Goal: Information Seeking & Learning: Learn about a topic

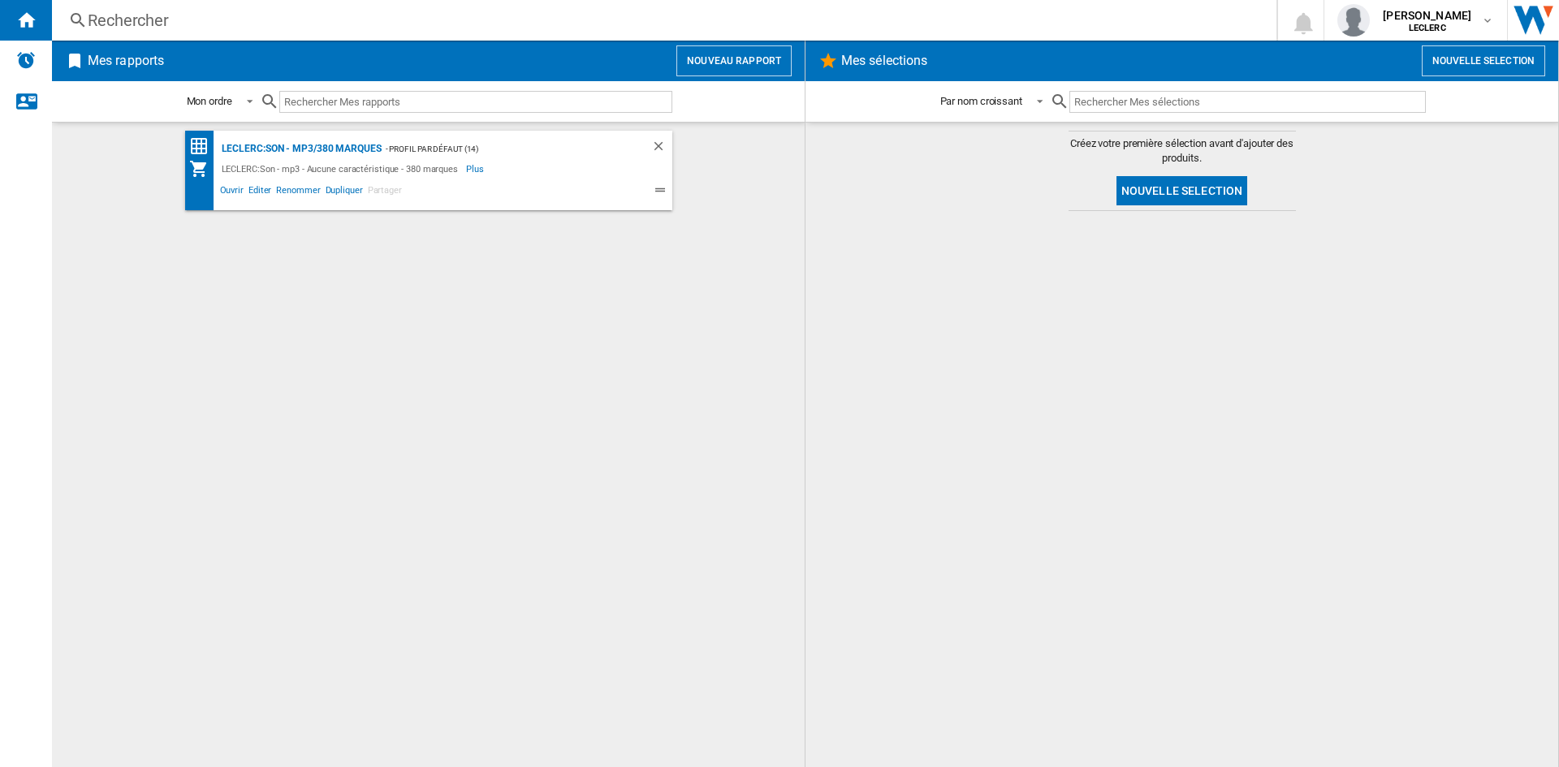
click at [743, 69] on button "Nouveau rapport" at bounding box center [733, 60] width 115 height 31
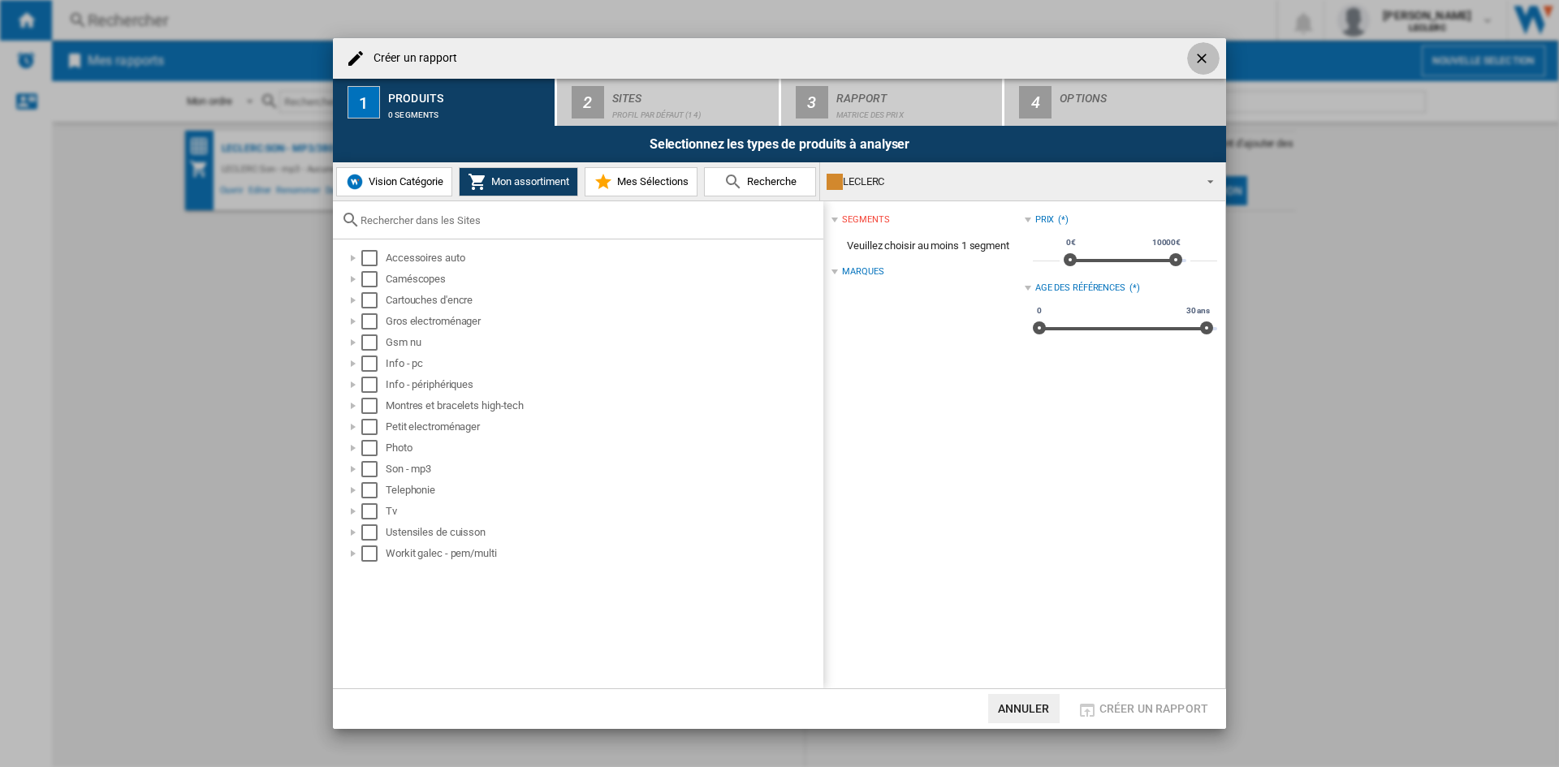
click at [1190, 56] on button "button" at bounding box center [1203, 58] width 32 height 32
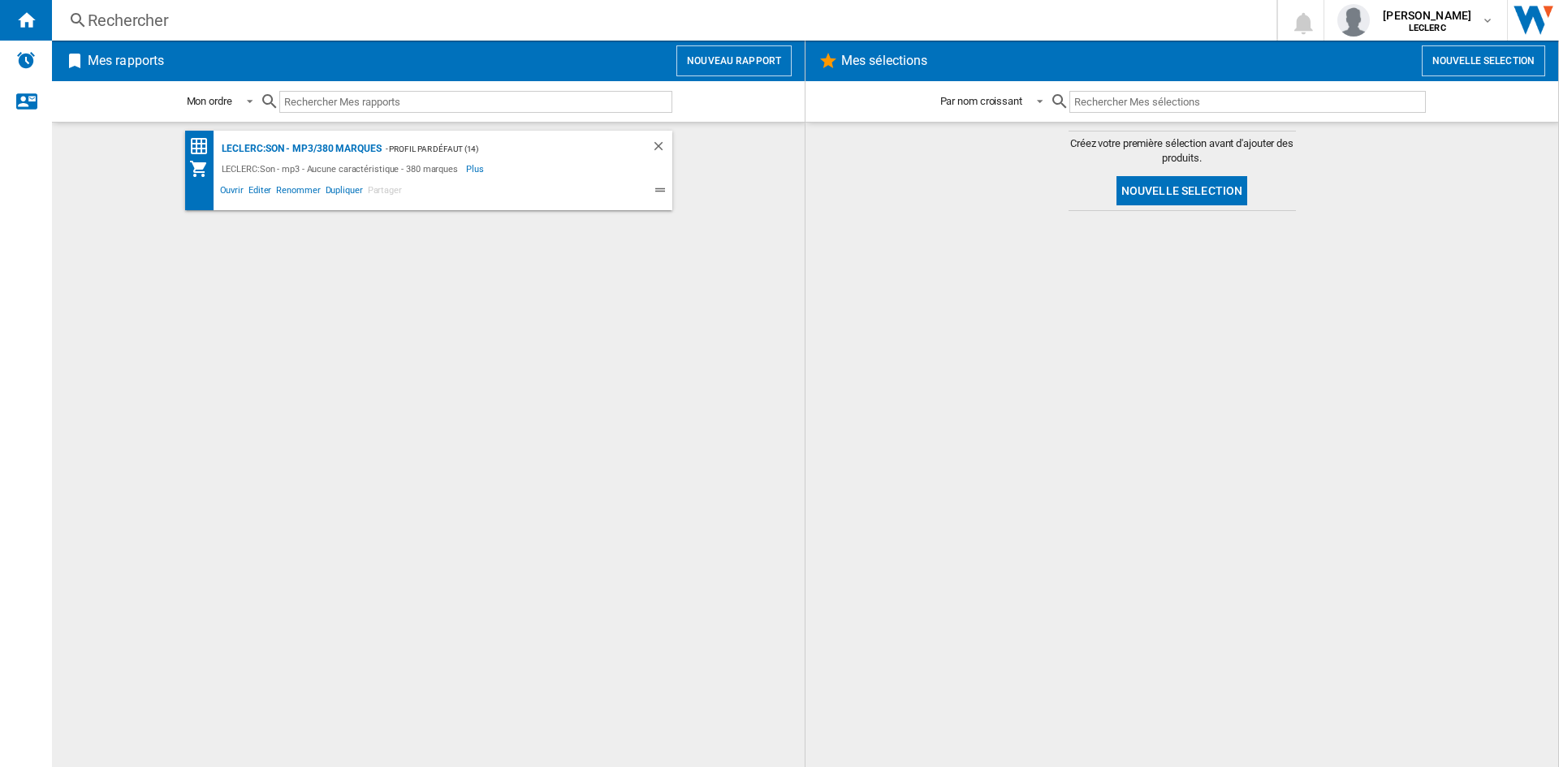
click at [746, 61] on button "Nouveau rapport" at bounding box center [733, 60] width 115 height 31
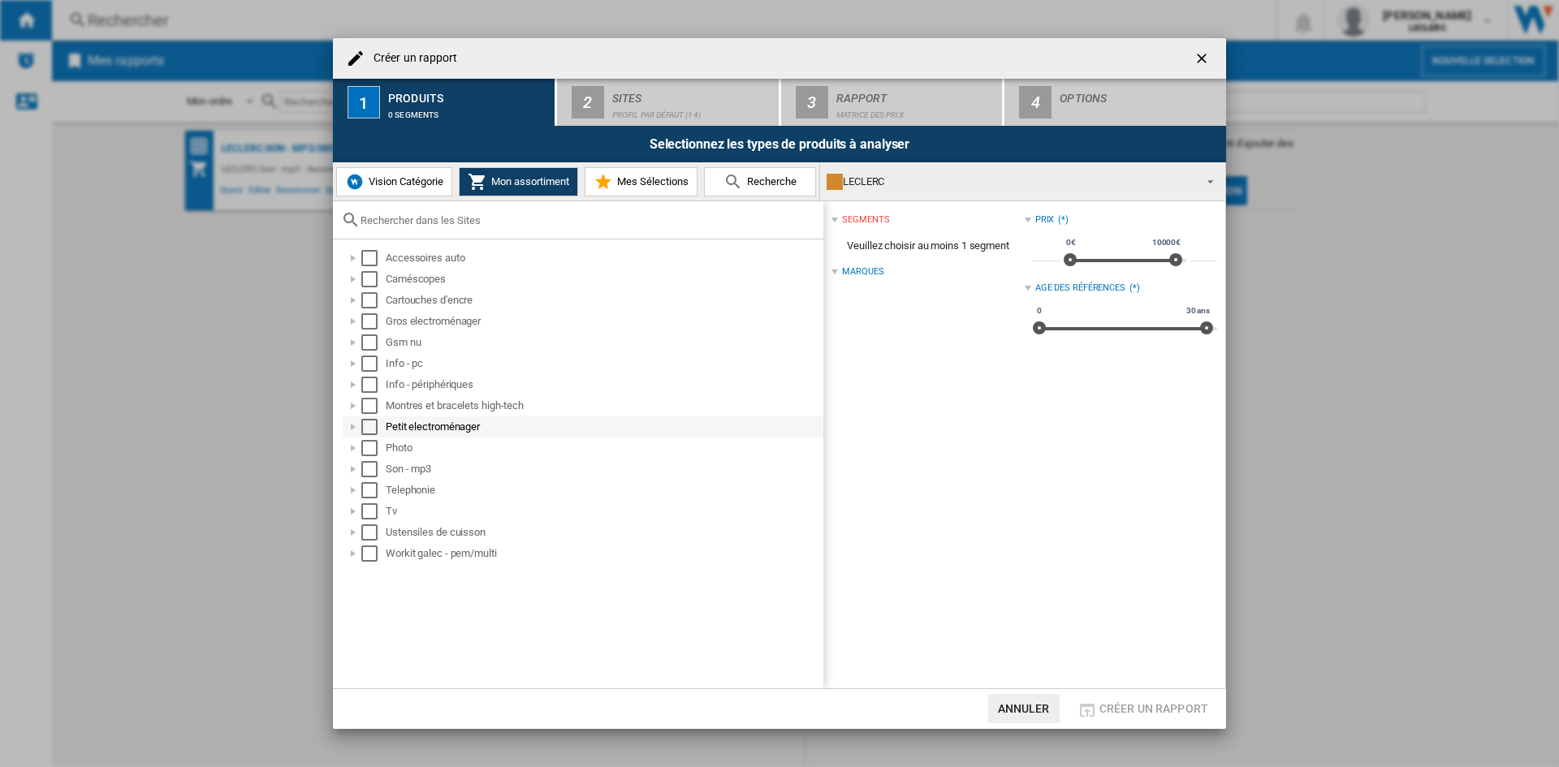
click at [353, 428] on div at bounding box center [353, 427] width 16 height 16
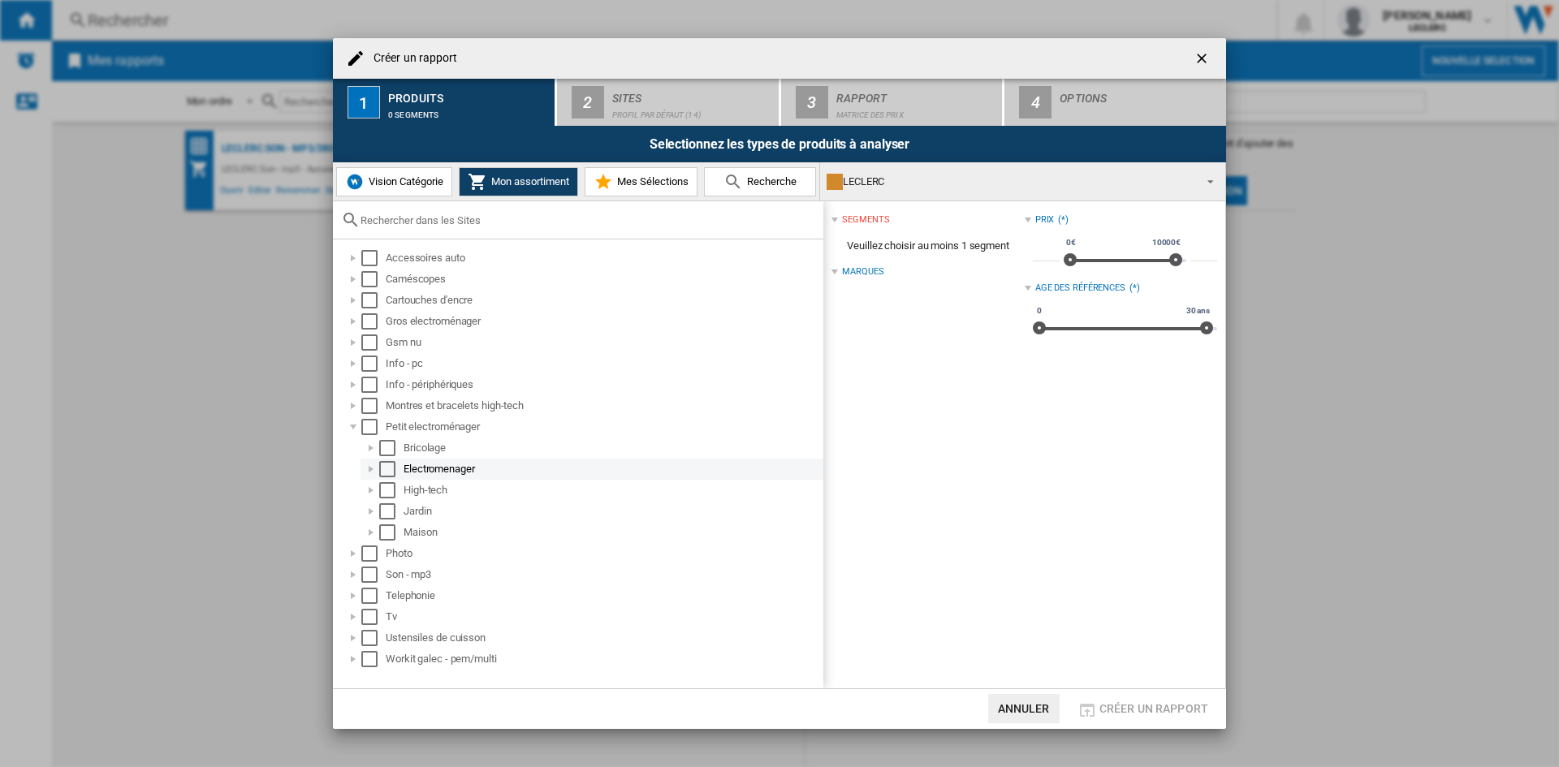
click at [369, 469] on div at bounding box center [371, 469] width 16 height 16
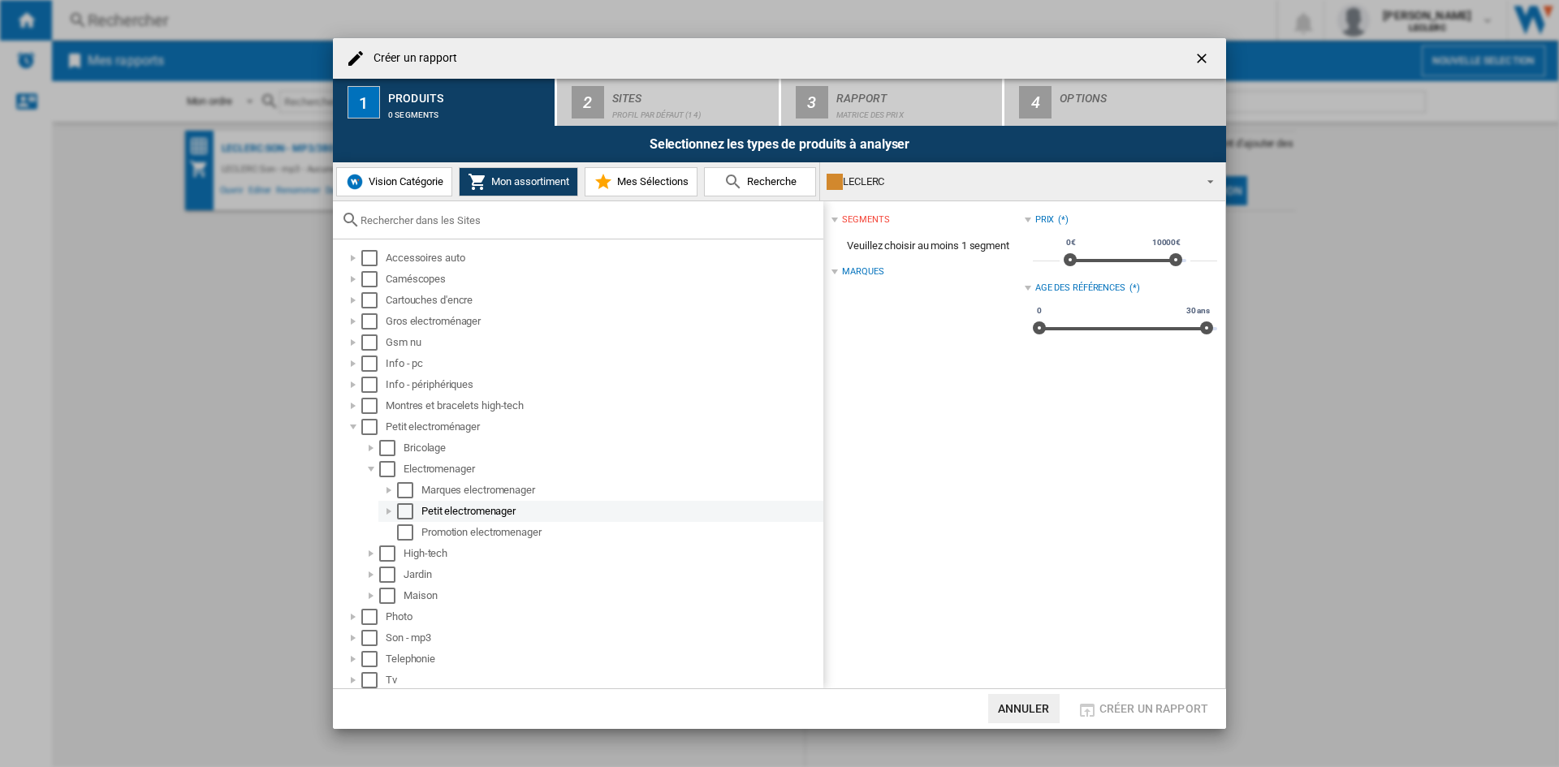
click at [387, 510] on div at bounding box center [389, 511] width 16 height 16
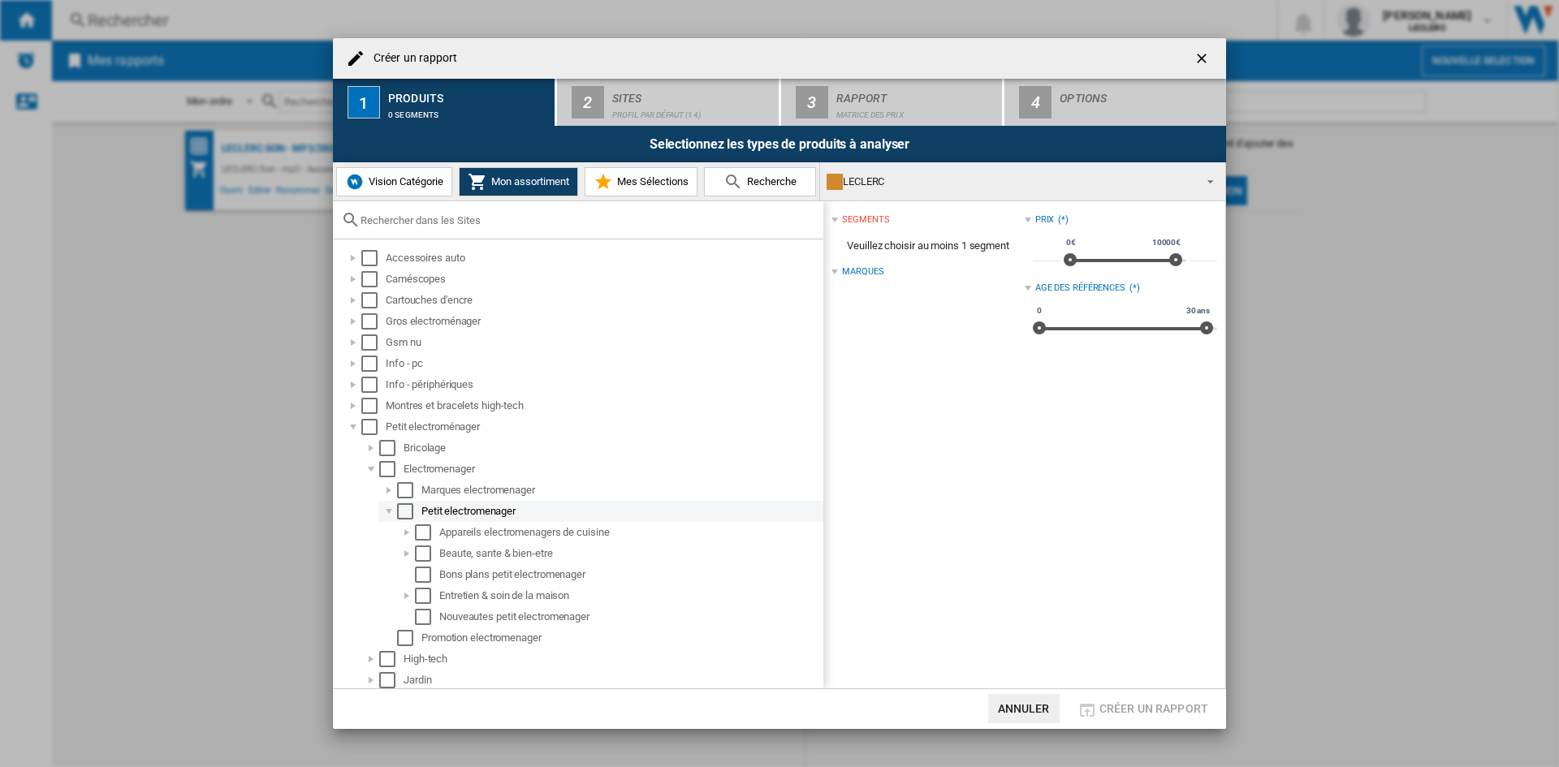
click at [392, 512] on div at bounding box center [389, 511] width 16 height 16
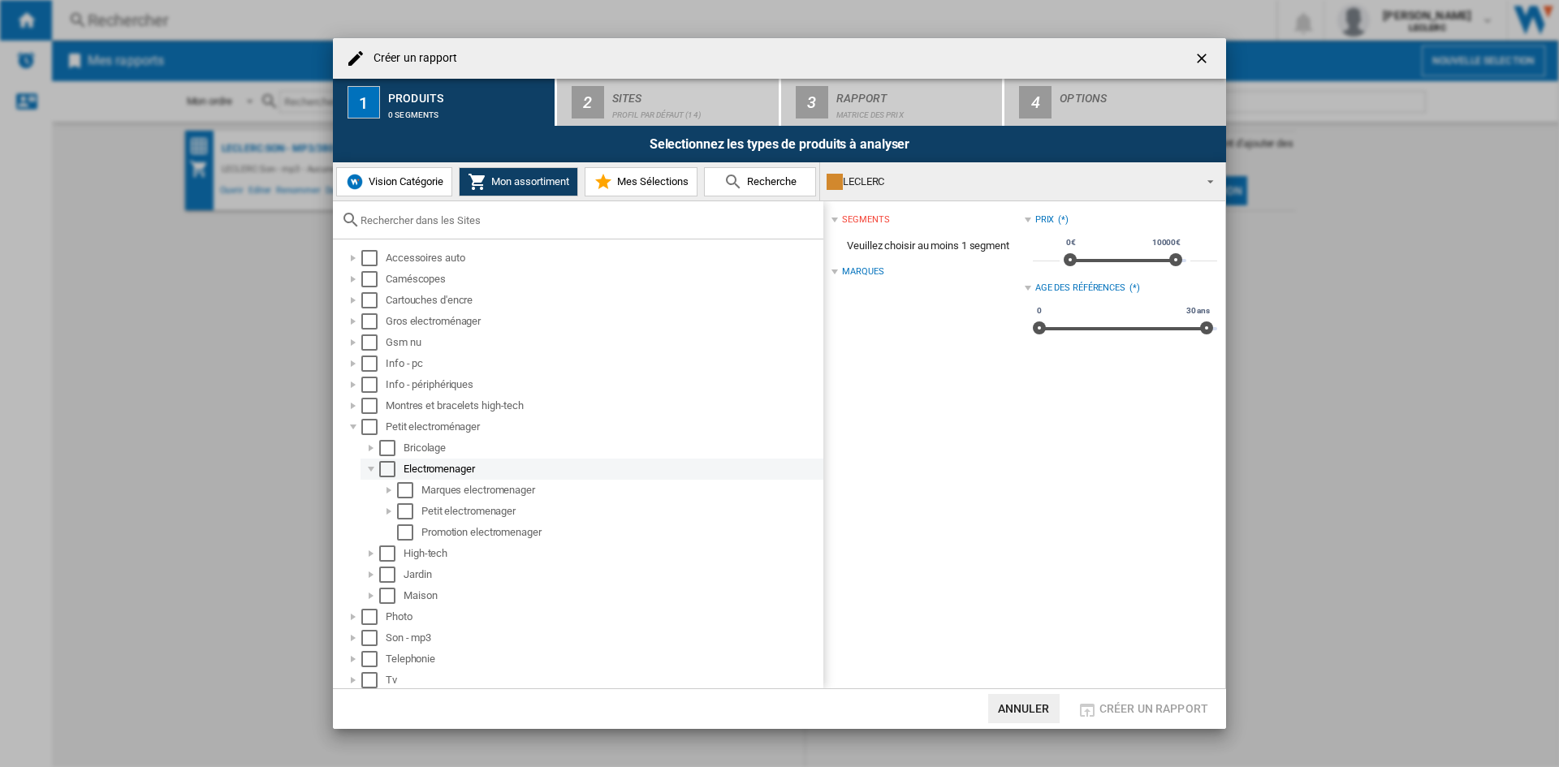
click at [369, 471] on div at bounding box center [371, 469] width 16 height 16
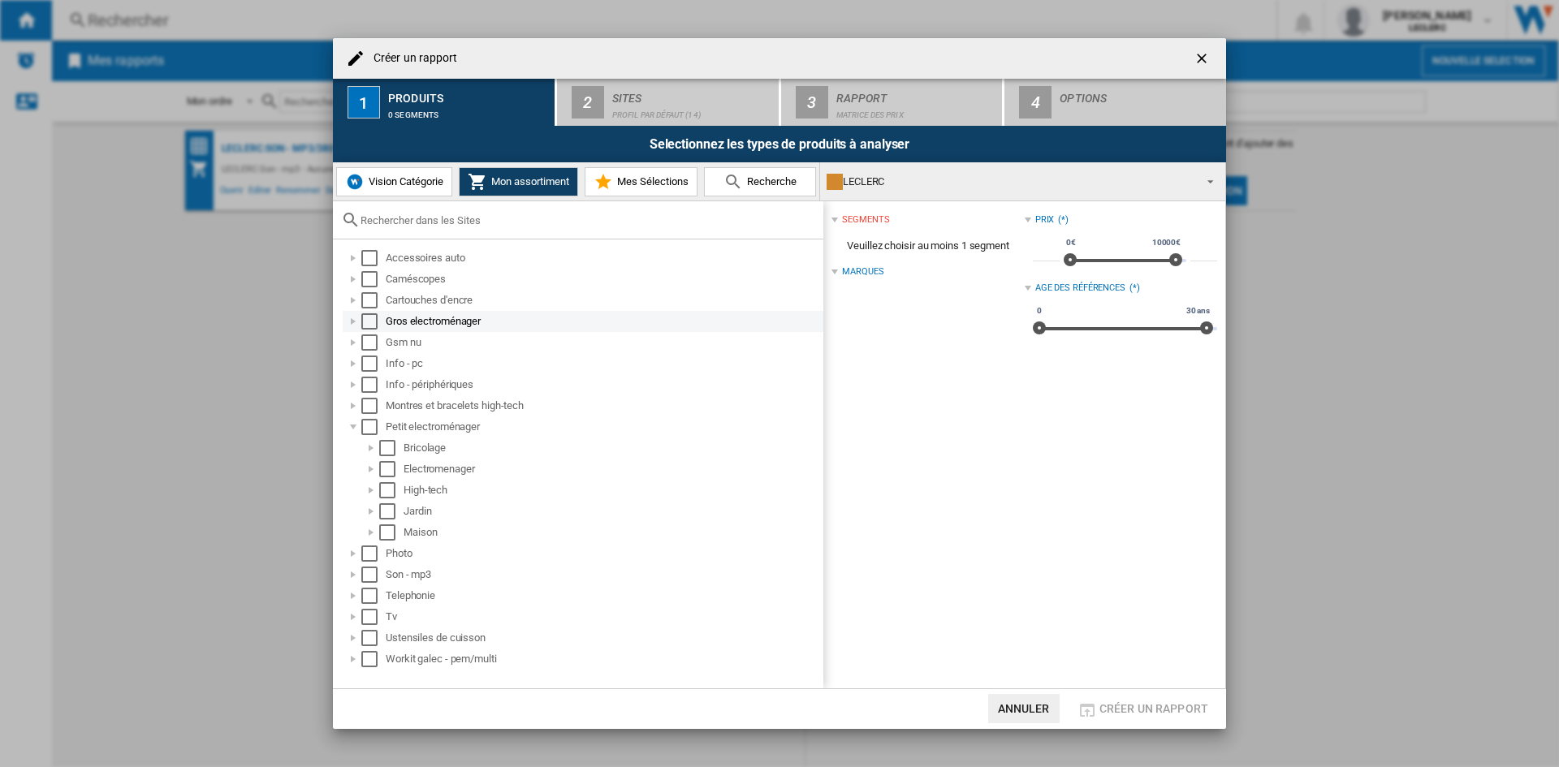
click at [356, 319] on div at bounding box center [353, 321] width 16 height 16
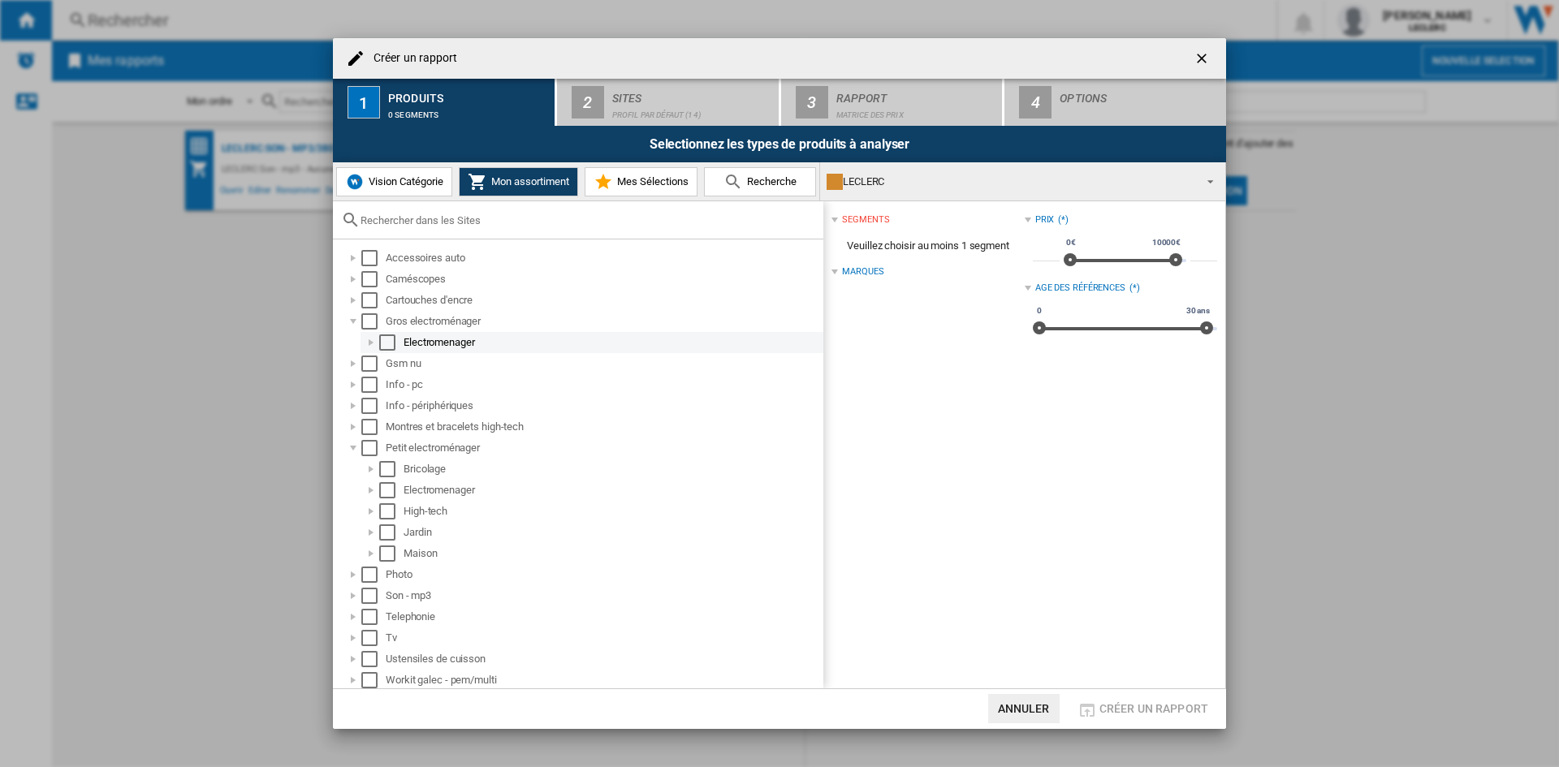
click at [369, 340] on div at bounding box center [371, 343] width 16 height 16
click at [382, 369] on div at bounding box center [389, 364] width 16 height 16
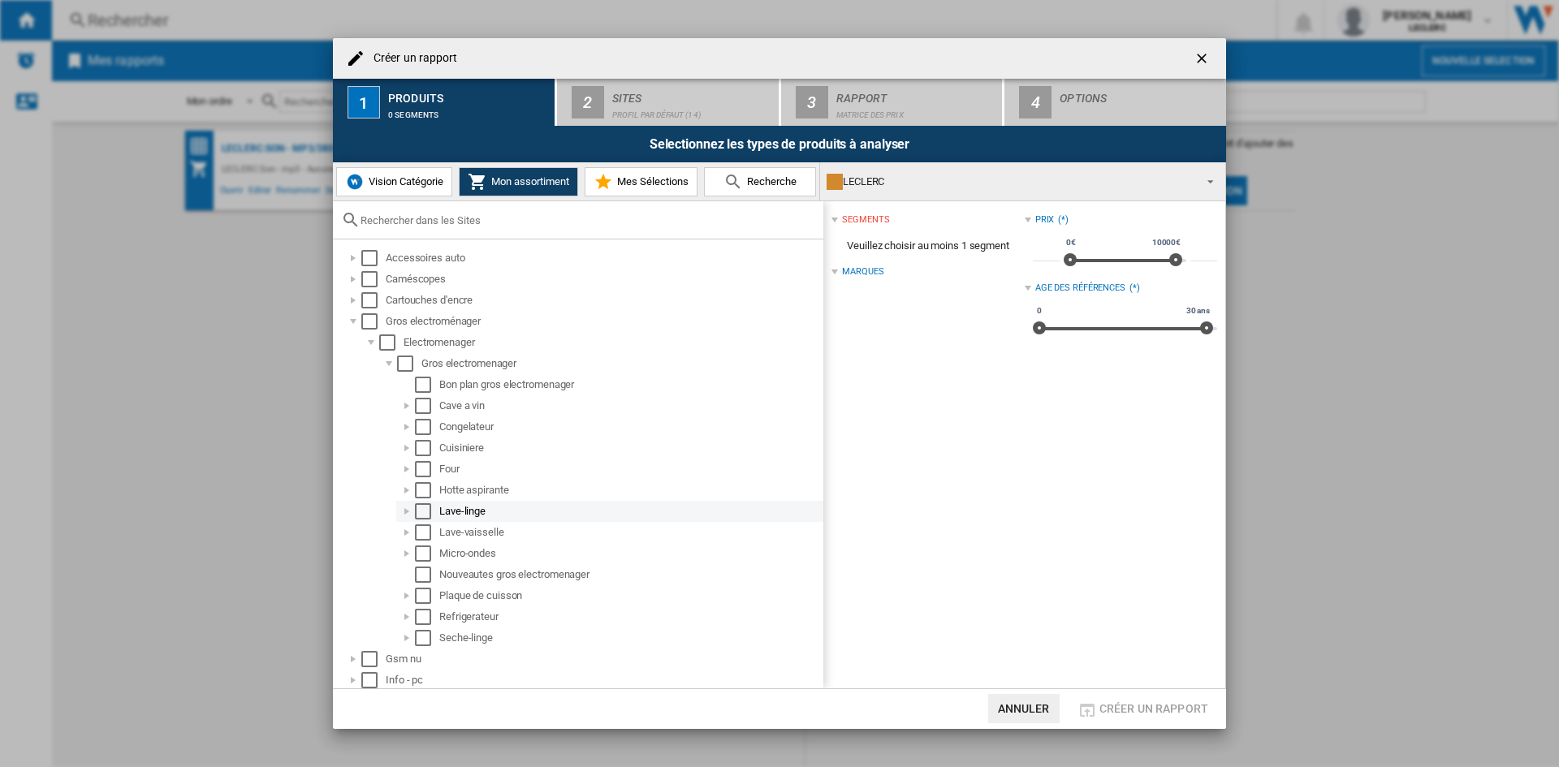
click at [430, 506] on div "Select" at bounding box center [423, 511] width 16 height 16
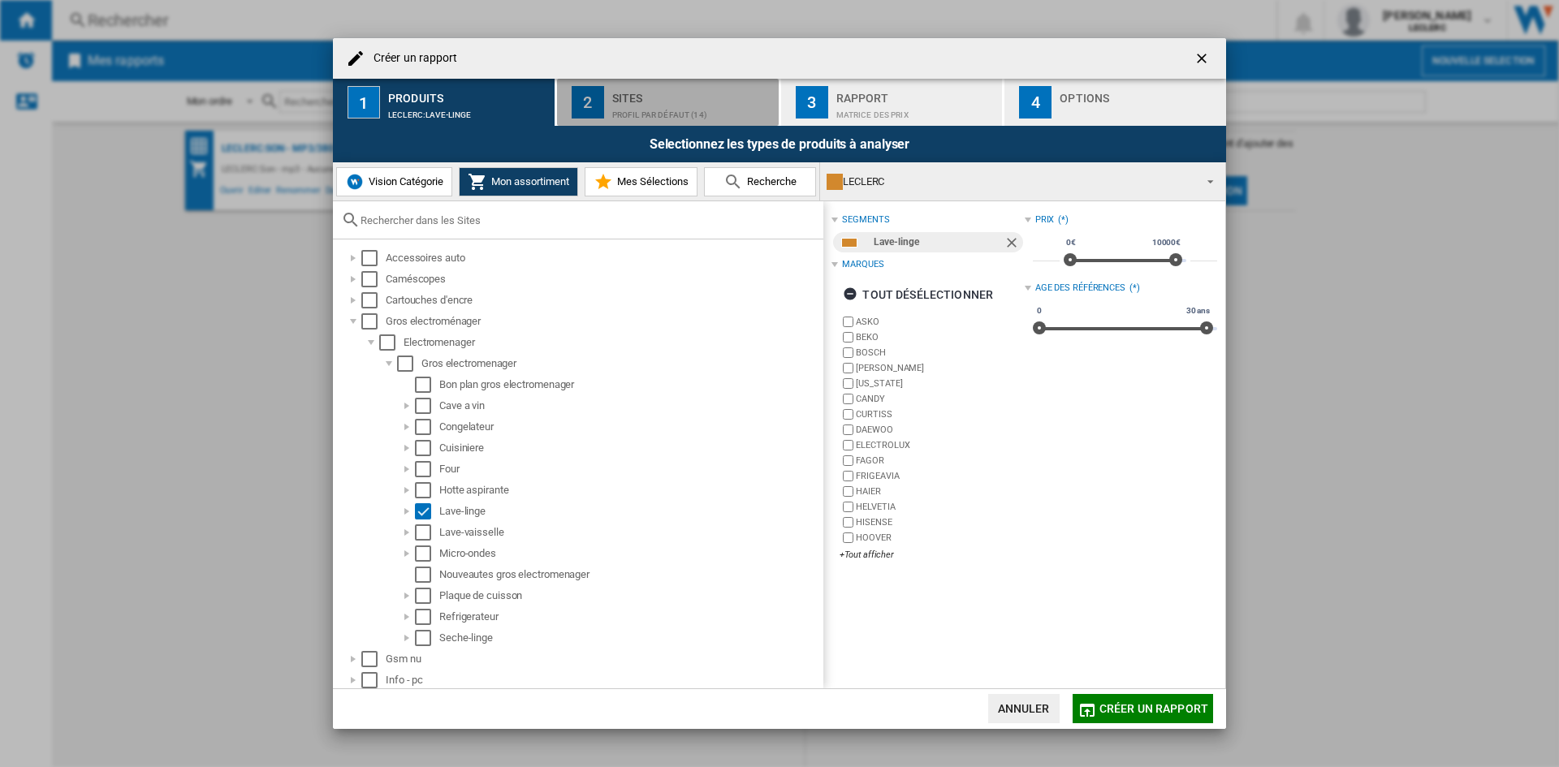
click at [650, 99] on div "Sites" at bounding box center [692, 93] width 160 height 17
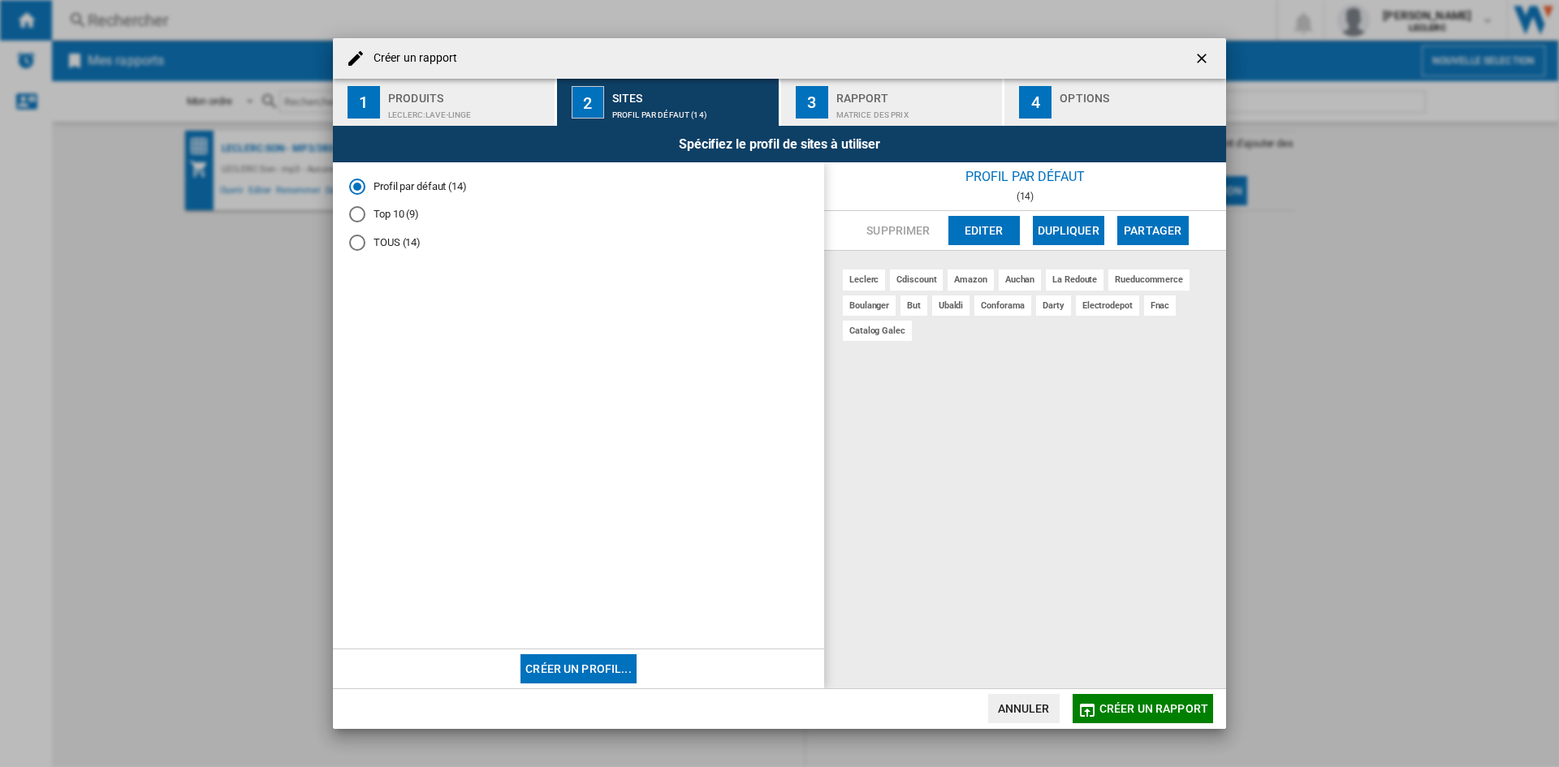
click at [594, 661] on button "Créer un profil..." at bounding box center [578, 668] width 116 height 29
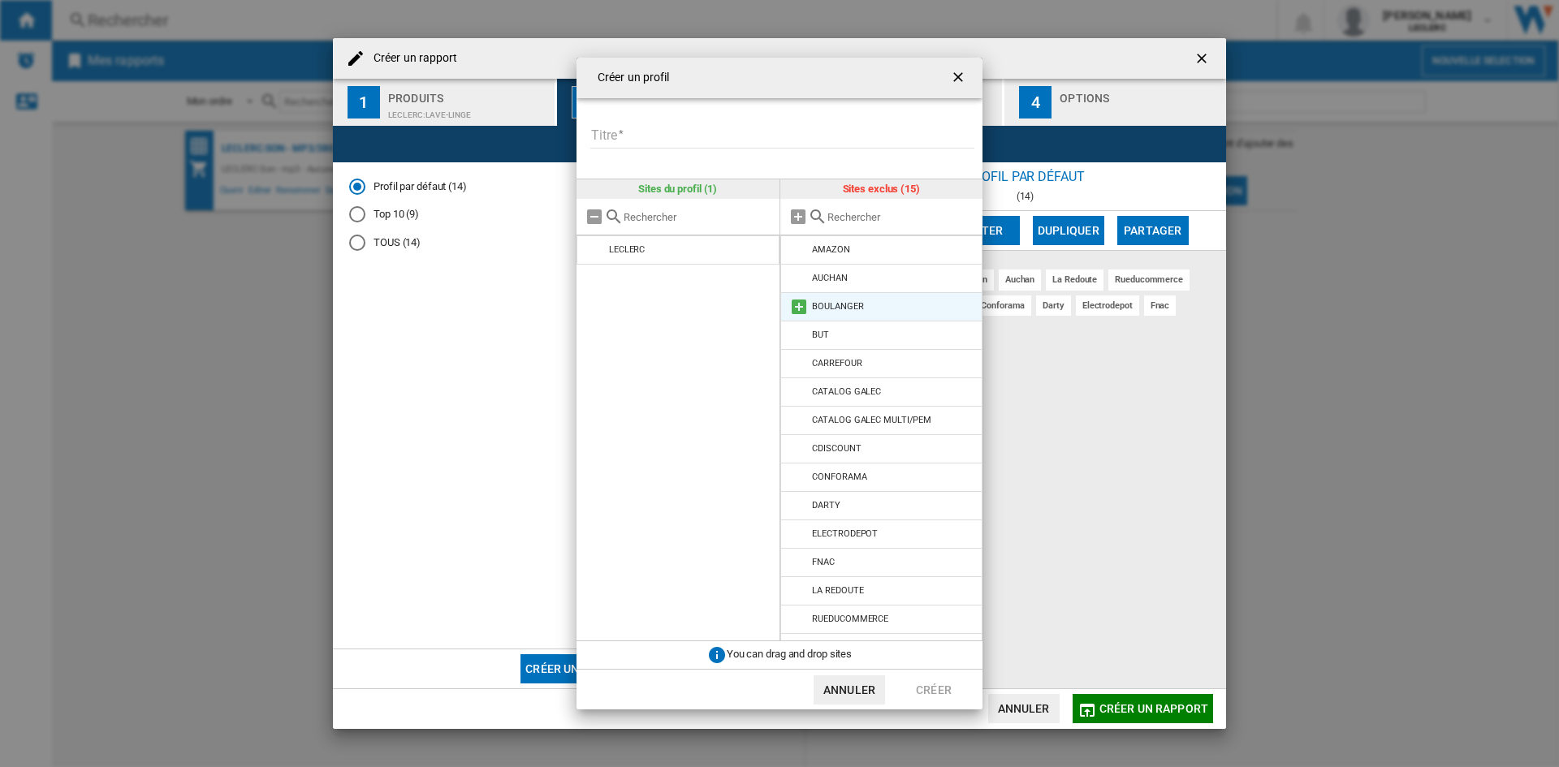
click at [796, 306] on md-icon at bounding box center [798, 306] width 19 height 19
click at [796, 335] on md-icon at bounding box center [798, 335] width 19 height 19
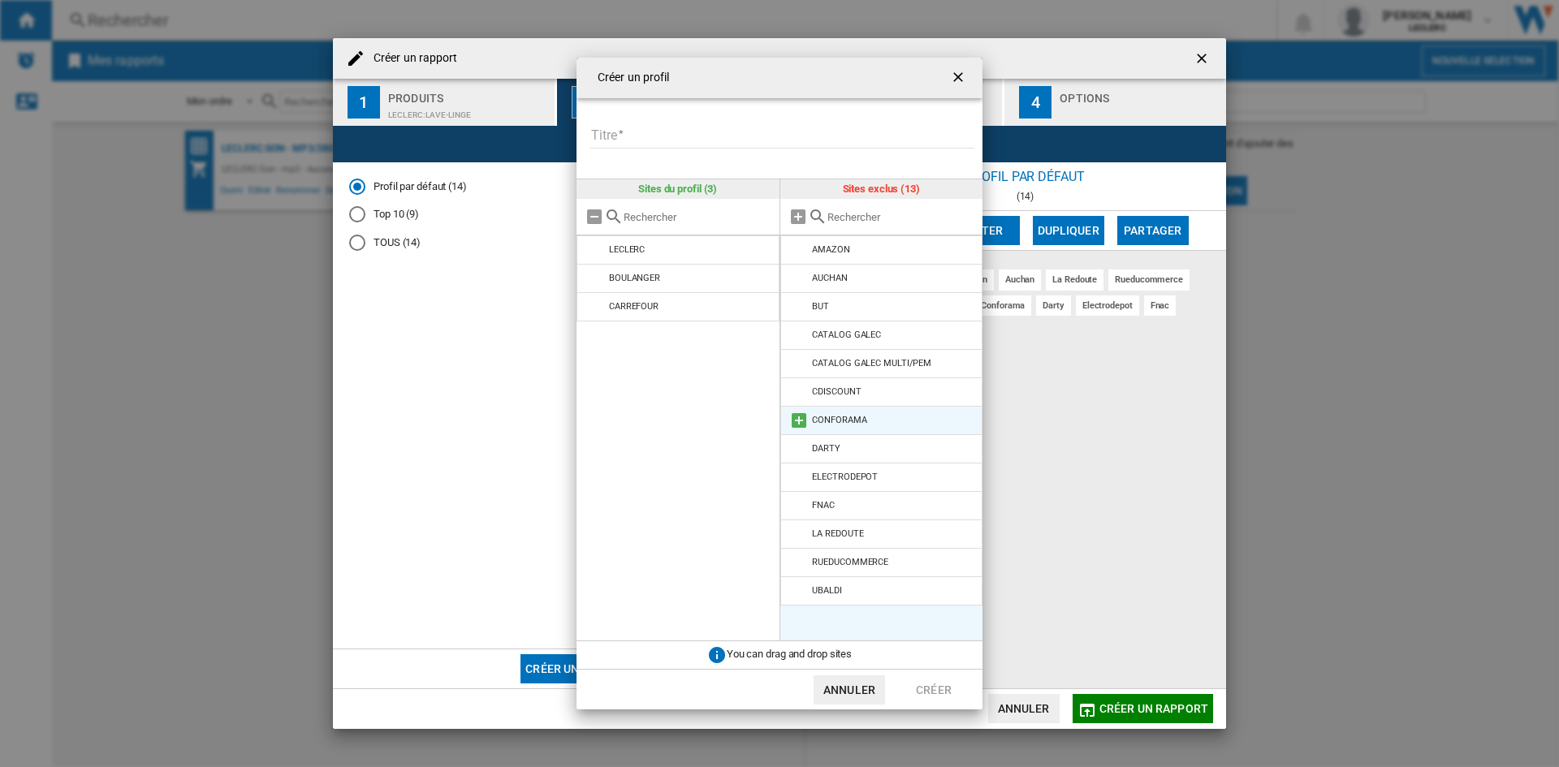
click at [797, 416] on md-icon at bounding box center [798, 420] width 19 height 19
click at [664, 132] on input "Titre" at bounding box center [782, 136] width 384 height 24
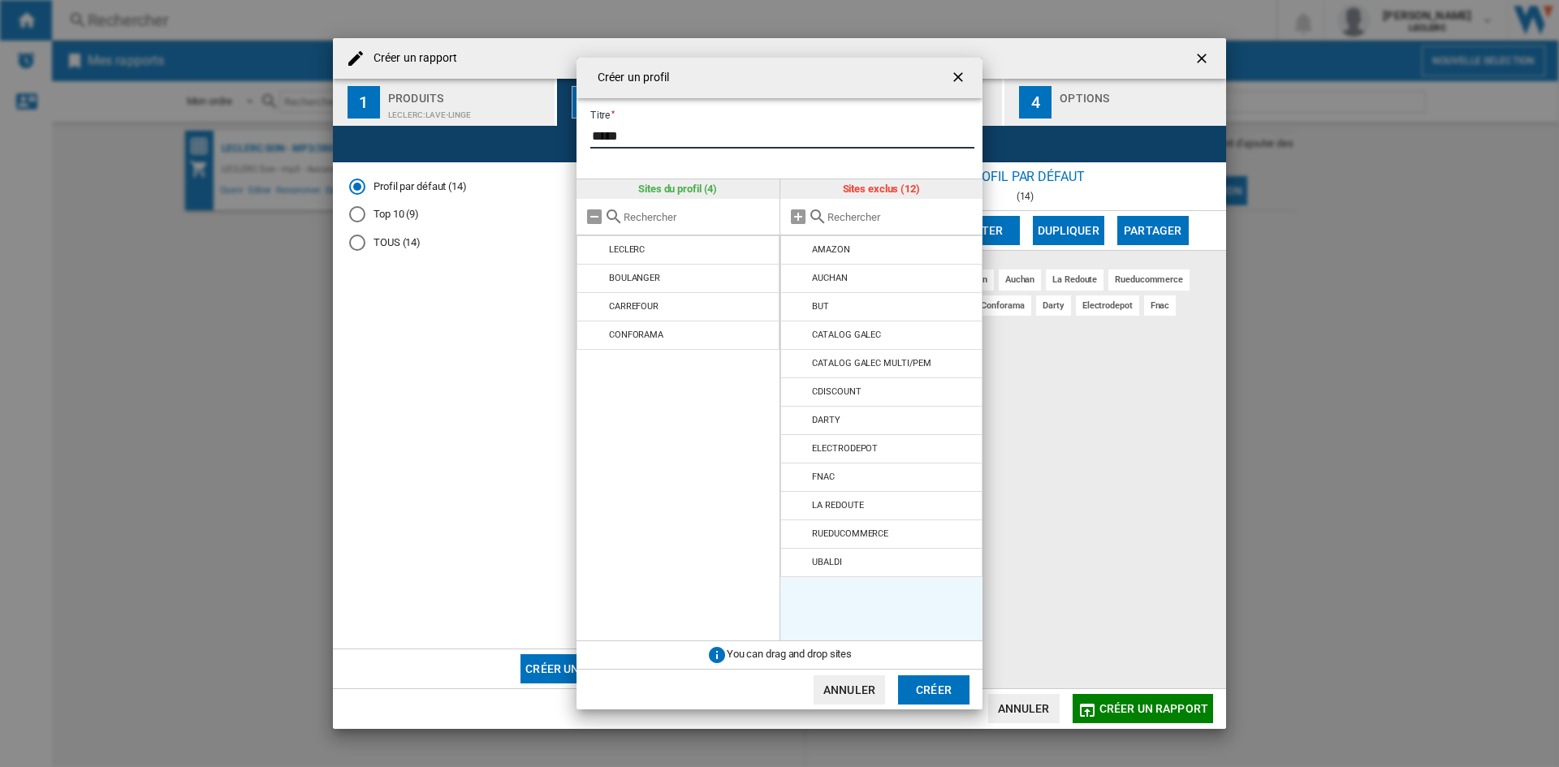
type input "*****"
click at [934, 686] on button "Créer" at bounding box center [933, 690] width 71 height 29
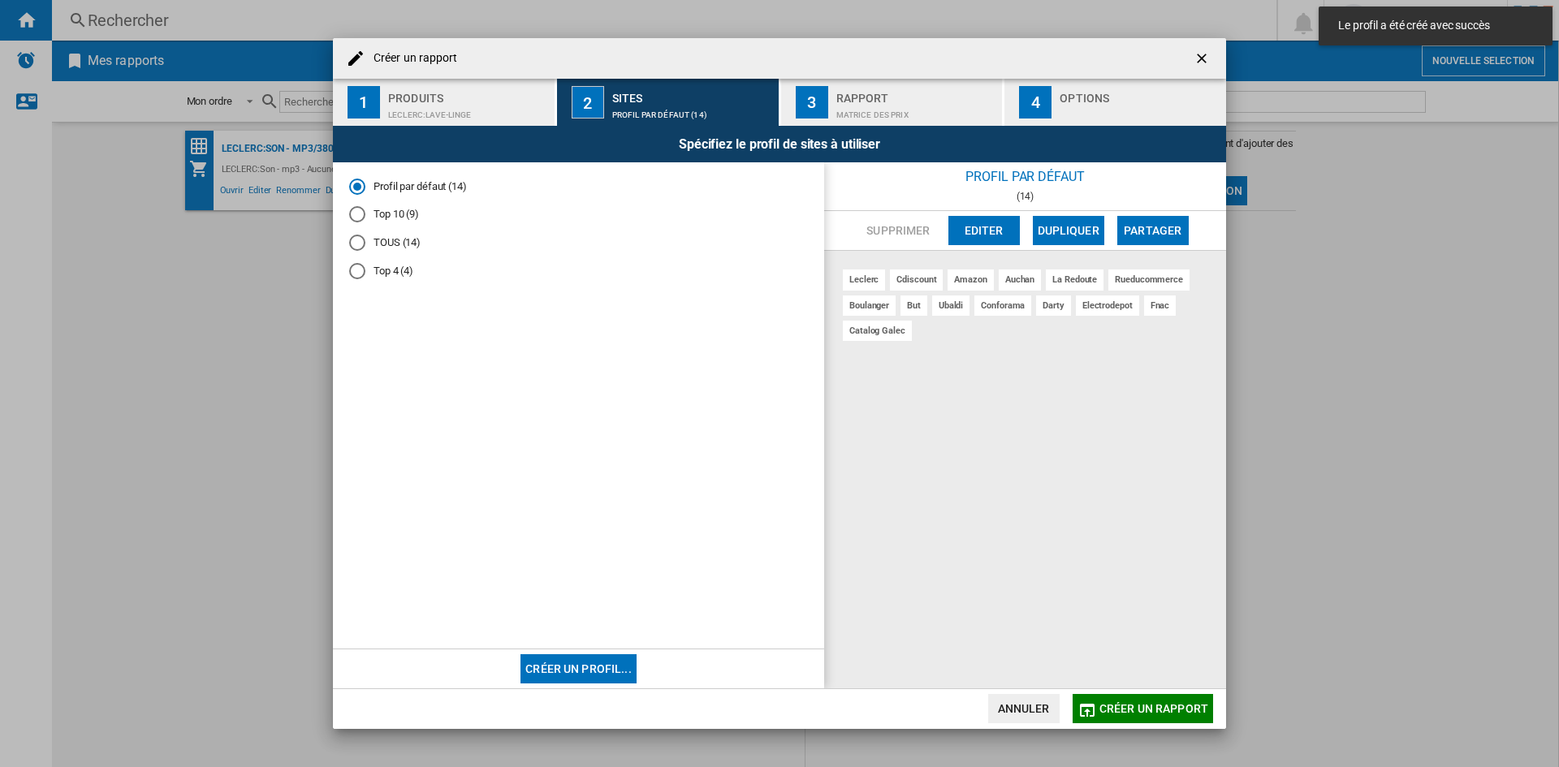
click at [353, 269] on div "Top 4 (4)" at bounding box center [357, 271] width 16 height 16
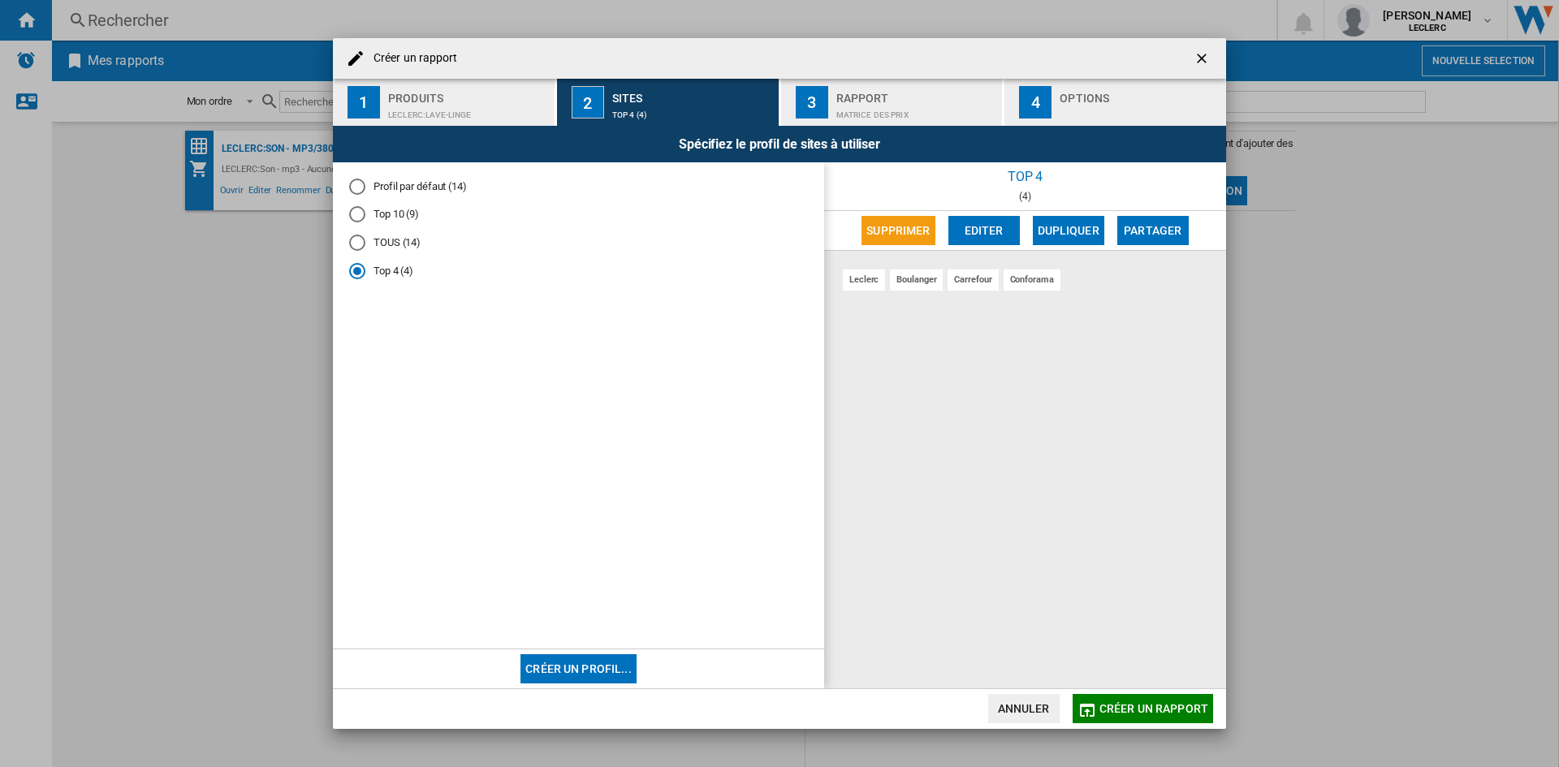
click at [362, 242] on div "TOUS (14)" at bounding box center [357, 243] width 16 height 16
click at [890, 103] on div "Matrice des prix" at bounding box center [916, 110] width 160 height 17
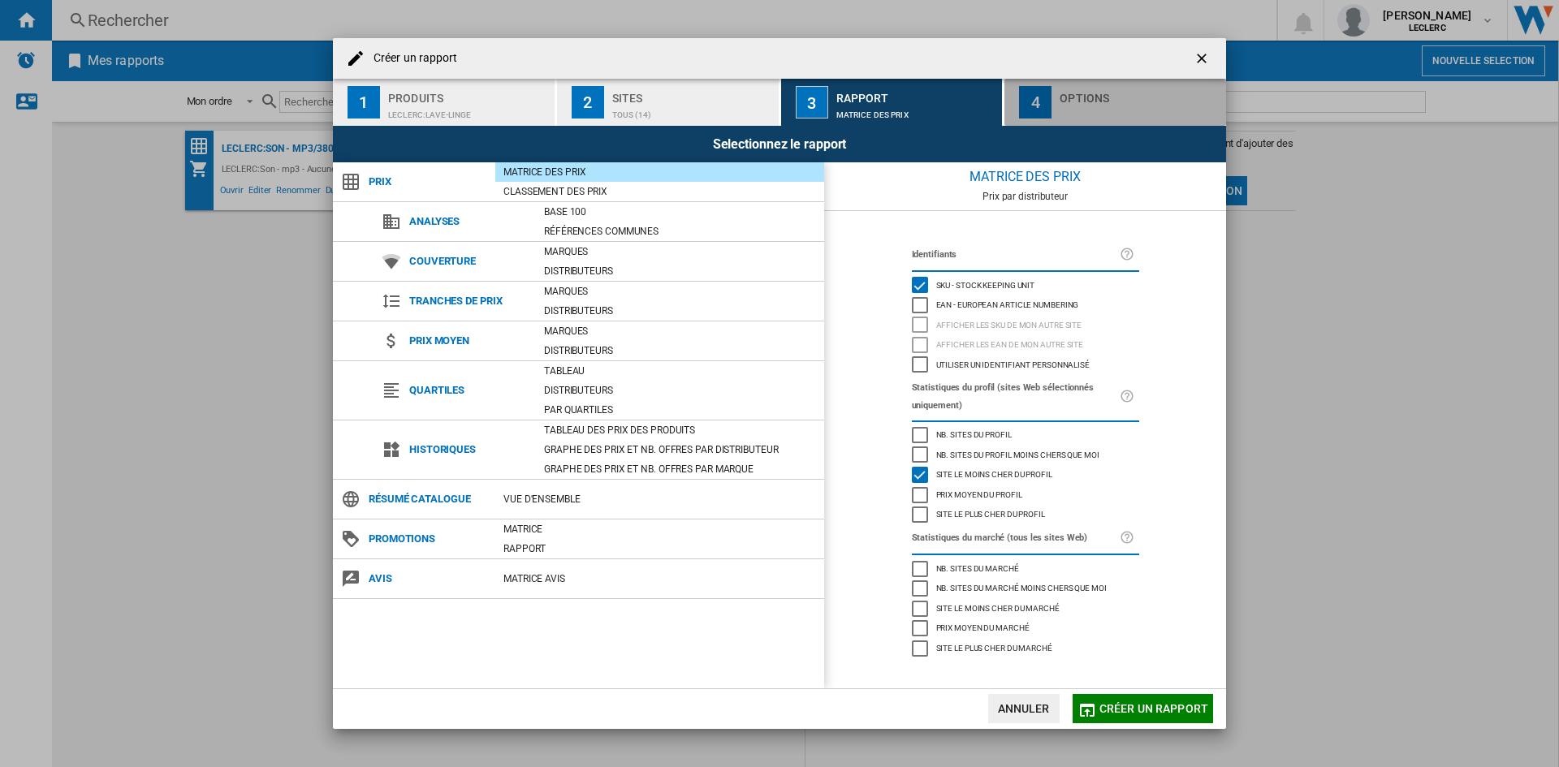
click at [1108, 104] on div "Options" at bounding box center [1140, 102] width 160 height 34
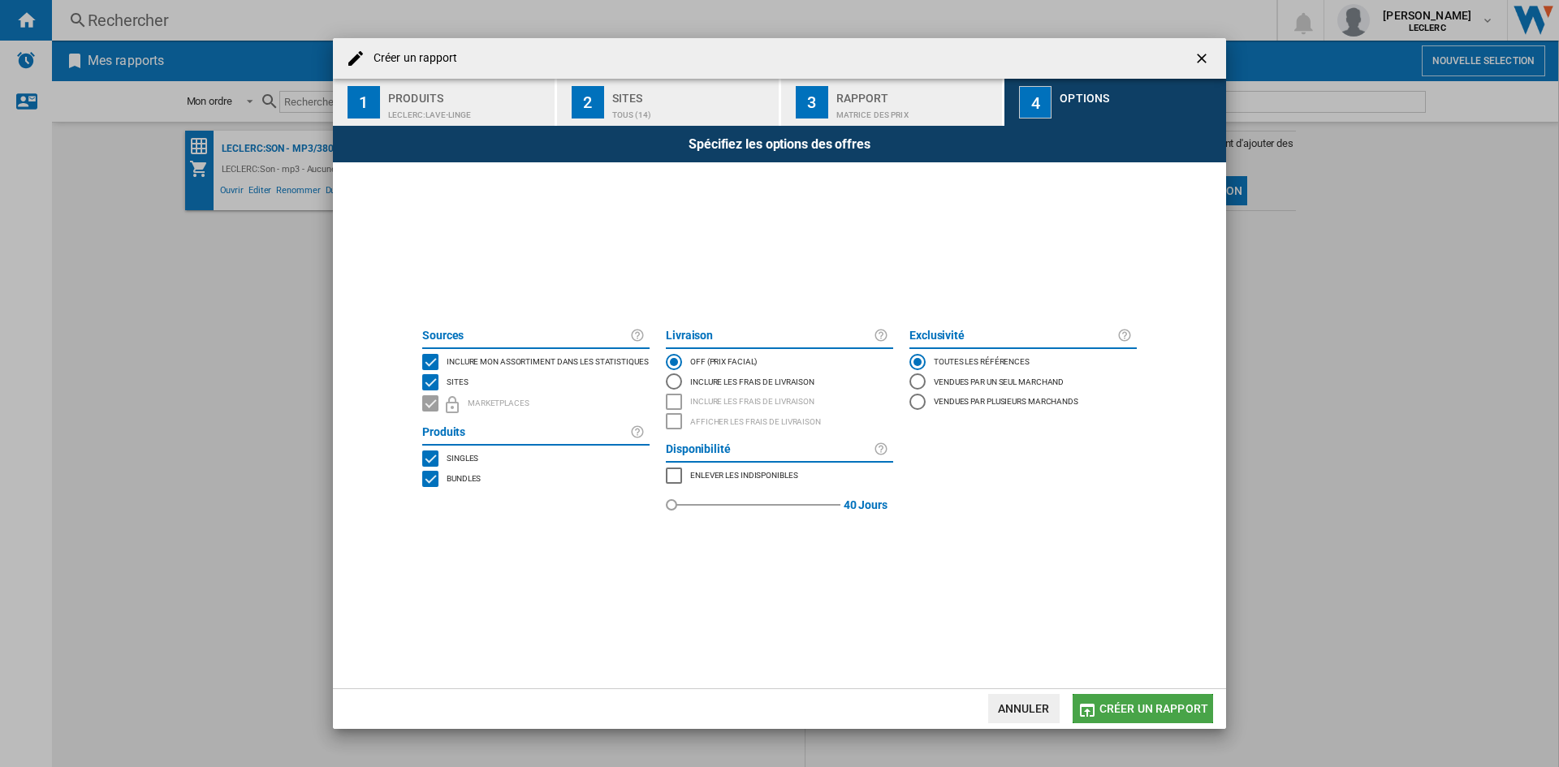
click at [1144, 707] on span "Créer un rapport" at bounding box center [1153, 708] width 109 height 13
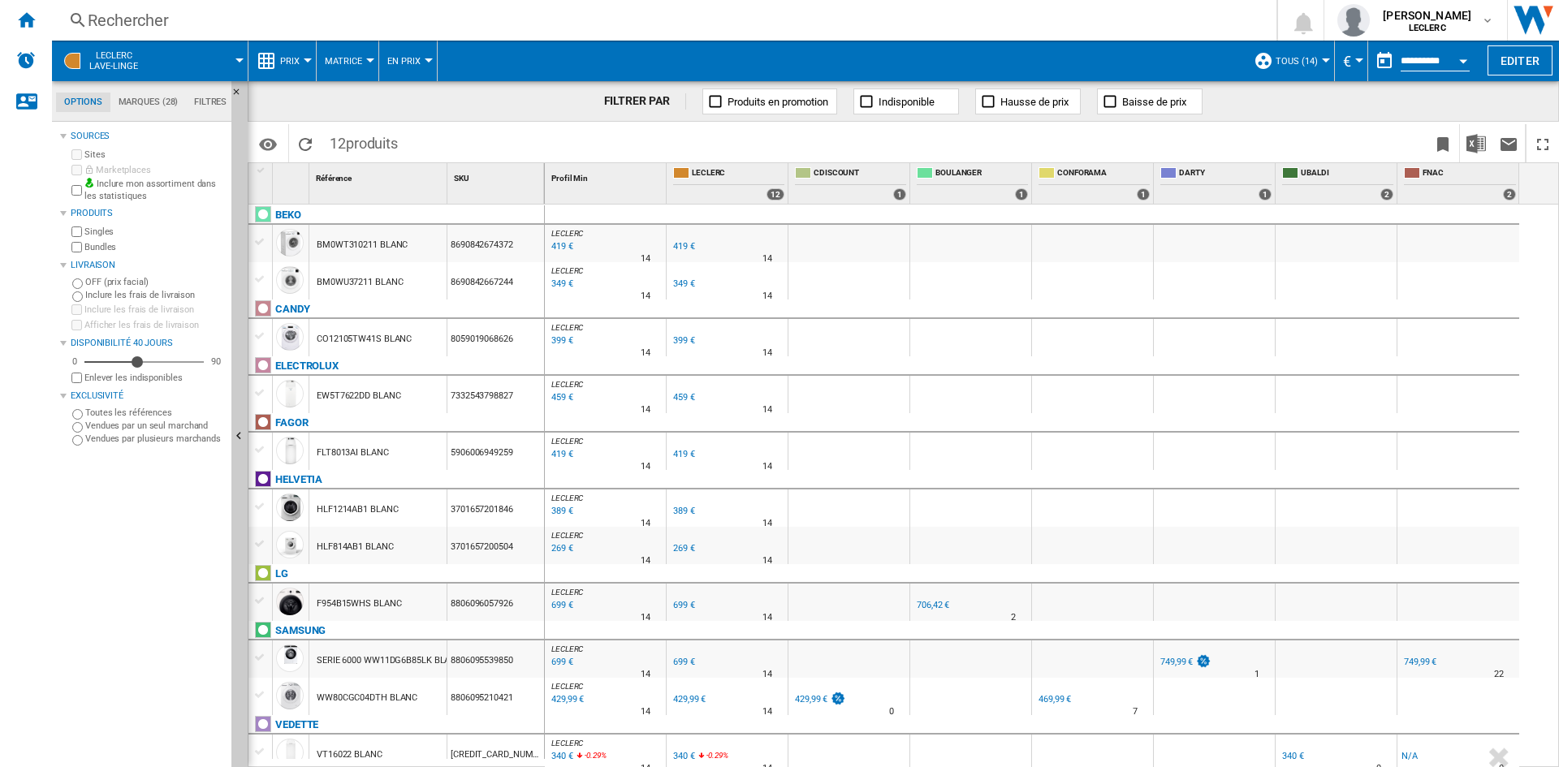
click at [291, 64] on span "Prix" at bounding box center [289, 61] width 19 height 11
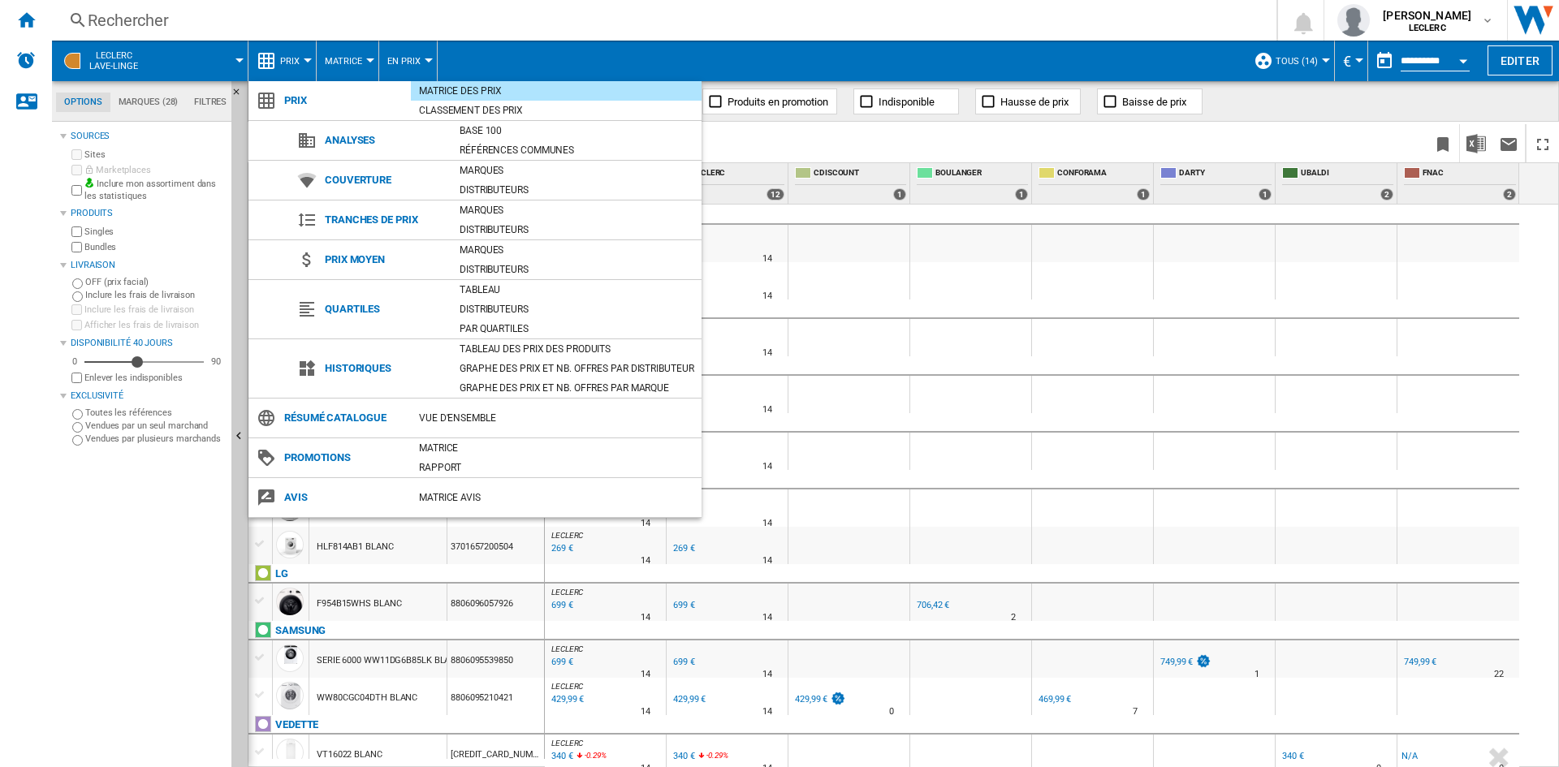
click at [503, 24] on md-backdrop at bounding box center [779, 383] width 1559 height 767
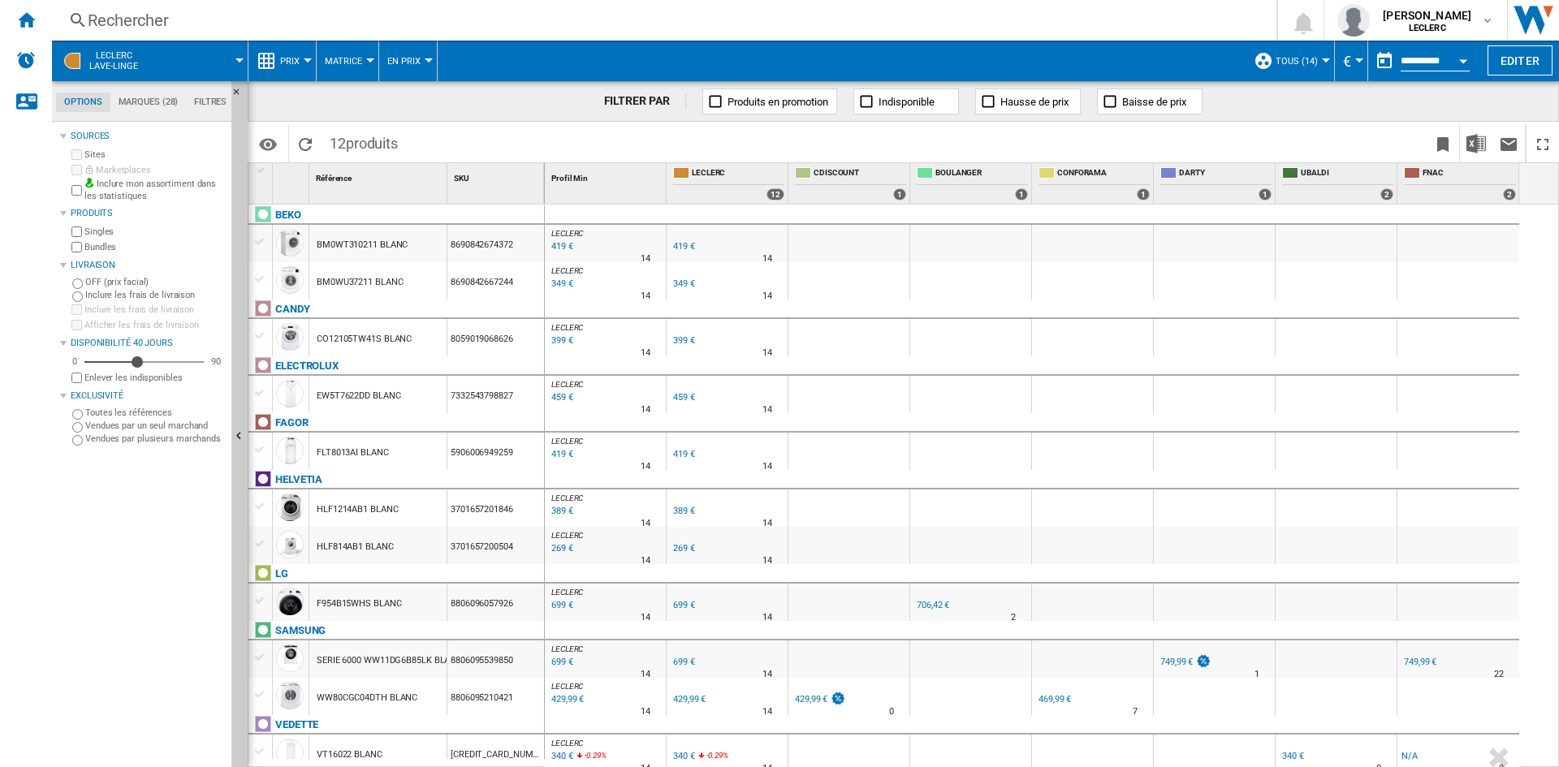
drag, startPoint x: 332, startPoint y: 142, endPoint x: 417, endPoint y: 148, distance: 84.6
click at [417, 148] on div "Identifiants SKU - Stock Keeping Unit EAN - European Article Numbering Afficher…" at bounding box center [903, 142] width 1311 height 41
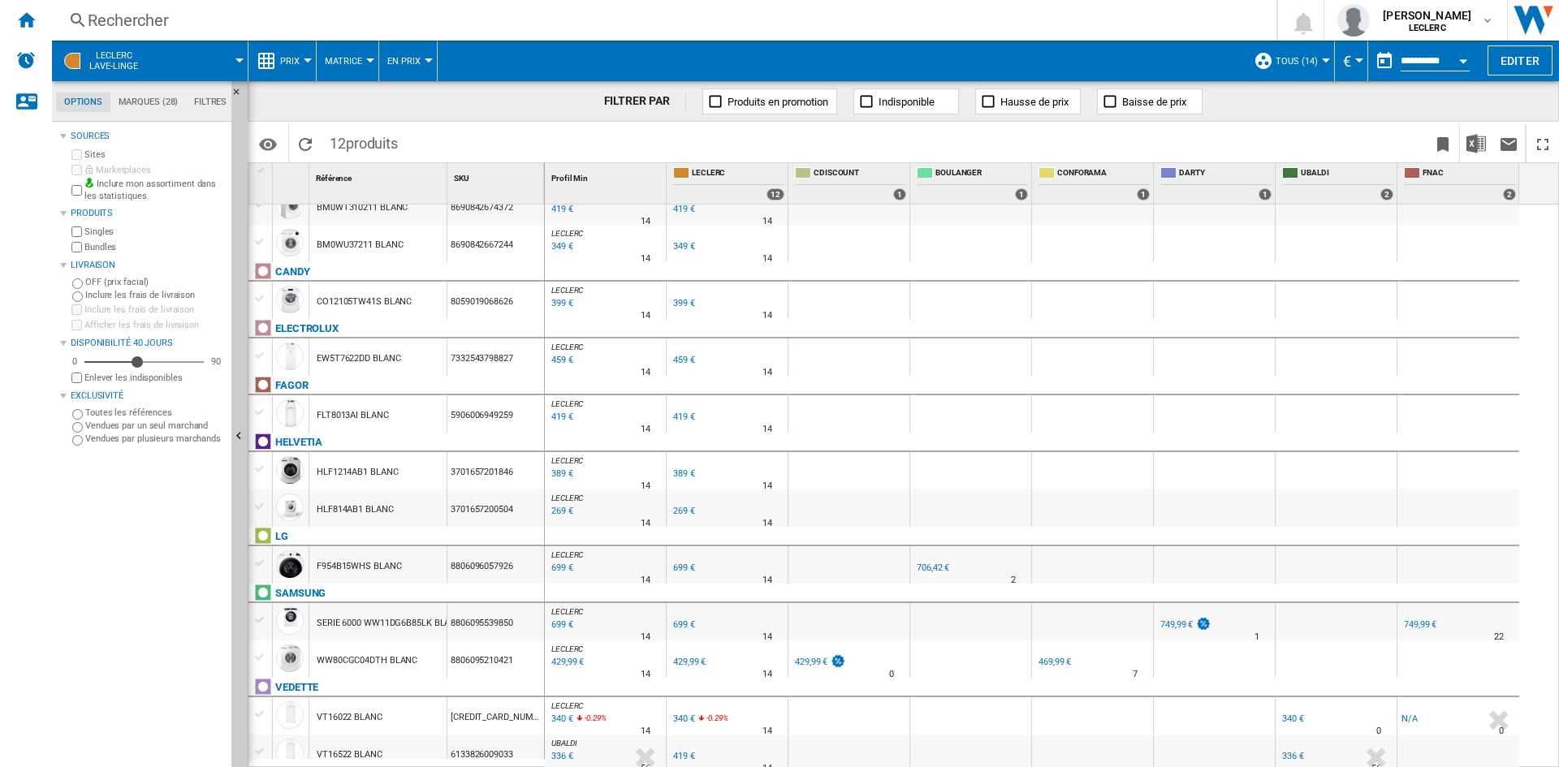
scroll to position [41, 0]
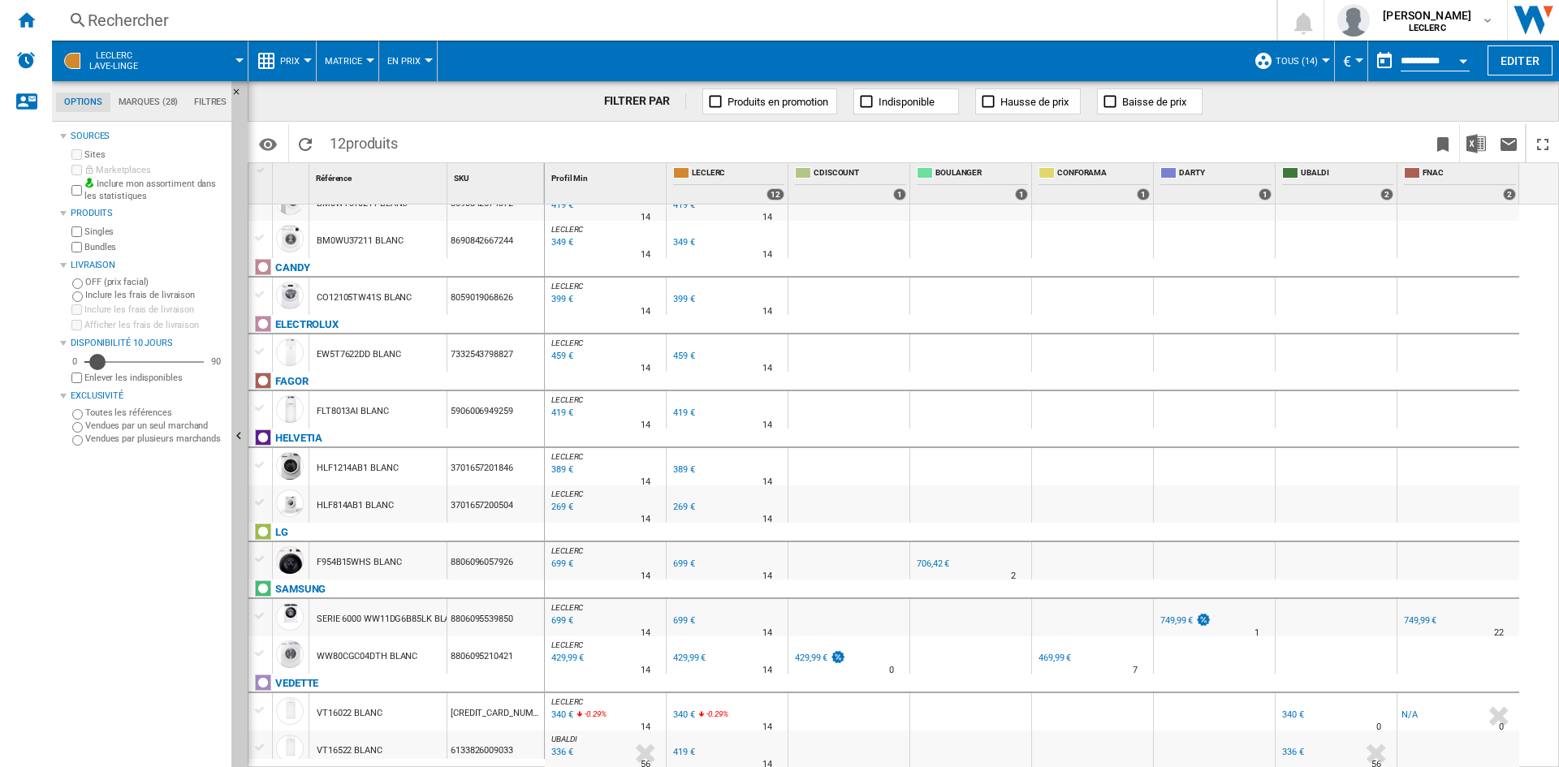
drag, startPoint x: 137, startPoint y: 360, endPoint x: 97, endPoint y: 365, distance: 40.1
click at [97, 365] on div "Disponibilité" at bounding box center [97, 362] width 16 height 16
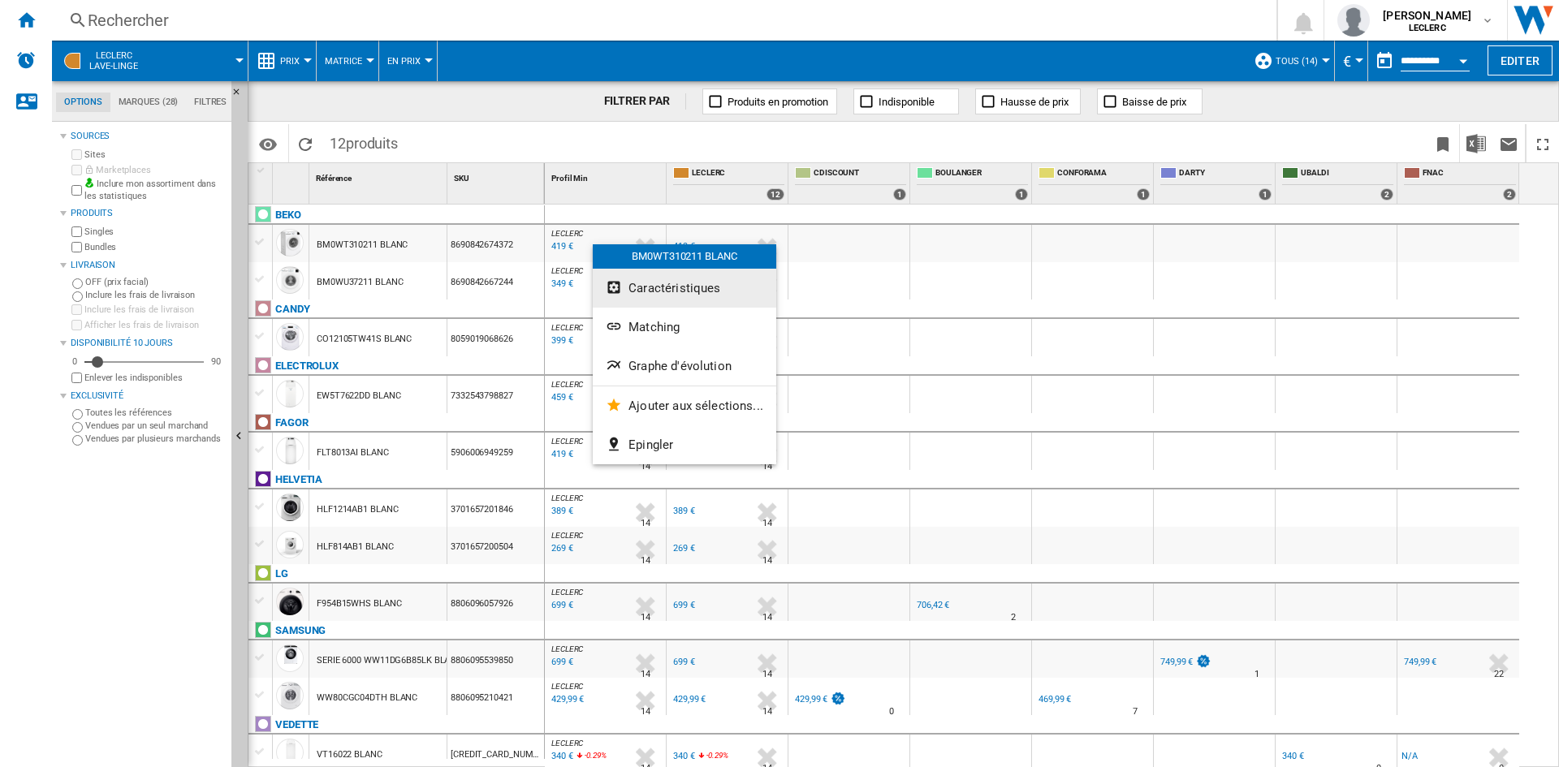
click at [667, 285] on span "Caractéristiques" at bounding box center [674, 288] width 92 height 15
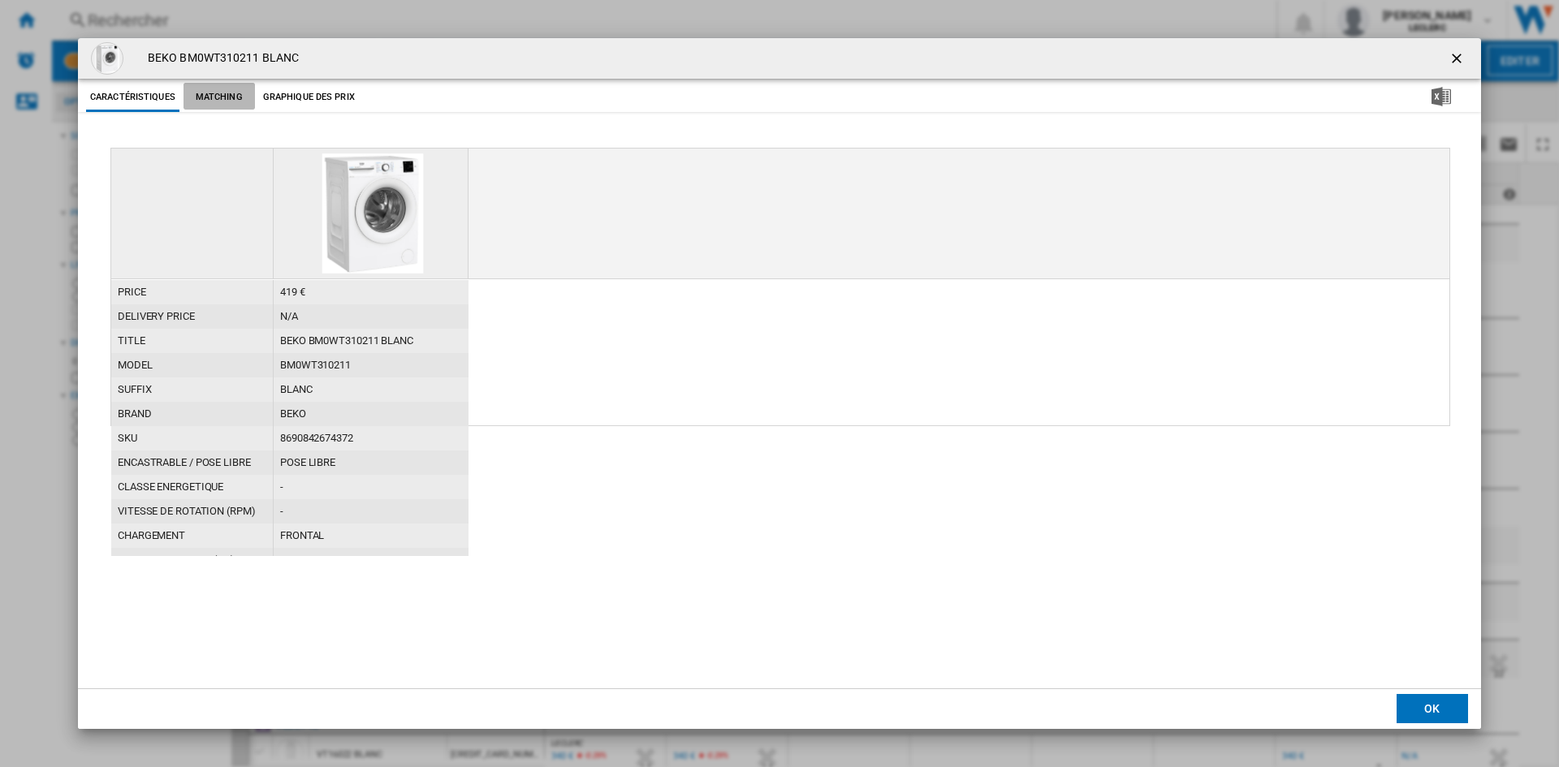
click at [217, 101] on button "Matching" at bounding box center [218, 97] width 71 height 29
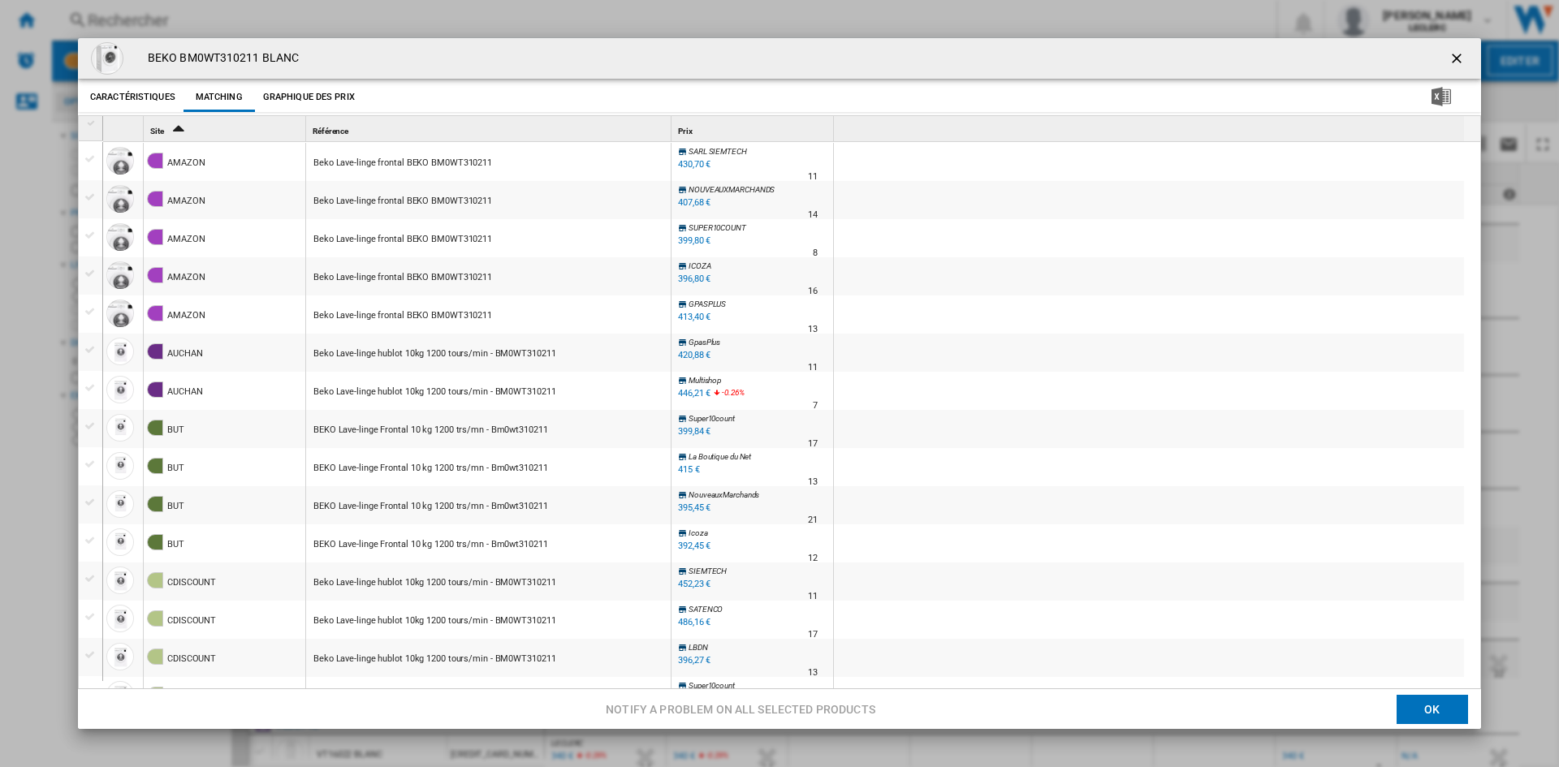
click at [314, 97] on button "Graphique des prix" at bounding box center [309, 97] width 100 height 29
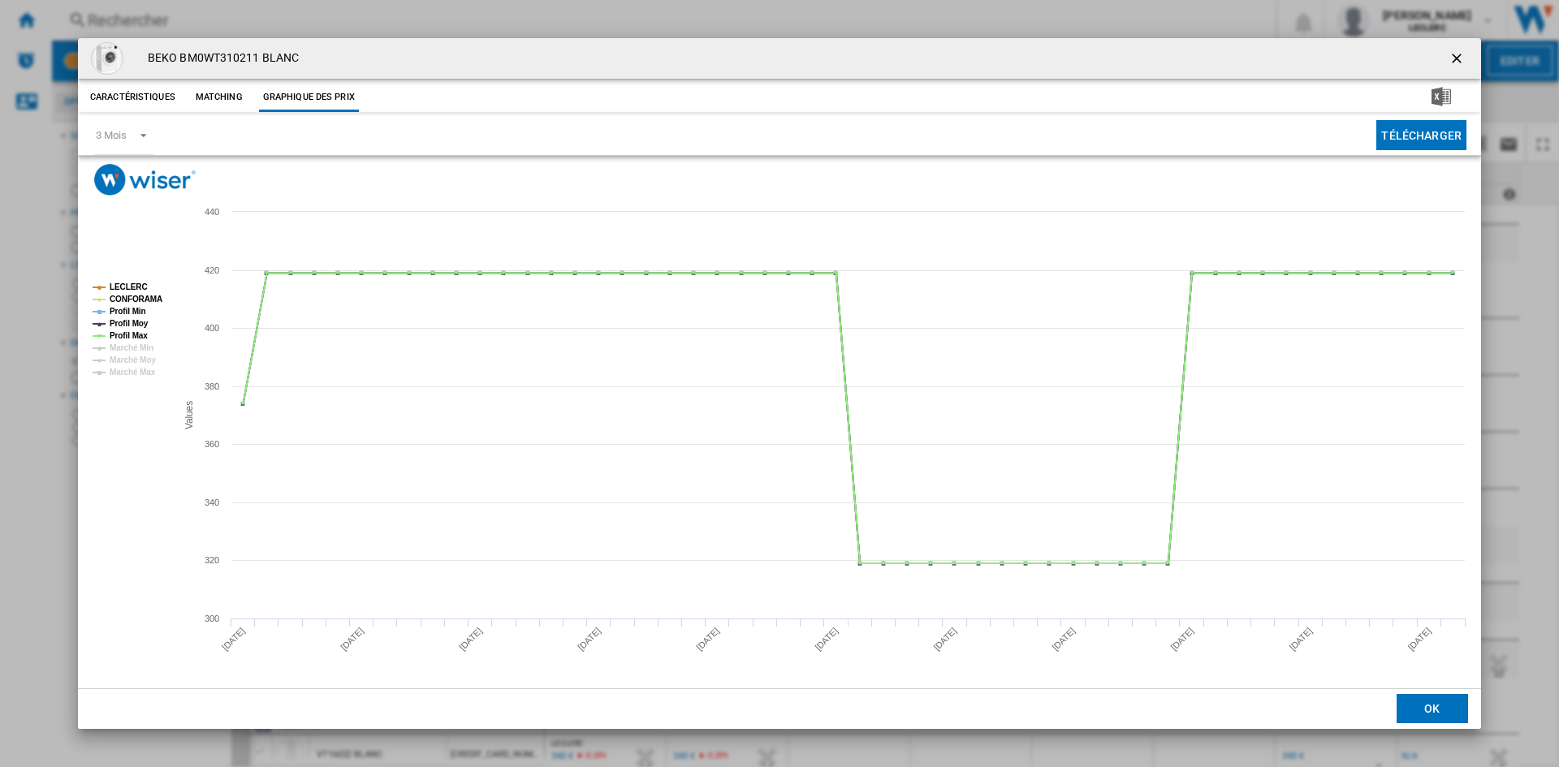
click at [1460, 56] on ng-md-icon "getI18NText('BUTTONS.CLOSE_DIALOG')" at bounding box center [1457, 59] width 19 height 19
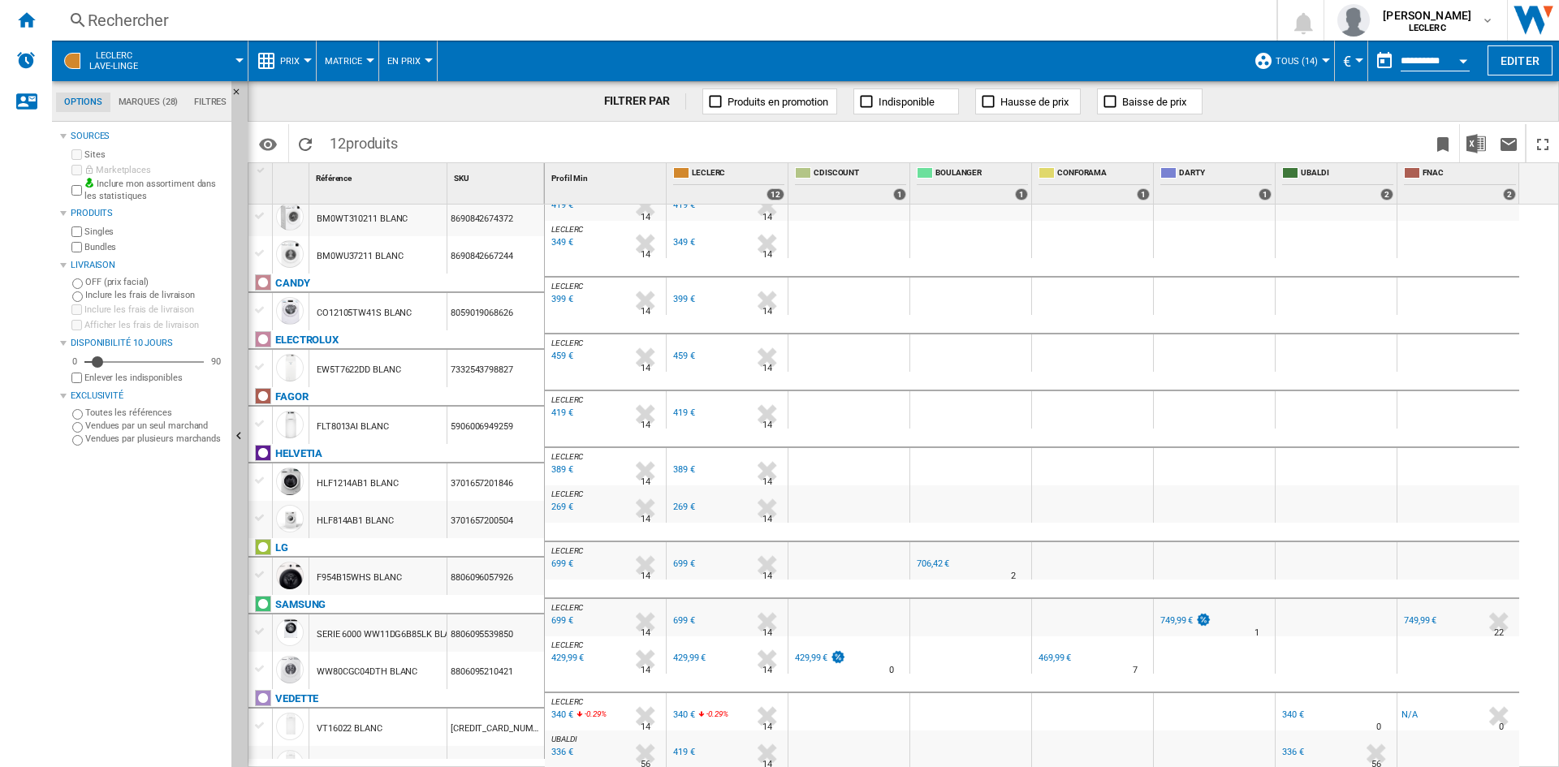
scroll to position [41, 0]
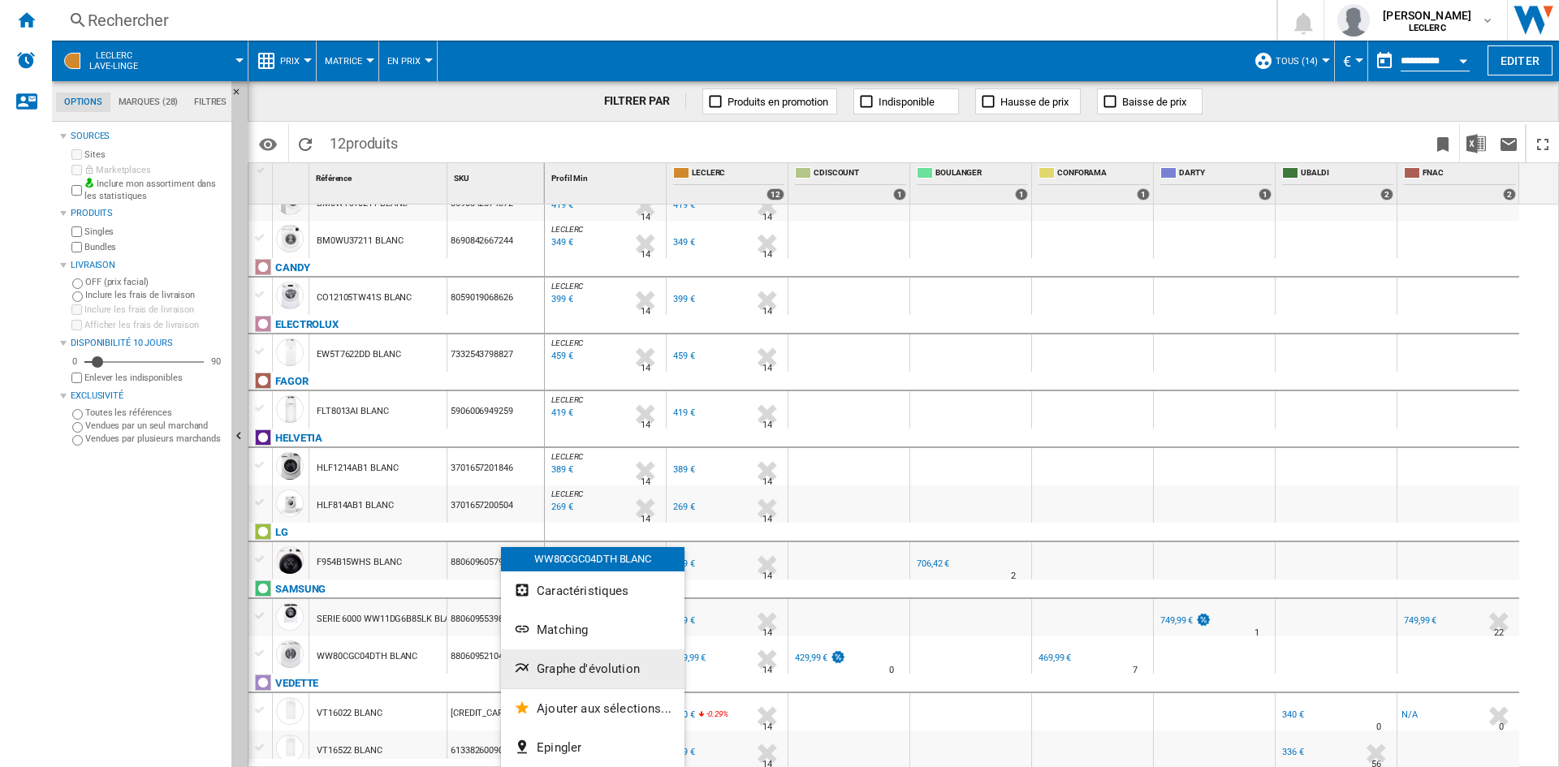
click at [561, 654] on button "Graphe d'évolution" at bounding box center [592, 669] width 183 height 39
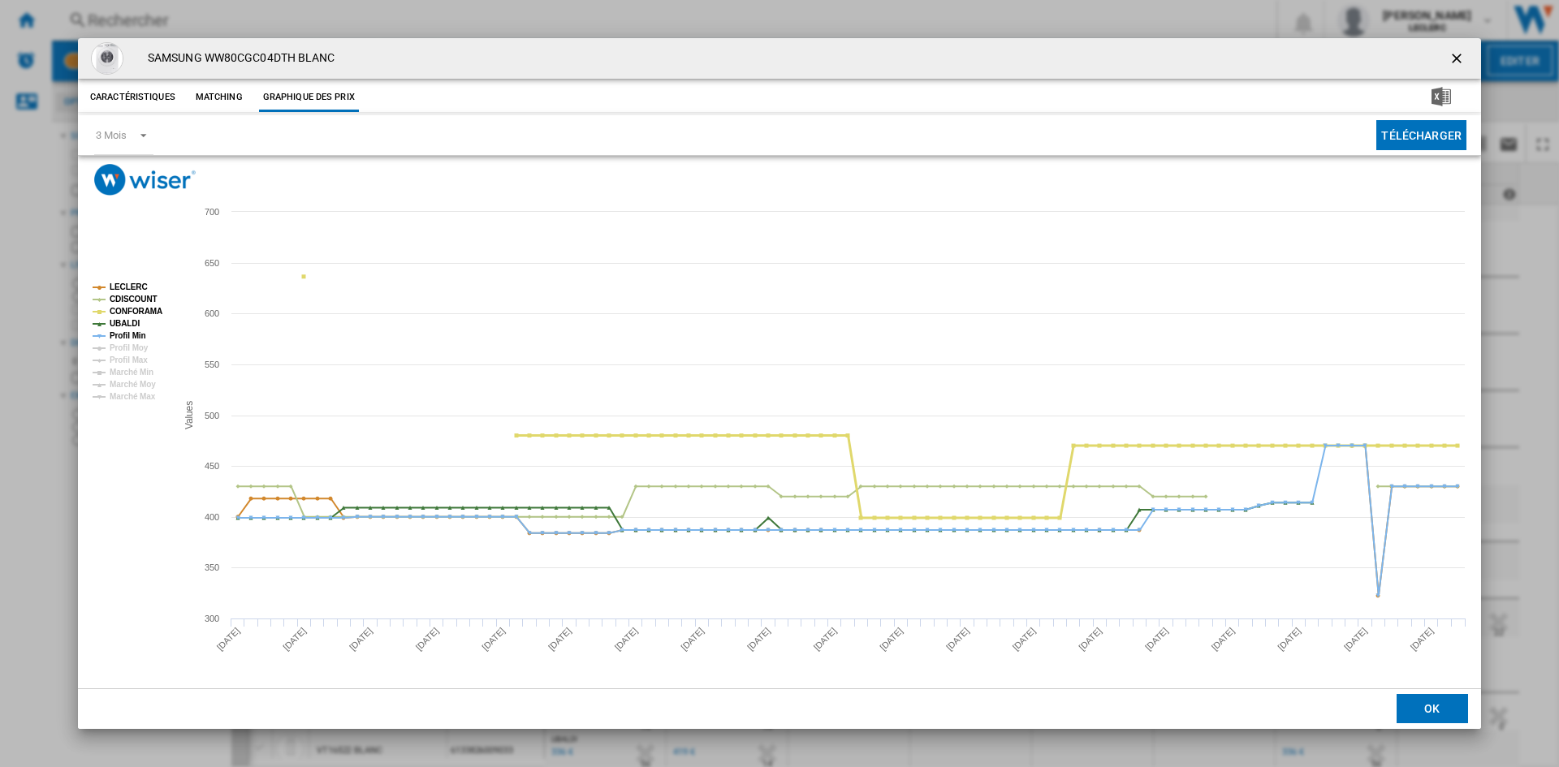
click at [128, 308] on tspan "CONFORAMA" at bounding box center [136, 311] width 53 height 9
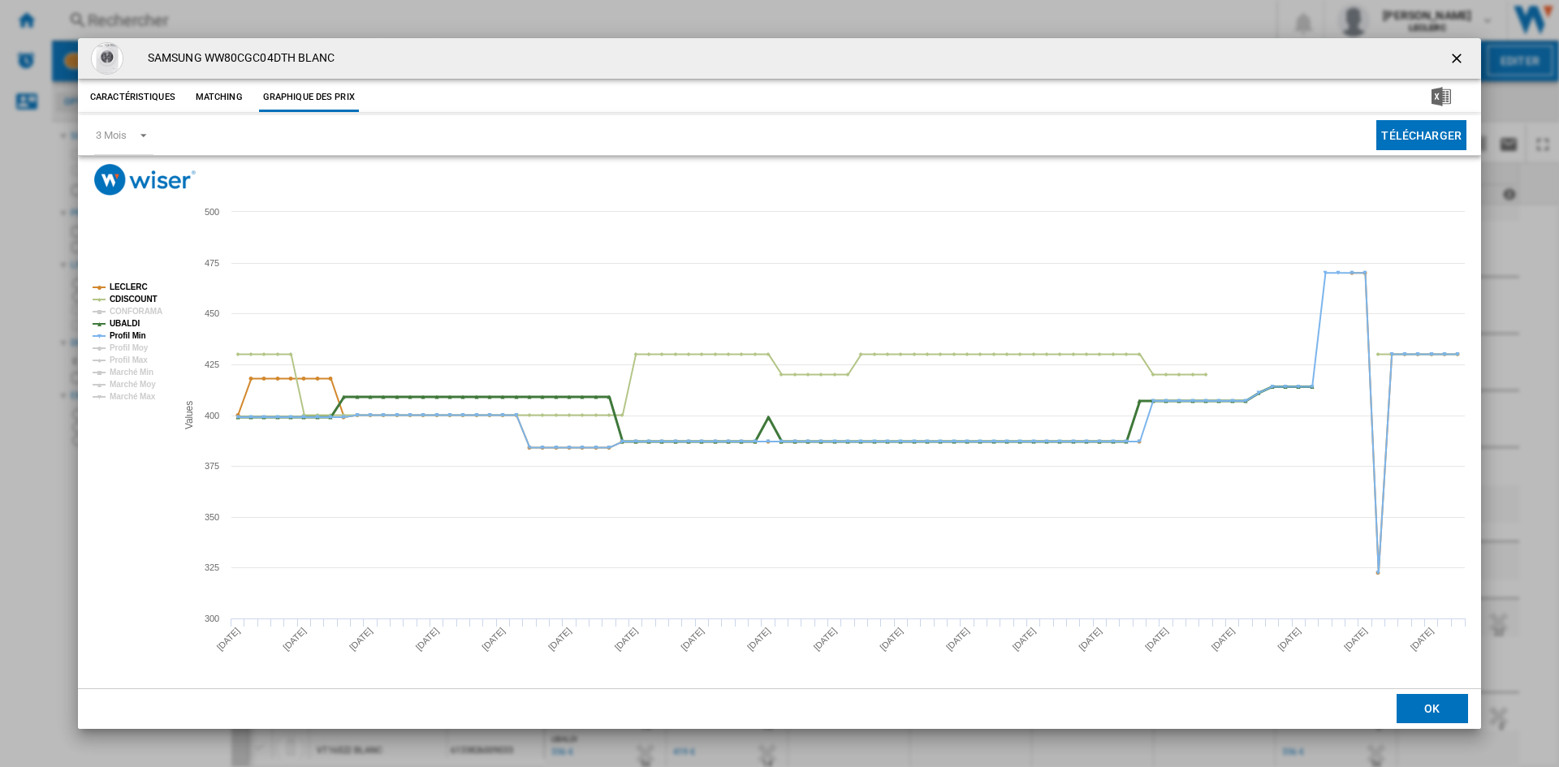
click at [128, 321] on tspan "UBALDI" at bounding box center [125, 323] width 30 height 9
click at [129, 333] on tspan "Profil Min" at bounding box center [128, 335] width 37 height 9
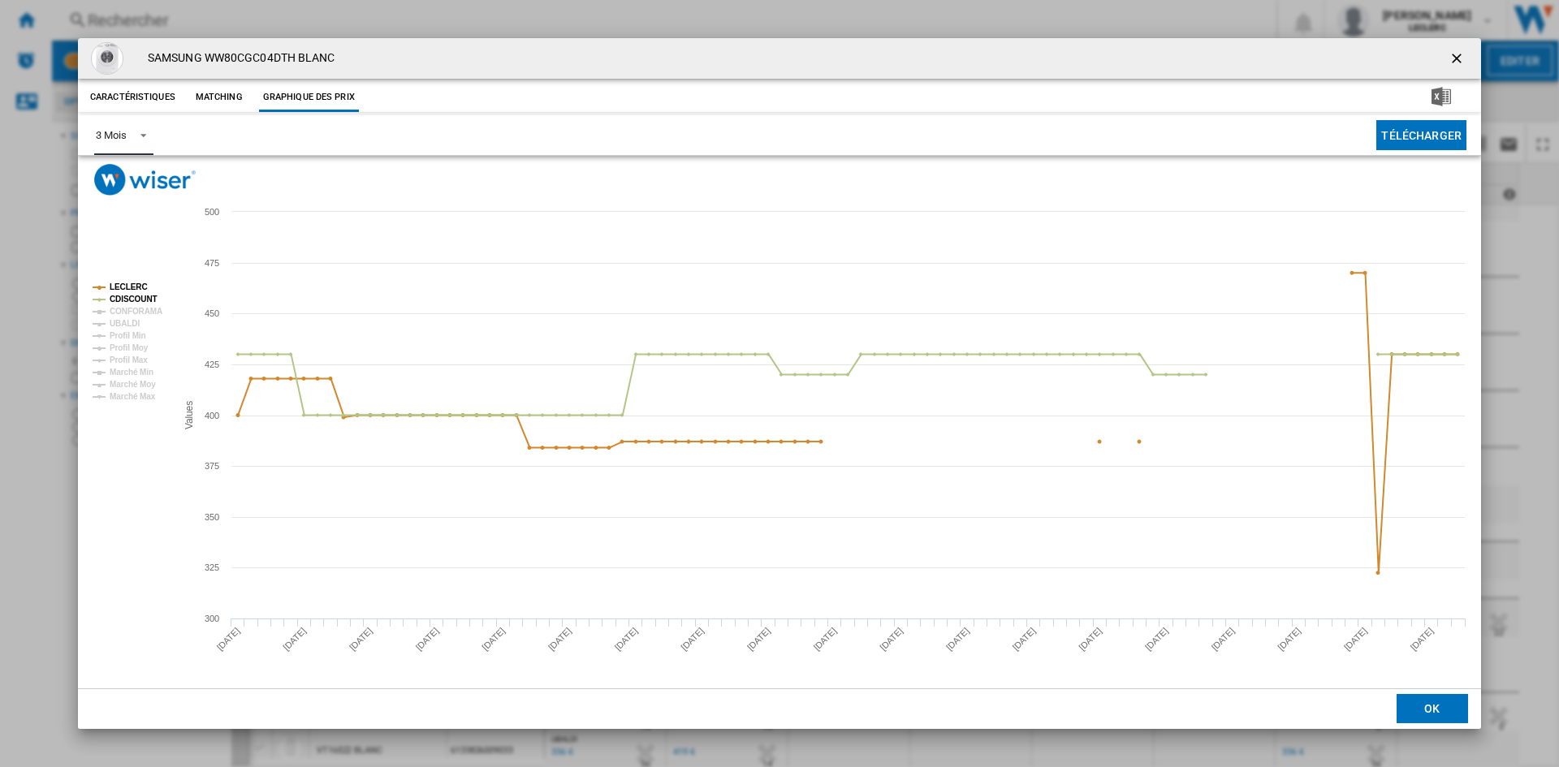
click at [128, 132] on md-select-value "3 Mois" at bounding box center [123, 135] width 59 height 40
click at [1455, 56] on md-backdrop at bounding box center [779, 383] width 1559 height 767
click at [1455, 56] on ng-md-icon "getI18NText('BUTTONS.CLOSE_DIALOG')" at bounding box center [1457, 59] width 19 height 19
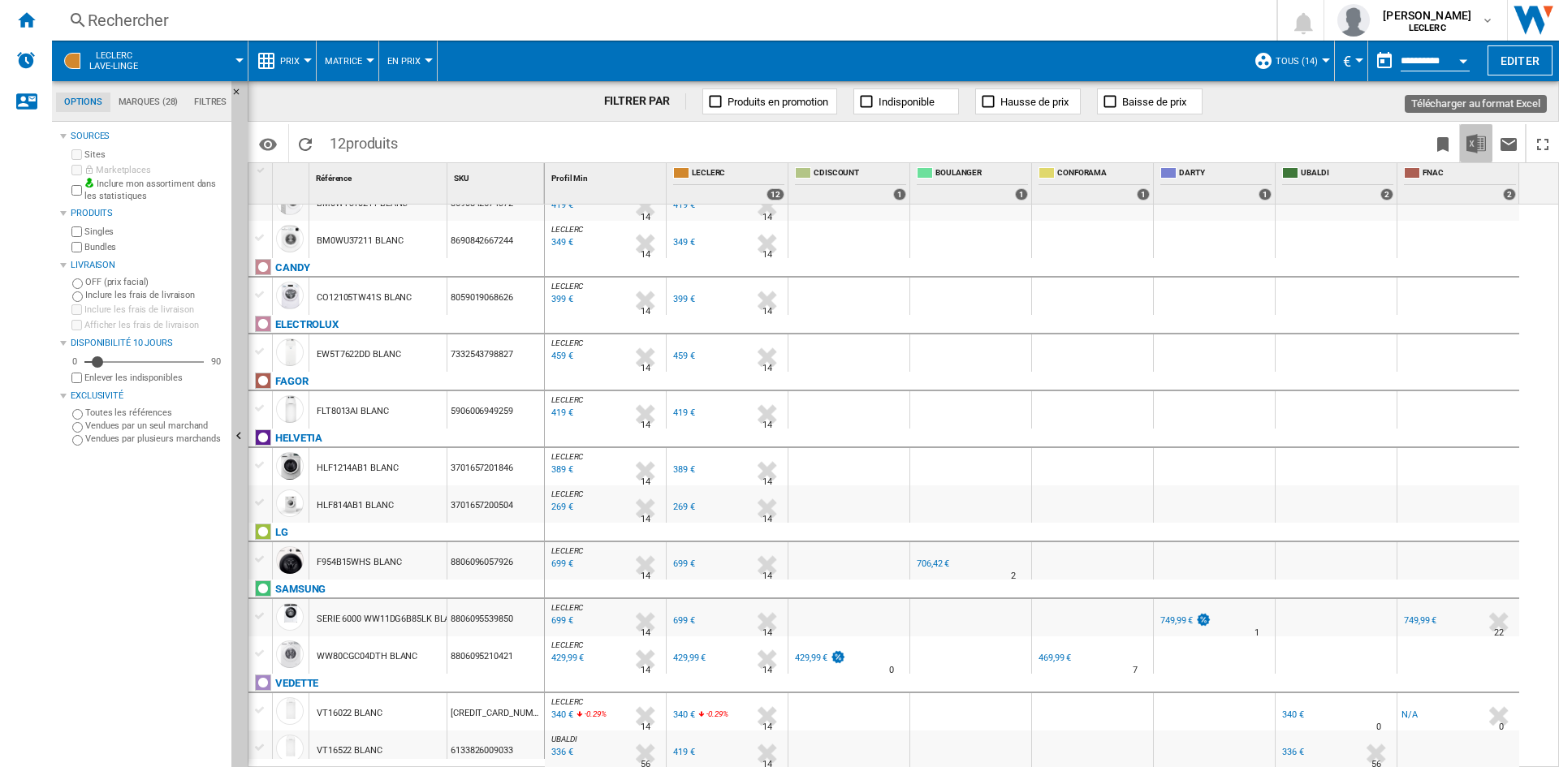
click at [1475, 142] on img "Télécharger au format Excel" at bounding box center [1475, 143] width 19 height 19
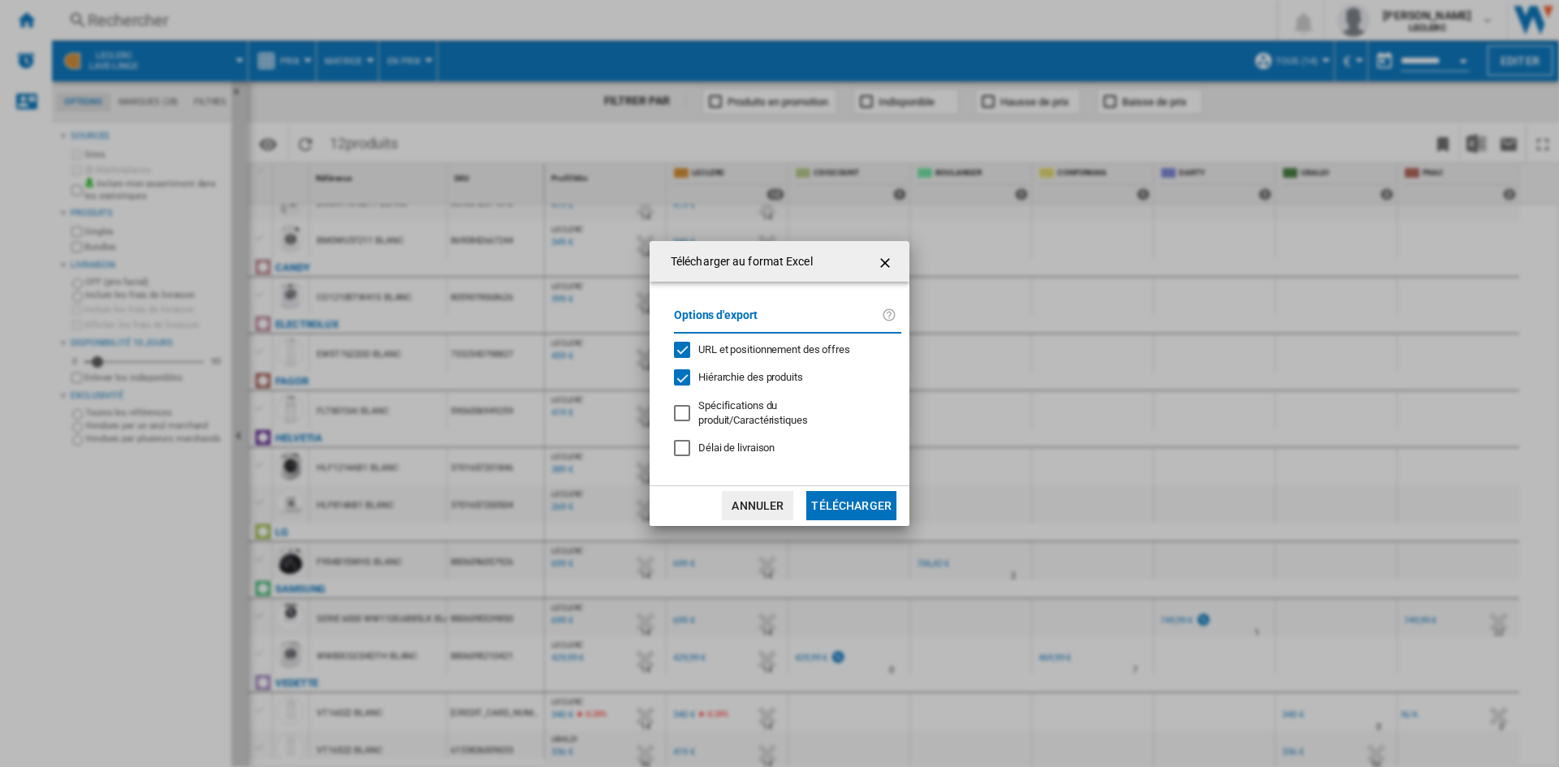
click at [859, 503] on button "Télécharger" at bounding box center [851, 505] width 90 height 29
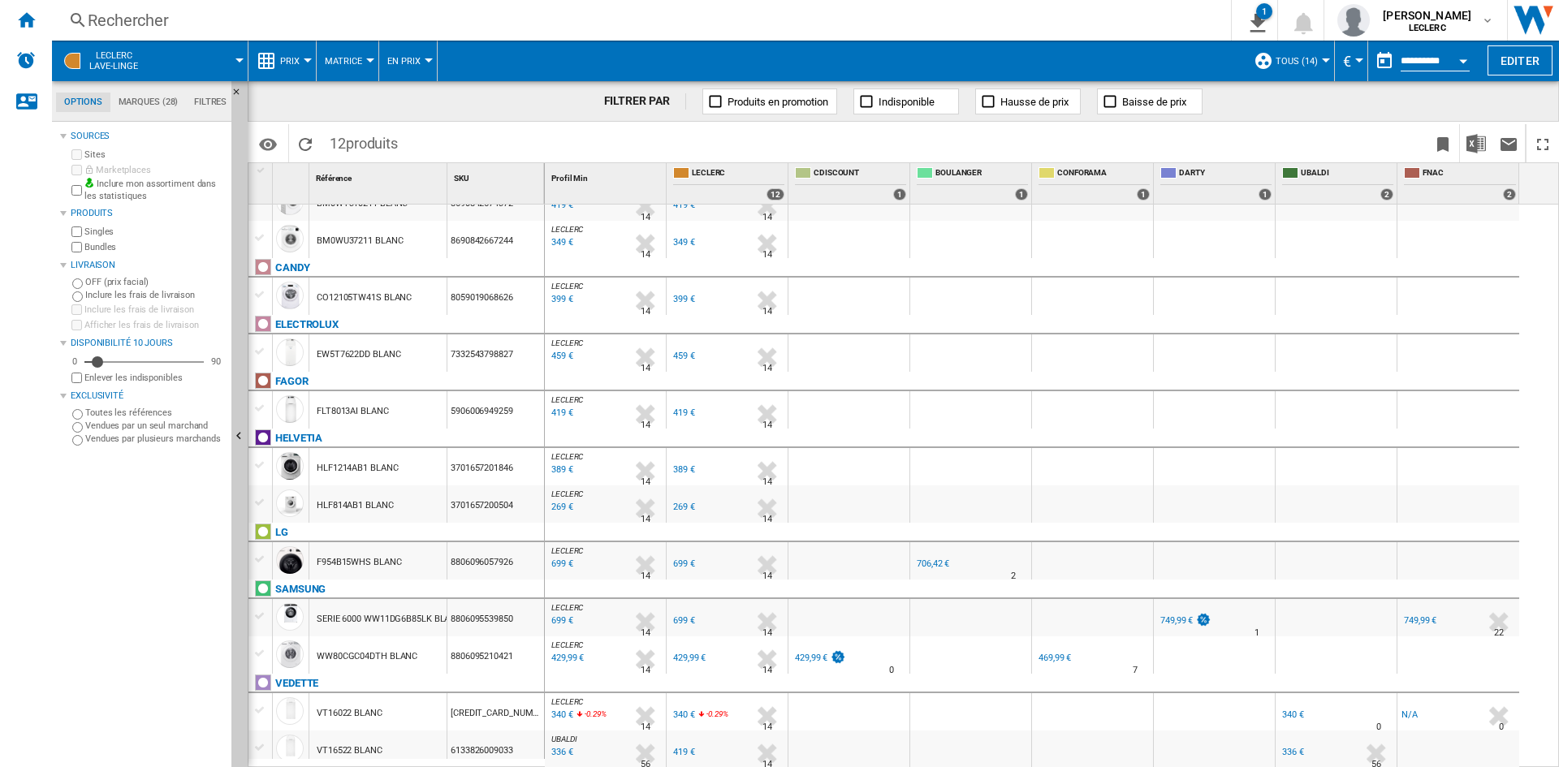
click at [1464, 61] on div "Open calendar" at bounding box center [1463, 61] width 8 height 4
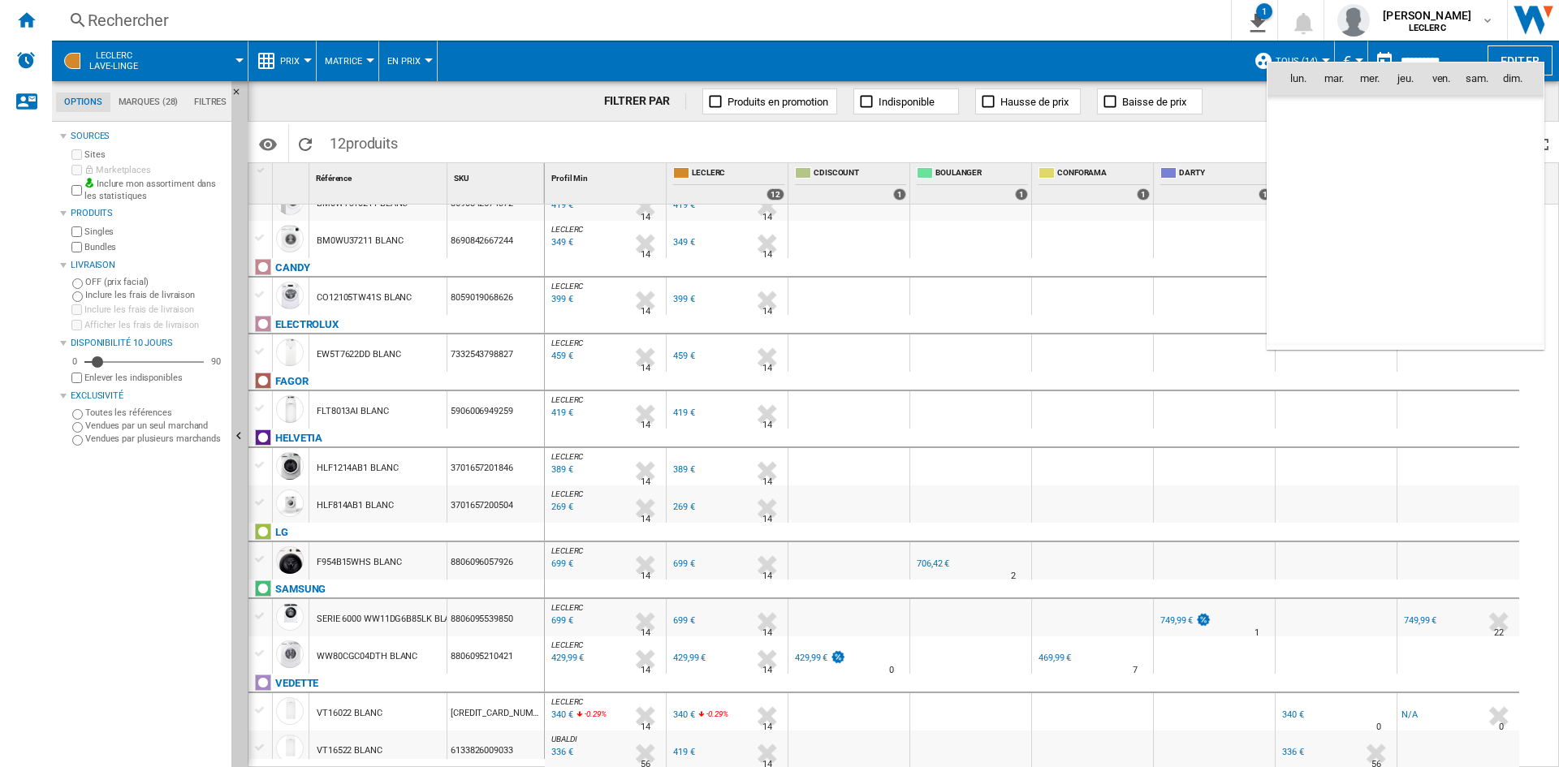
scroll to position [7746, 0]
click at [1315, 115] on span "[DATE]" at bounding box center [1303, 112] width 33 height 13
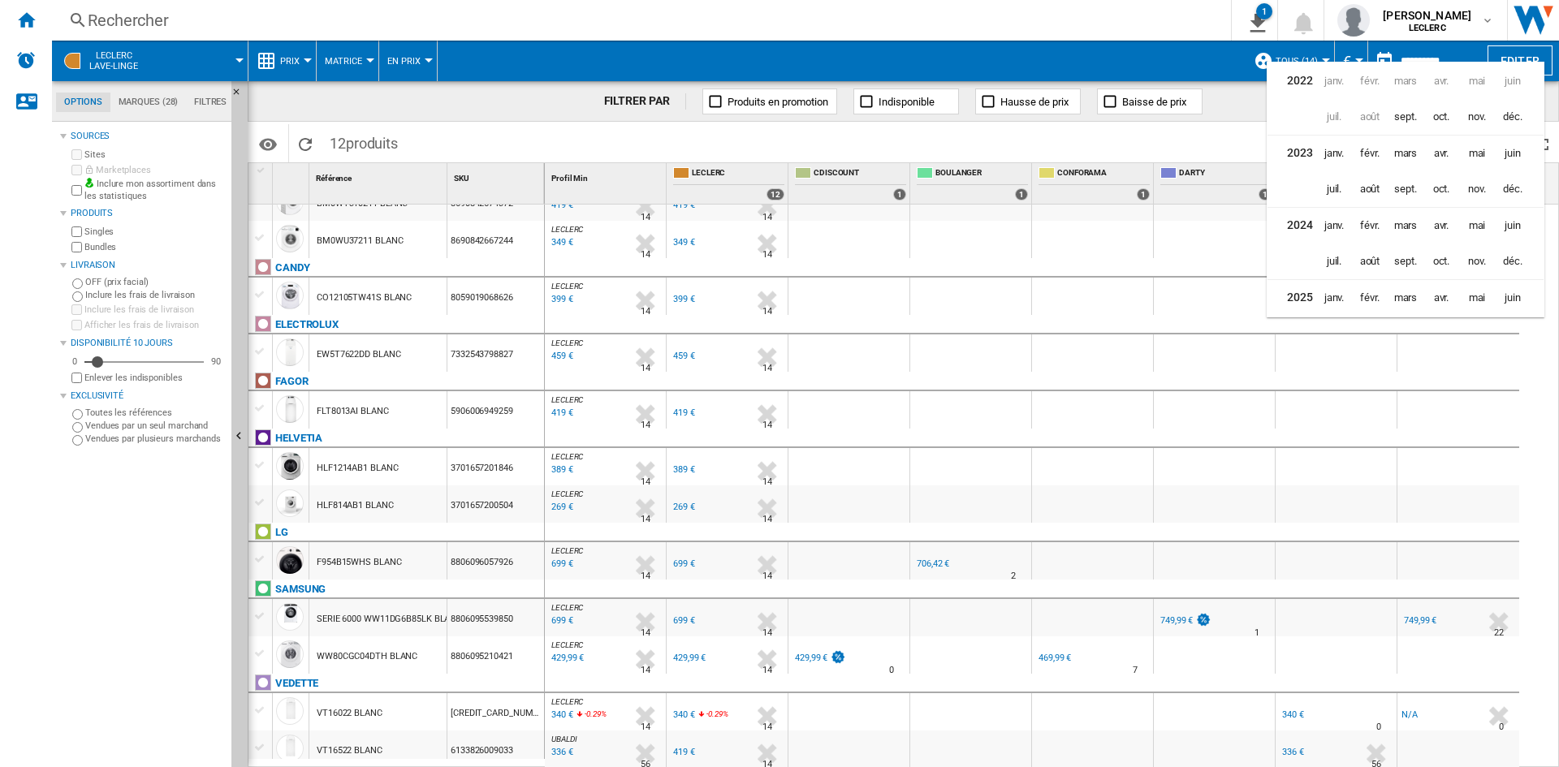
scroll to position [40, 0]
click at [1338, 291] on span "juil." at bounding box center [1334, 294] width 32 height 32
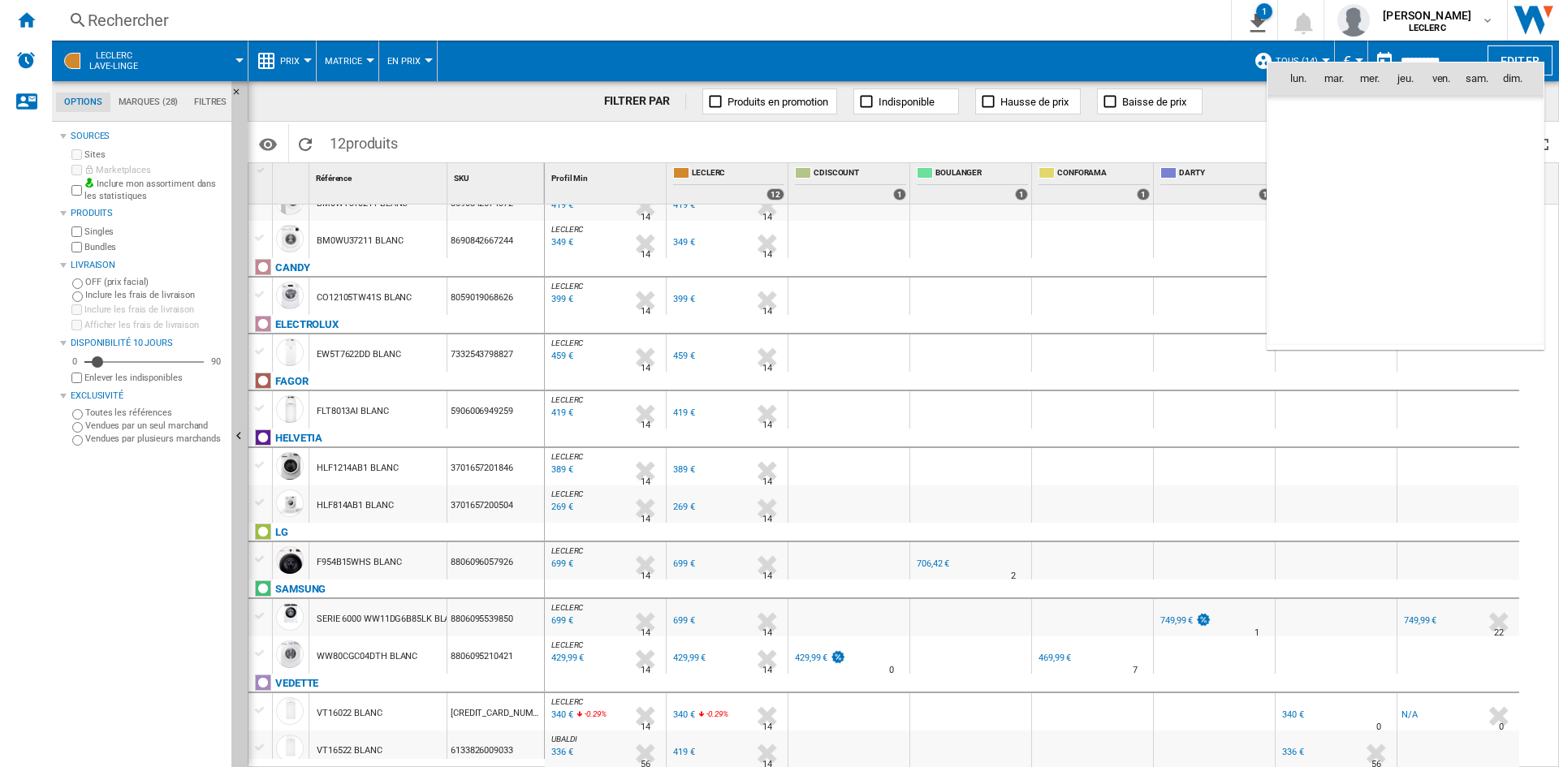
scroll to position [7316, 0]
click at [1339, 156] on span "1" at bounding box center [1334, 149] width 32 height 32
type input "**********"
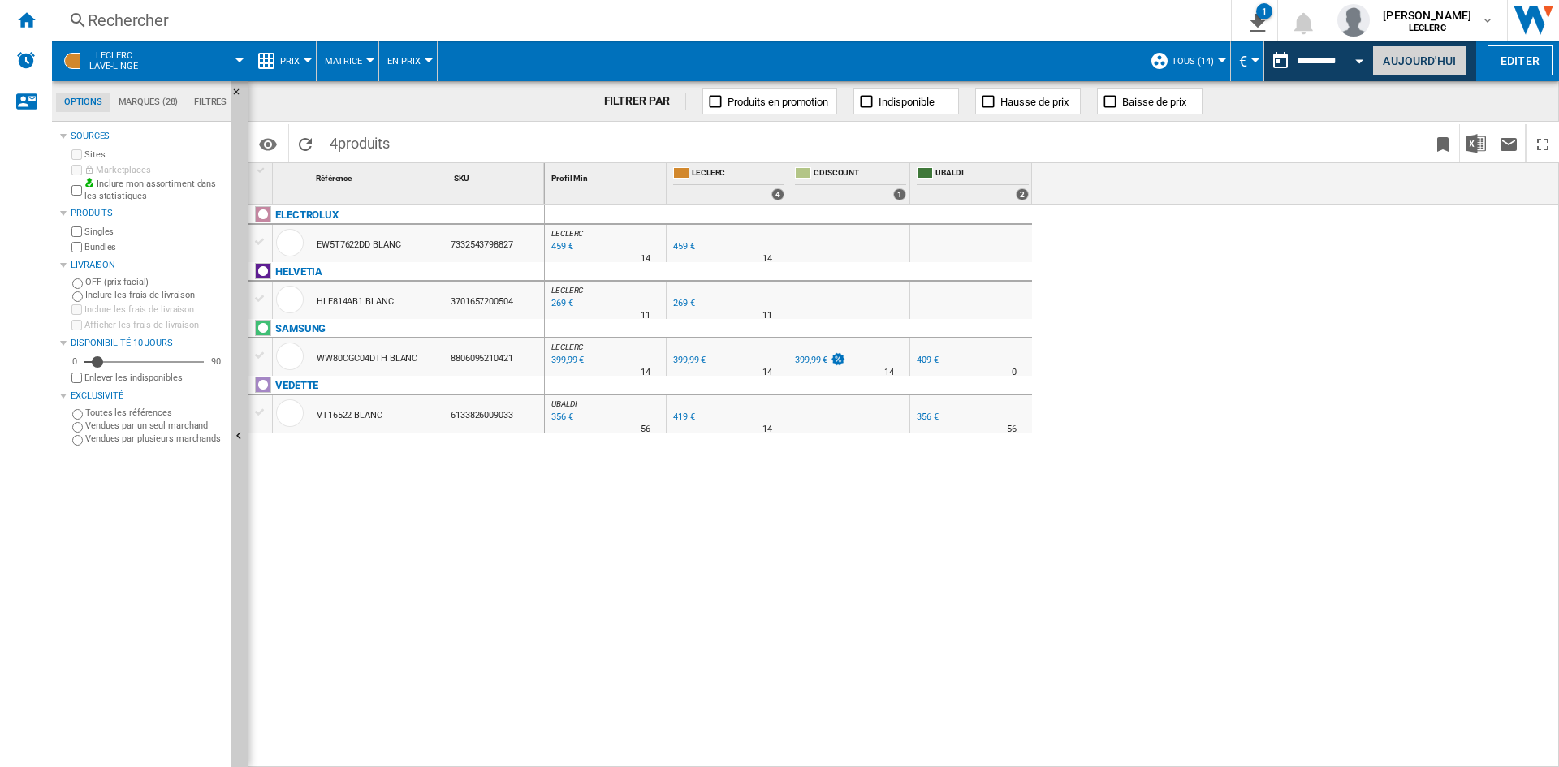
click at [1418, 56] on button "Aujourd'hui" at bounding box center [1419, 60] width 94 height 30
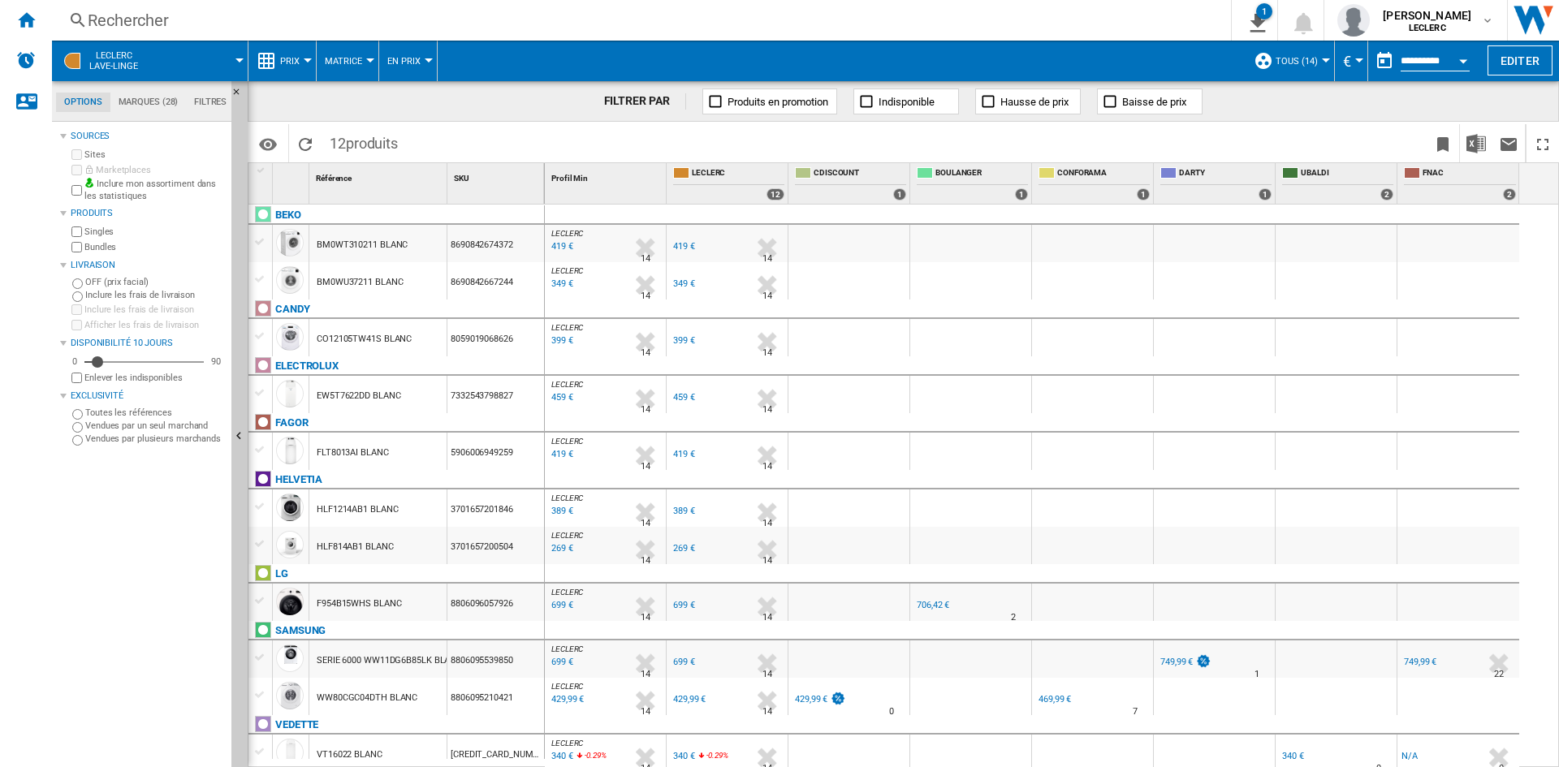
click at [304, 61] on div at bounding box center [308, 60] width 8 height 4
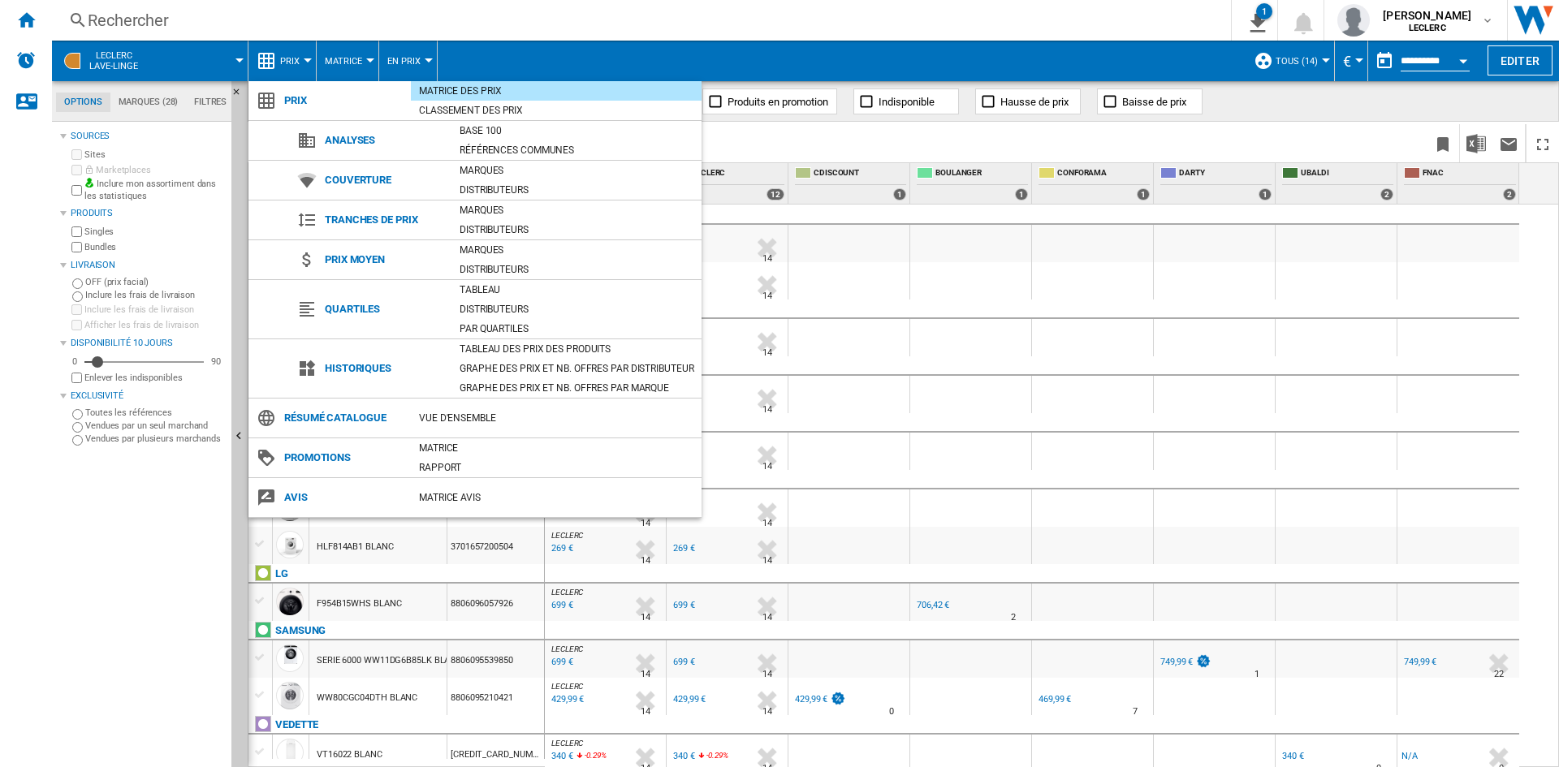
click at [520, 10] on md-backdrop at bounding box center [779, 383] width 1559 height 767
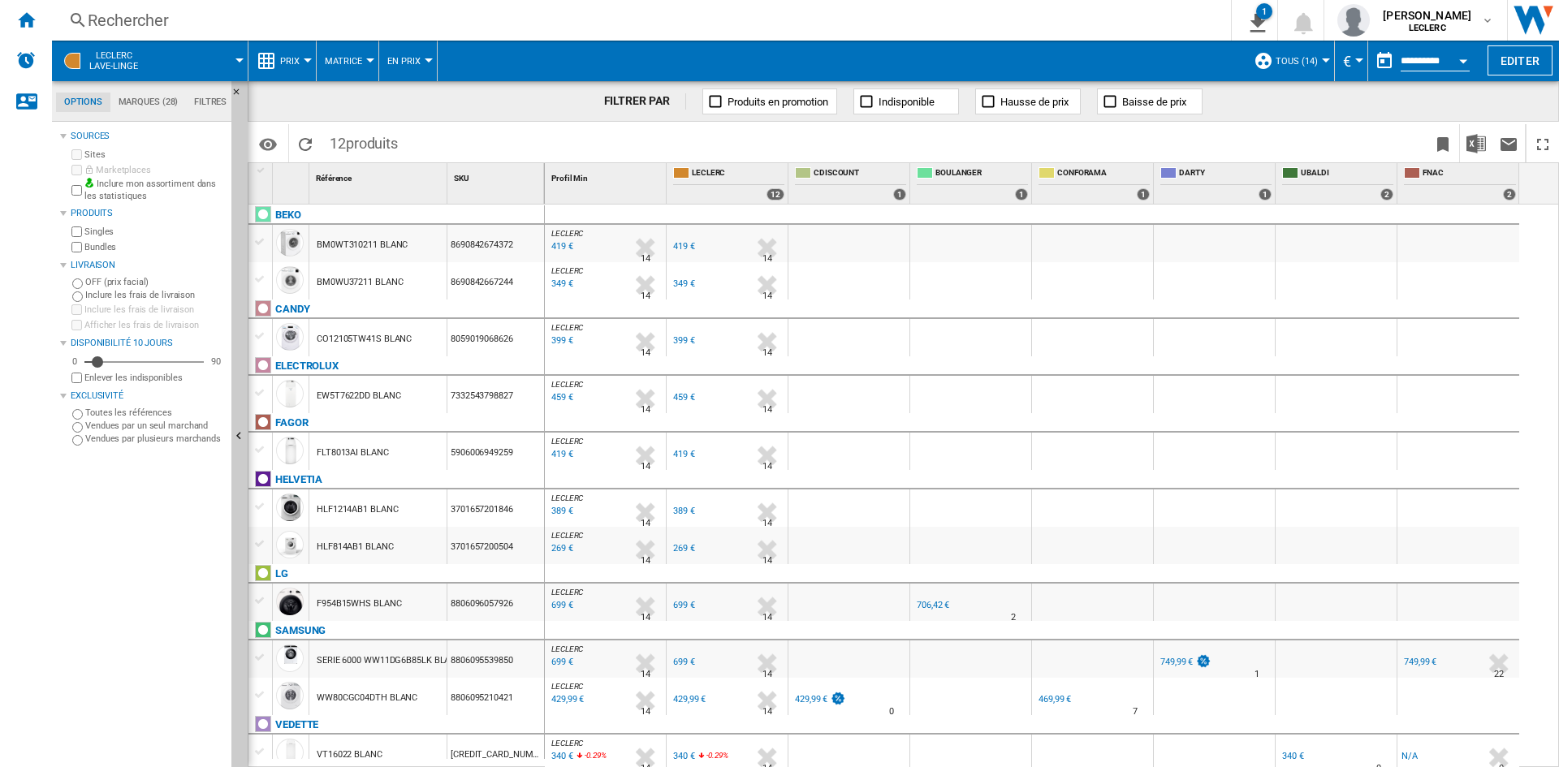
click at [302, 51] on button "Prix" at bounding box center [294, 61] width 28 height 41
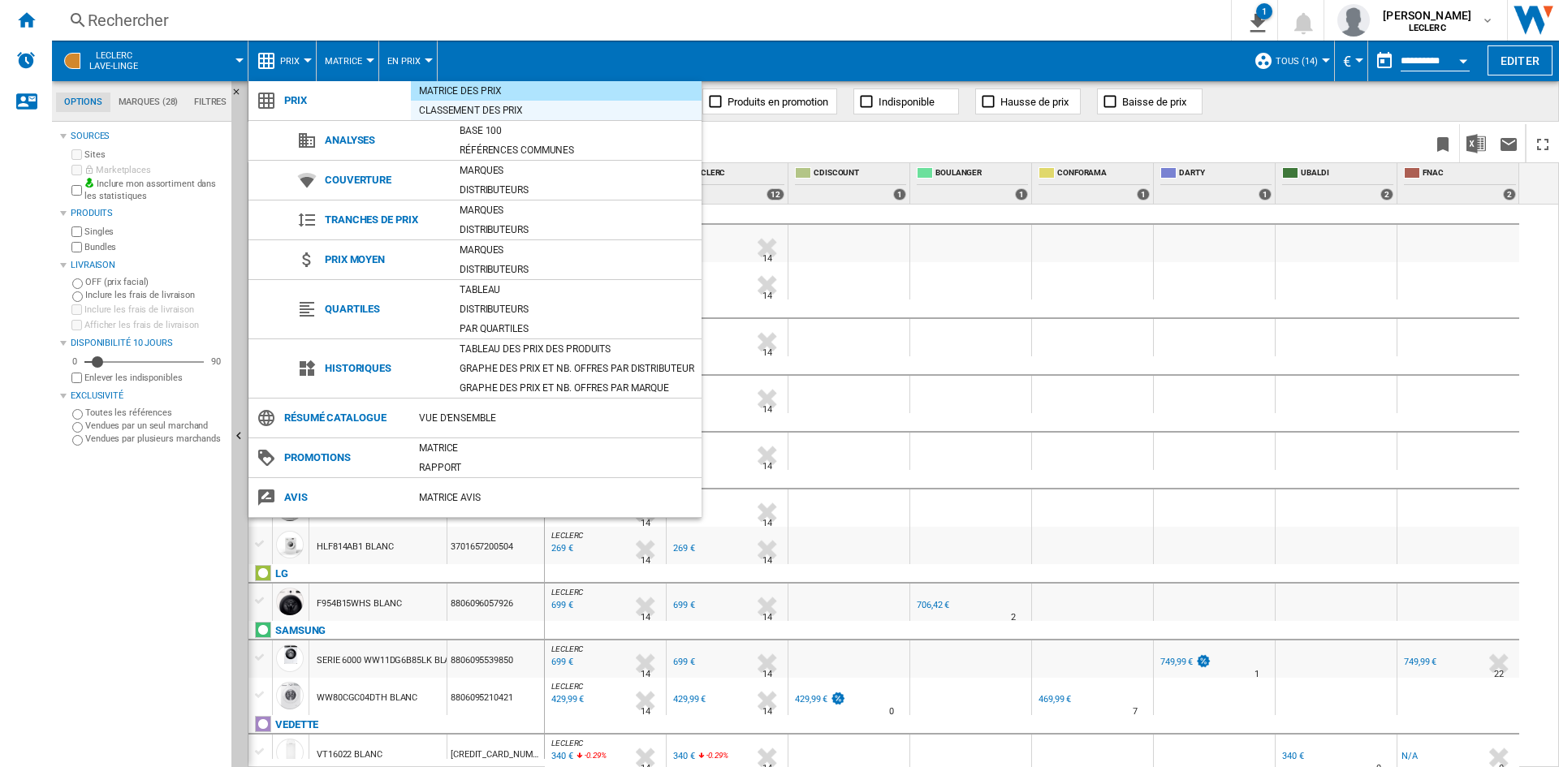
click at [503, 110] on div "Classement des prix" at bounding box center [556, 110] width 291 height 16
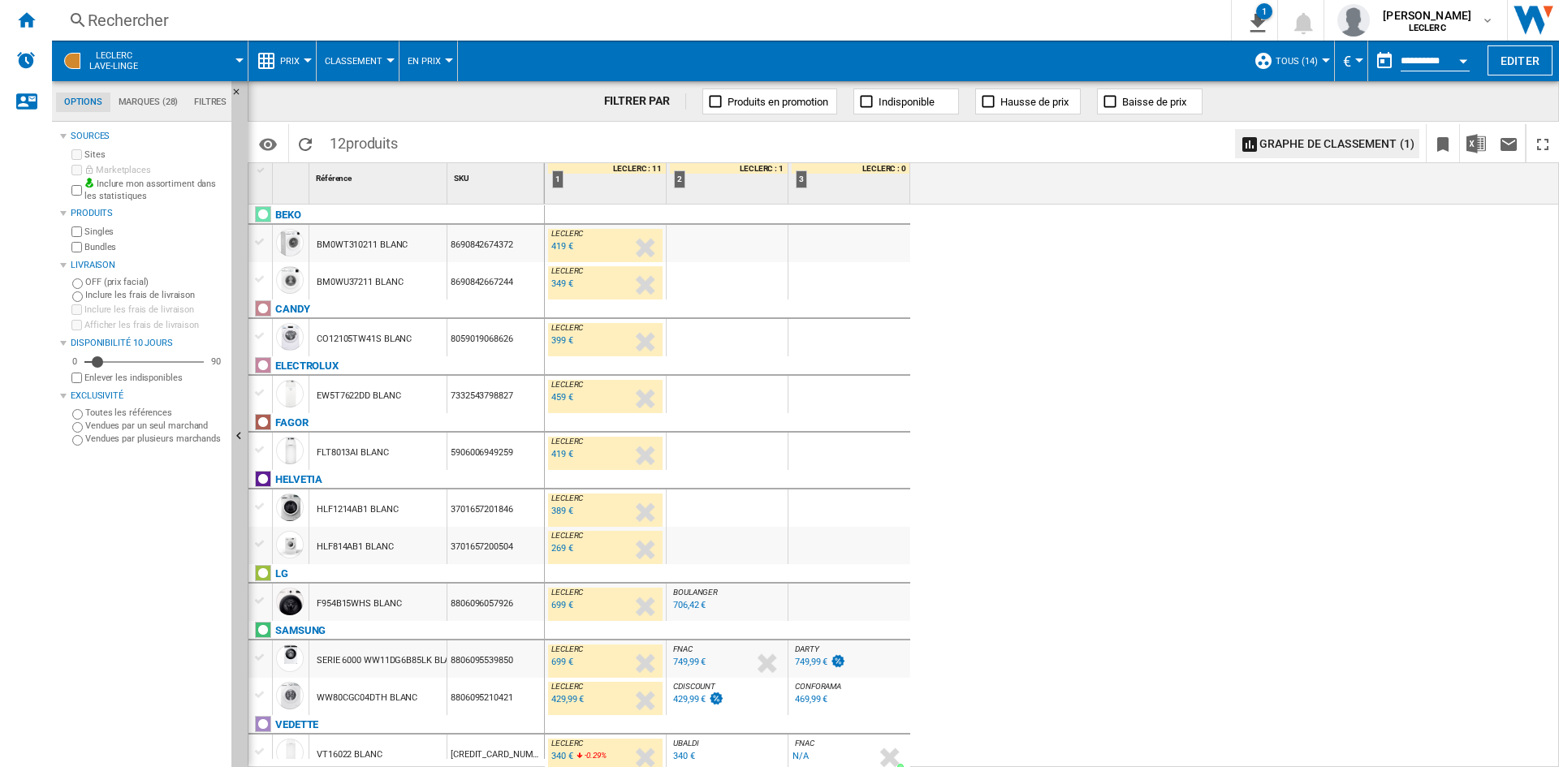
click at [295, 63] on span "Prix" at bounding box center [289, 61] width 19 height 11
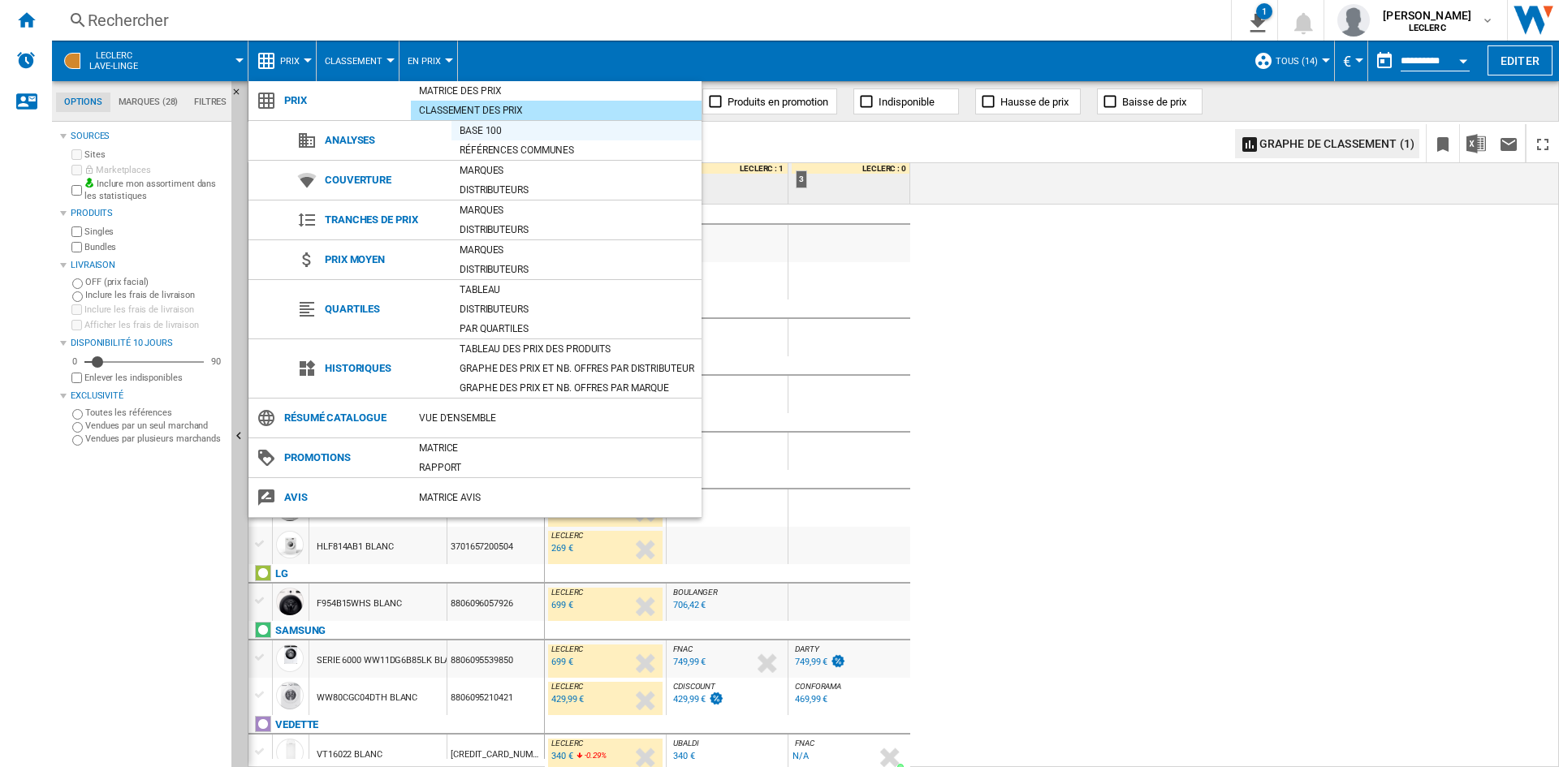
click at [491, 128] on div "Base 100" at bounding box center [576, 131] width 250 height 16
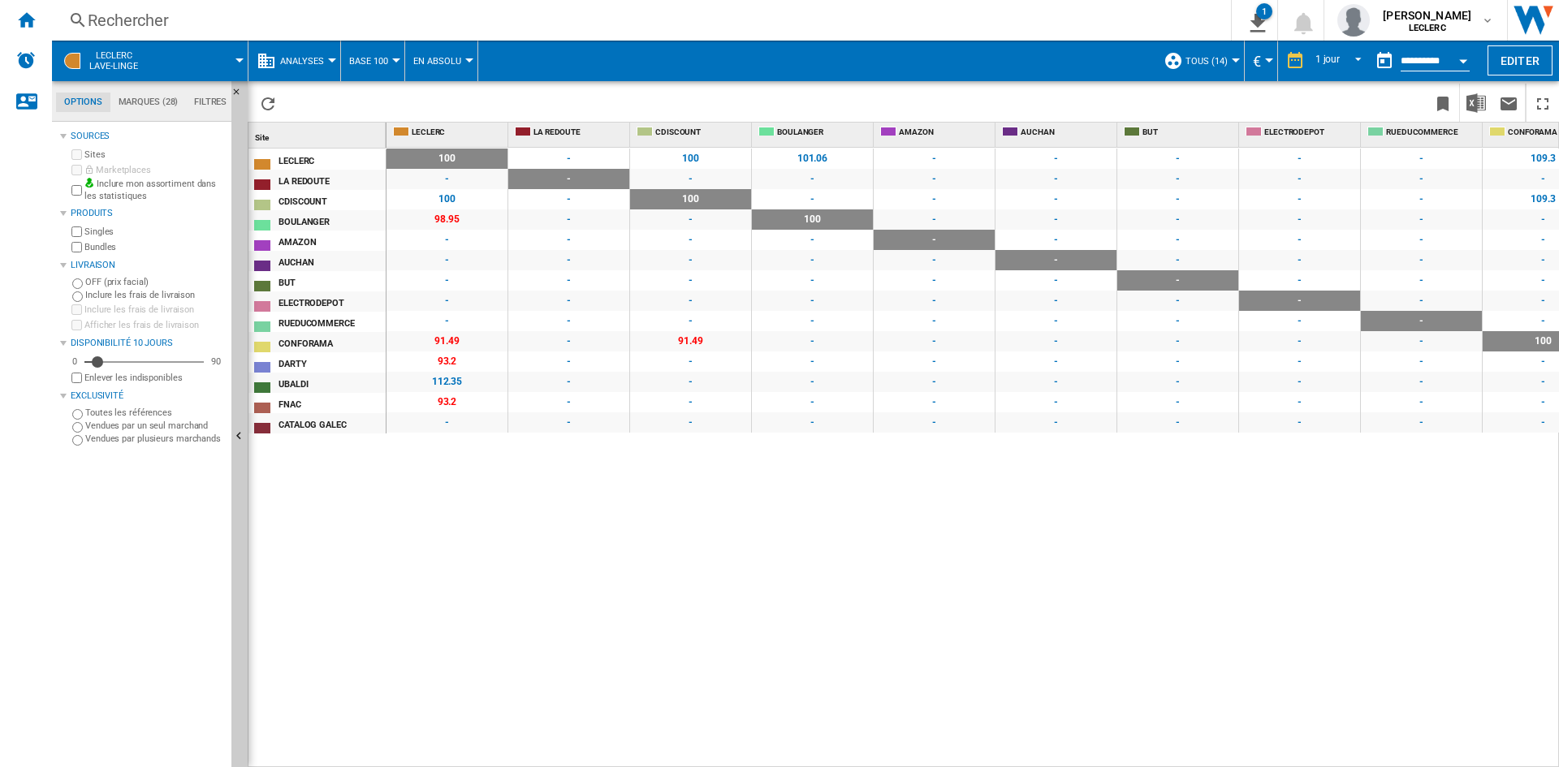
click at [232, 58] on span at bounding box center [200, 61] width 79 height 41
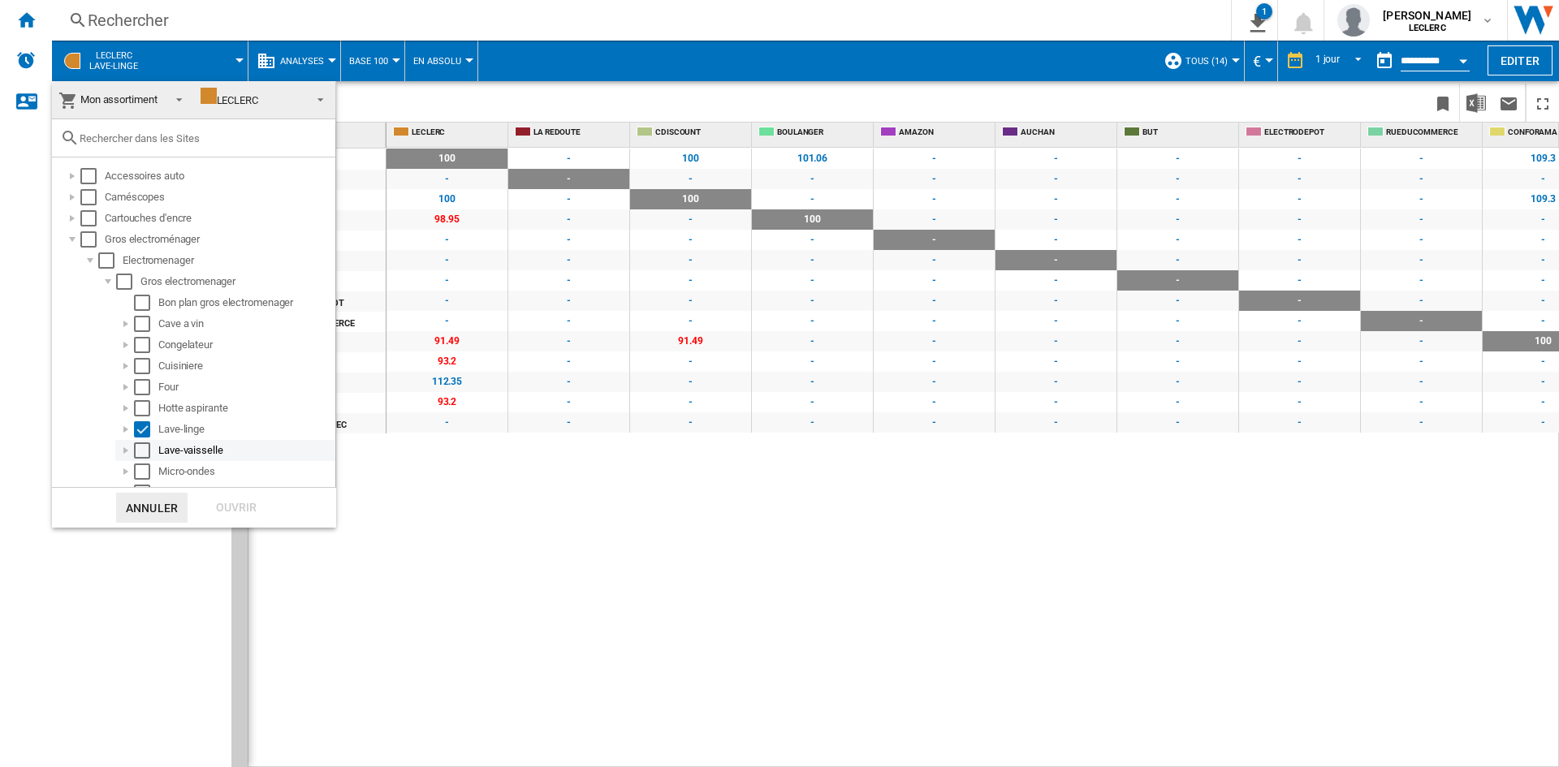
click at [141, 452] on div "Select" at bounding box center [142, 451] width 16 height 16
click at [141, 434] on div "Select" at bounding box center [142, 429] width 16 height 16
click at [242, 504] on div "Ouvrir" at bounding box center [236, 508] width 71 height 30
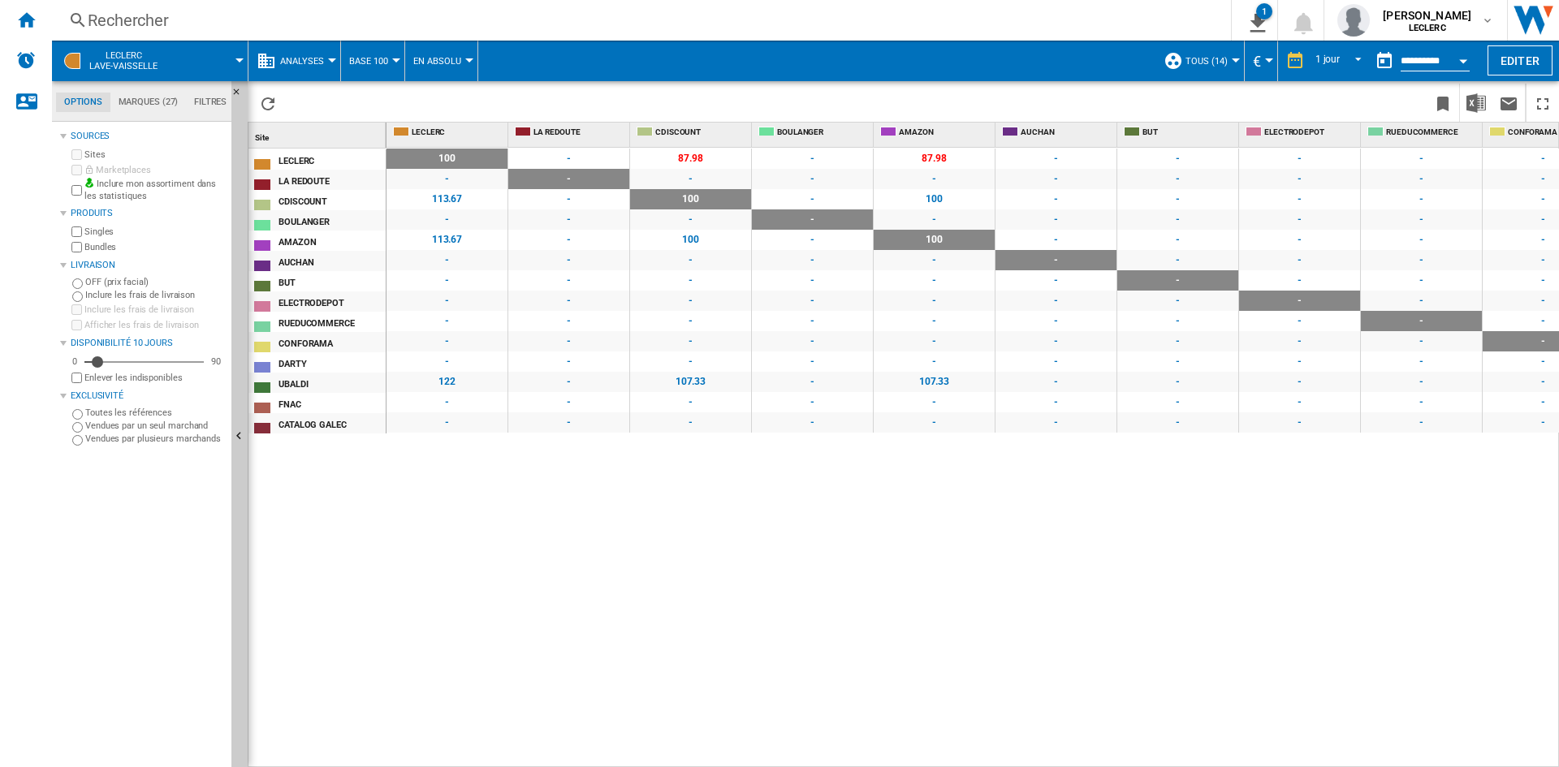
click at [229, 58] on span at bounding box center [209, 61] width 59 height 41
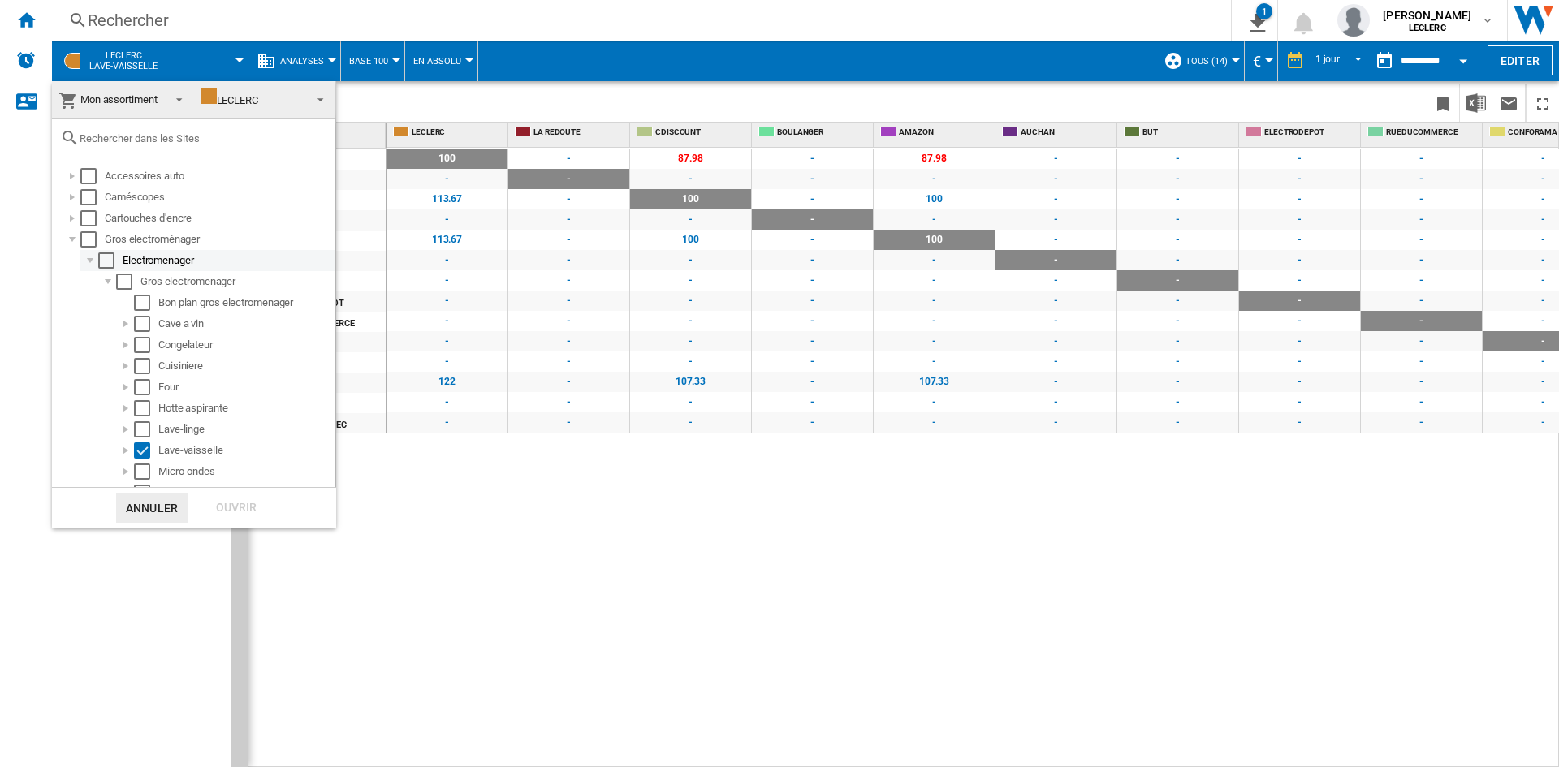
click at [108, 257] on div "Select" at bounding box center [106, 261] width 16 height 16
click at [106, 259] on div "Select" at bounding box center [106, 261] width 16 height 16
click at [123, 285] on div "Select" at bounding box center [124, 282] width 16 height 16
click at [231, 515] on div "Ouvrir" at bounding box center [236, 508] width 71 height 30
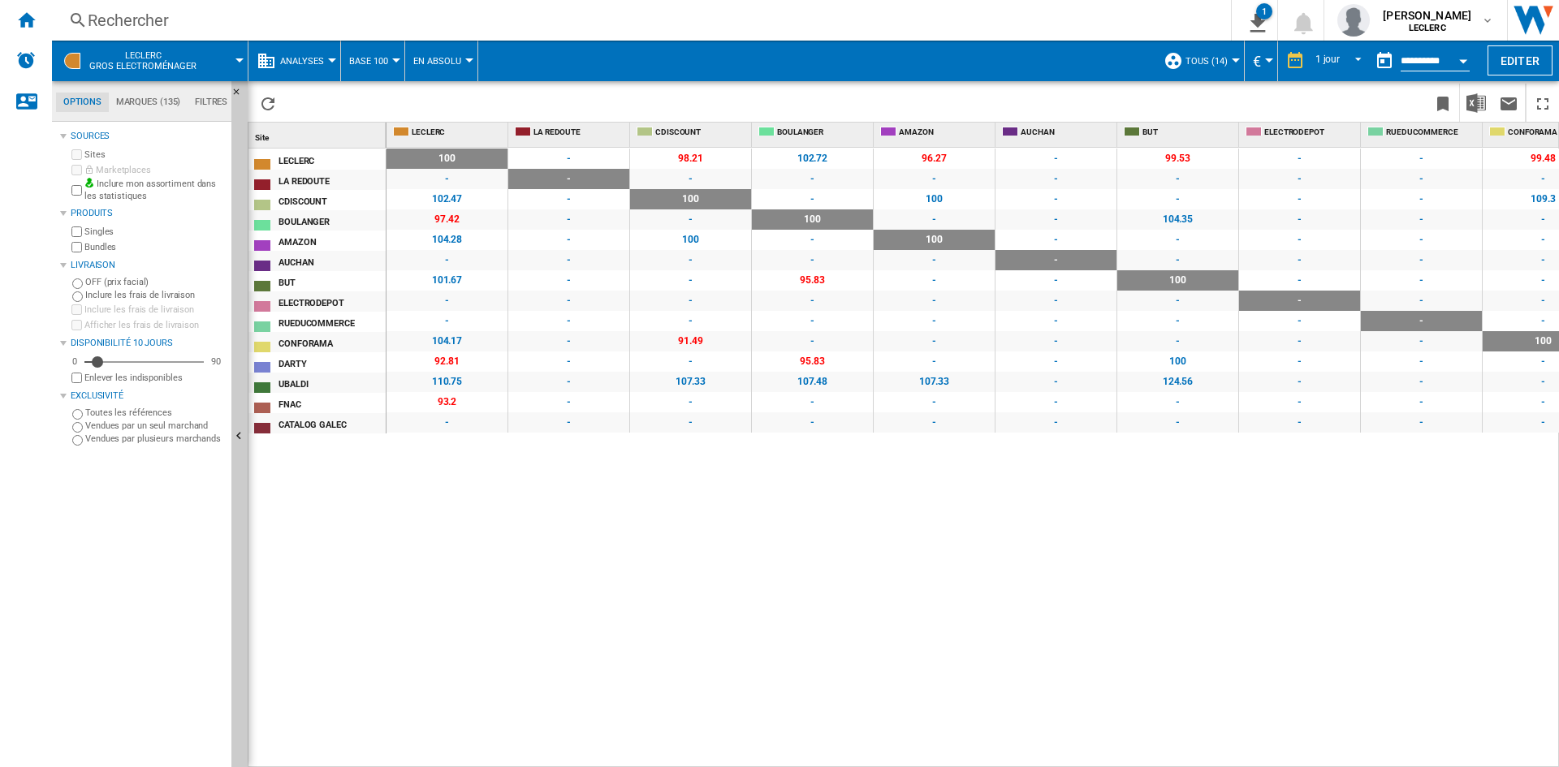
click at [386, 62] on span "Base 100" at bounding box center [368, 61] width 39 height 11
click at [411, 138] on span "Références Communes" at bounding box center [417, 139] width 129 height 15
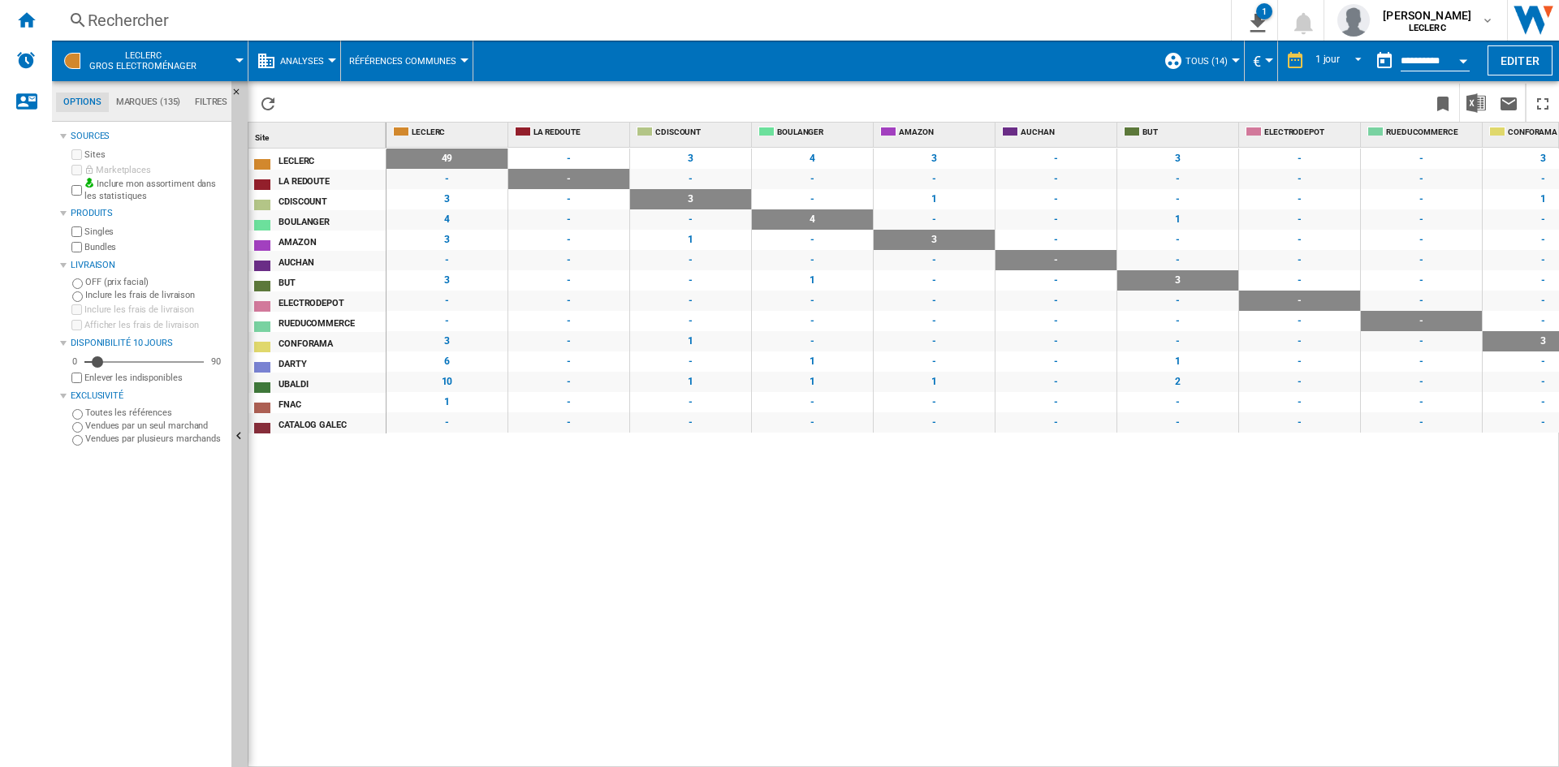
click at [397, 58] on span "Références Communes" at bounding box center [402, 61] width 107 height 11
click at [393, 98] on span "Base 100" at bounding box center [378, 100] width 50 height 15
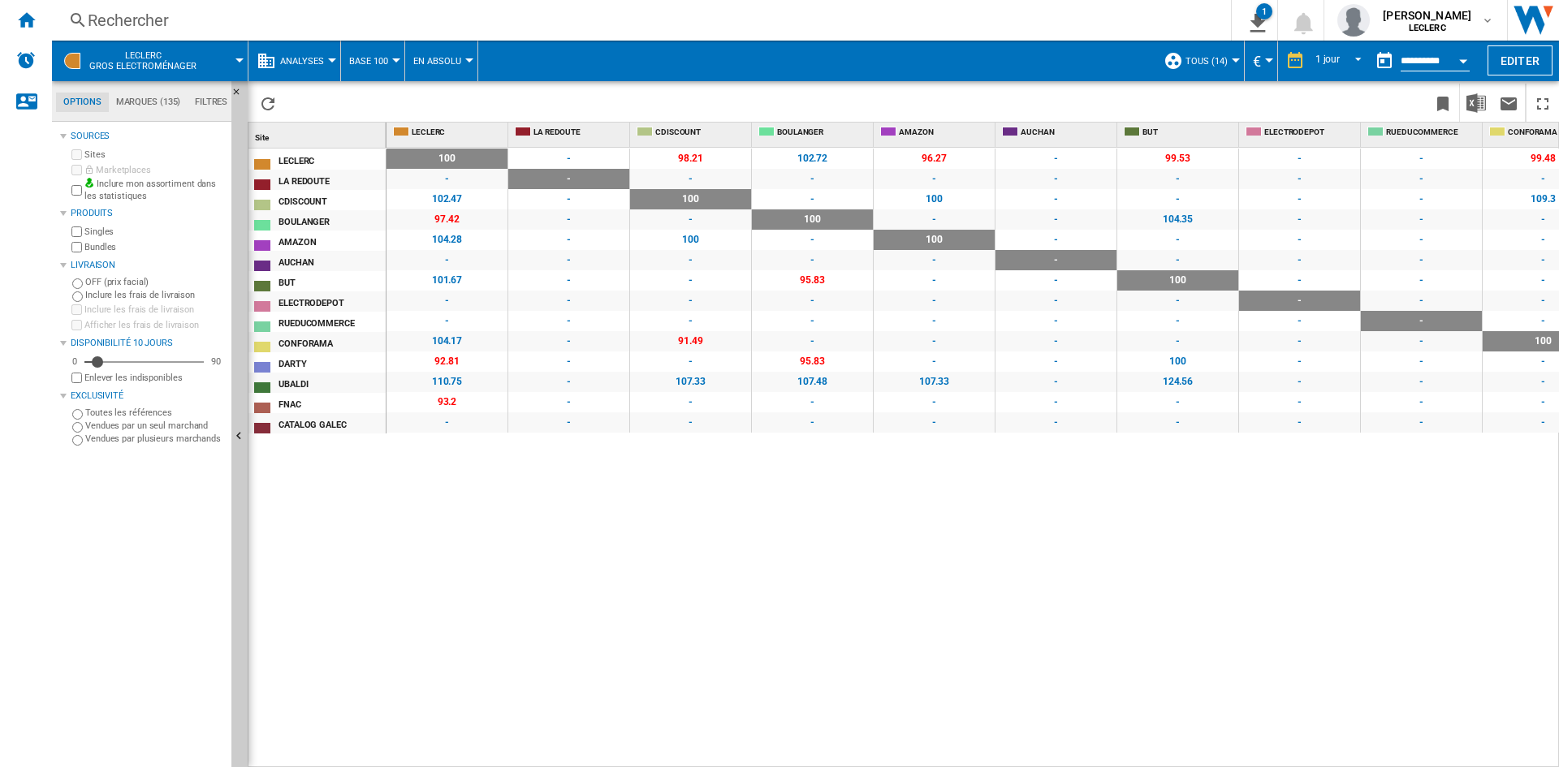
click at [437, 56] on span "En Absolu" at bounding box center [437, 61] width 48 height 11
click at [522, 98] on md-backdrop at bounding box center [779, 383] width 1559 height 767
click at [322, 58] on span "Analyses" at bounding box center [302, 61] width 44 height 11
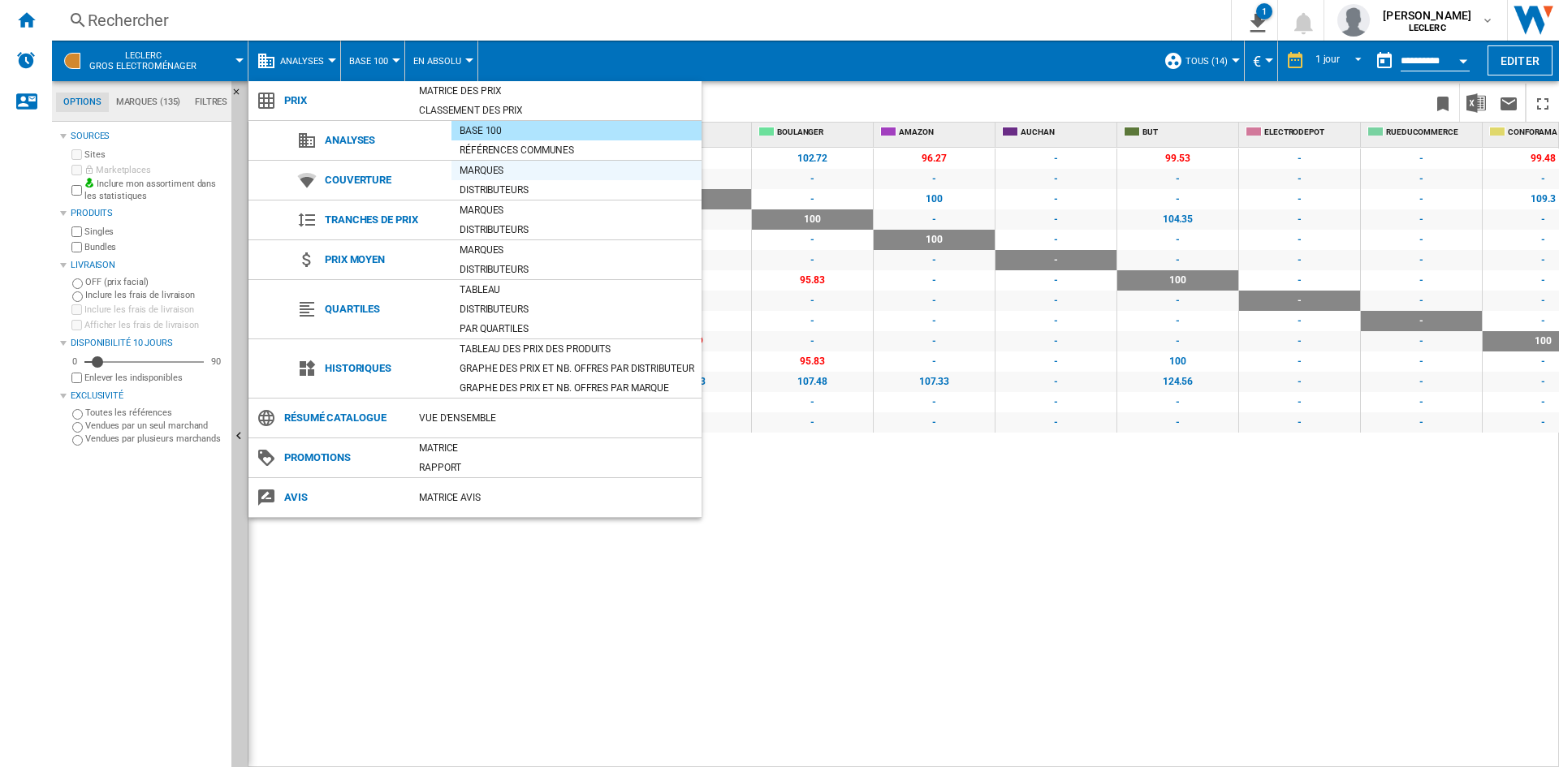
click at [489, 166] on div "Marques" at bounding box center [576, 170] width 250 height 16
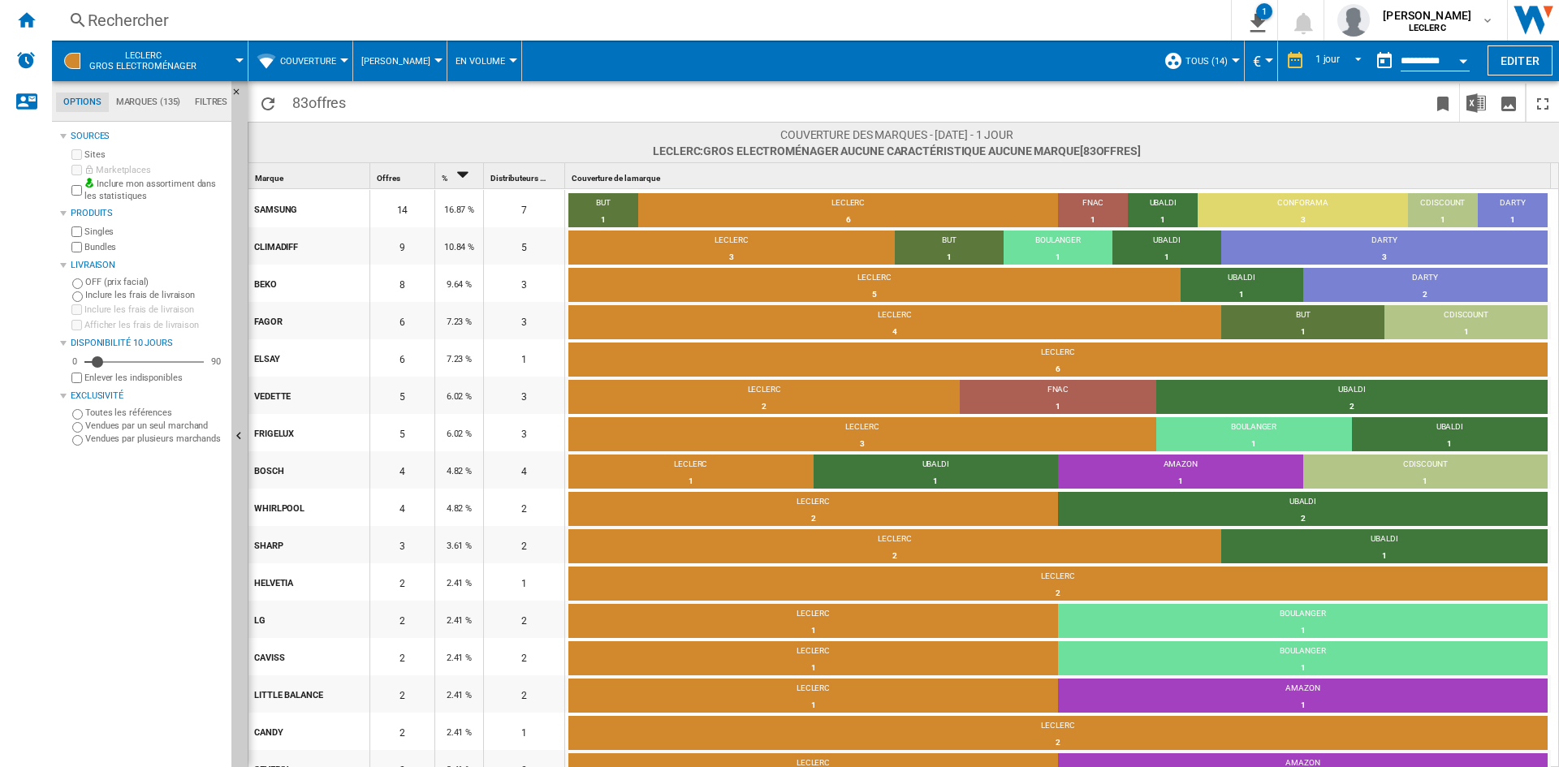
click at [399, 58] on span "[PERSON_NAME]" at bounding box center [395, 61] width 69 height 11
click at [401, 137] on span "Des Distributeurs" at bounding box center [413, 139] width 97 height 15
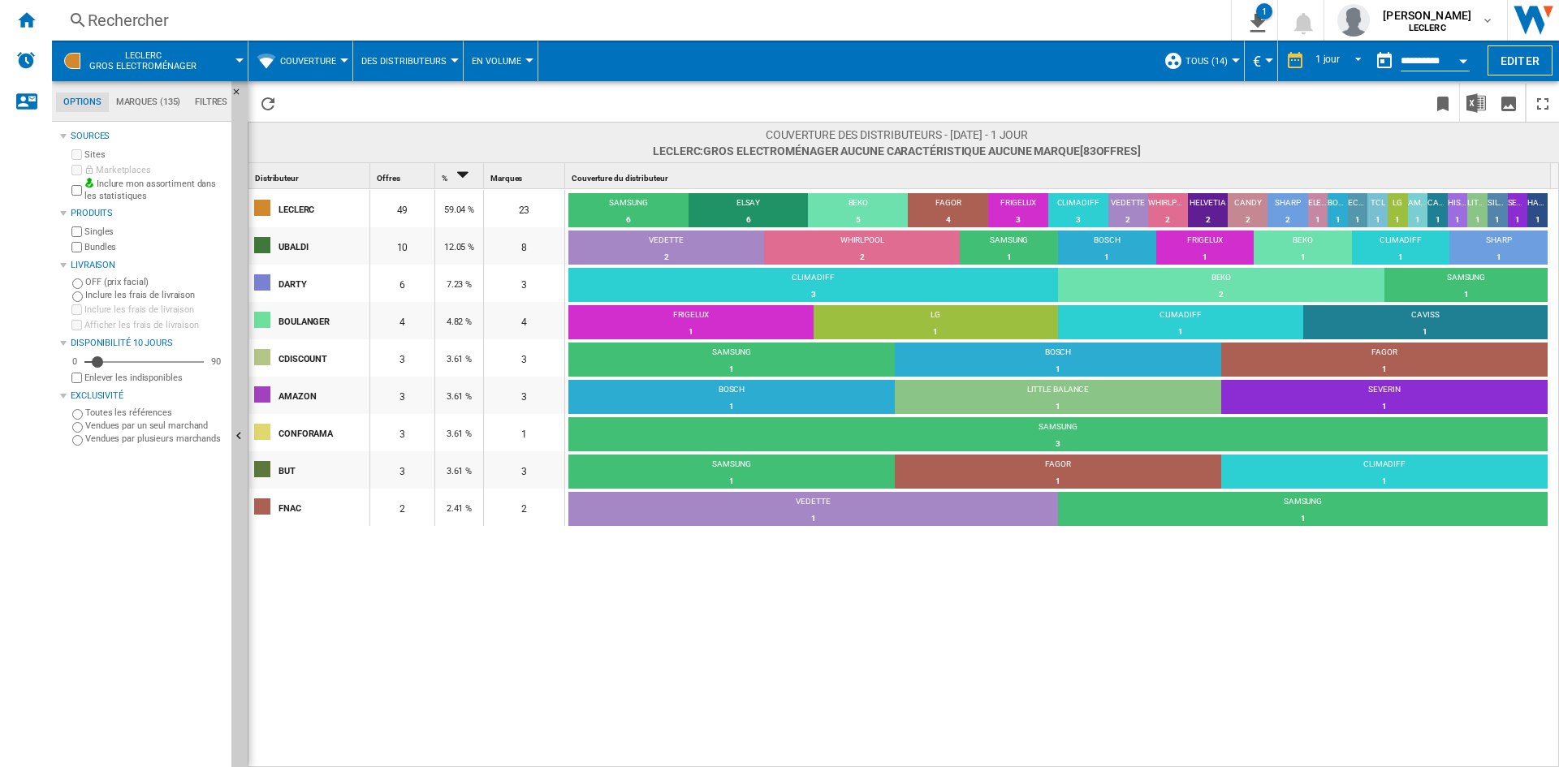
click at [511, 56] on span "En volume" at bounding box center [497, 61] width 50 height 11
click at [506, 140] on span "En pourcentage" at bounding box center [517, 139] width 86 height 15
click at [417, 62] on span "Des Distributeurs" at bounding box center [403, 61] width 85 height 11
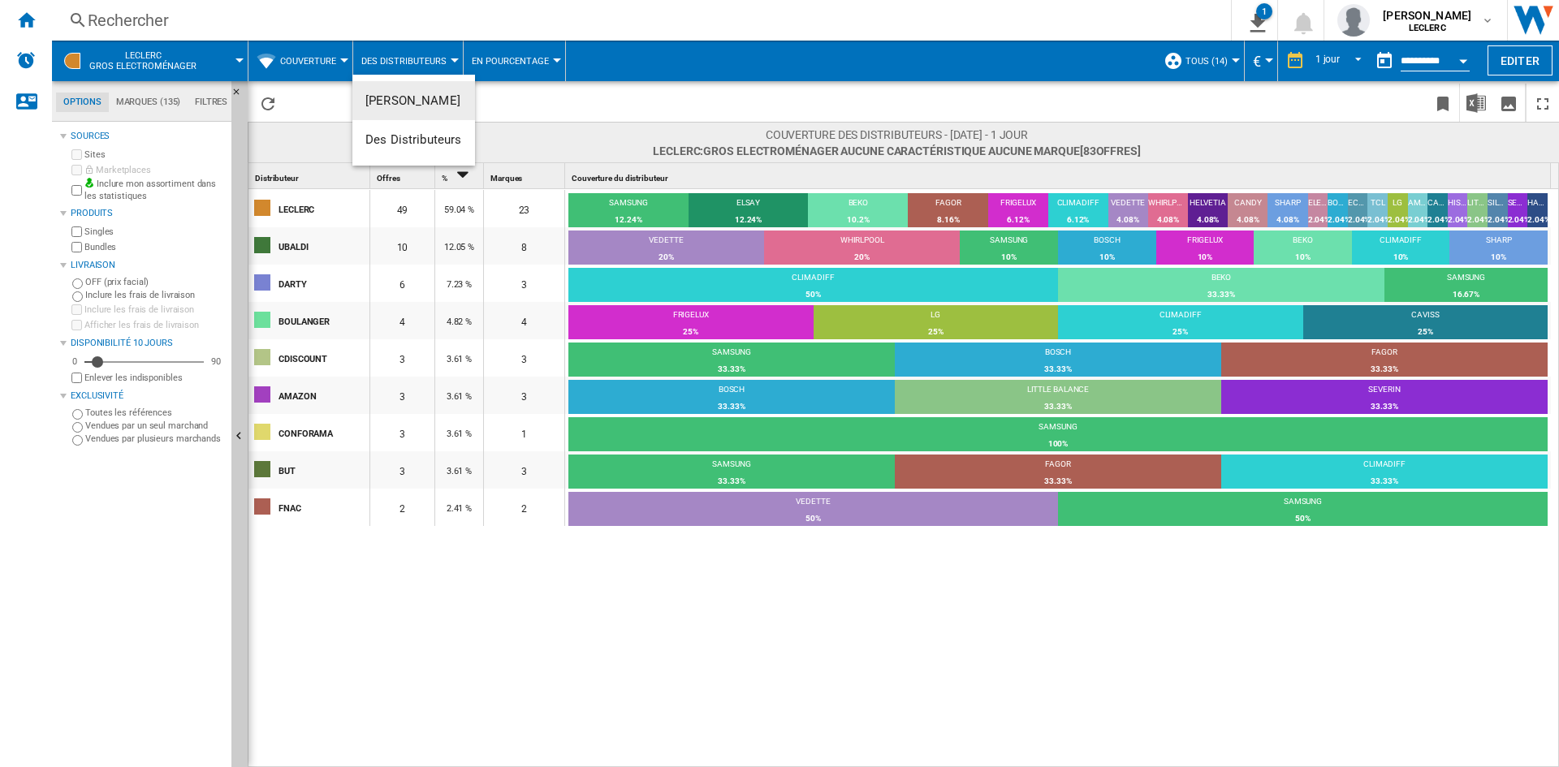
click at [407, 108] on button "[PERSON_NAME]" at bounding box center [413, 100] width 123 height 39
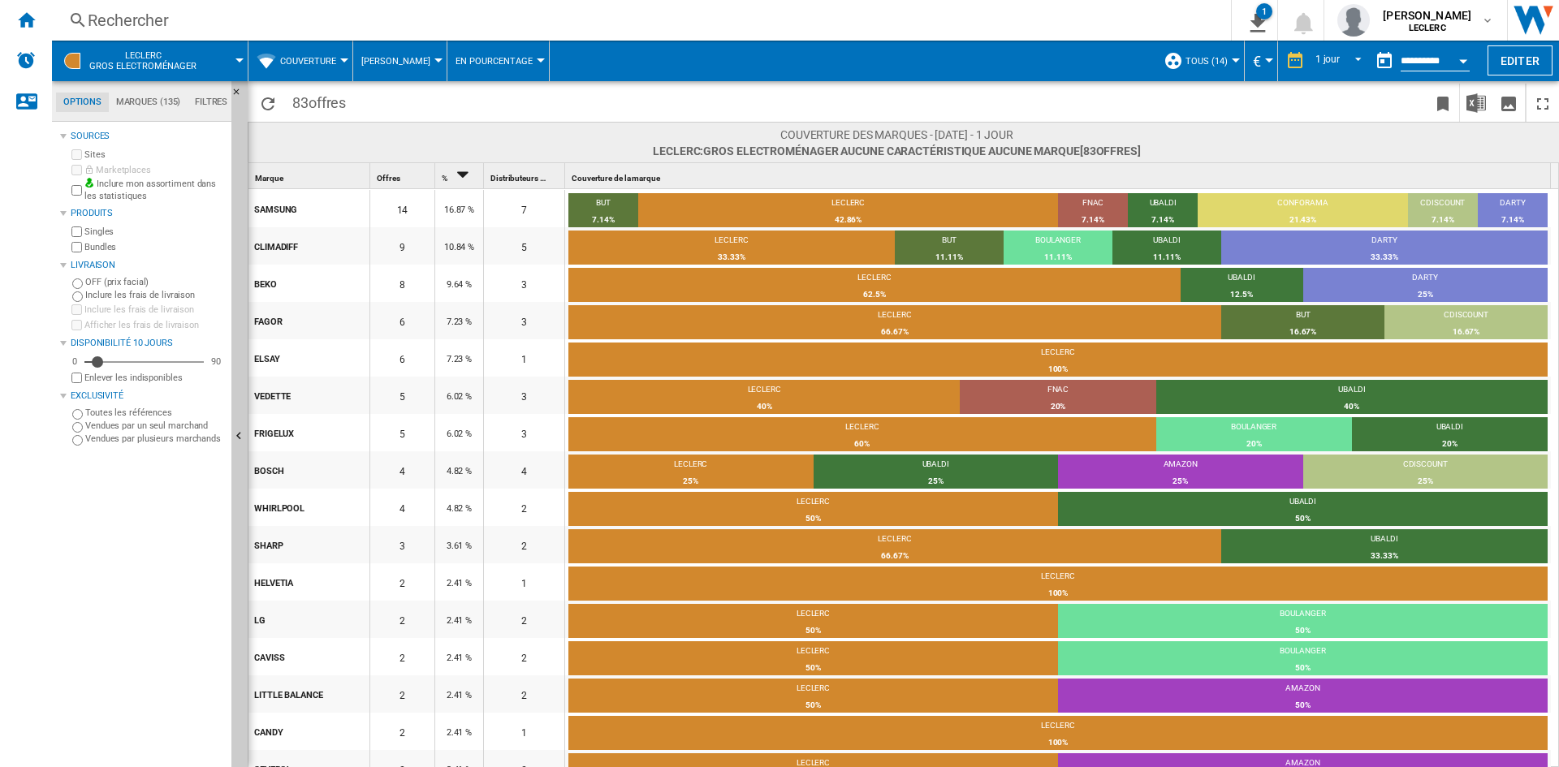
click at [490, 61] on span "En pourcentage" at bounding box center [493, 61] width 77 height 11
click at [598, 103] on md-backdrop at bounding box center [779, 383] width 1559 height 767
click at [336, 63] on button "Couverture" at bounding box center [312, 61] width 64 height 41
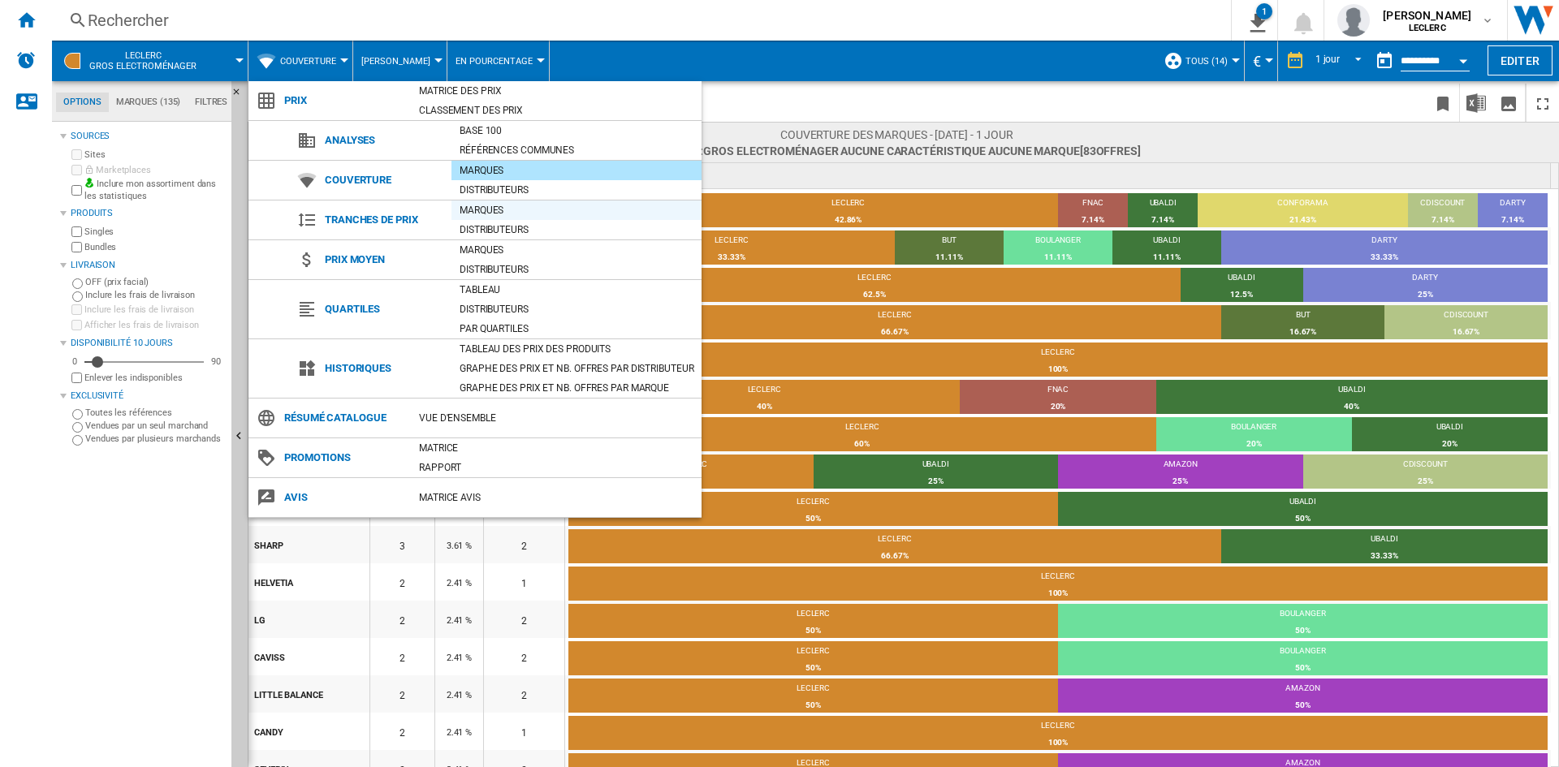
click at [486, 209] on div "Marques" at bounding box center [576, 210] width 250 height 16
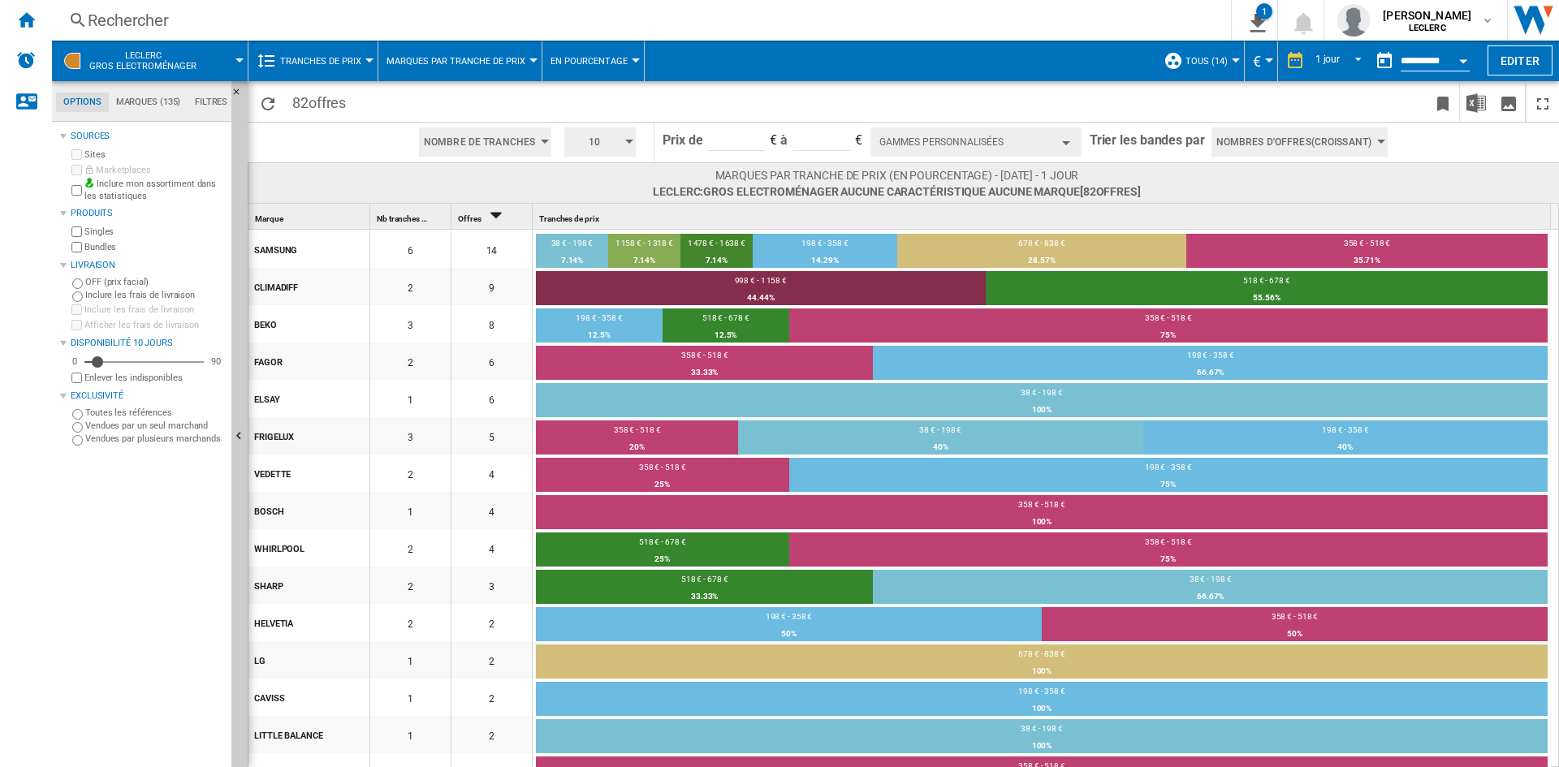
click at [454, 56] on span "Marques par tranche de prix" at bounding box center [455, 61] width 139 height 11
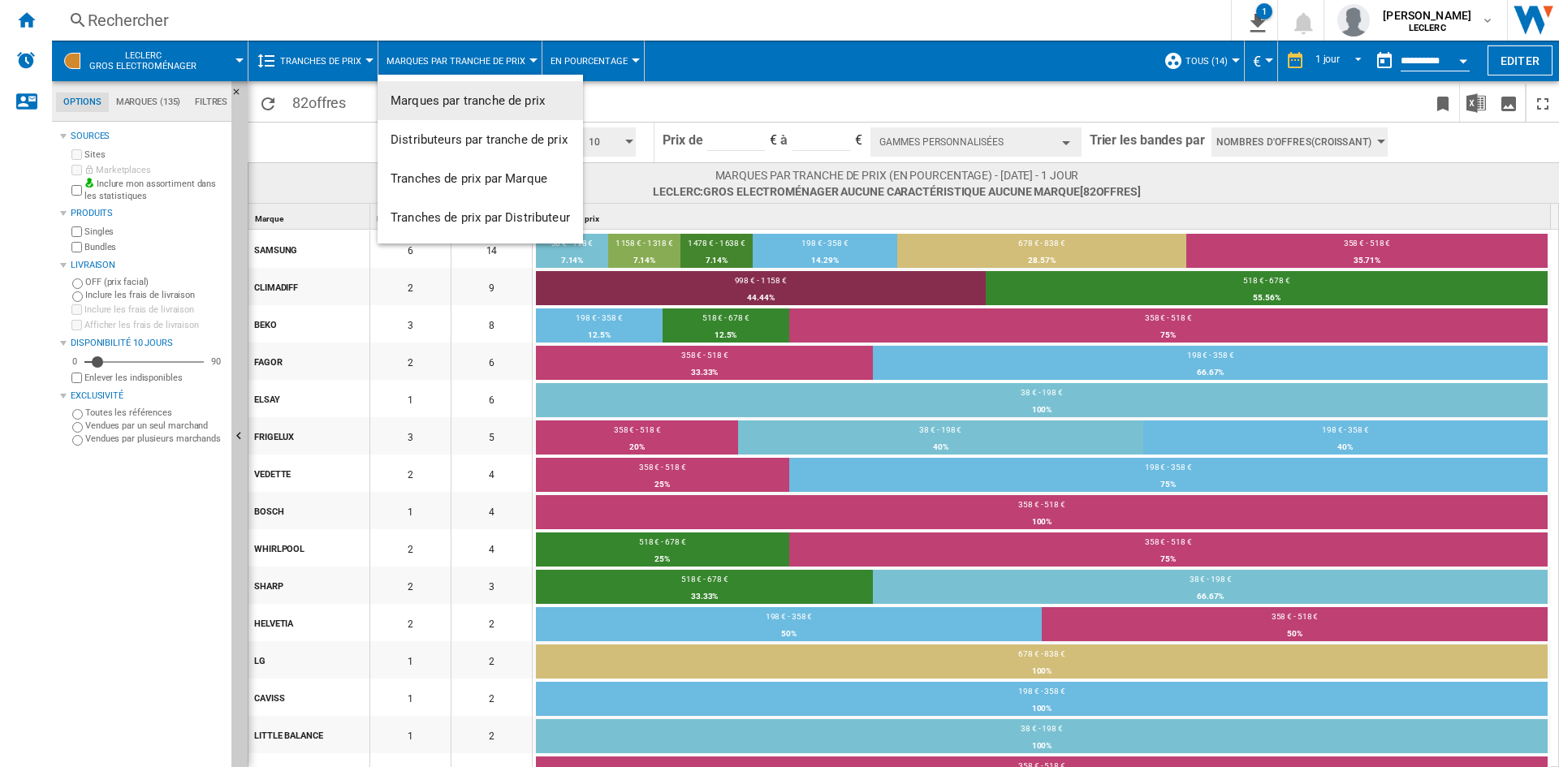
click at [610, 108] on md-backdrop at bounding box center [779, 383] width 1559 height 767
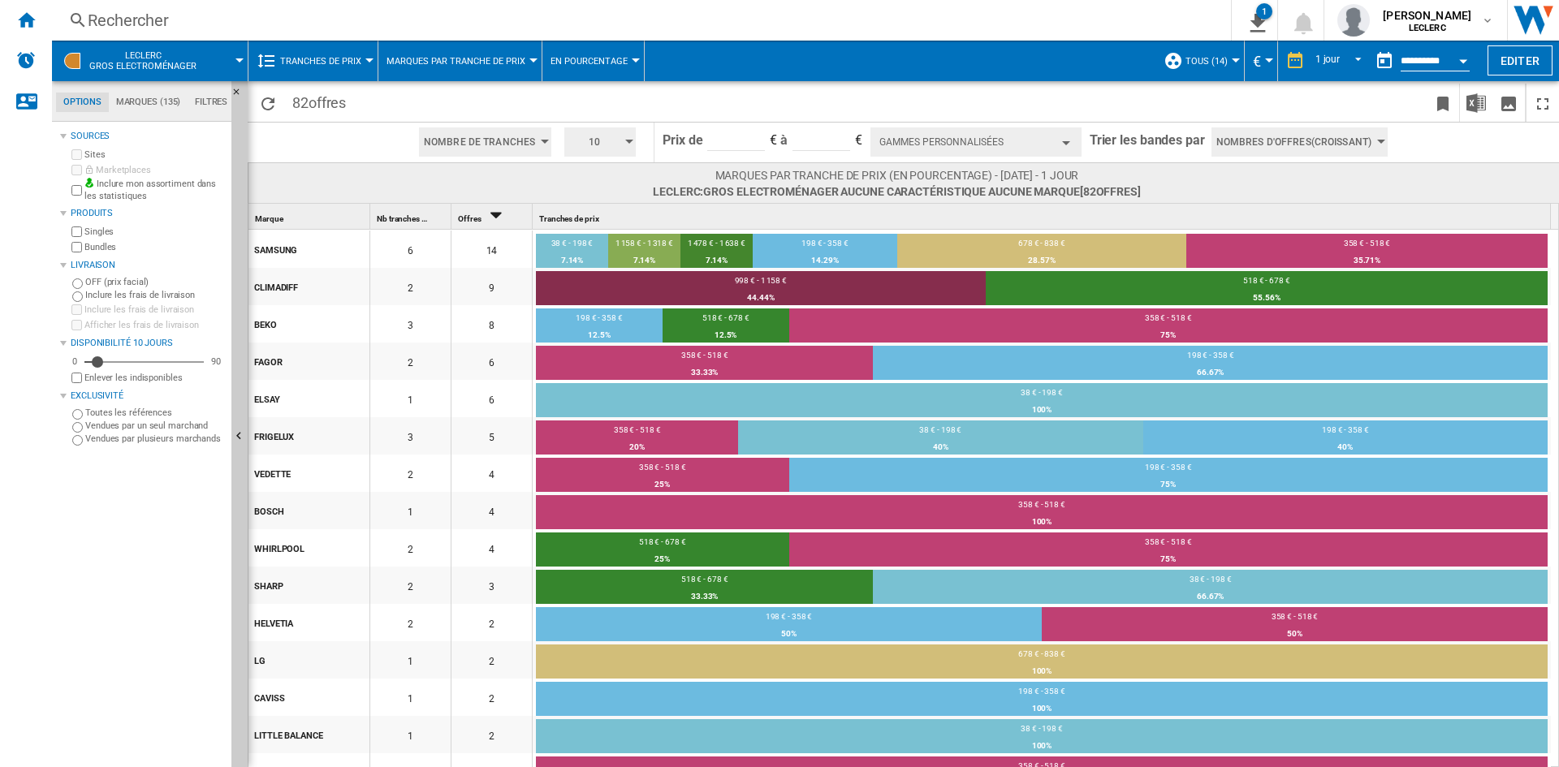
click at [468, 51] on button "Marques par tranche de prix" at bounding box center [459, 61] width 147 height 41
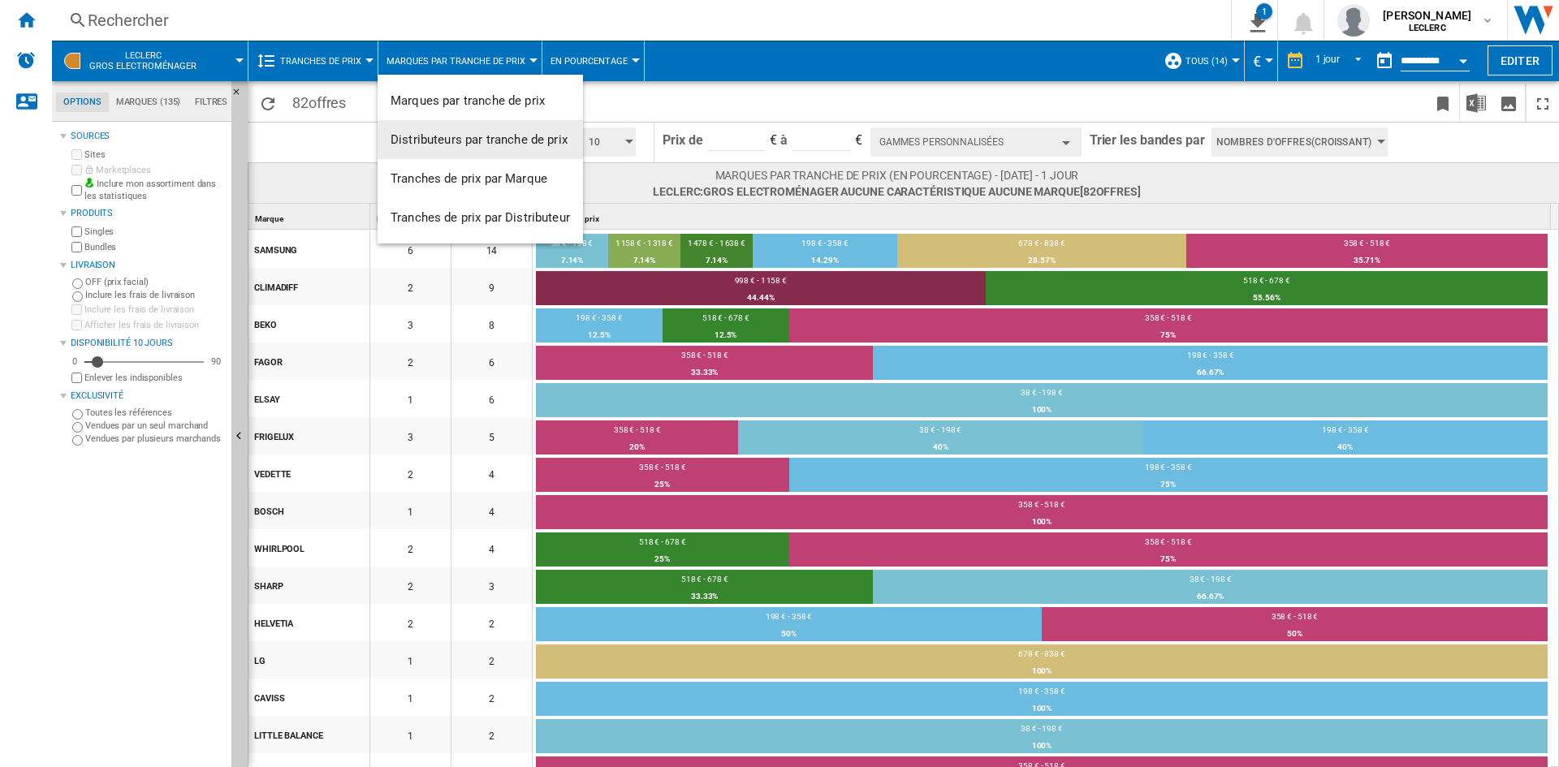
click at [472, 141] on span "Distributeurs par tranche de prix" at bounding box center [479, 139] width 177 height 15
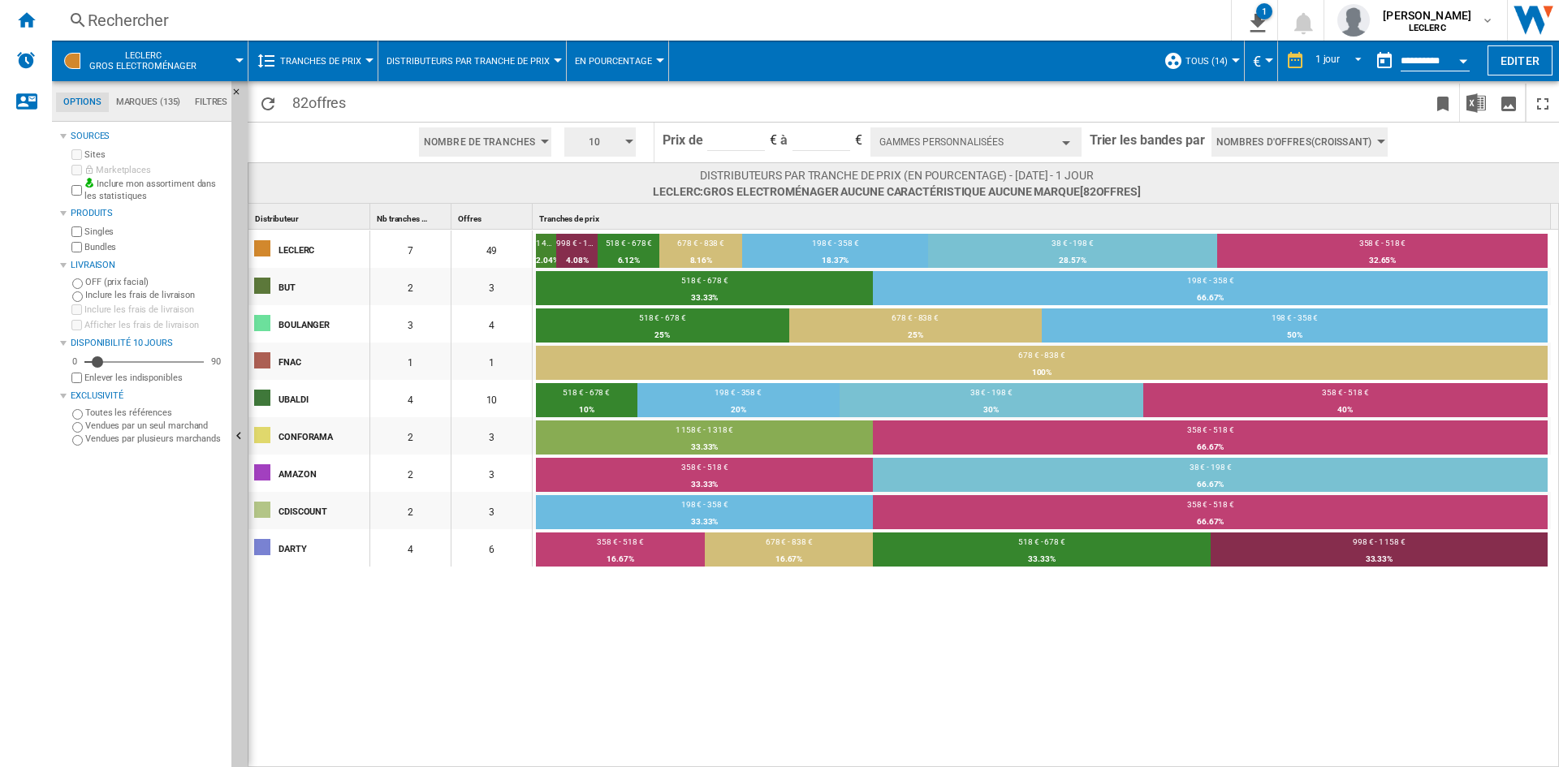
click at [967, 137] on button "Gammes personnalisées" at bounding box center [975, 141] width 211 height 29
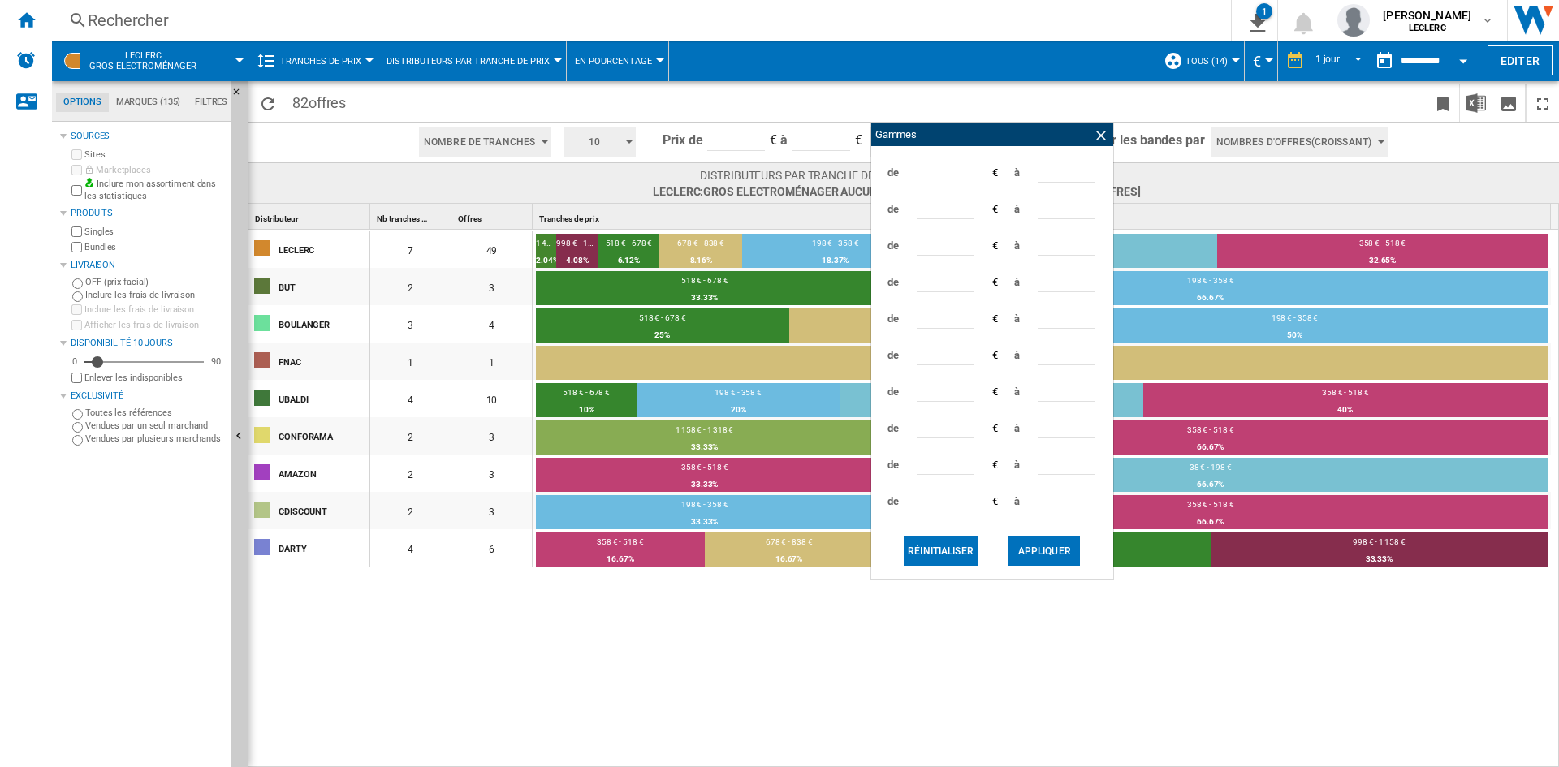
click at [624, 145] on button "10" at bounding box center [599, 141] width 71 height 29
click at [591, 173] on button "3" at bounding box center [603, 171] width 78 height 16
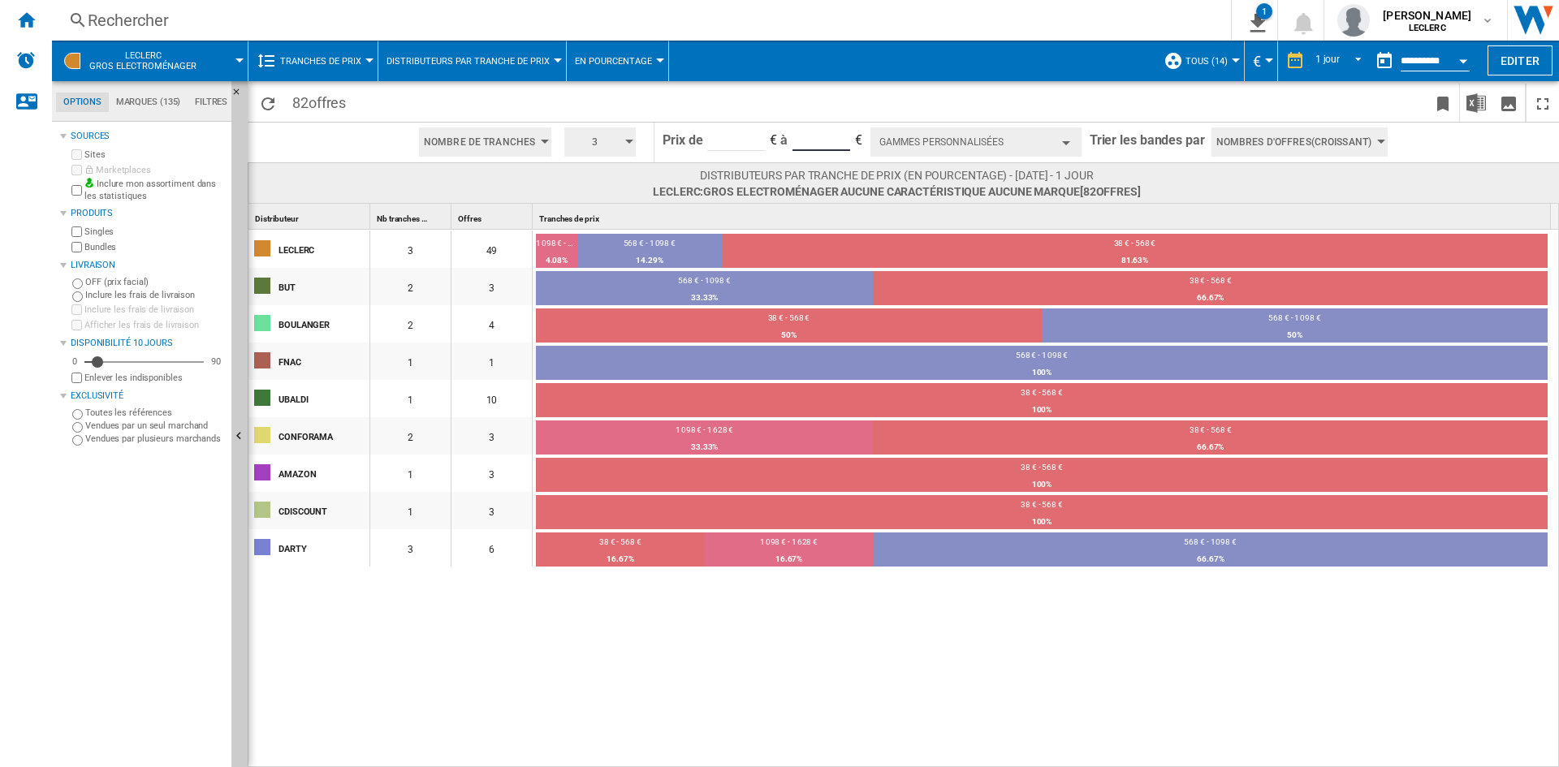
click at [801, 143] on input "*******" at bounding box center [821, 139] width 58 height 24
click at [1053, 136] on button "Gammes personnalisées" at bounding box center [975, 141] width 211 height 29
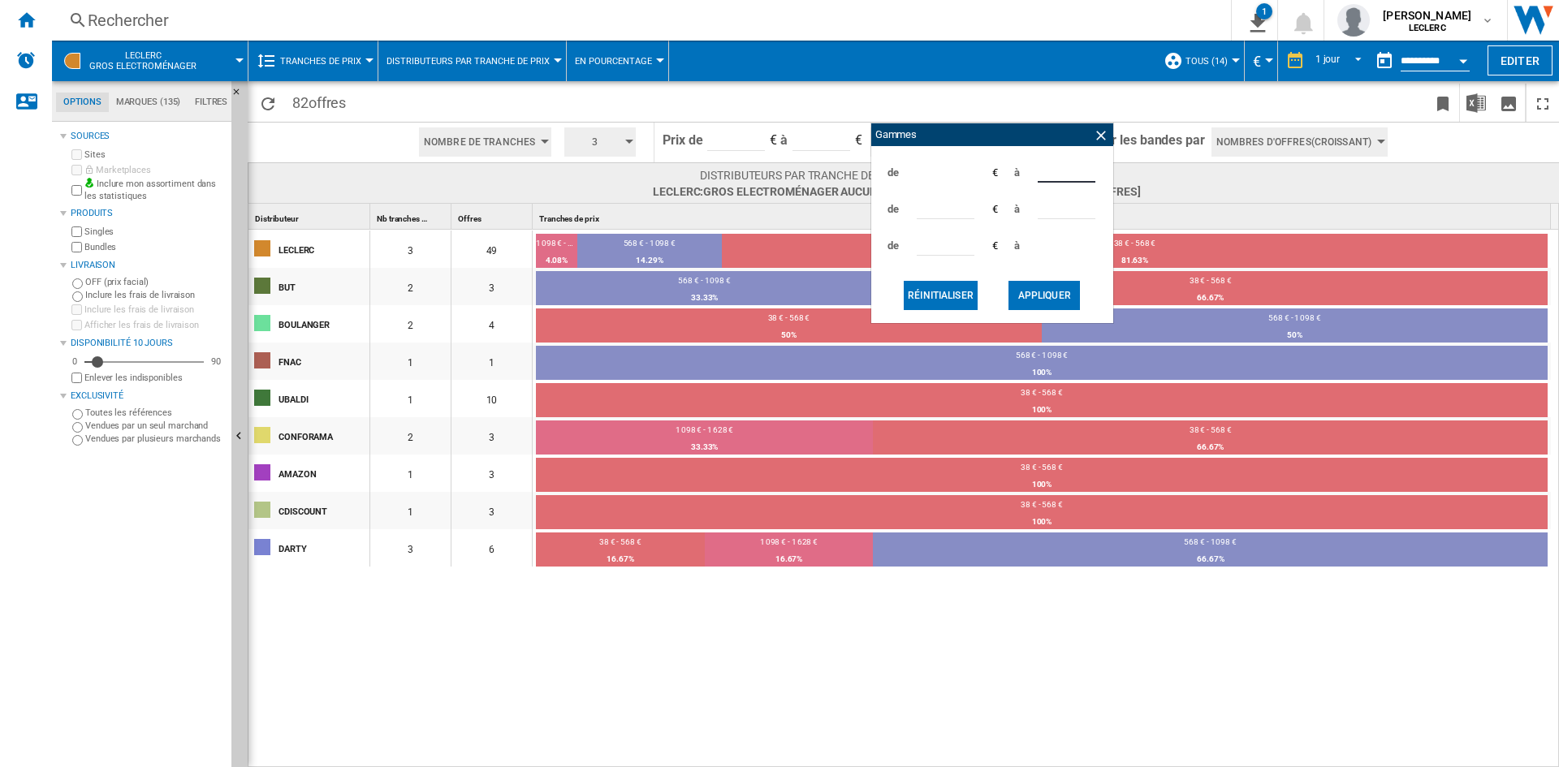
drag, startPoint x: 1061, startPoint y: 170, endPoint x: 1027, endPoint y: 172, distance: 34.2
click at [1027, 172] on div "de ** € à ***" at bounding box center [992, 172] width 226 height 37
type input "***"
click at [956, 206] on input "***" at bounding box center [946, 207] width 58 height 24
drag, startPoint x: 946, startPoint y: 205, endPoint x: 912, endPoint y: 207, distance: 34.1
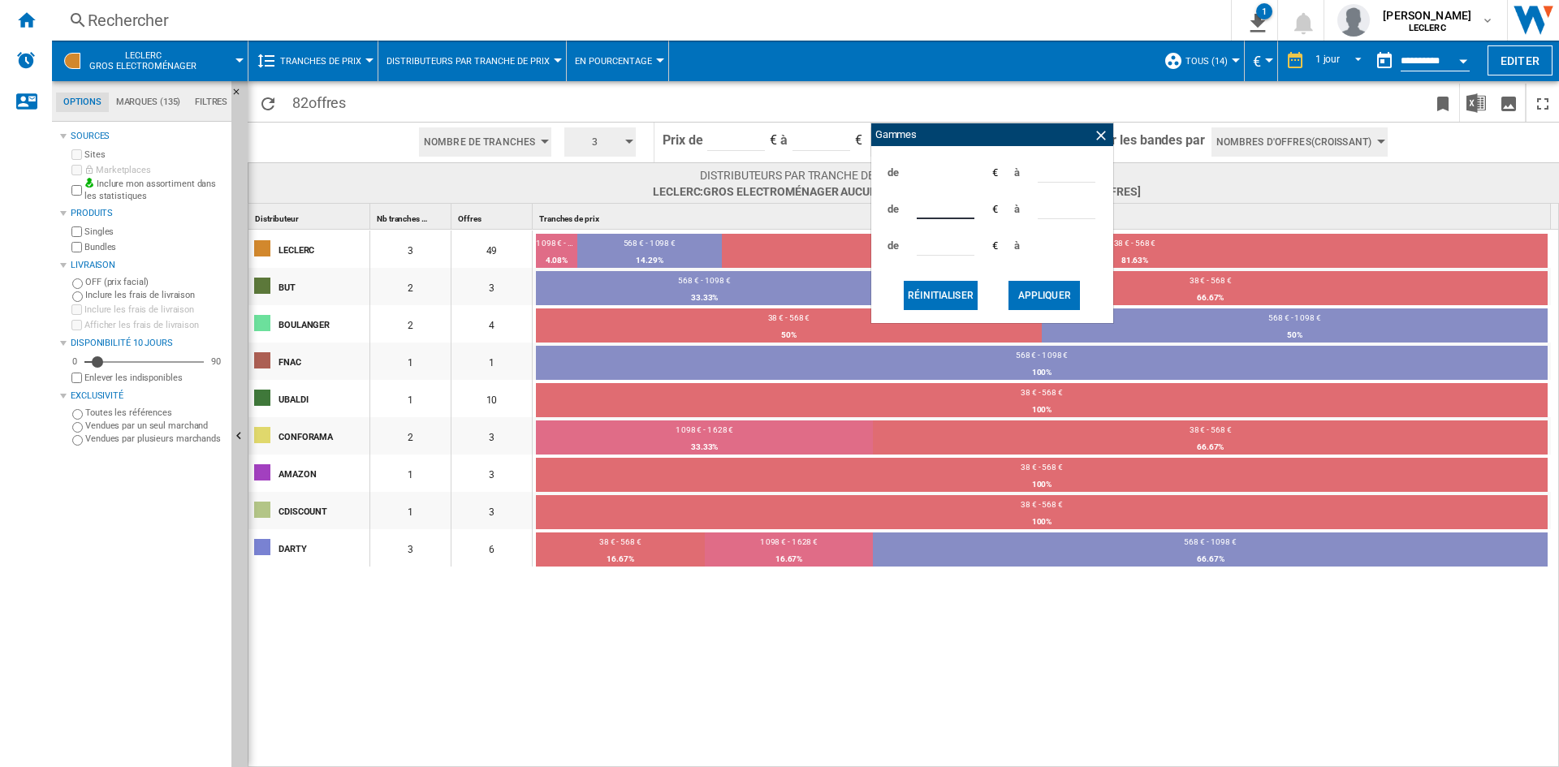
click at [912, 207] on div "de *** € à ****" at bounding box center [992, 209] width 226 height 37
type input "***"
drag, startPoint x: 1062, startPoint y: 205, endPoint x: 1033, endPoint y: 207, distance: 29.3
click at [1033, 207] on div "de *** € à ****" at bounding box center [992, 209] width 226 height 37
click at [1038, 290] on button "Appliquer" at bounding box center [1043, 295] width 71 height 29
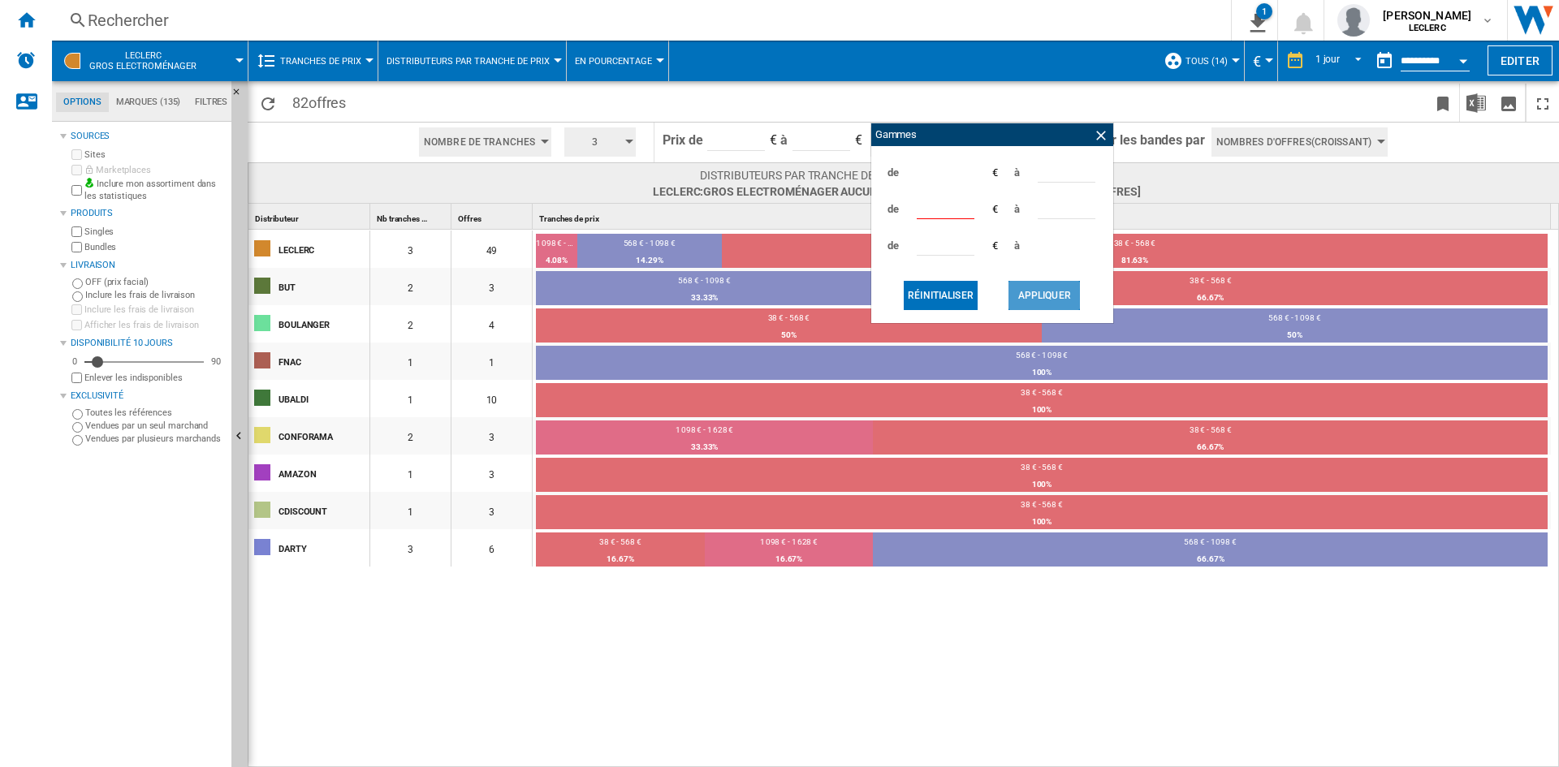
click at [1043, 285] on button "Appliquer" at bounding box center [1043, 295] width 71 height 29
click at [1100, 138] on ng-md-icon at bounding box center [1101, 135] width 16 height 16
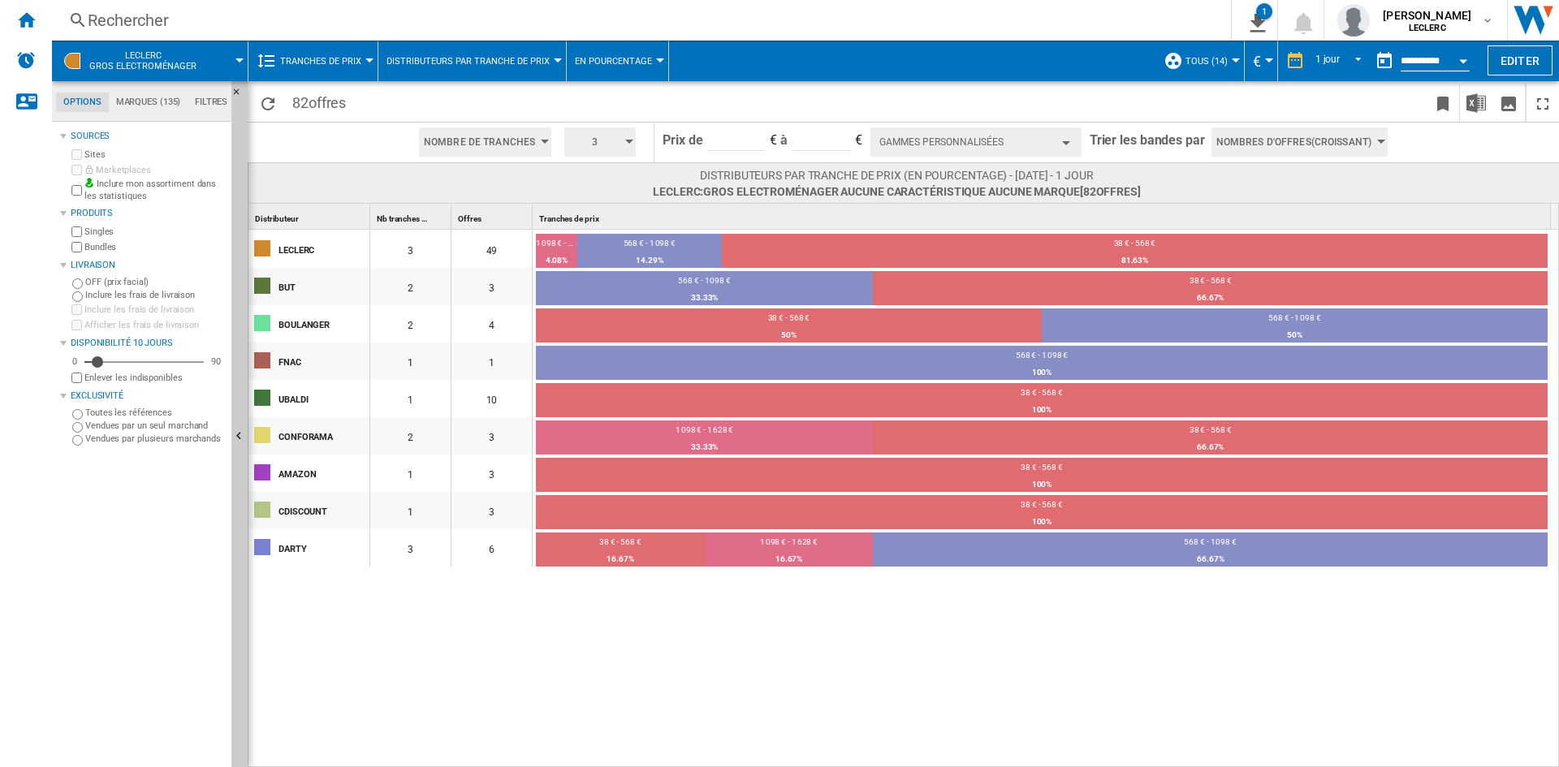
click at [602, 70] on button "En pourcentage" at bounding box center [617, 61] width 85 height 41
click at [605, 97] on span "En volume" at bounding box center [605, 100] width 58 height 15
click at [481, 58] on span "Distributeurs par tranche de prix" at bounding box center [467, 61] width 163 height 11
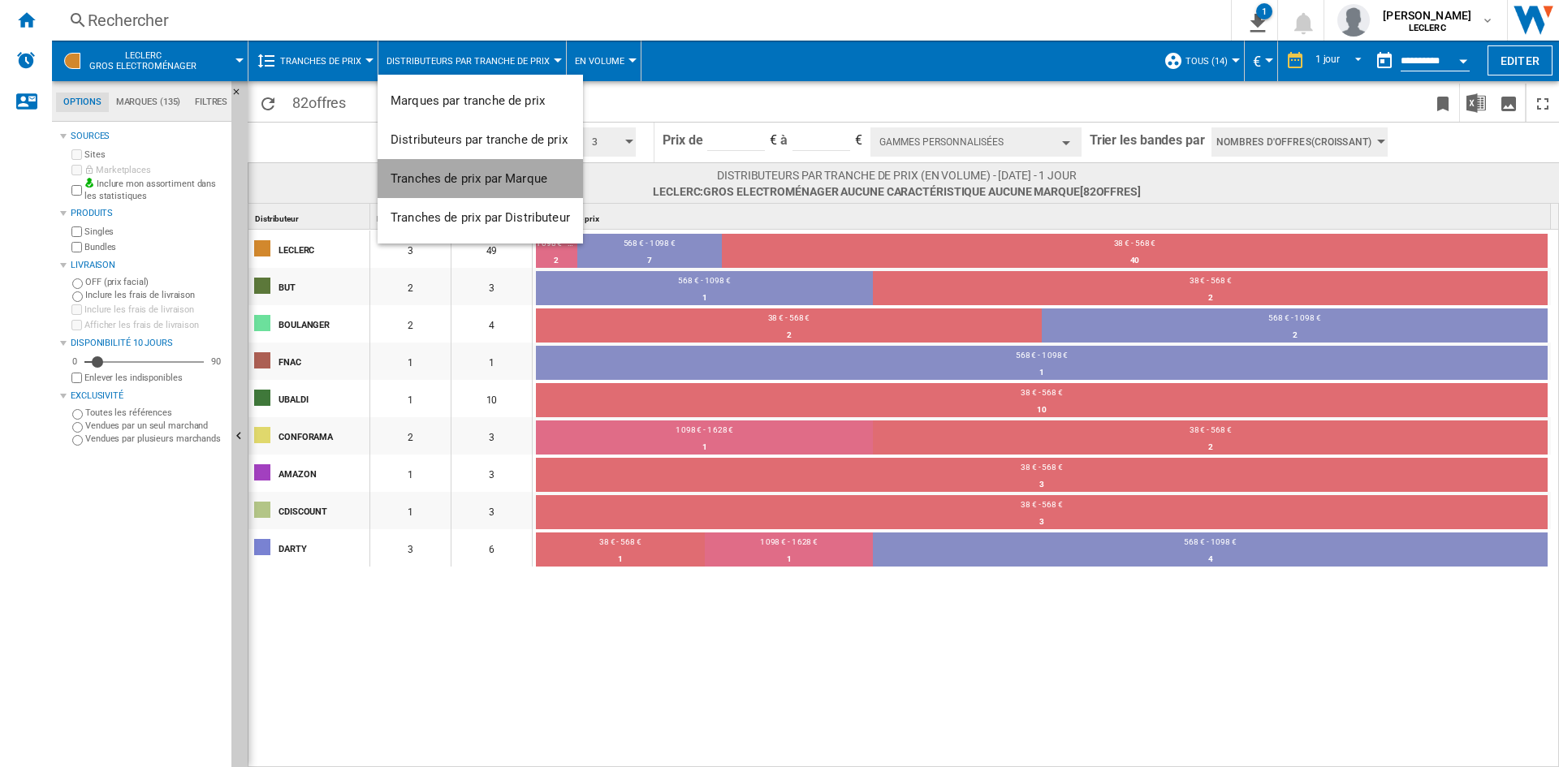
click at [468, 177] on span "Tranches de prix par Marque" at bounding box center [469, 178] width 157 height 15
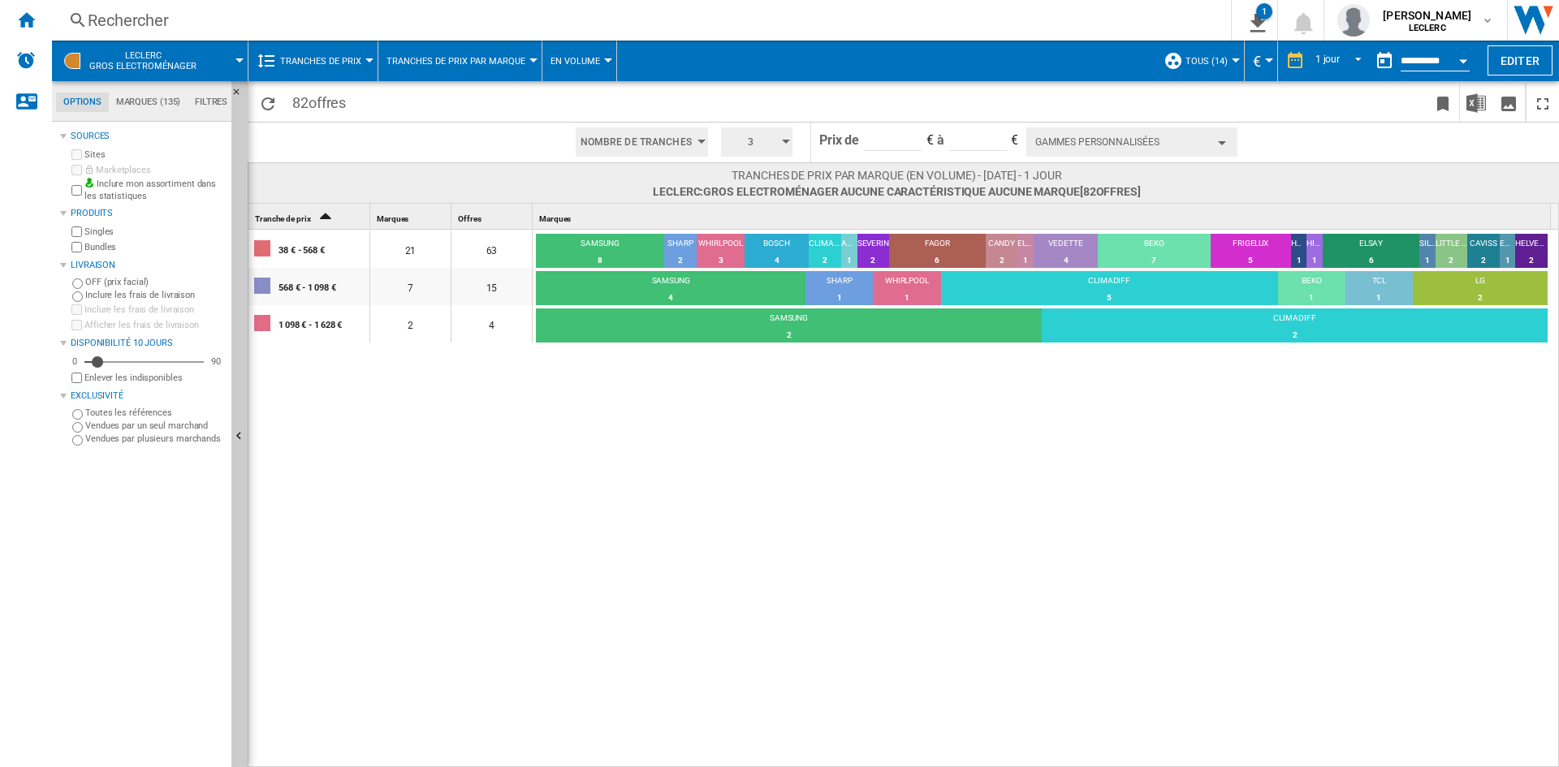
click at [360, 62] on span "Tranches de prix" at bounding box center [320, 61] width 81 height 11
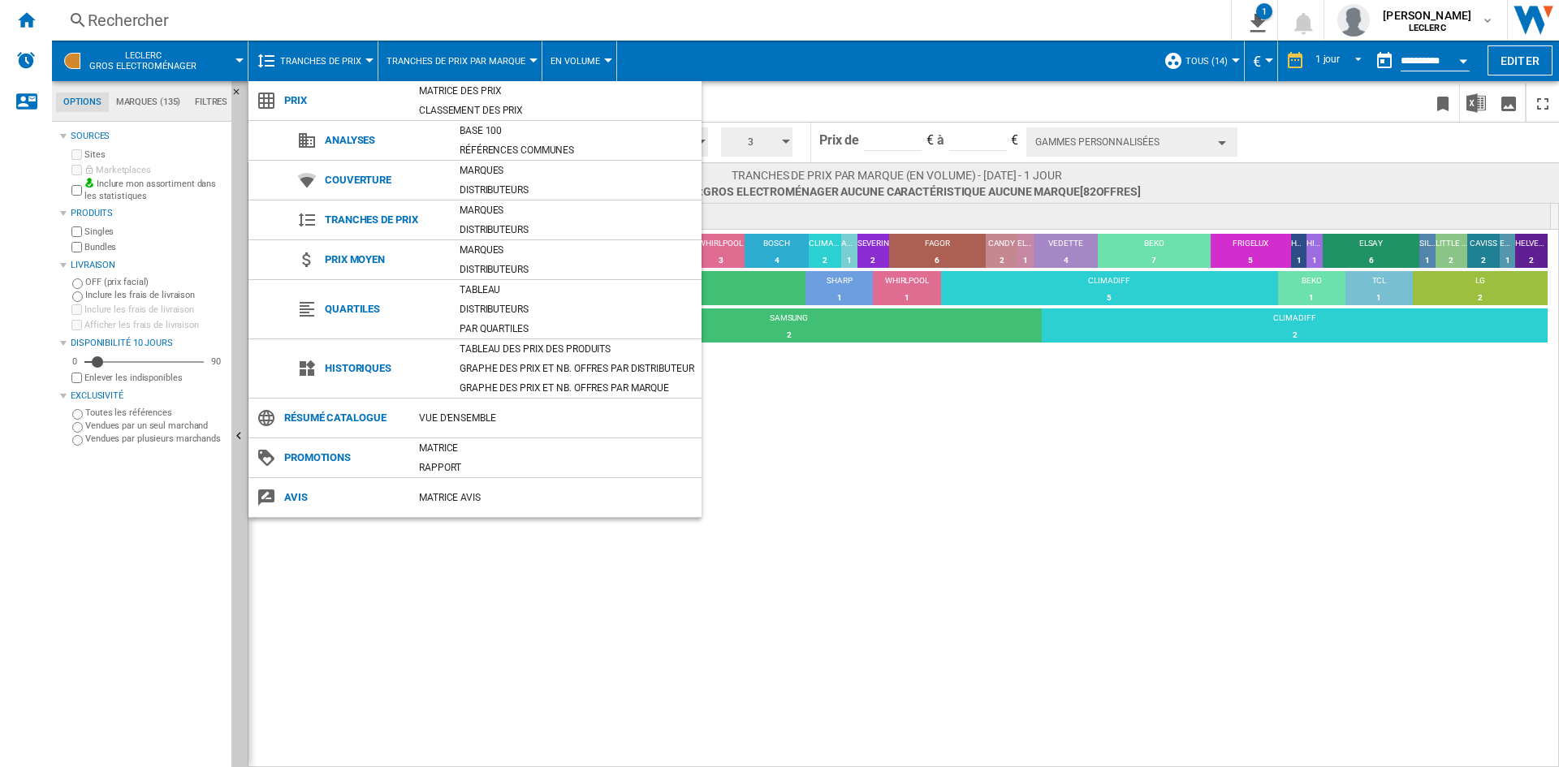
click at [943, 455] on md-backdrop at bounding box center [779, 383] width 1559 height 767
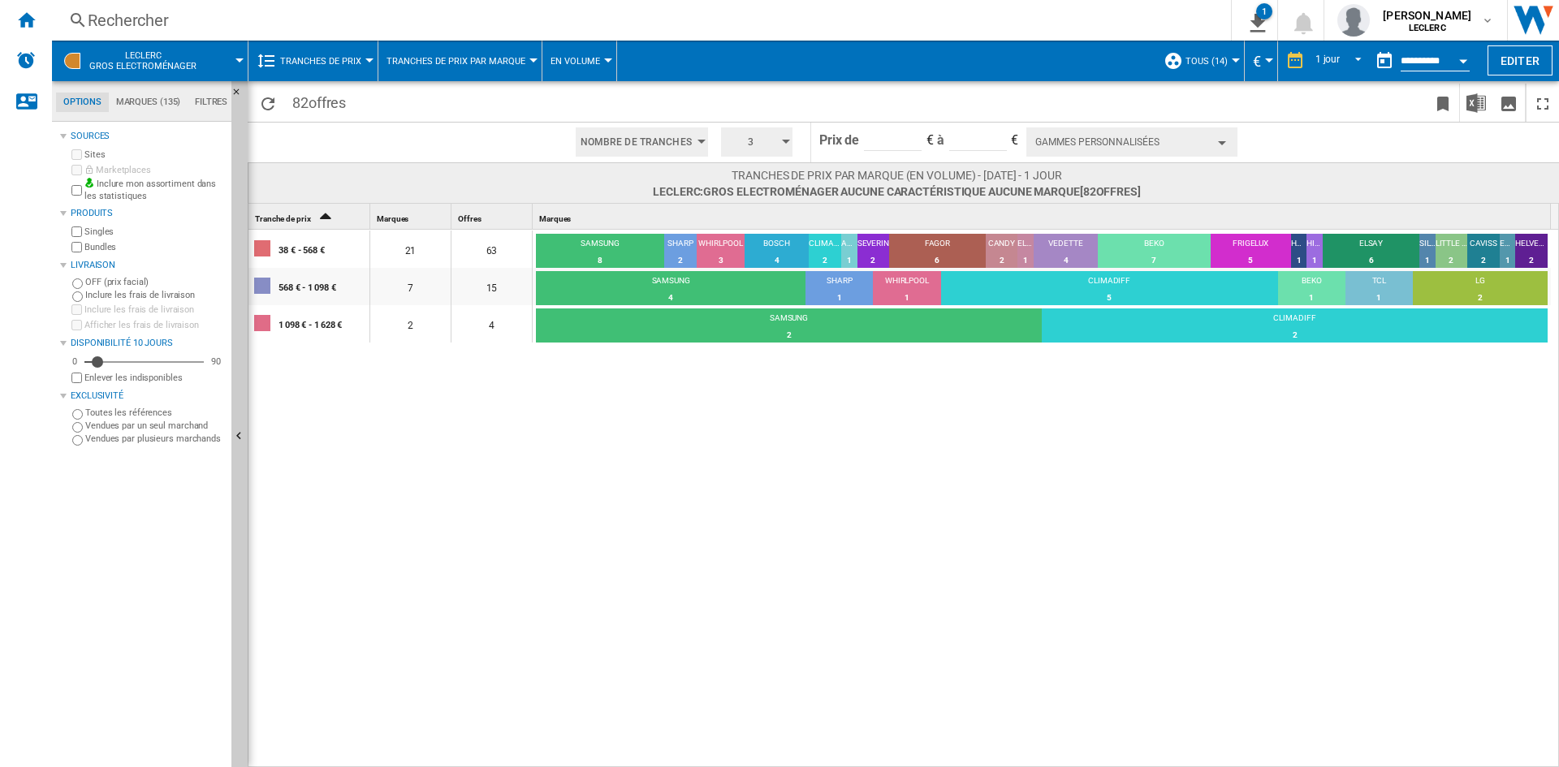
click at [187, 59] on span "LECLERC Gros electroménager" at bounding box center [142, 60] width 107 height 21
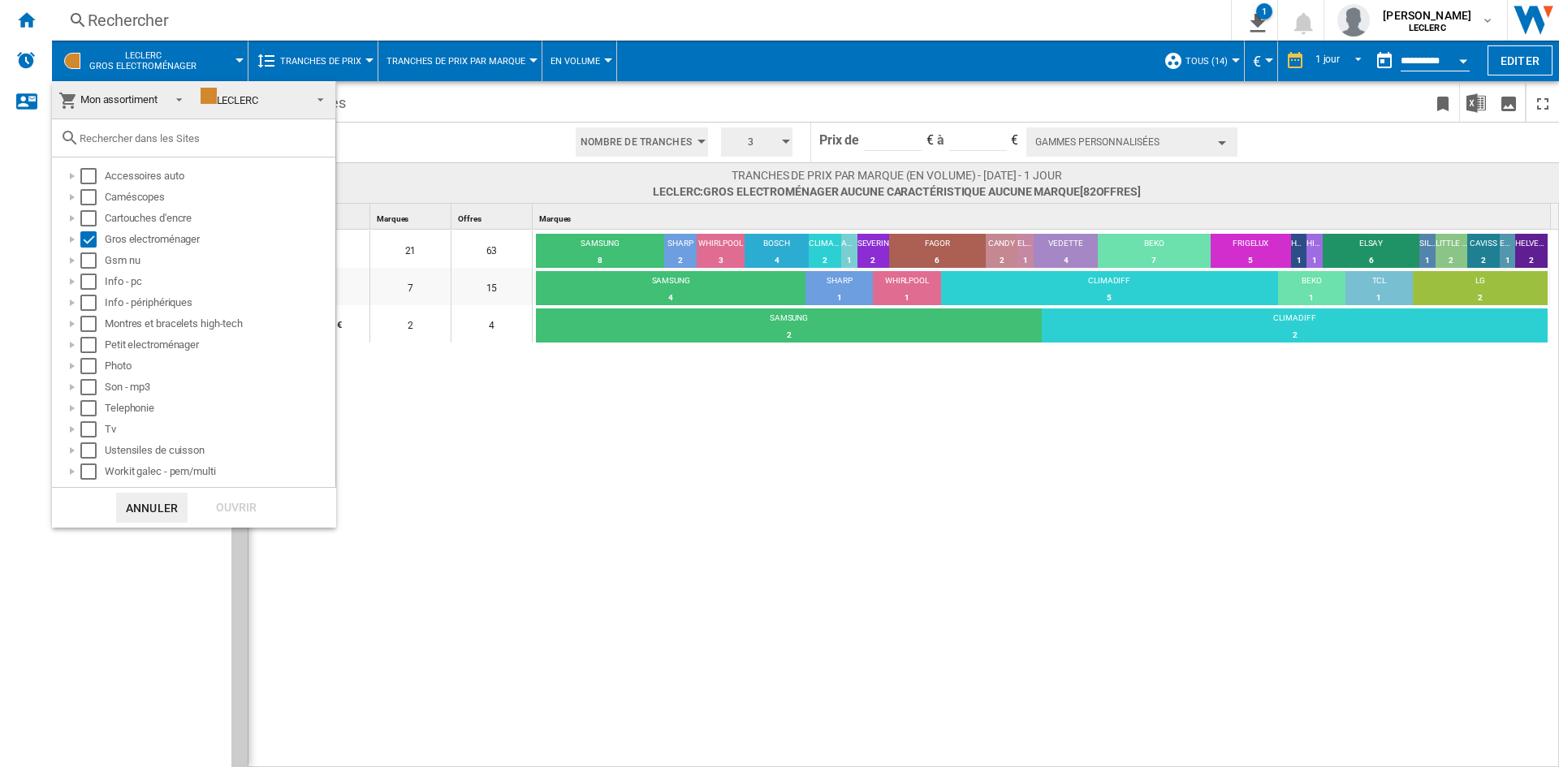
click at [161, 101] on span "Mon assortiment" at bounding box center [109, 100] width 103 height 23
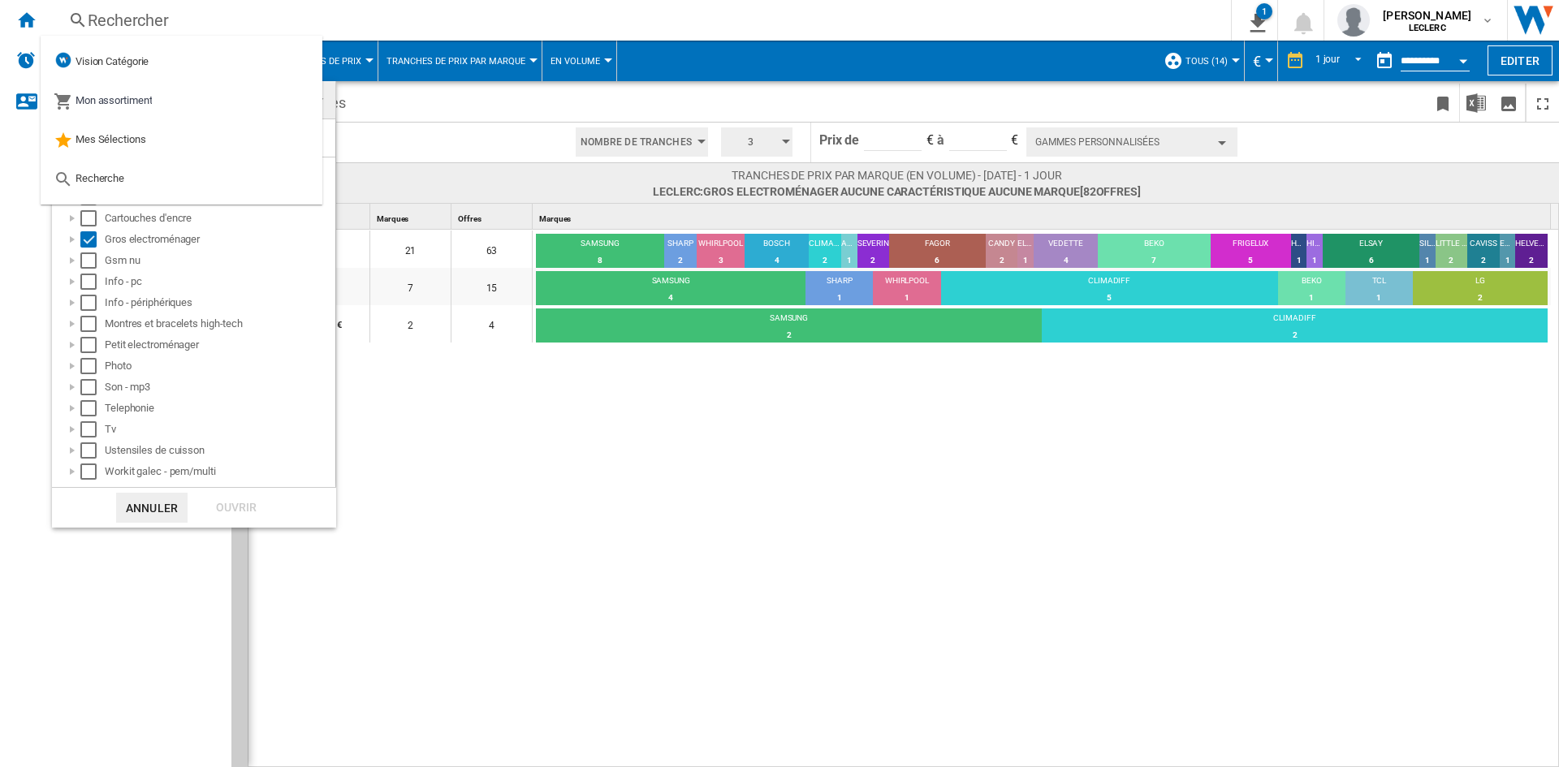
click at [456, 520] on md-backdrop at bounding box center [779, 383] width 1559 height 767
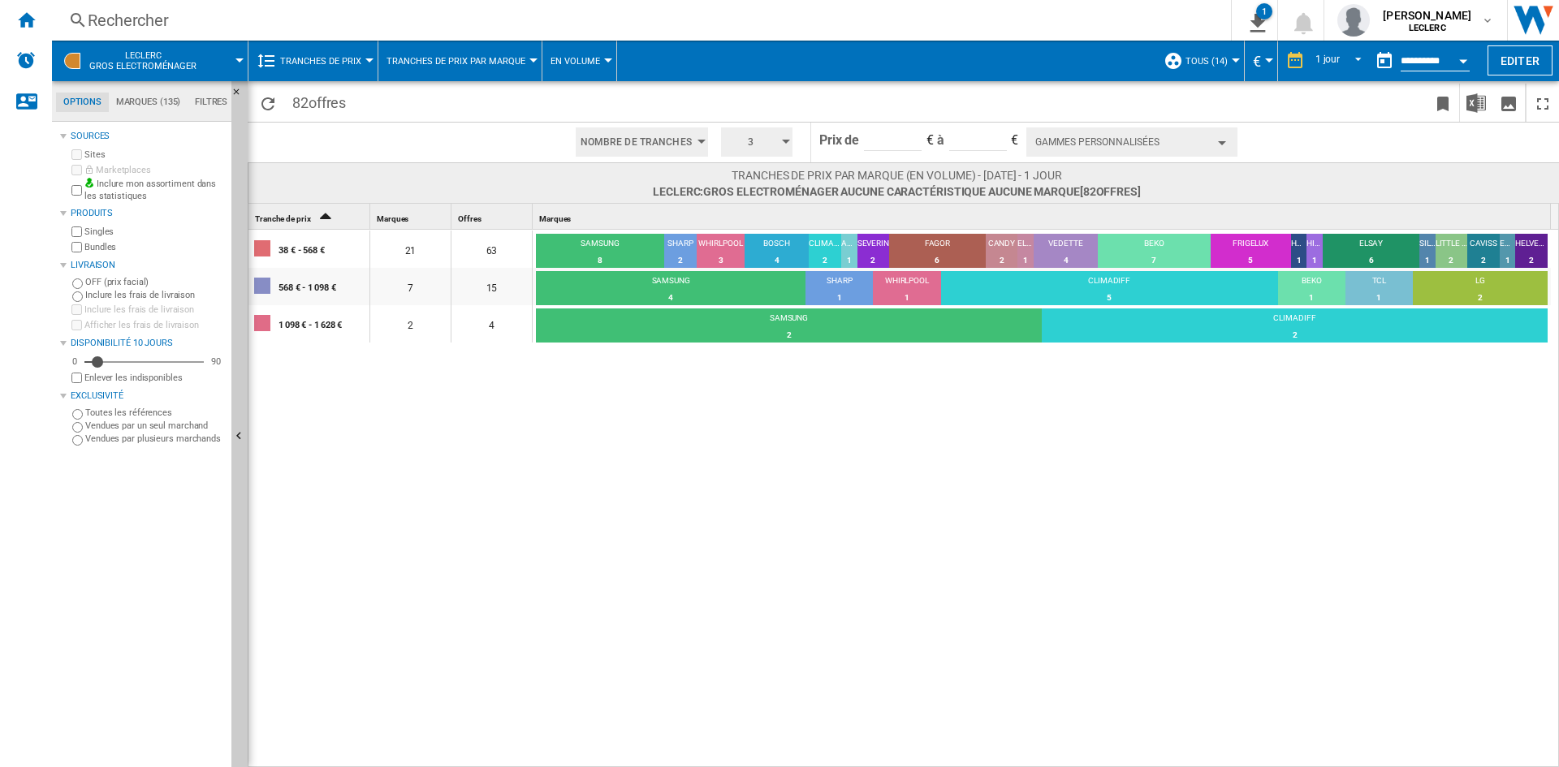
click at [361, 63] on button "Tranches de prix" at bounding box center [324, 61] width 89 height 41
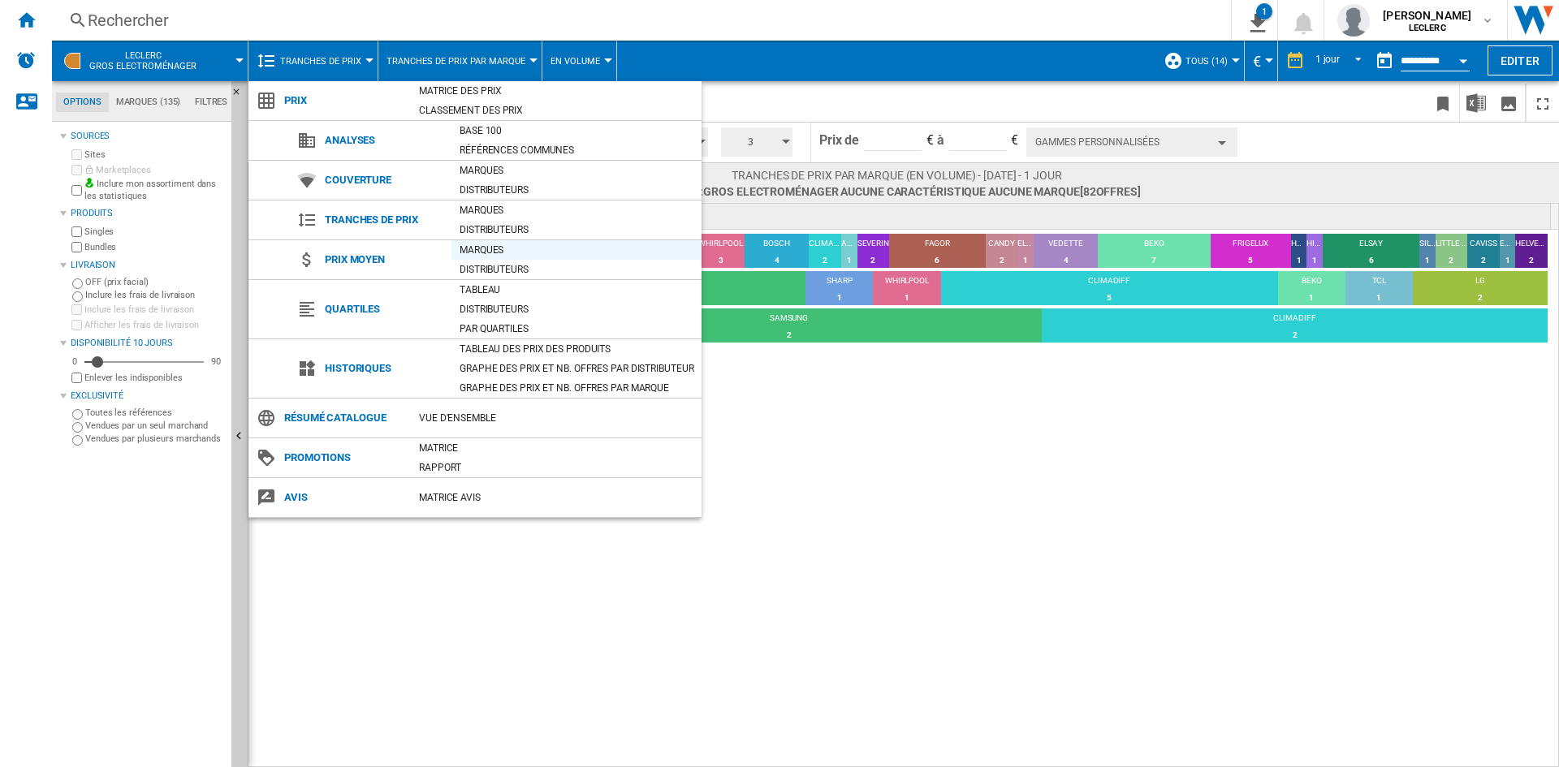
click at [490, 245] on div "Marques" at bounding box center [576, 250] width 250 height 16
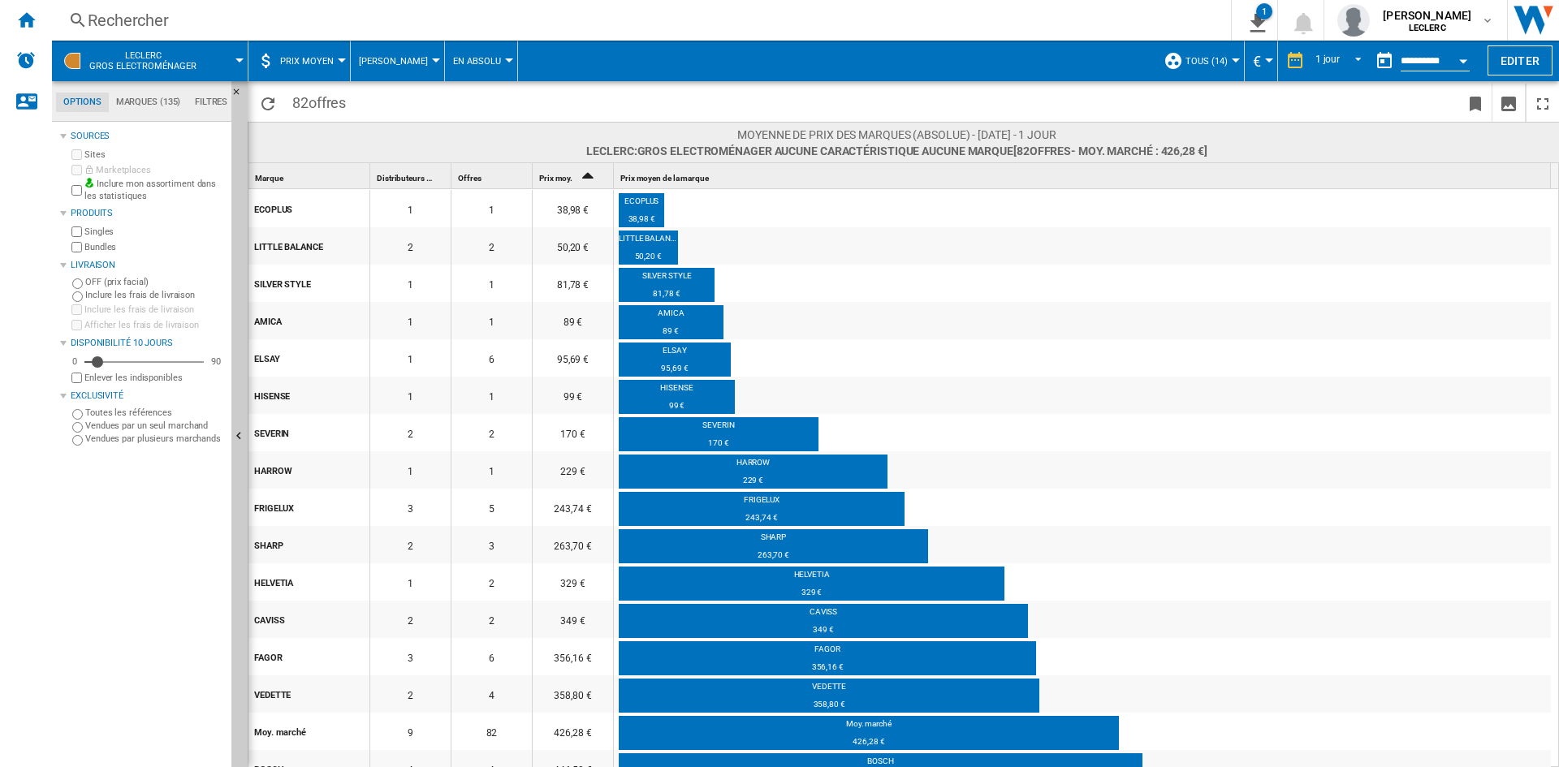
click at [404, 57] on span "[PERSON_NAME]" at bounding box center [393, 61] width 69 height 11
click at [402, 137] on span "Des Distributeurs" at bounding box center [410, 139] width 97 height 15
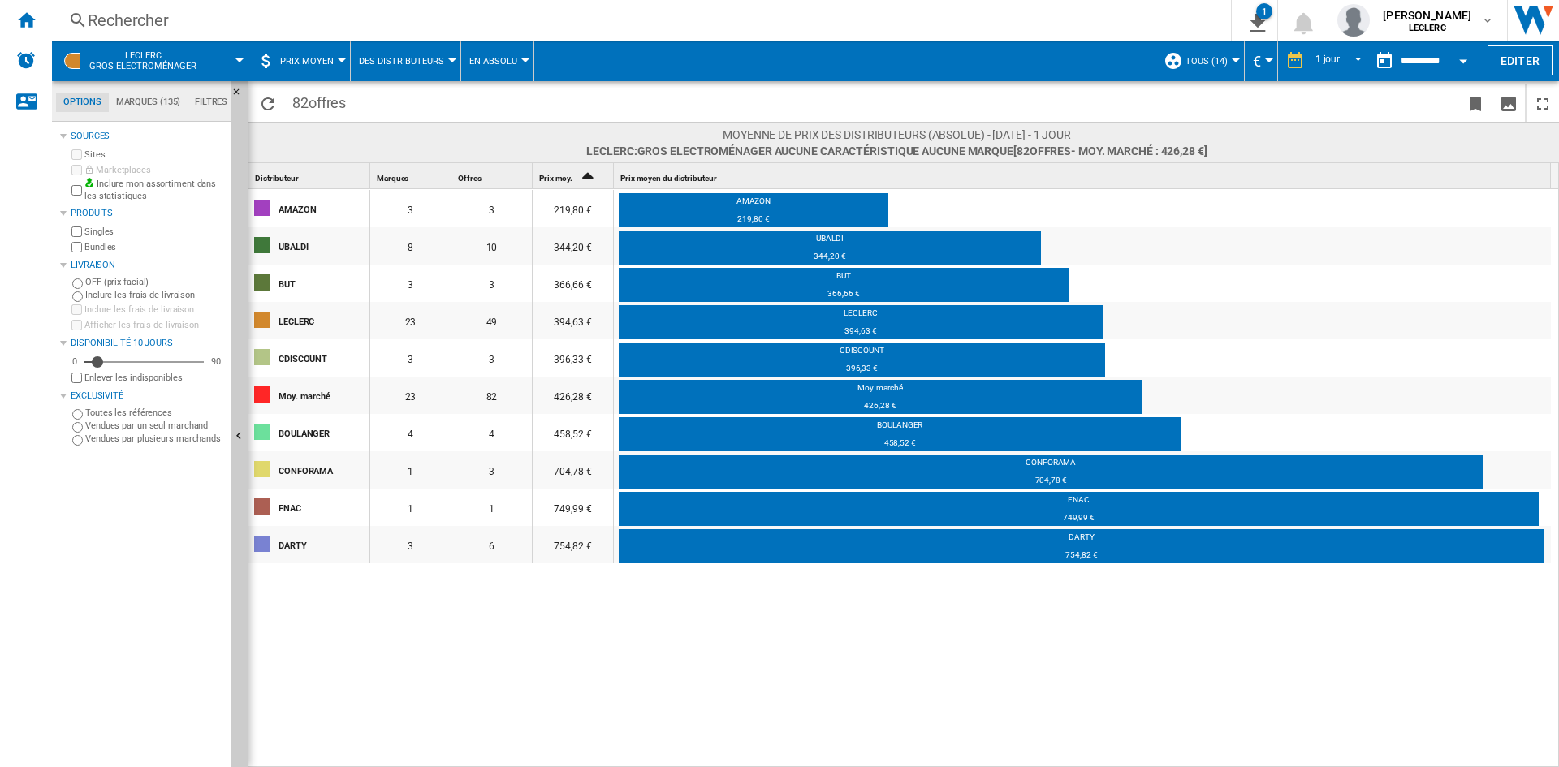
click at [407, 51] on button "Des Distributeurs" at bounding box center [405, 61] width 93 height 41
click at [407, 105] on span "[PERSON_NAME]" at bounding box center [409, 100] width 95 height 15
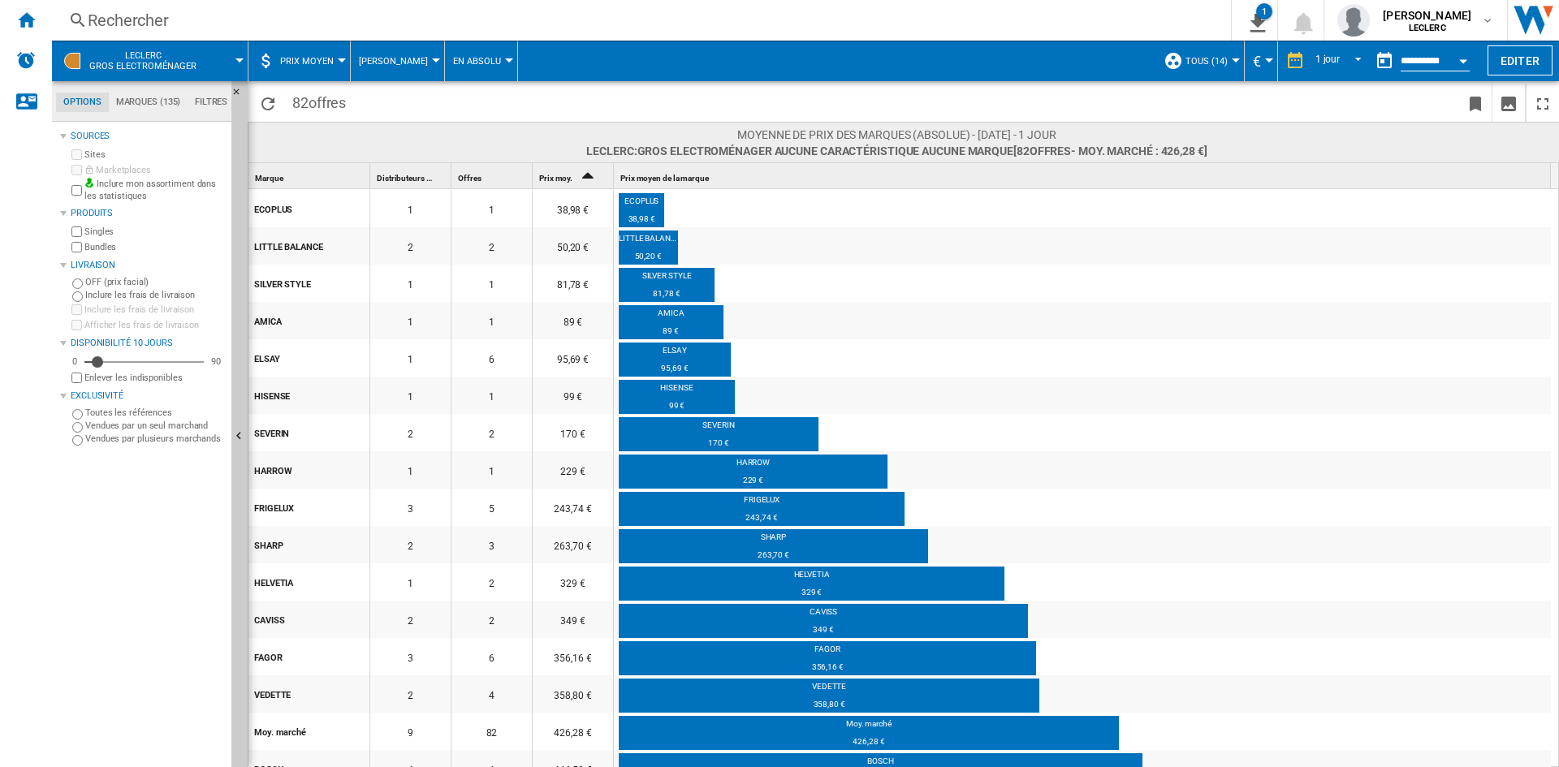
click at [331, 61] on span "Prix moyen" at bounding box center [307, 61] width 54 height 11
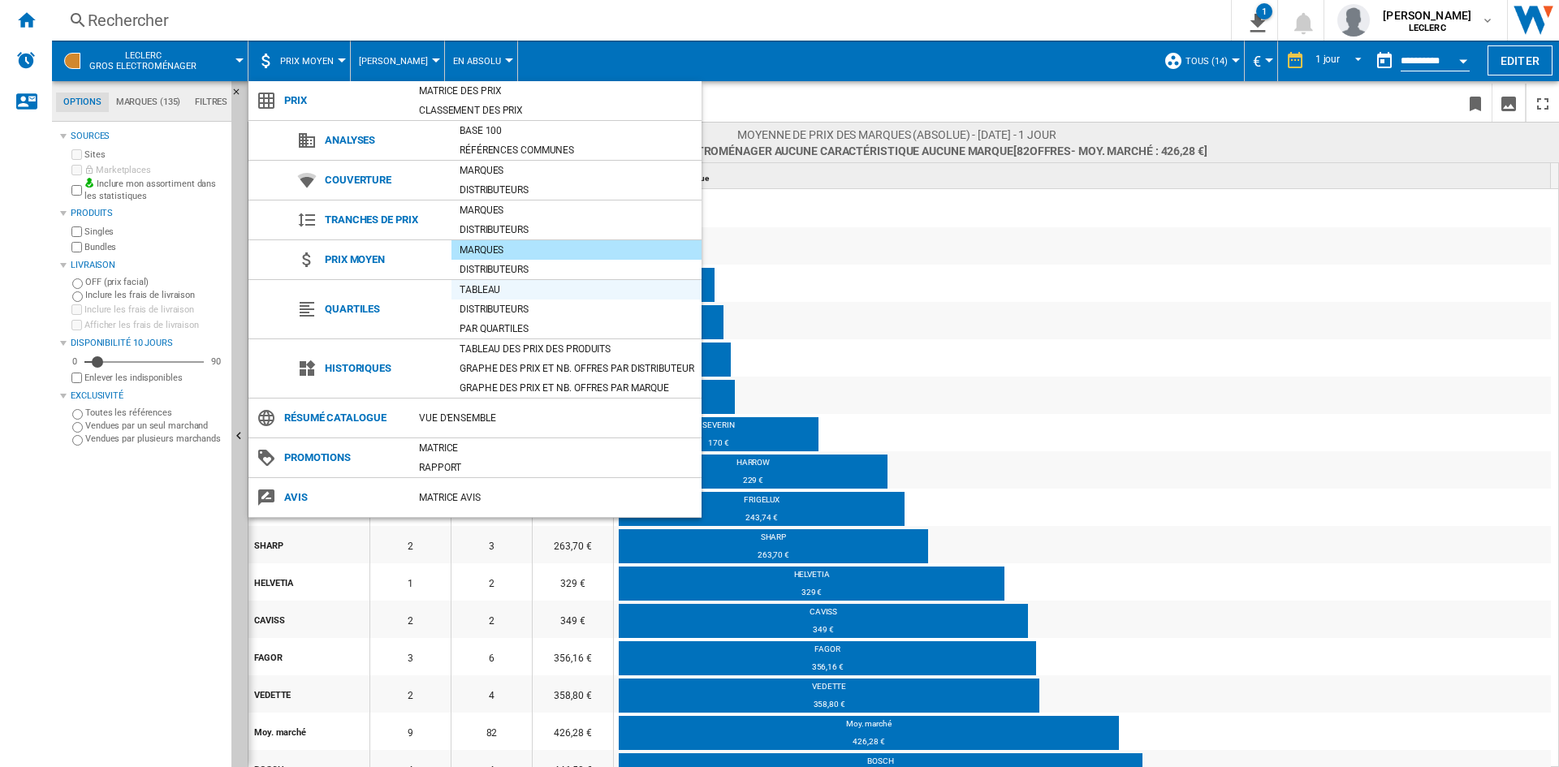
click at [490, 290] on div "Tableau" at bounding box center [576, 290] width 250 height 16
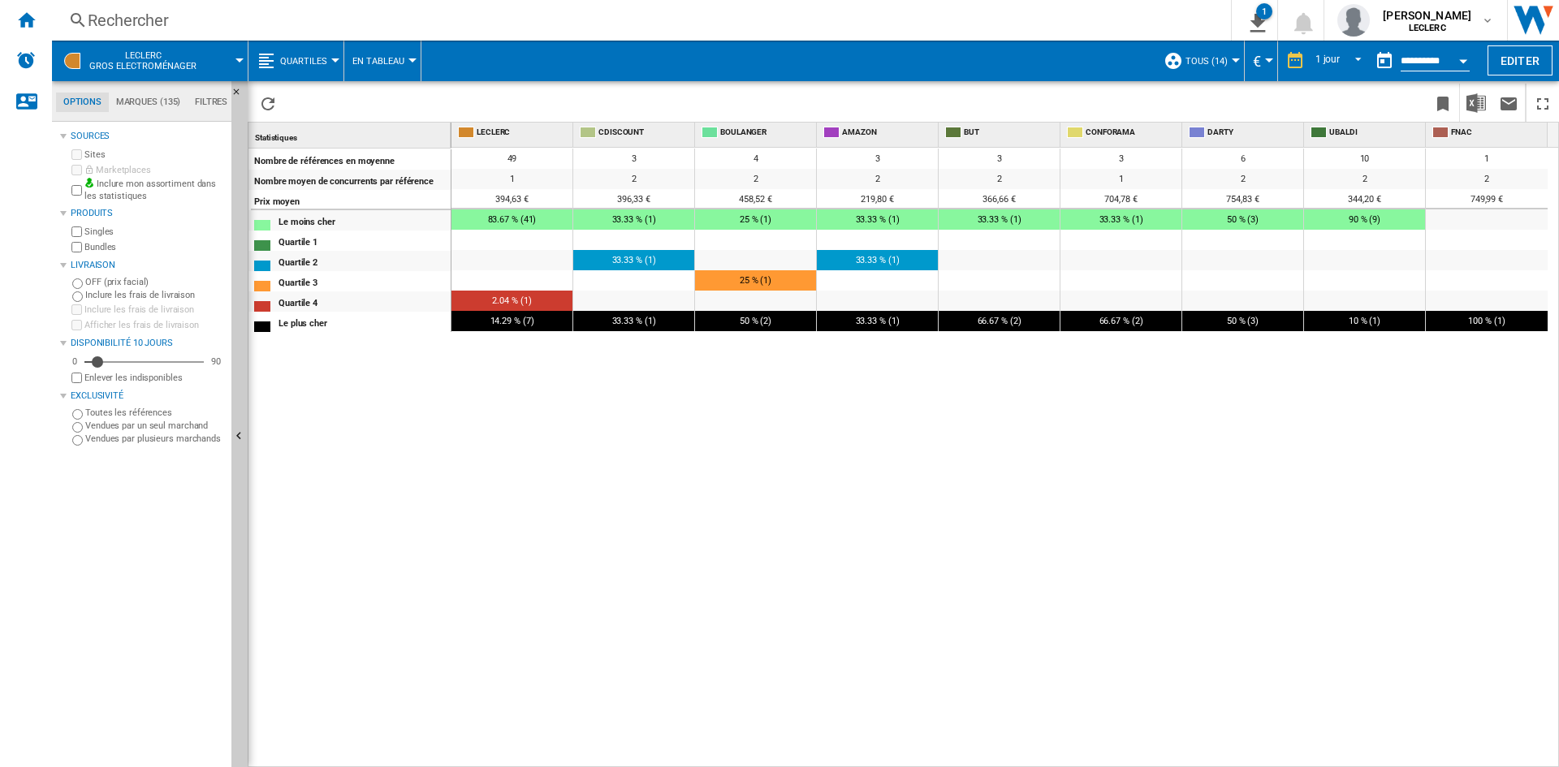
click at [315, 58] on span "Quartiles" at bounding box center [303, 61] width 47 height 11
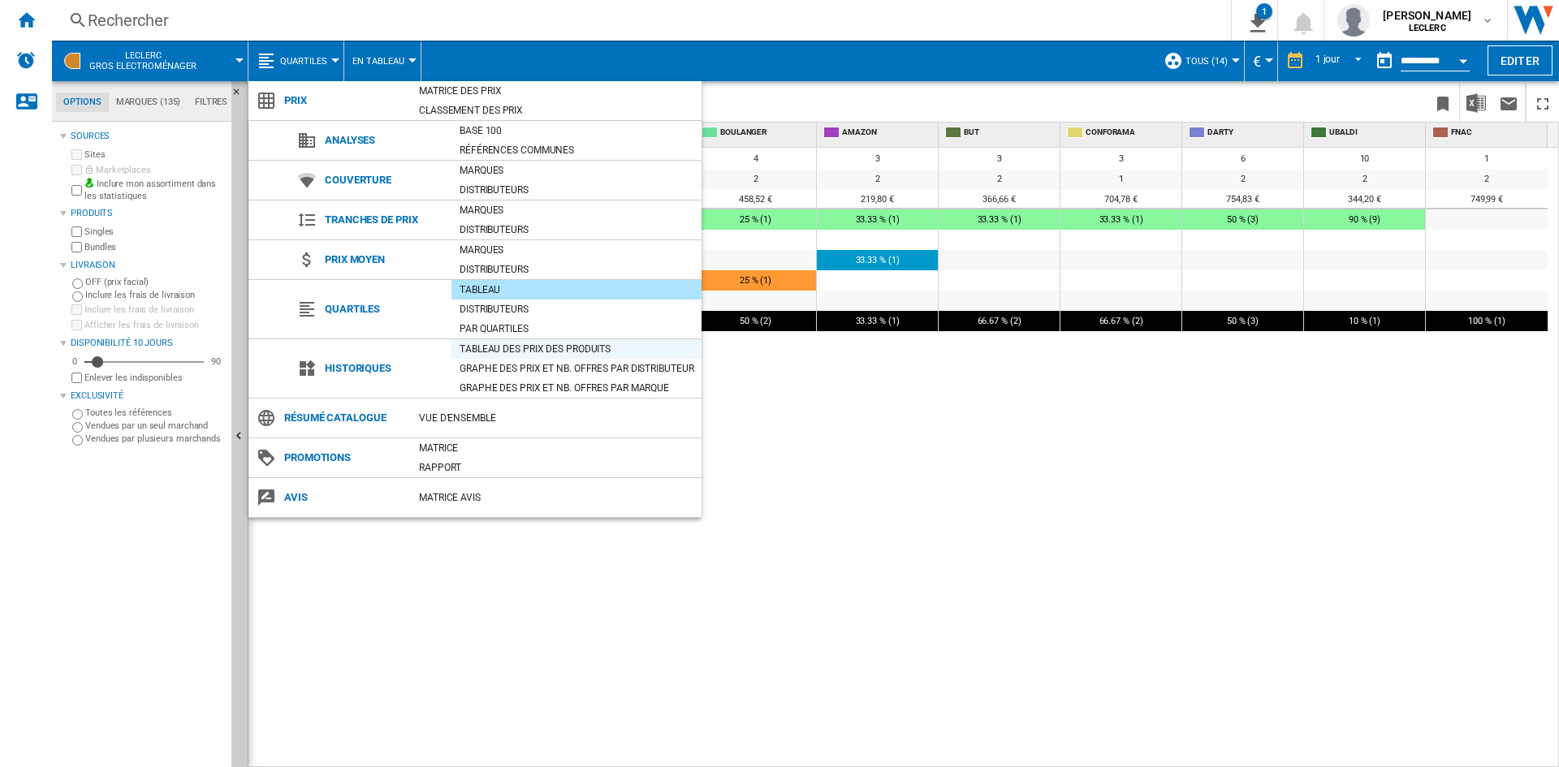
click at [514, 353] on div "Tableau des prix des produits" at bounding box center [576, 349] width 250 height 16
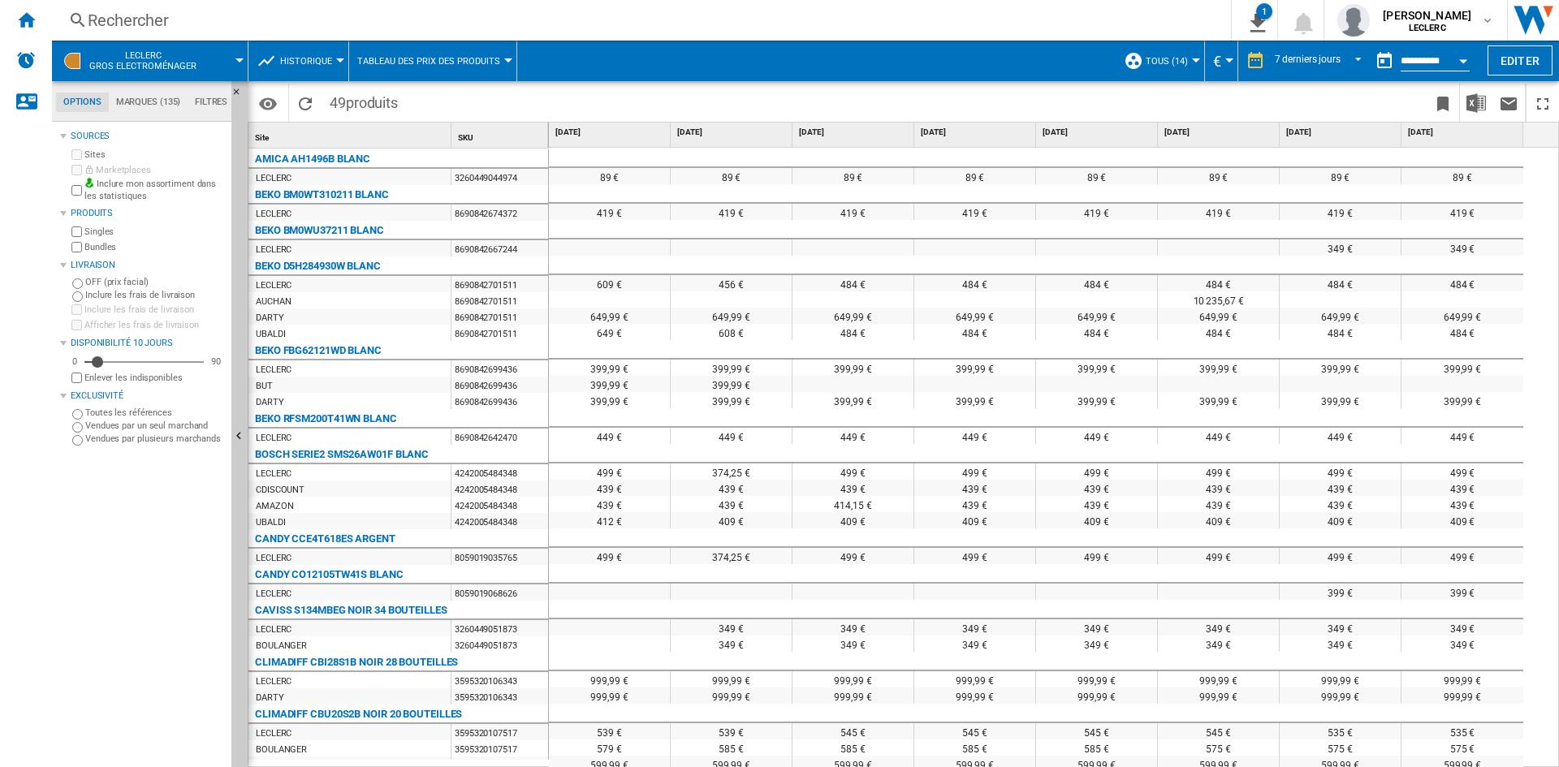
click at [316, 53] on button "Historique" at bounding box center [310, 61] width 60 height 41
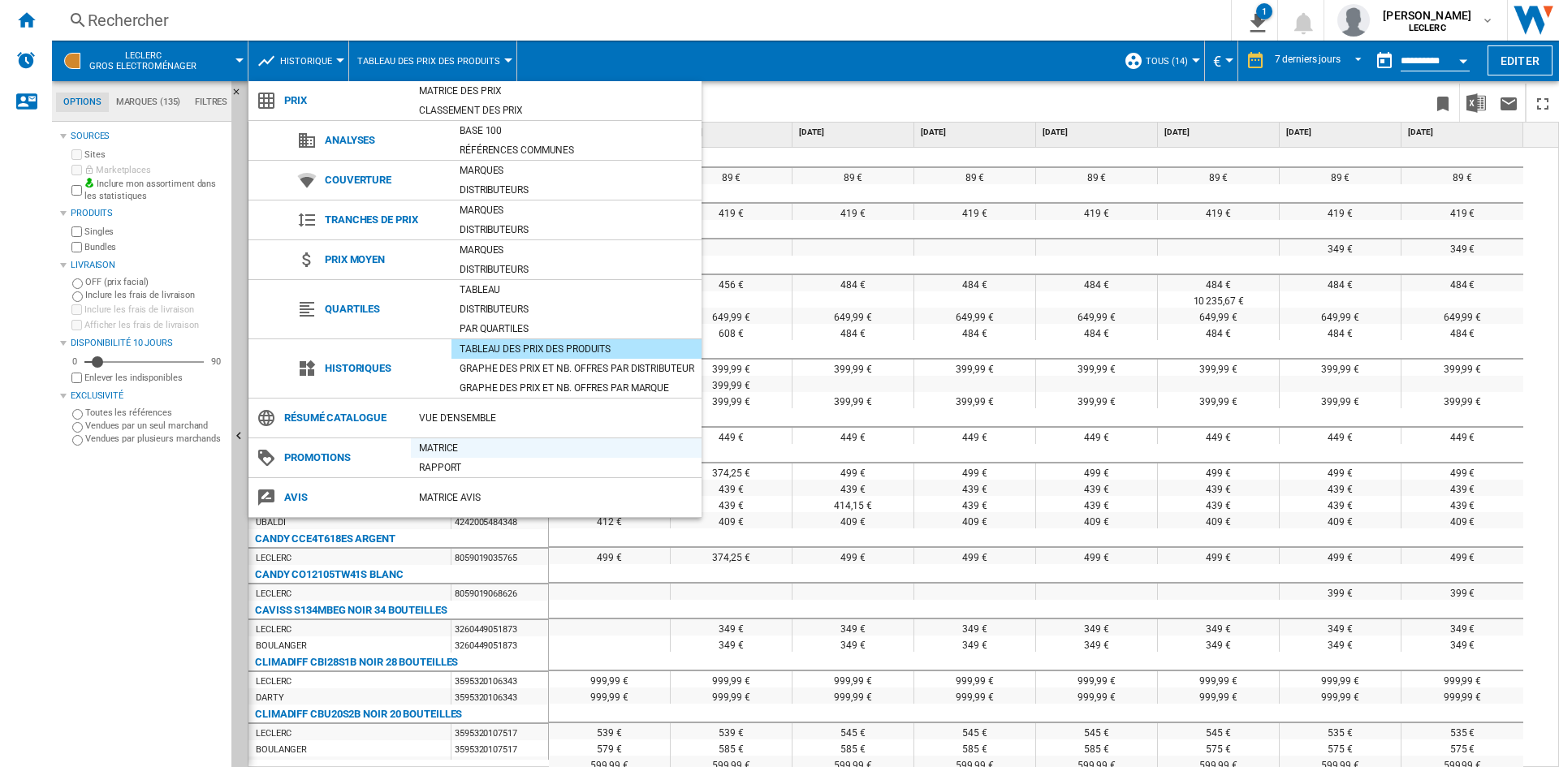
click at [447, 446] on div "Matrice" at bounding box center [556, 448] width 291 height 16
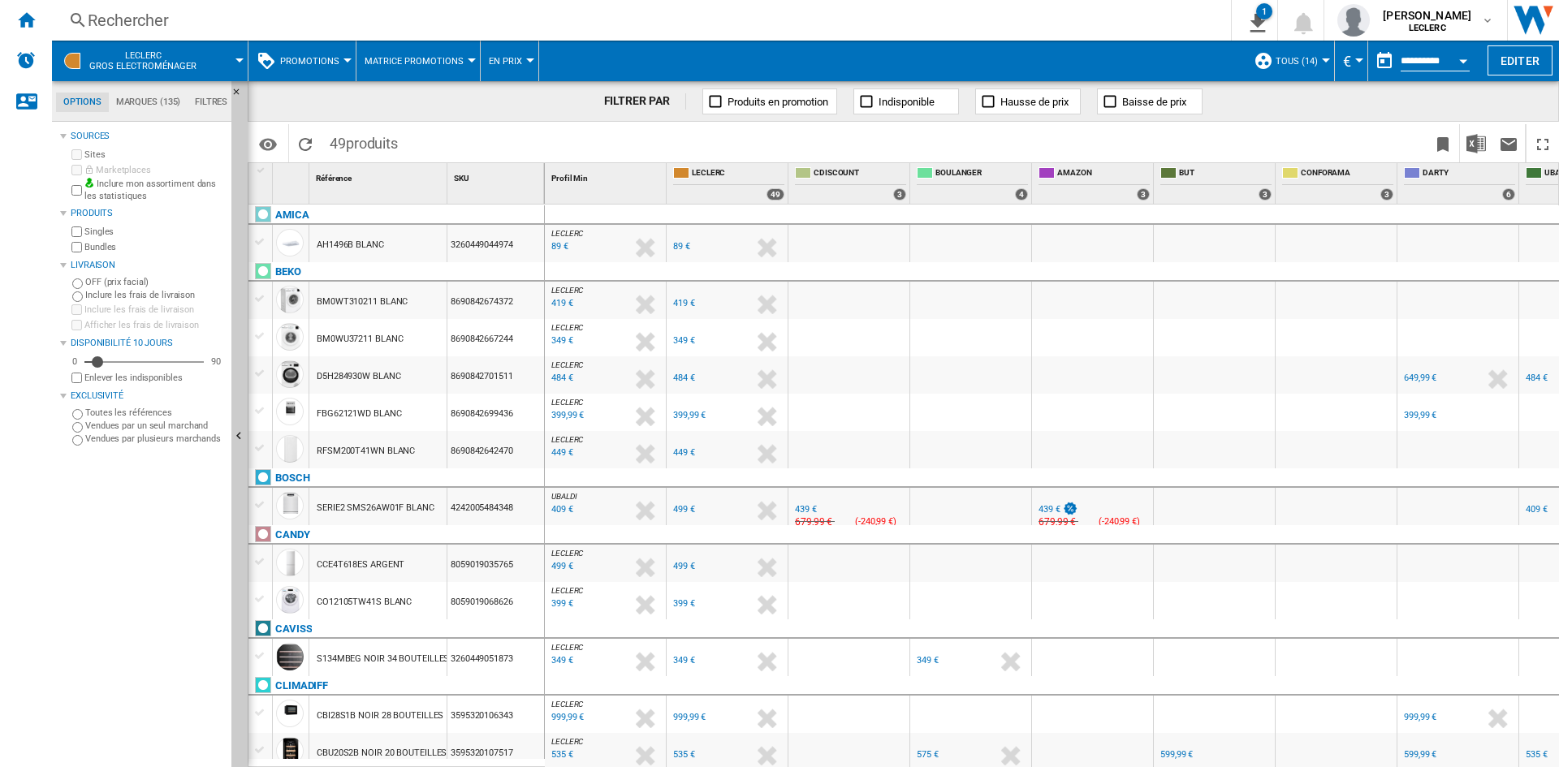
click at [238, 63] on span at bounding box center [229, 61] width 20 height 41
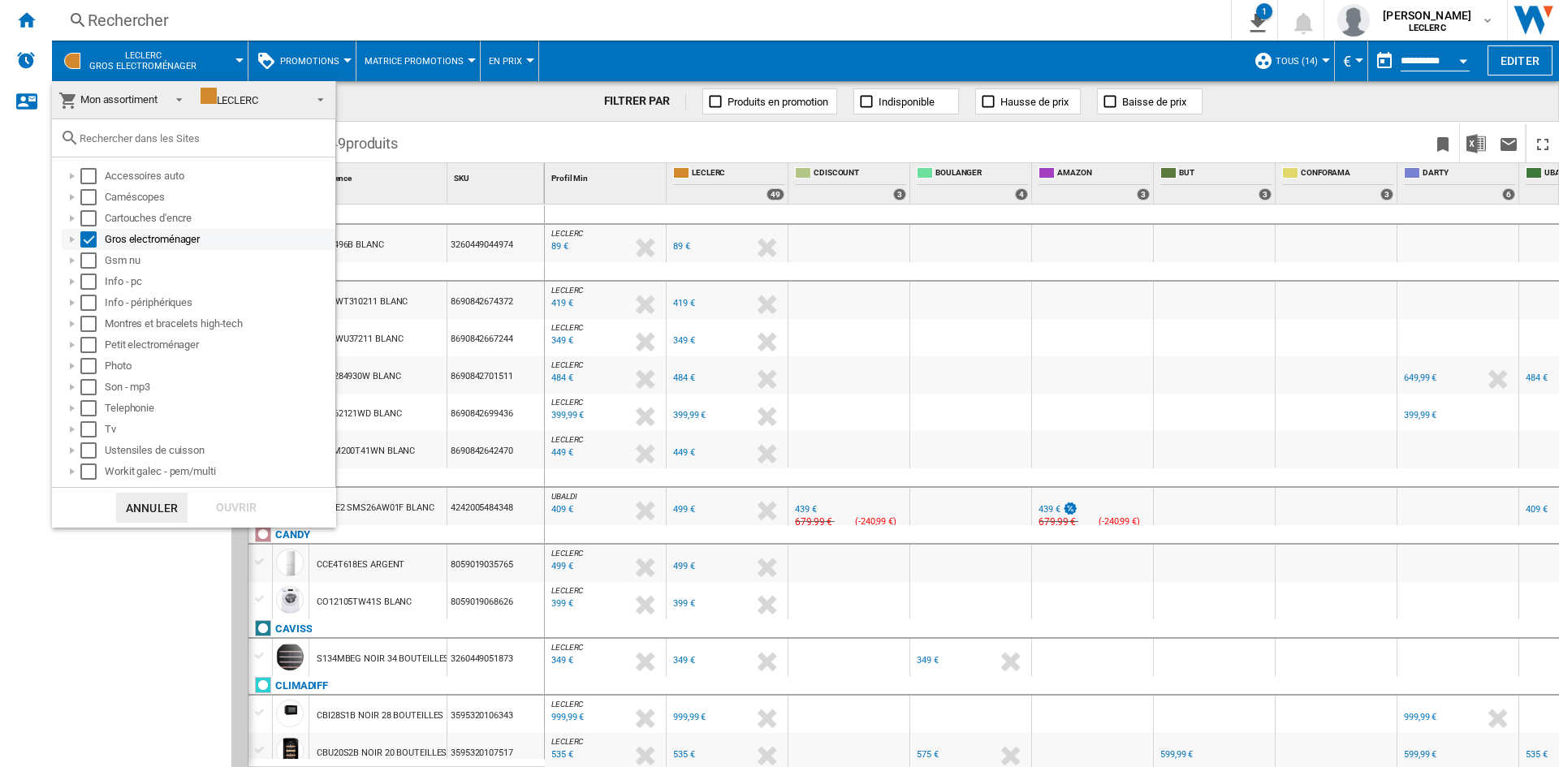
click at [72, 236] on div at bounding box center [72, 239] width 16 height 16
click at [87, 261] on div at bounding box center [90, 261] width 16 height 16
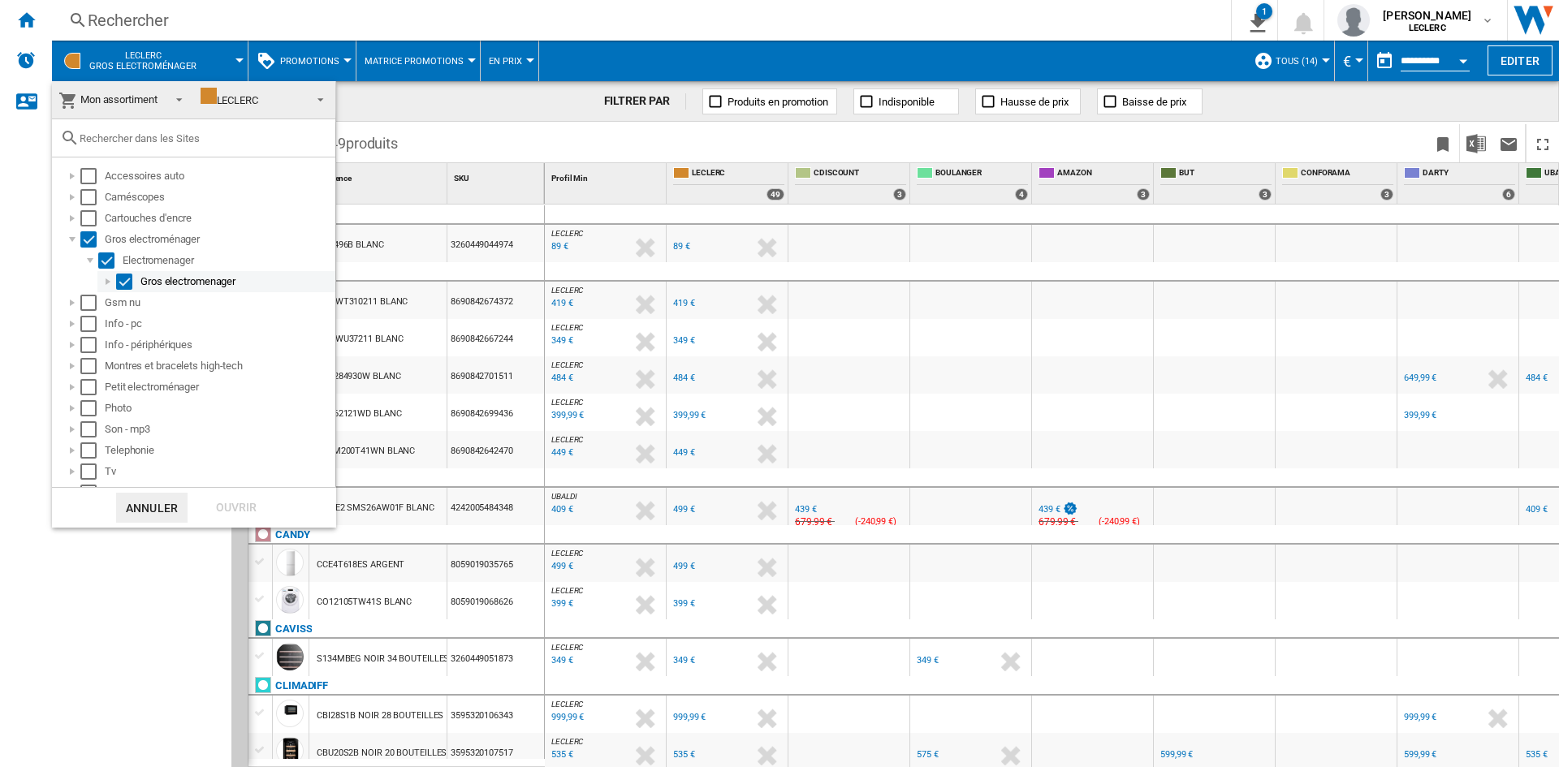
click at [101, 280] on div at bounding box center [108, 282] width 16 height 16
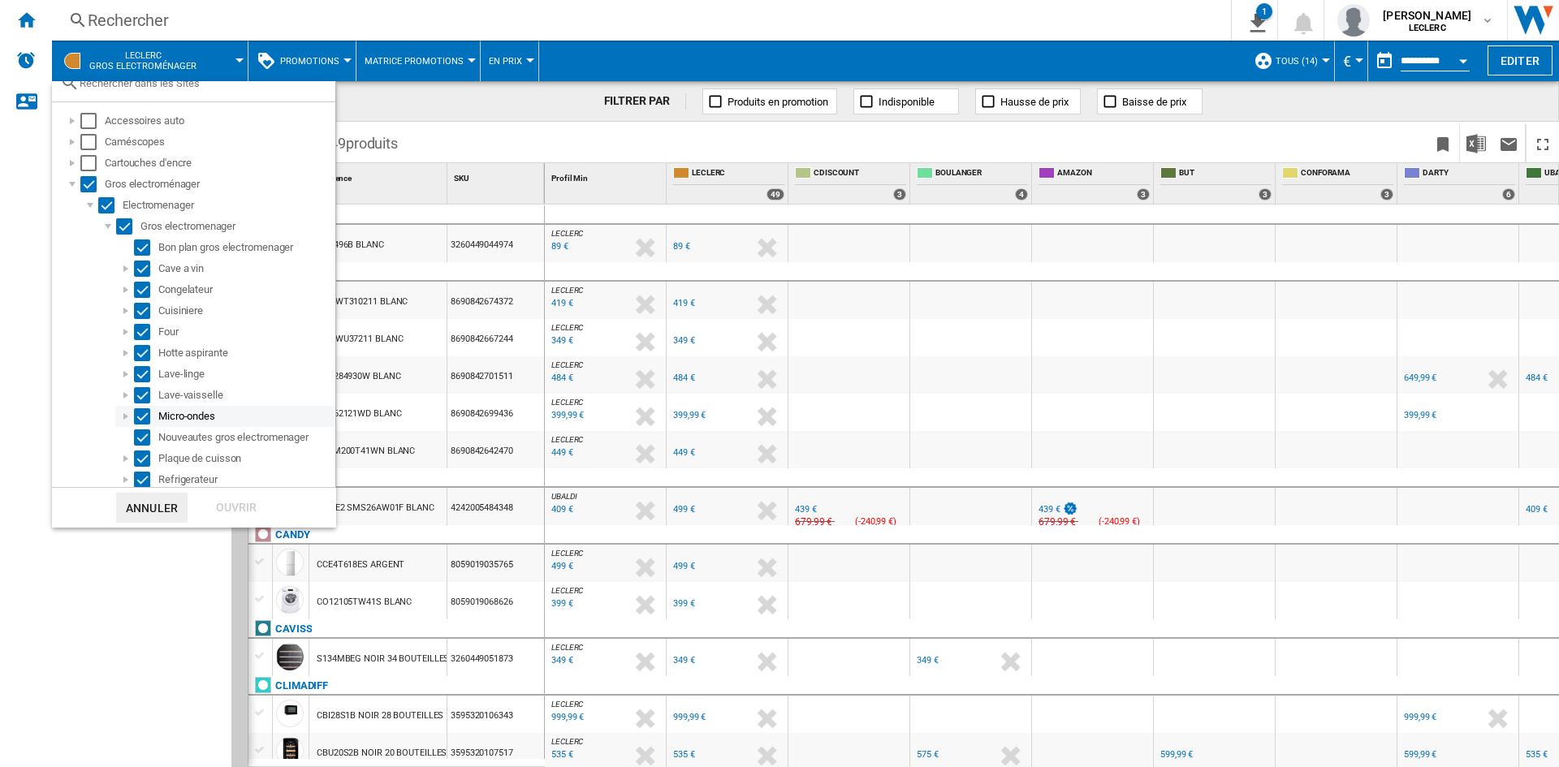
scroll to position [81, 0]
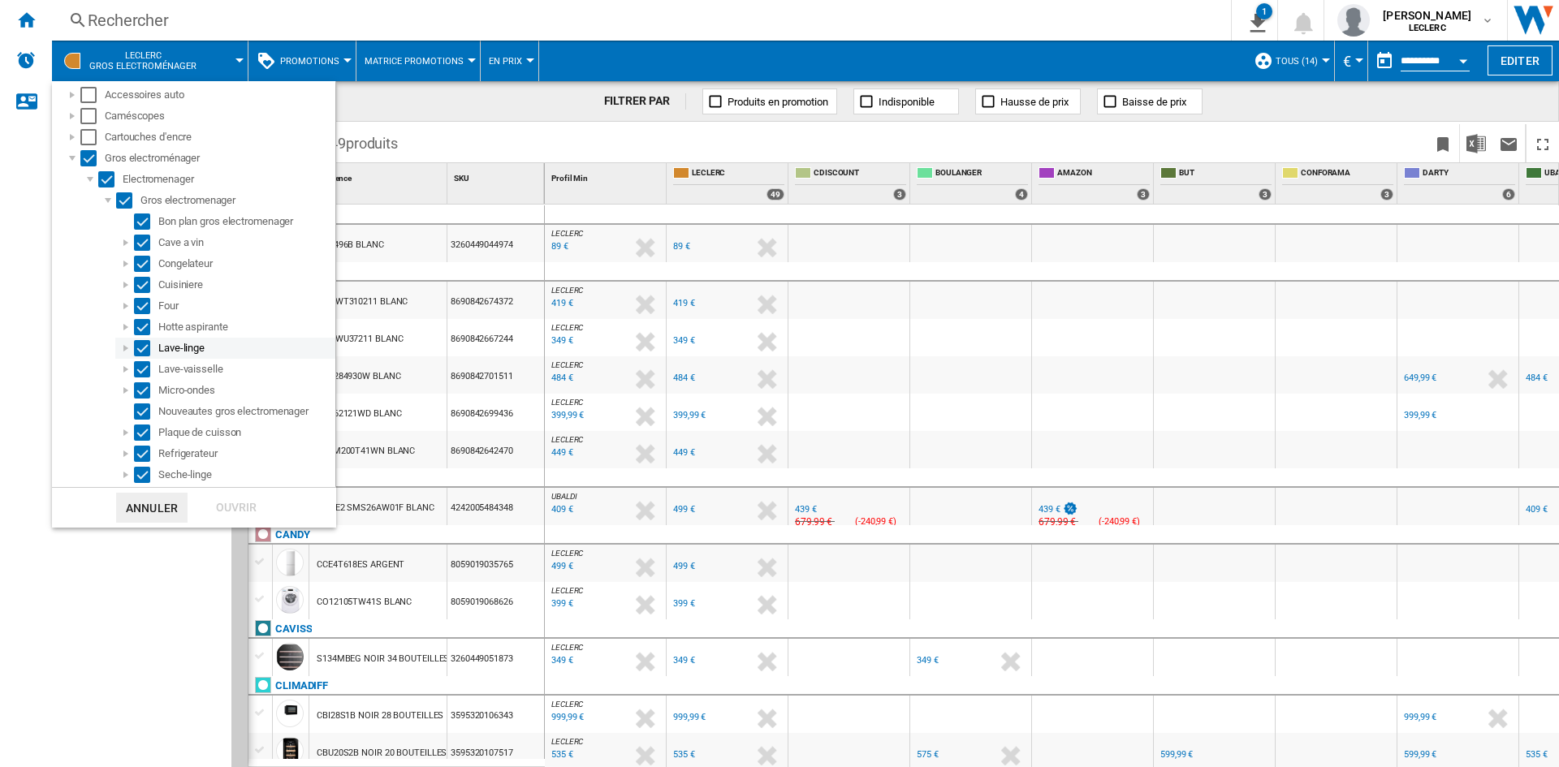
click at [124, 350] on div at bounding box center [126, 348] width 16 height 16
click at [124, 454] on div at bounding box center [126, 454] width 16 height 16
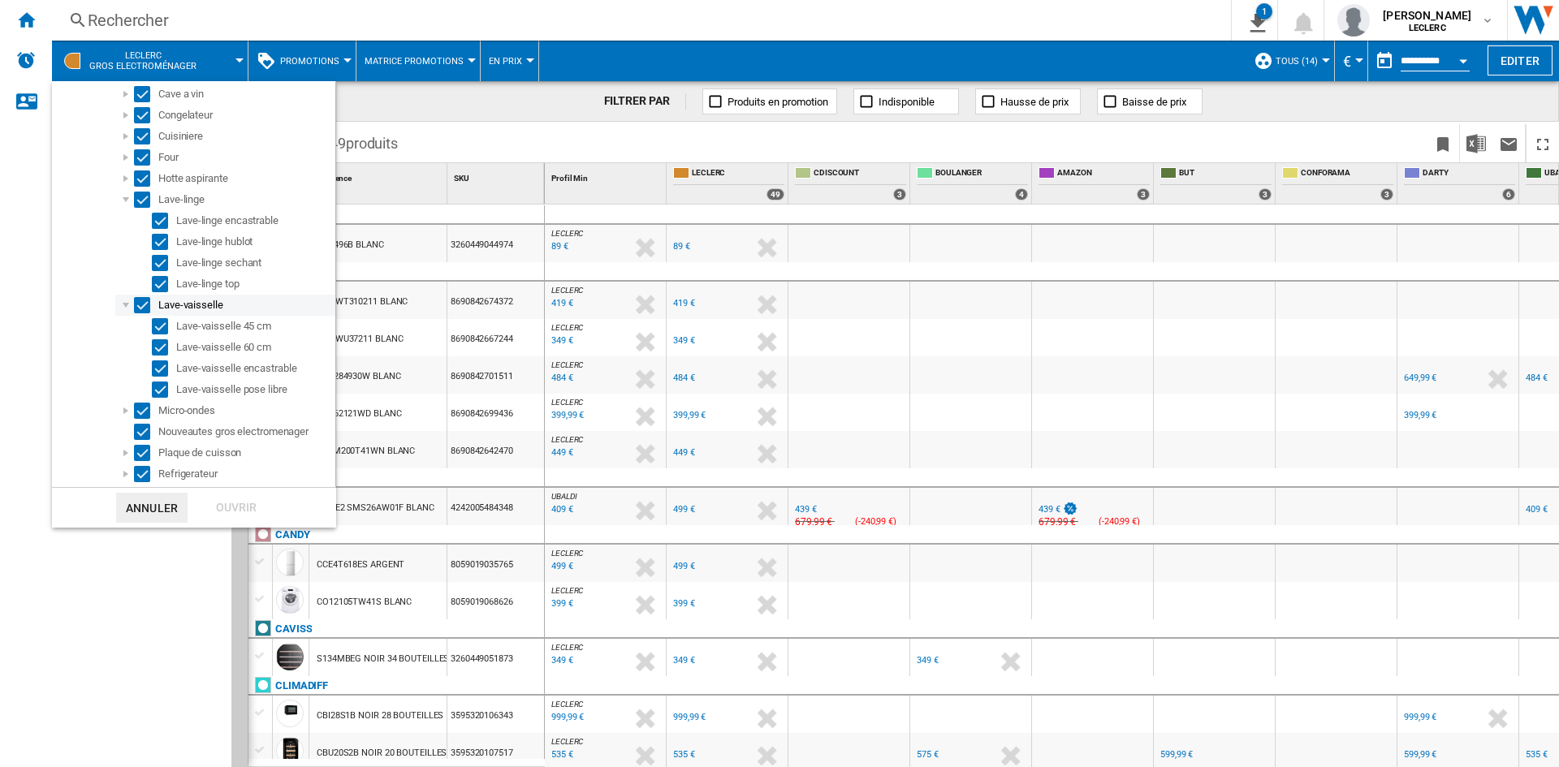
scroll to position [244, 0]
click at [1256, 103] on md-backdrop at bounding box center [779, 383] width 1559 height 767
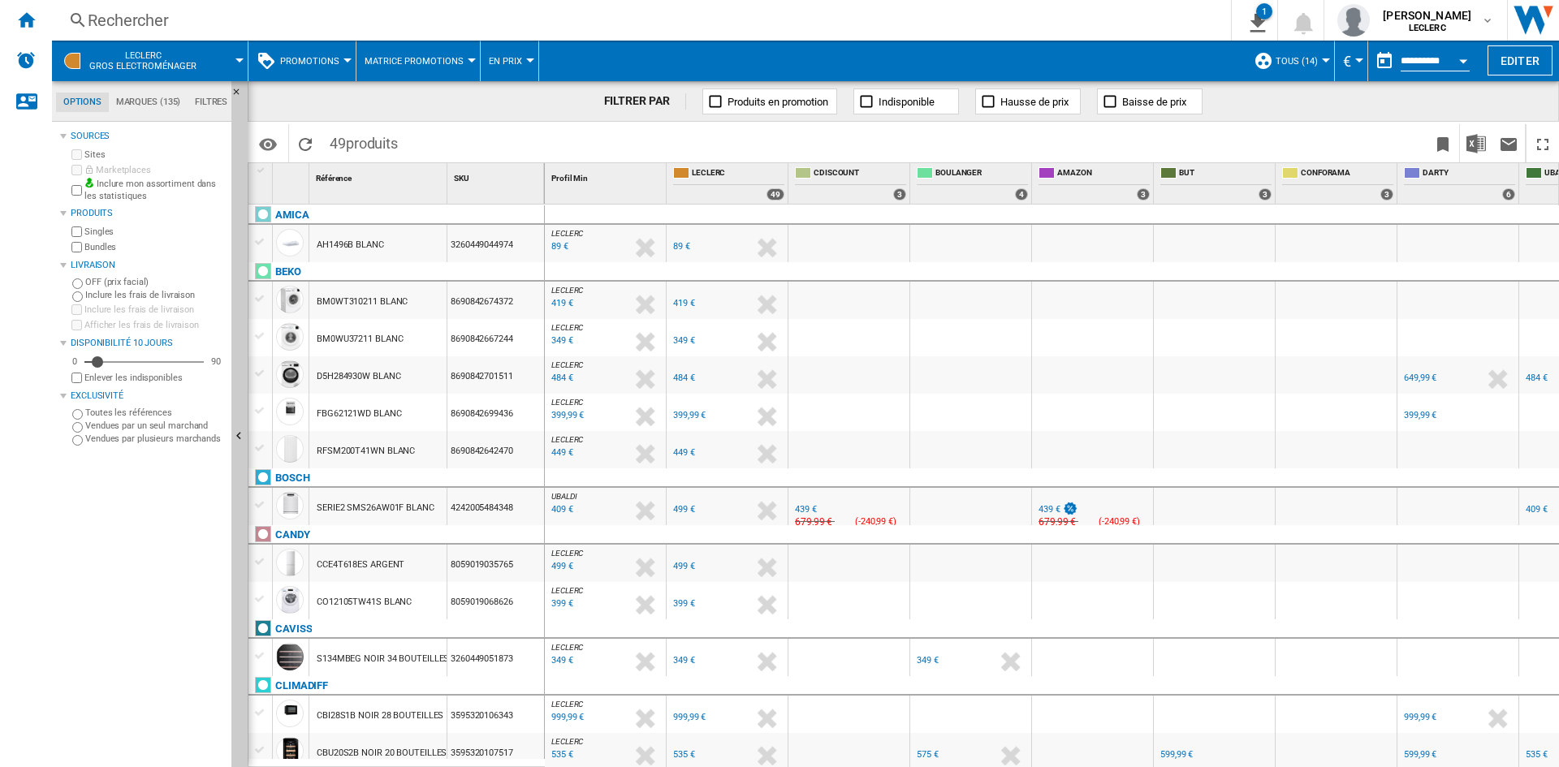
click at [321, 65] on span "Promotions" at bounding box center [309, 61] width 59 height 11
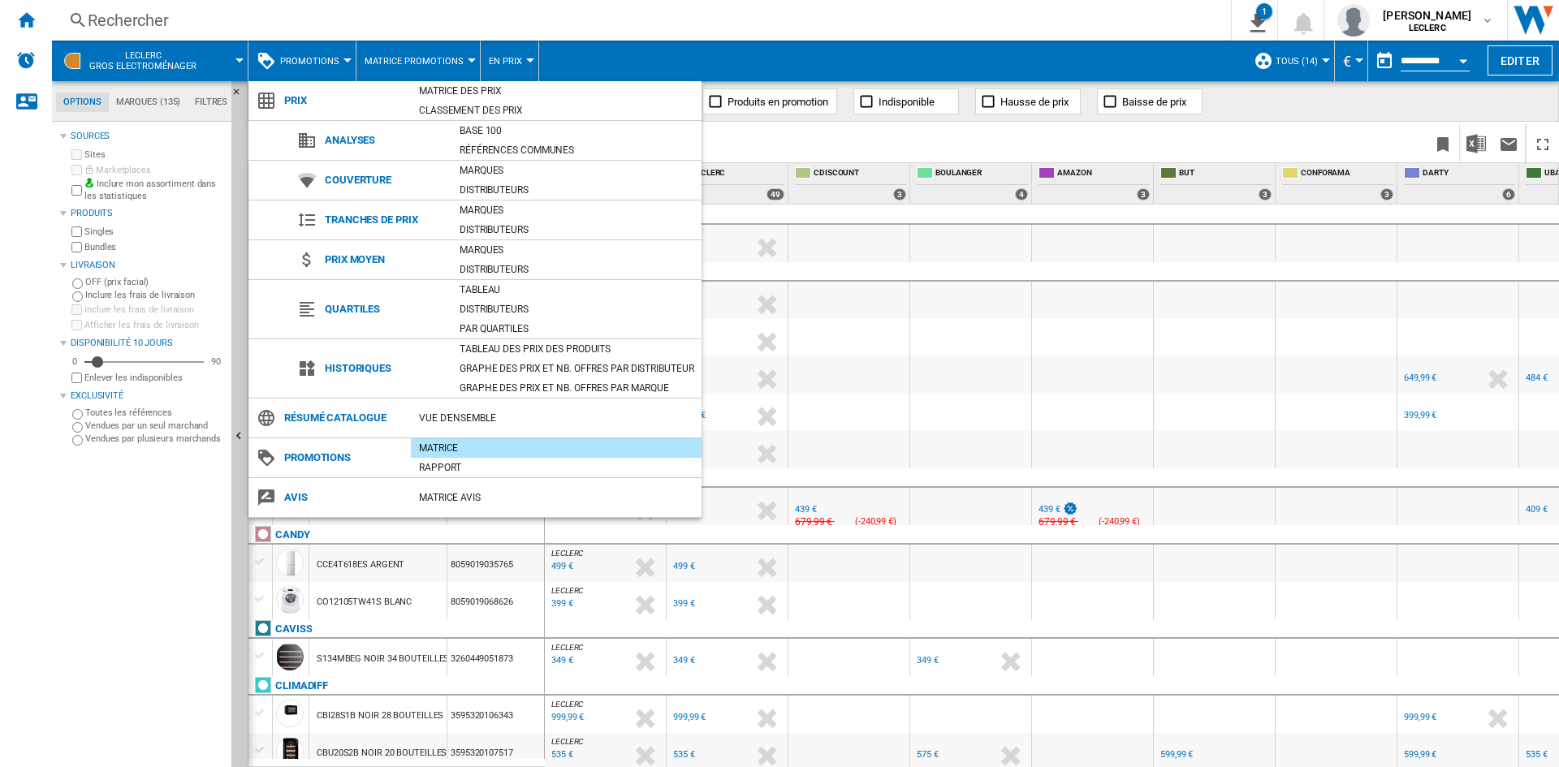
click at [1456, 56] on md-backdrop at bounding box center [779, 383] width 1559 height 767
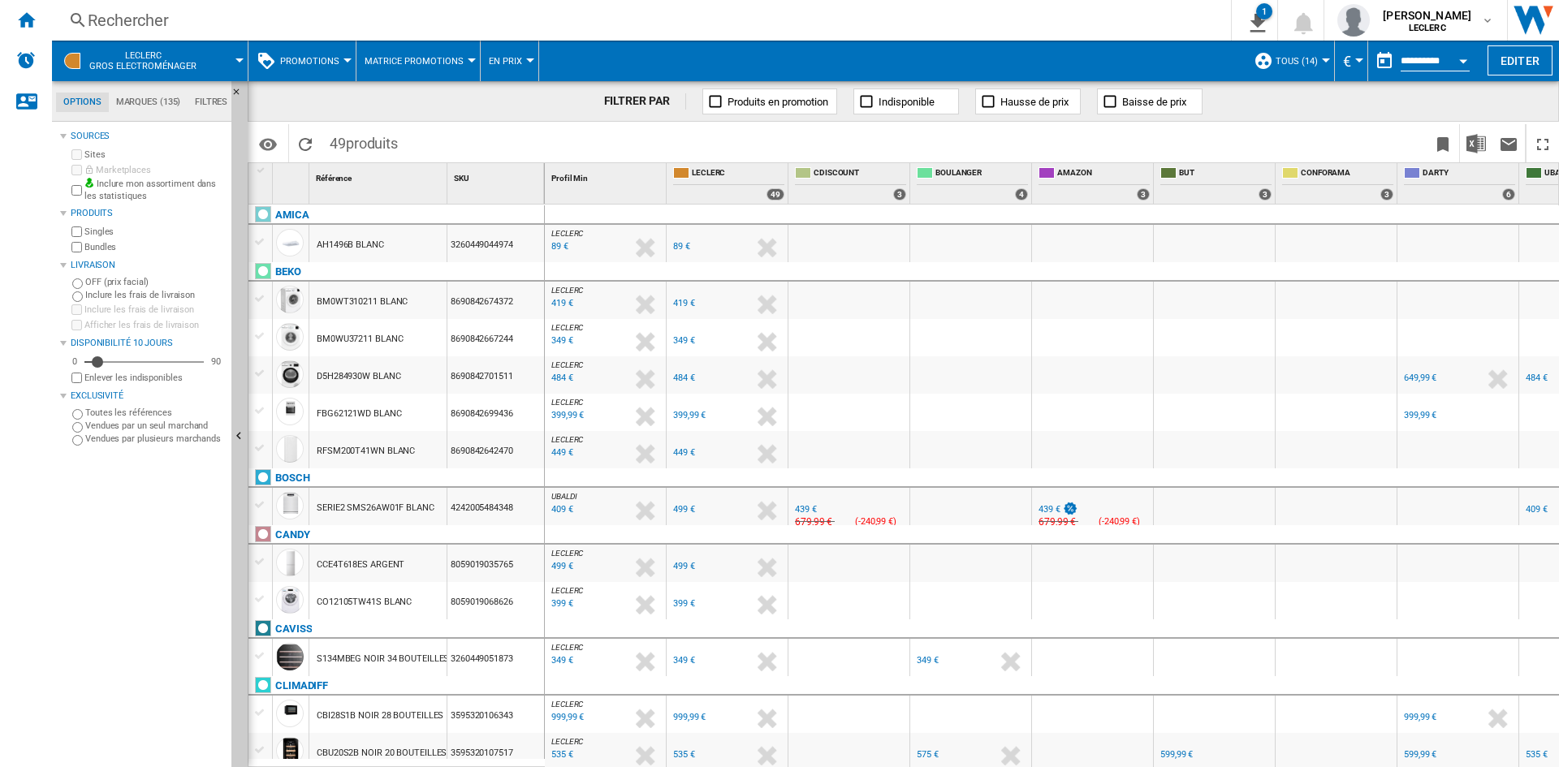
click at [1457, 56] on button "Open calendar" at bounding box center [1462, 58] width 29 height 29
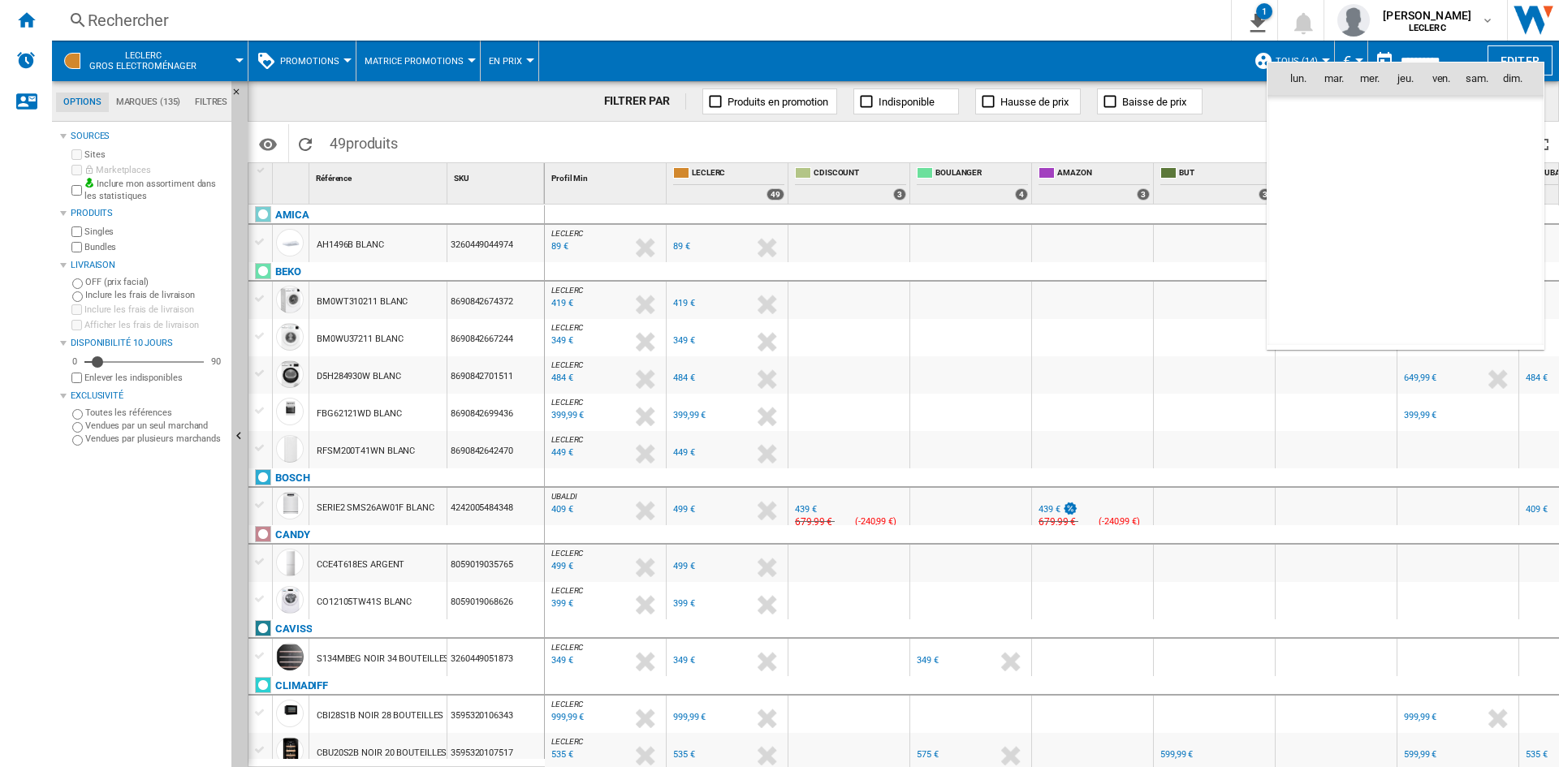
scroll to position [7746, 0]
click at [1196, 132] on div at bounding box center [779, 383] width 1559 height 767
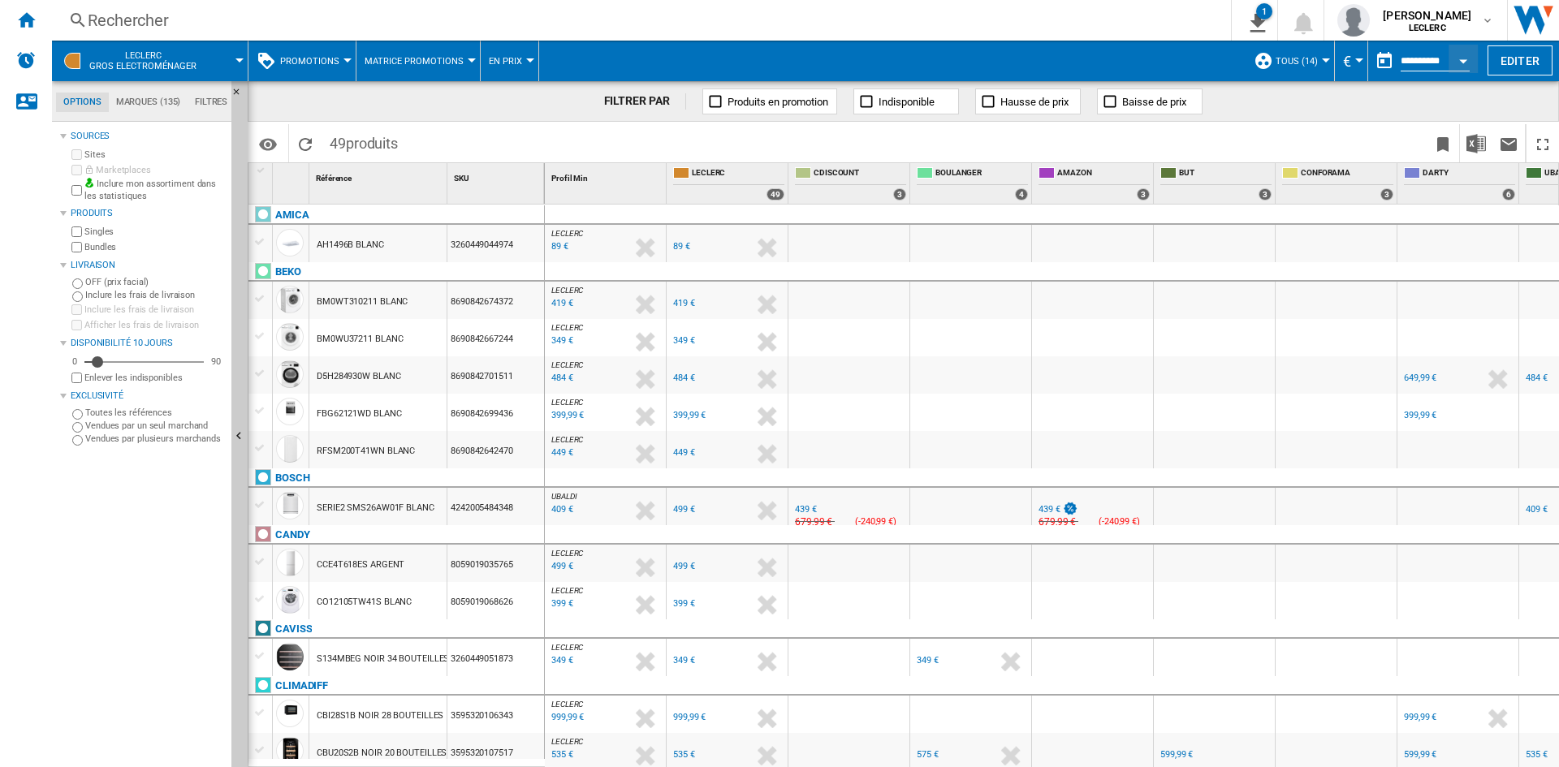
click at [183, 60] on span "LECLERC Gros electroménager" at bounding box center [142, 60] width 107 height 21
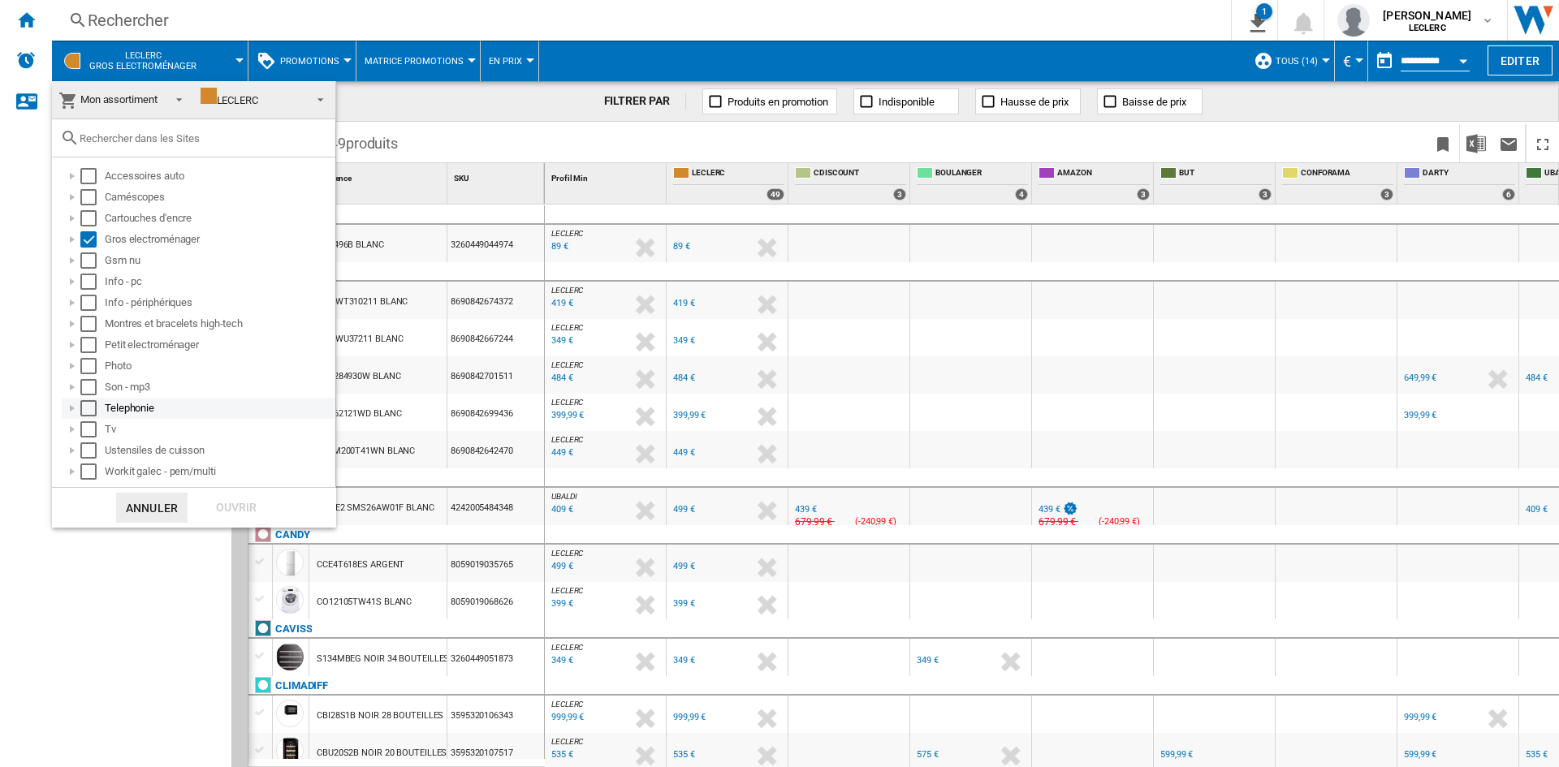
click at [93, 405] on div "Select" at bounding box center [88, 408] width 16 height 16
click at [90, 238] on div "Select" at bounding box center [88, 239] width 16 height 16
click at [237, 506] on div "Ouvrir" at bounding box center [236, 508] width 71 height 30
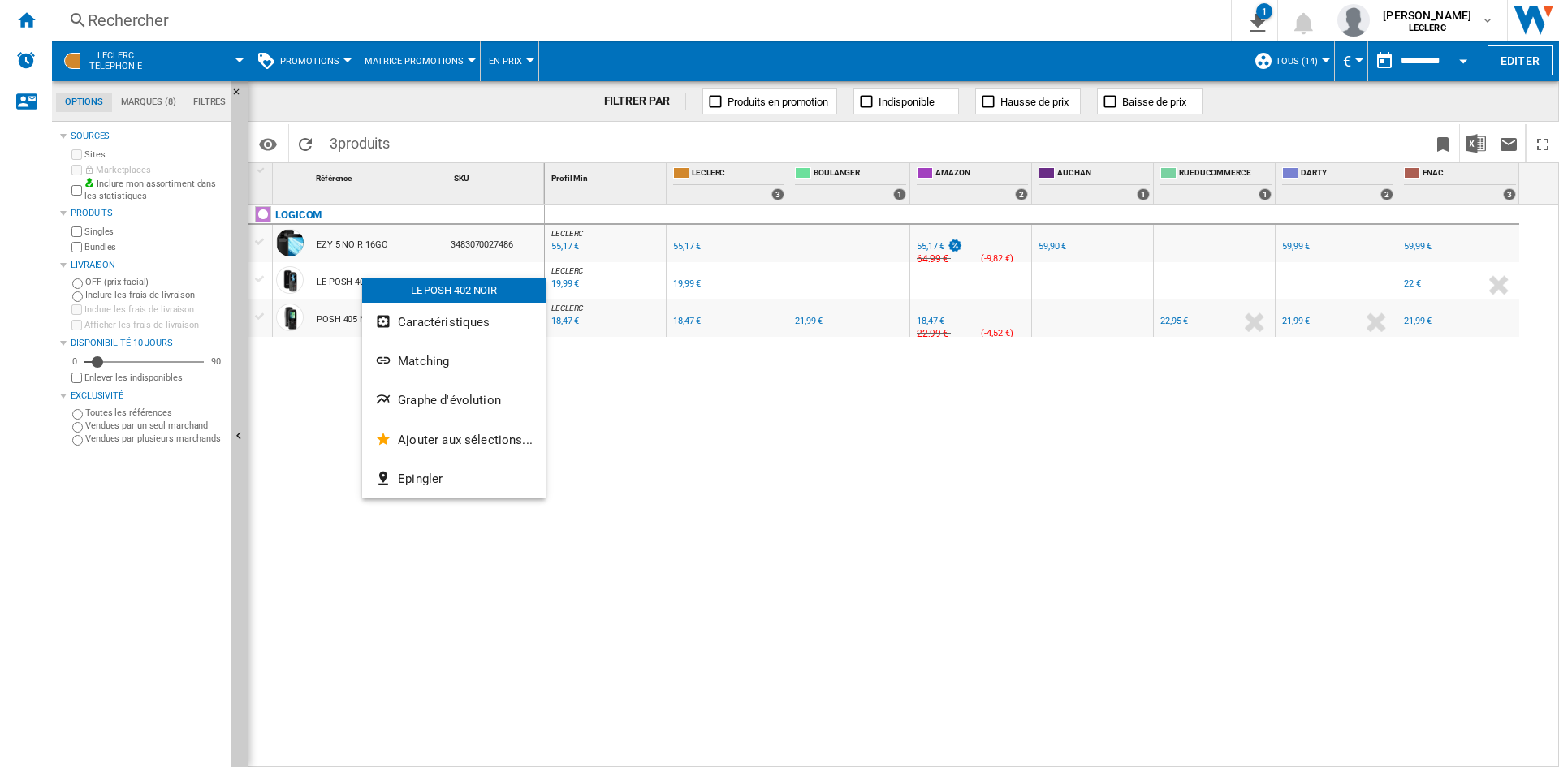
click at [319, 364] on div at bounding box center [779, 383] width 1559 height 767
click at [420, 351] on button "Matching" at bounding box center [450, 361] width 183 height 39
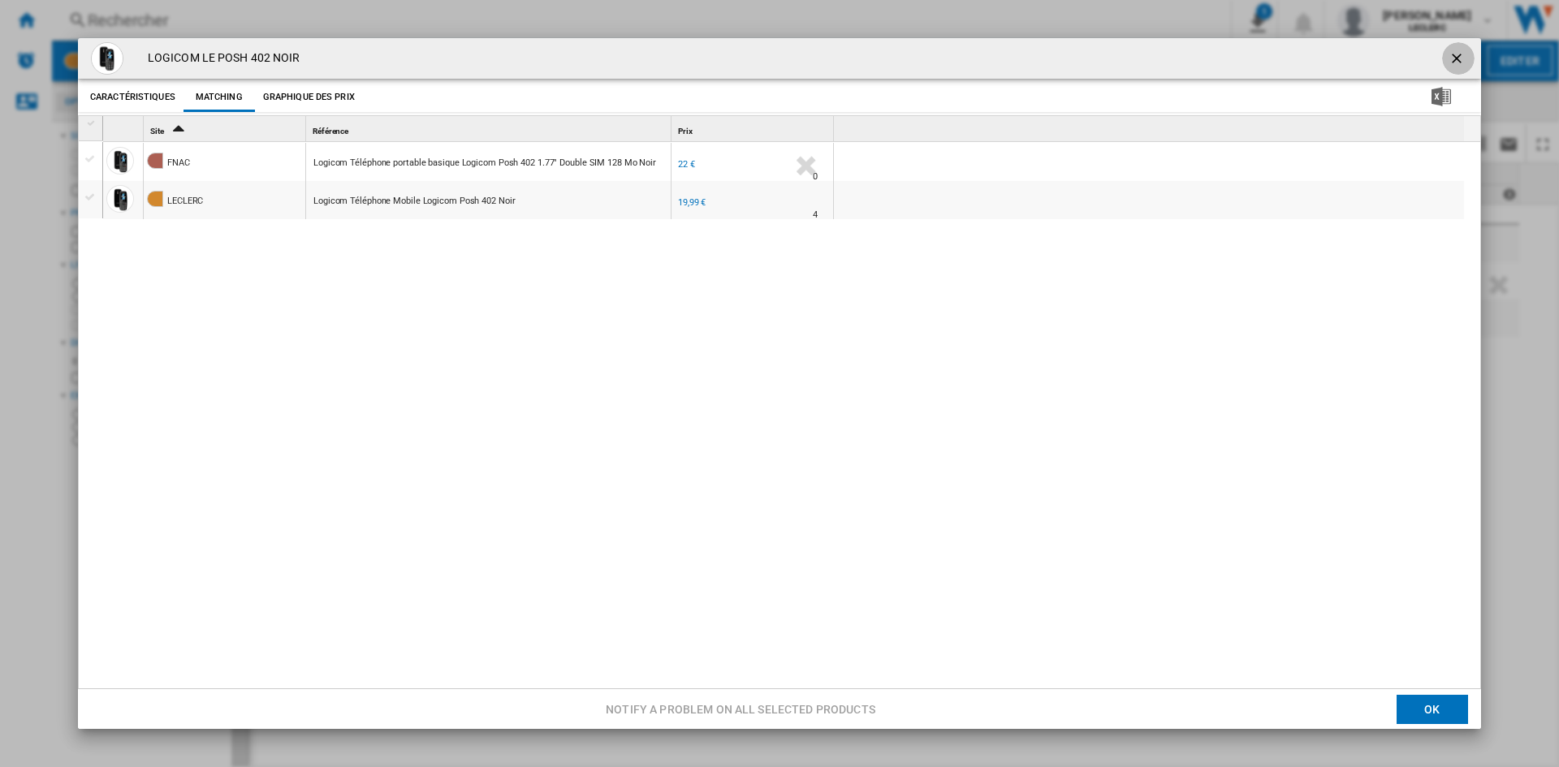
click at [1453, 57] on ng-md-icon "getI18NText('BUTTONS.CLOSE_DIALOG')" at bounding box center [1457, 59] width 19 height 19
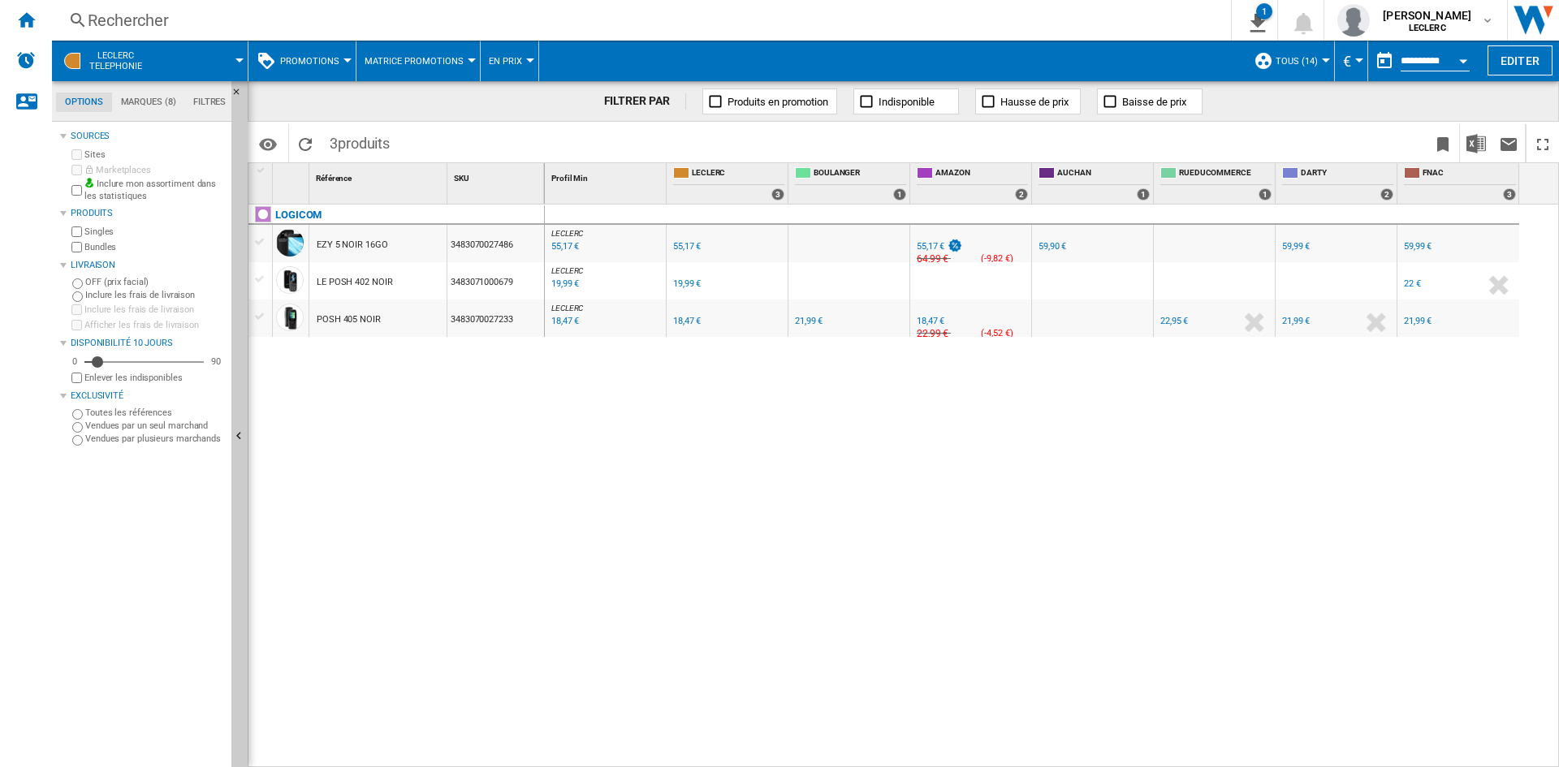
click at [239, 68] on span at bounding box center [202, 61] width 75 height 41
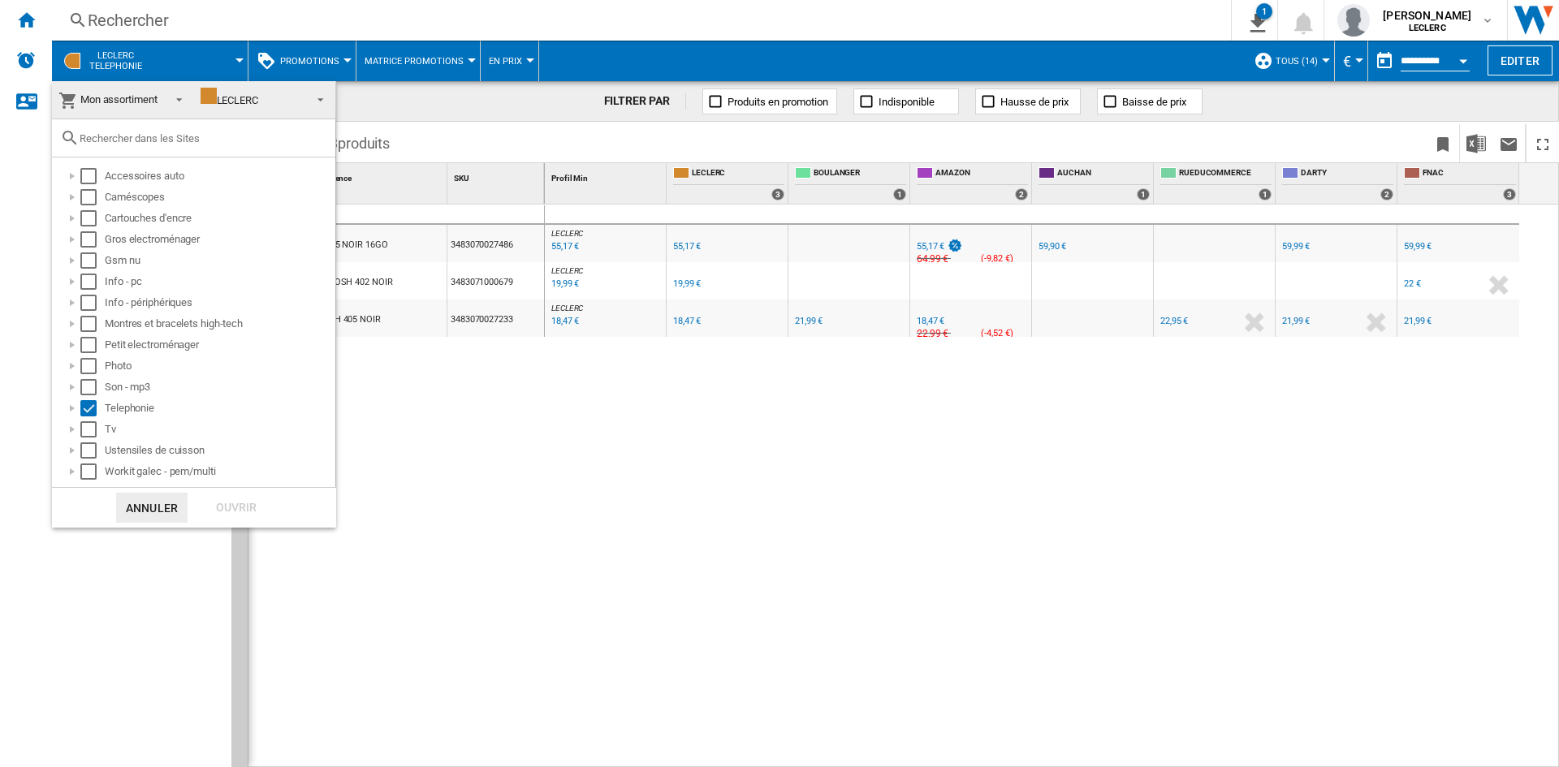
click at [119, 102] on span "Mon assortiment" at bounding box center [118, 99] width 77 height 12
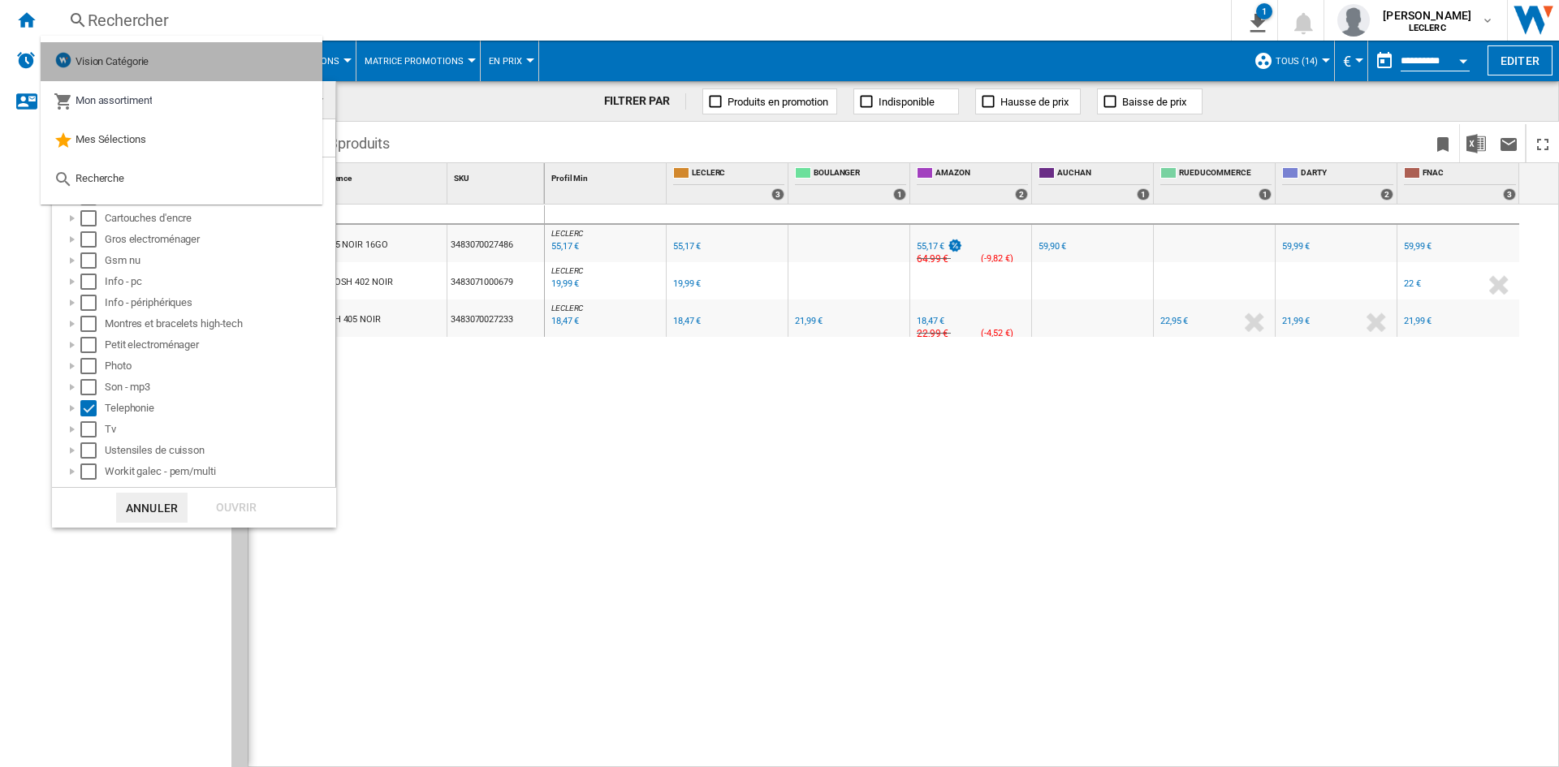
click at [115, 74] on md-option "Vision Catégorie" at bounding box center [182, 61] width 282 height 39
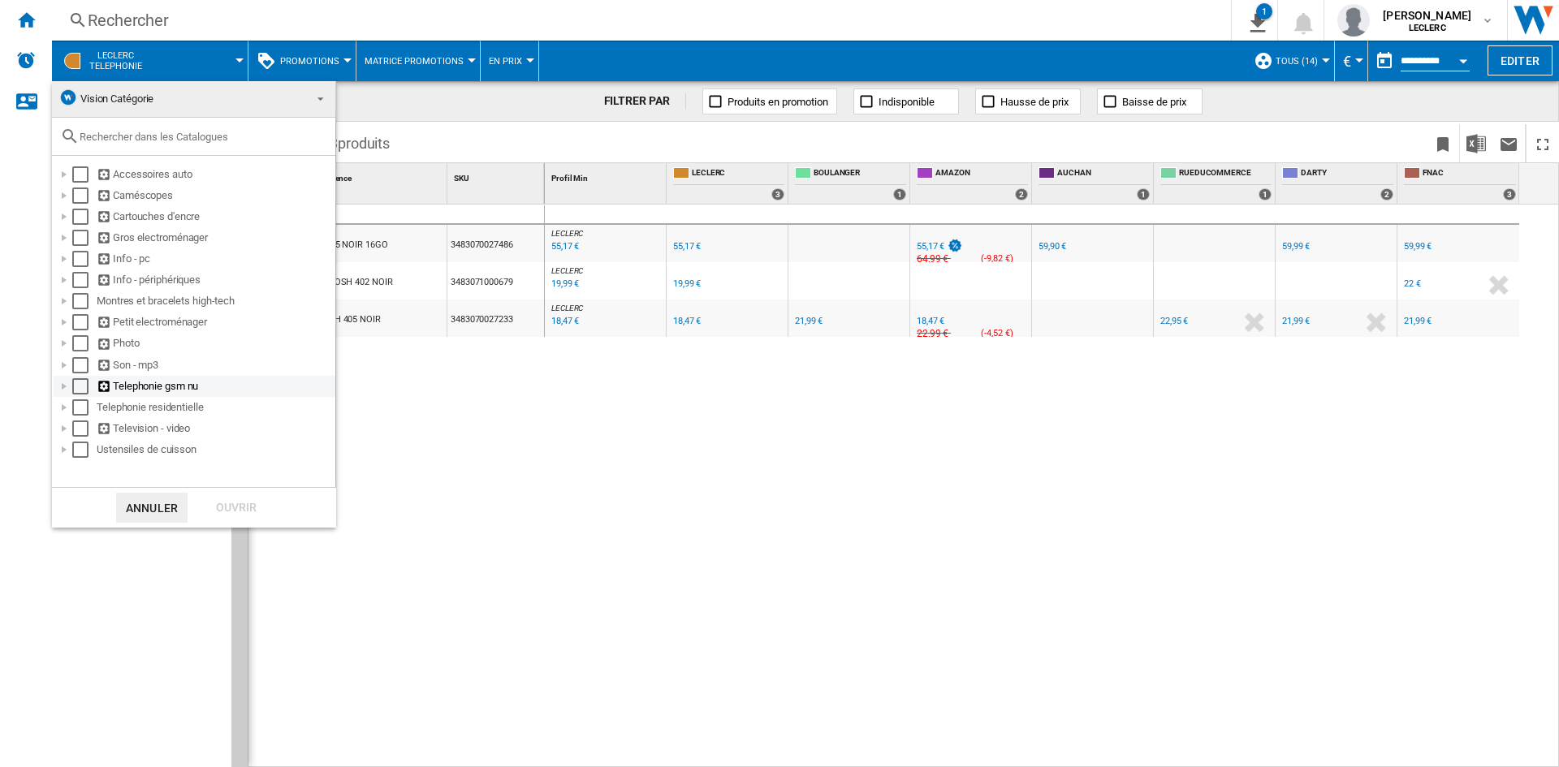
click at [76, 386] on div "Select" at bounding box center [80, 386] width 16 height 16
click at [237, 515] on div "Ouvrir" at bounding box center [236, 508] width 71 height 30
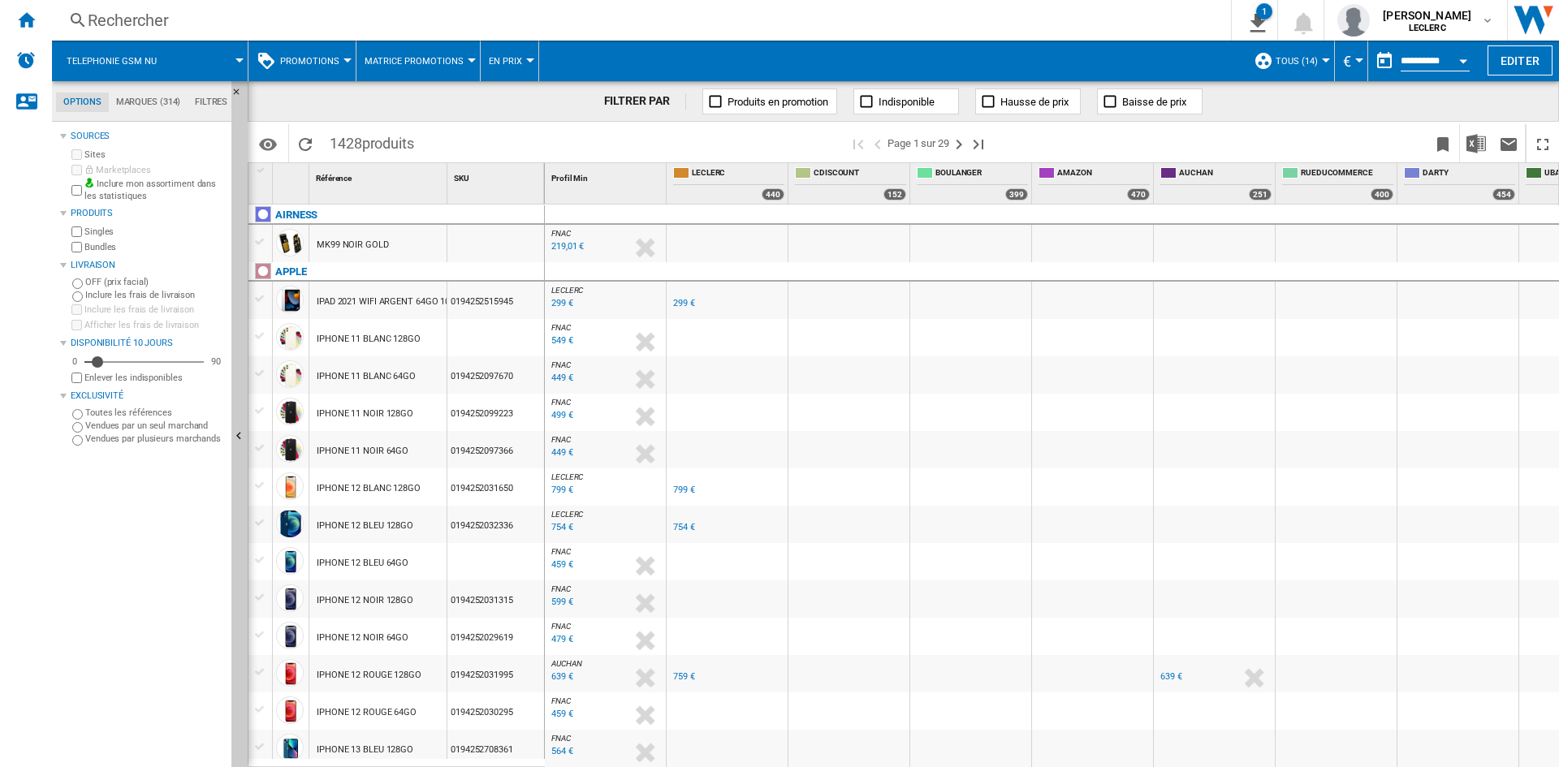
click at [152, 53] on button "Telephonie gsm nu" at bounding box center [120, 61] width 106 height 41
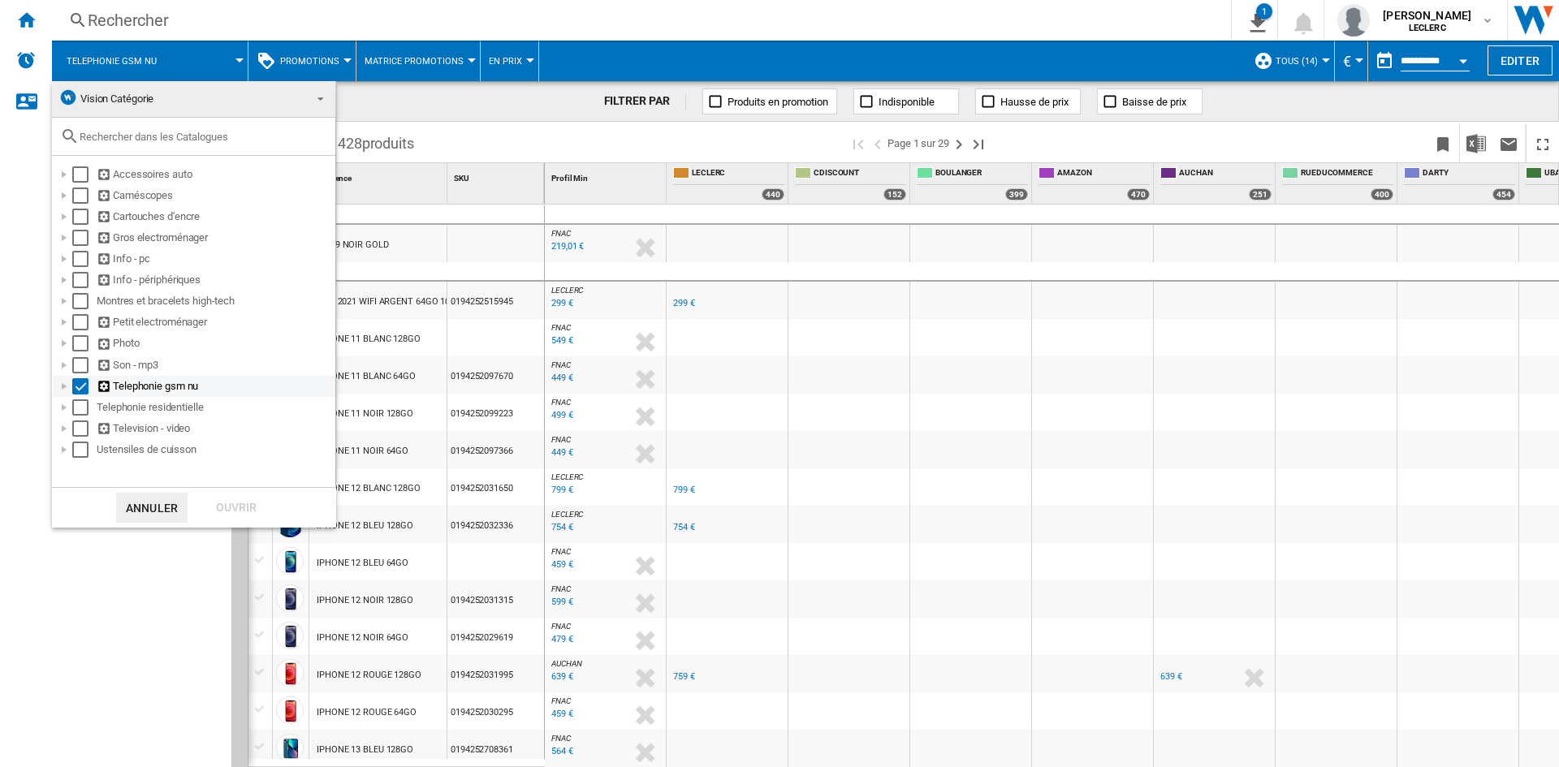
click at [67, 388] on div at bounding box center [64, 386] width 16 height 16
click at [470, 104] on md-backdrop at bounding box center [779, 383] width 1559 height 767
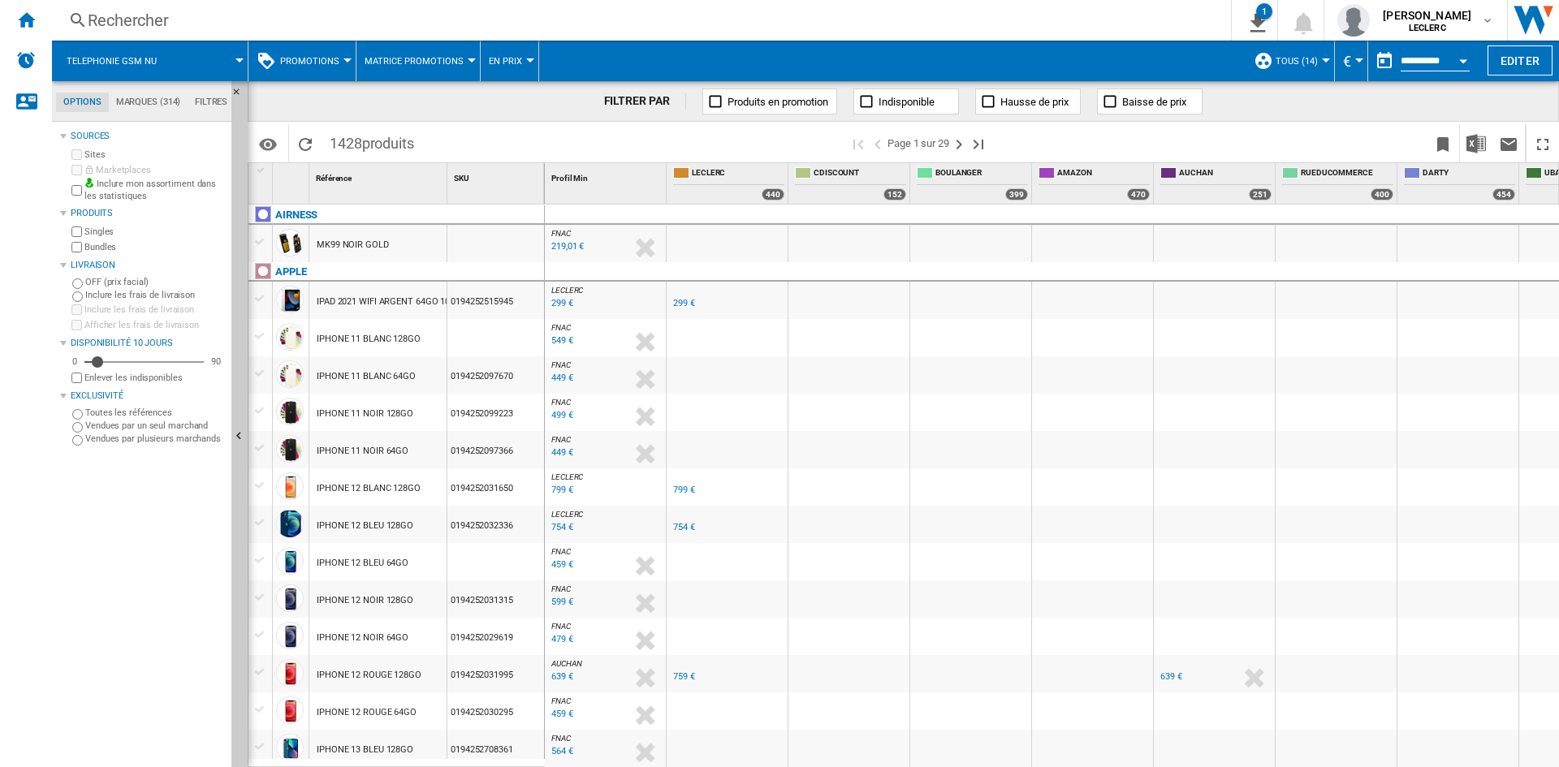
click at [186, 22] on div "Rechercher" at bounding box center [638, 20] width 1101 height 23
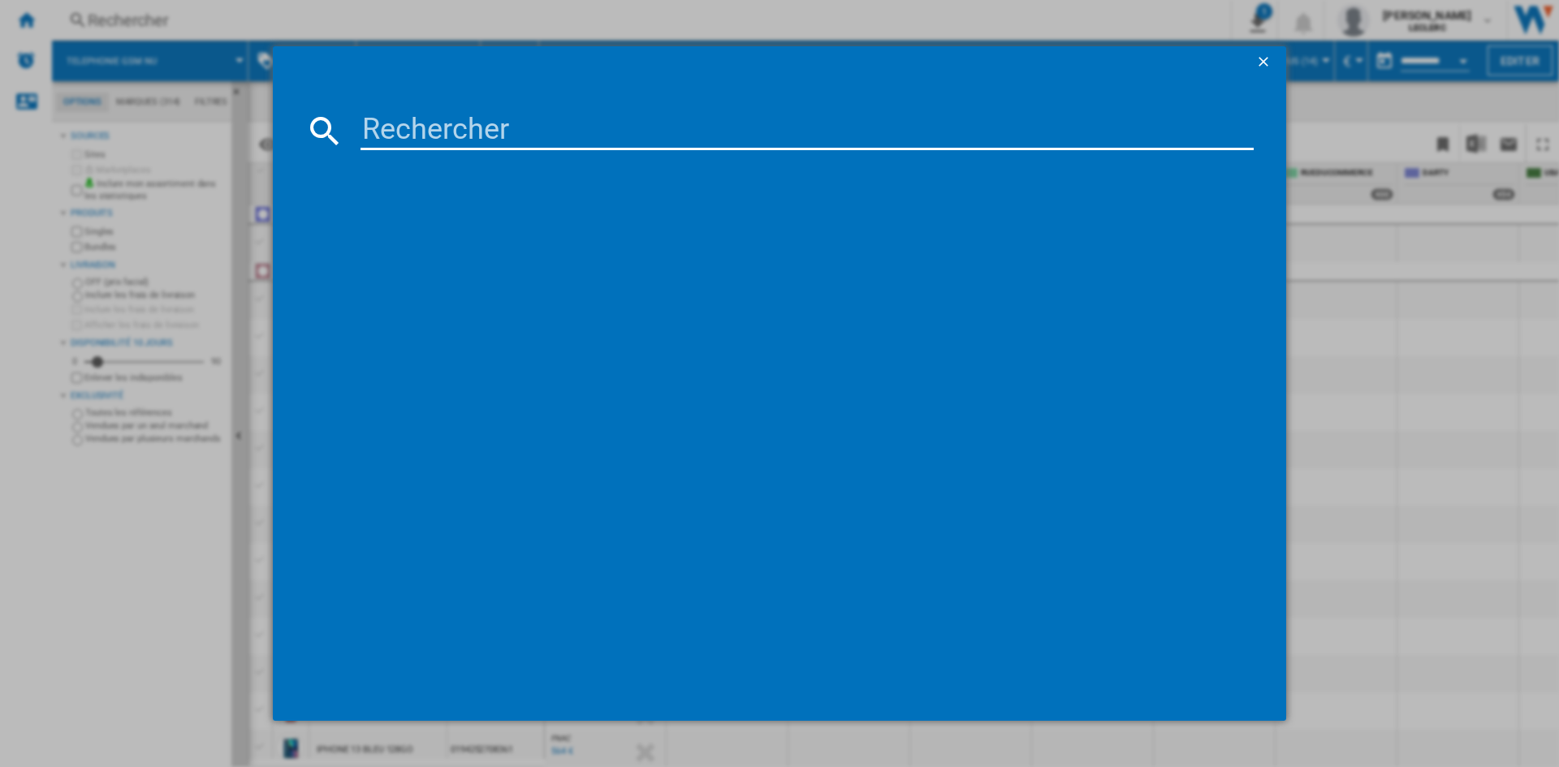
click at [390, 124] on input at bounding box center [807, 130] width 893 height 39
type input "iphone 11"
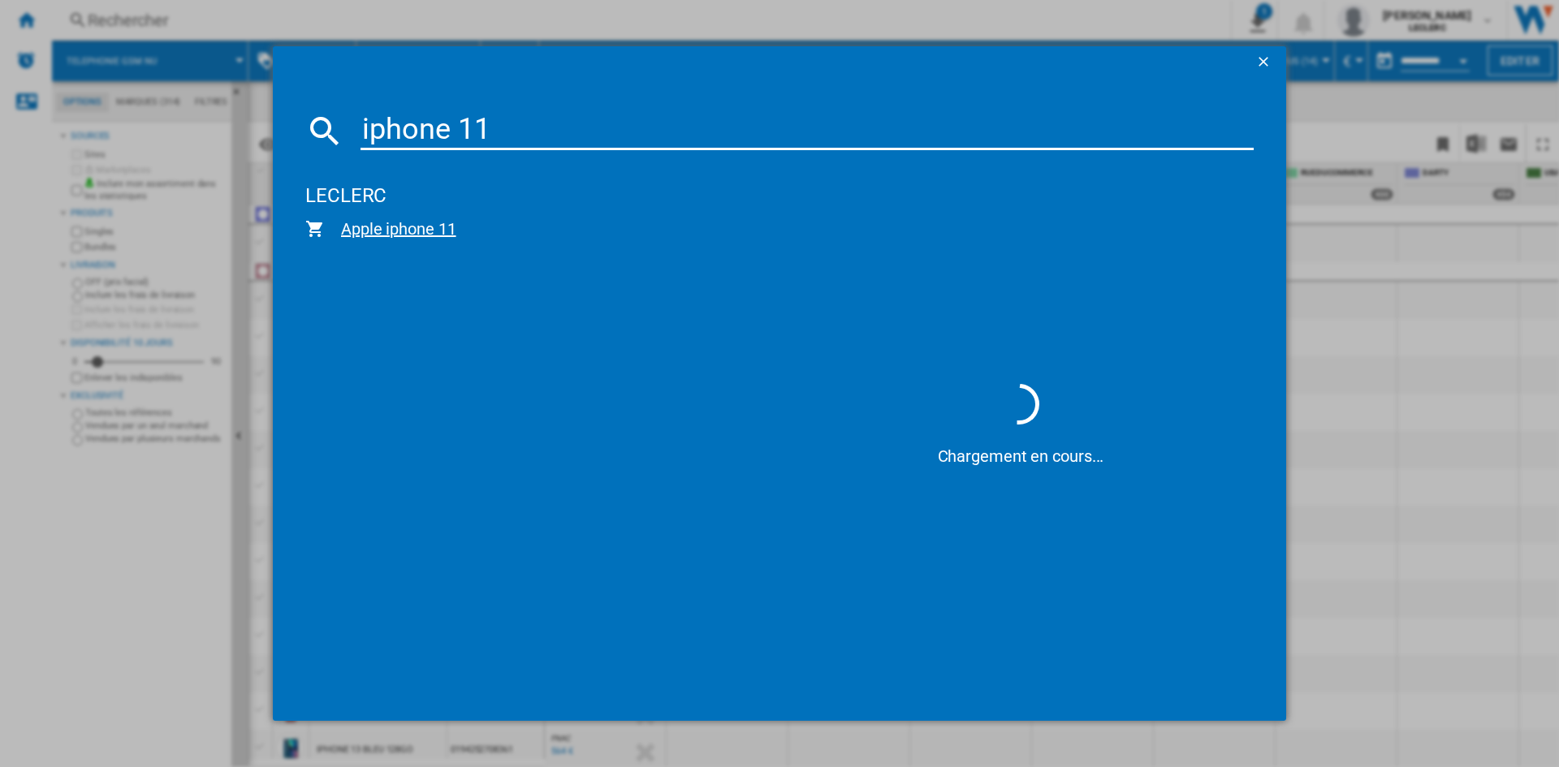
click at [434, 232] on span "Apple iphone 11" at bounding box center [548, 229] width 447 height 23
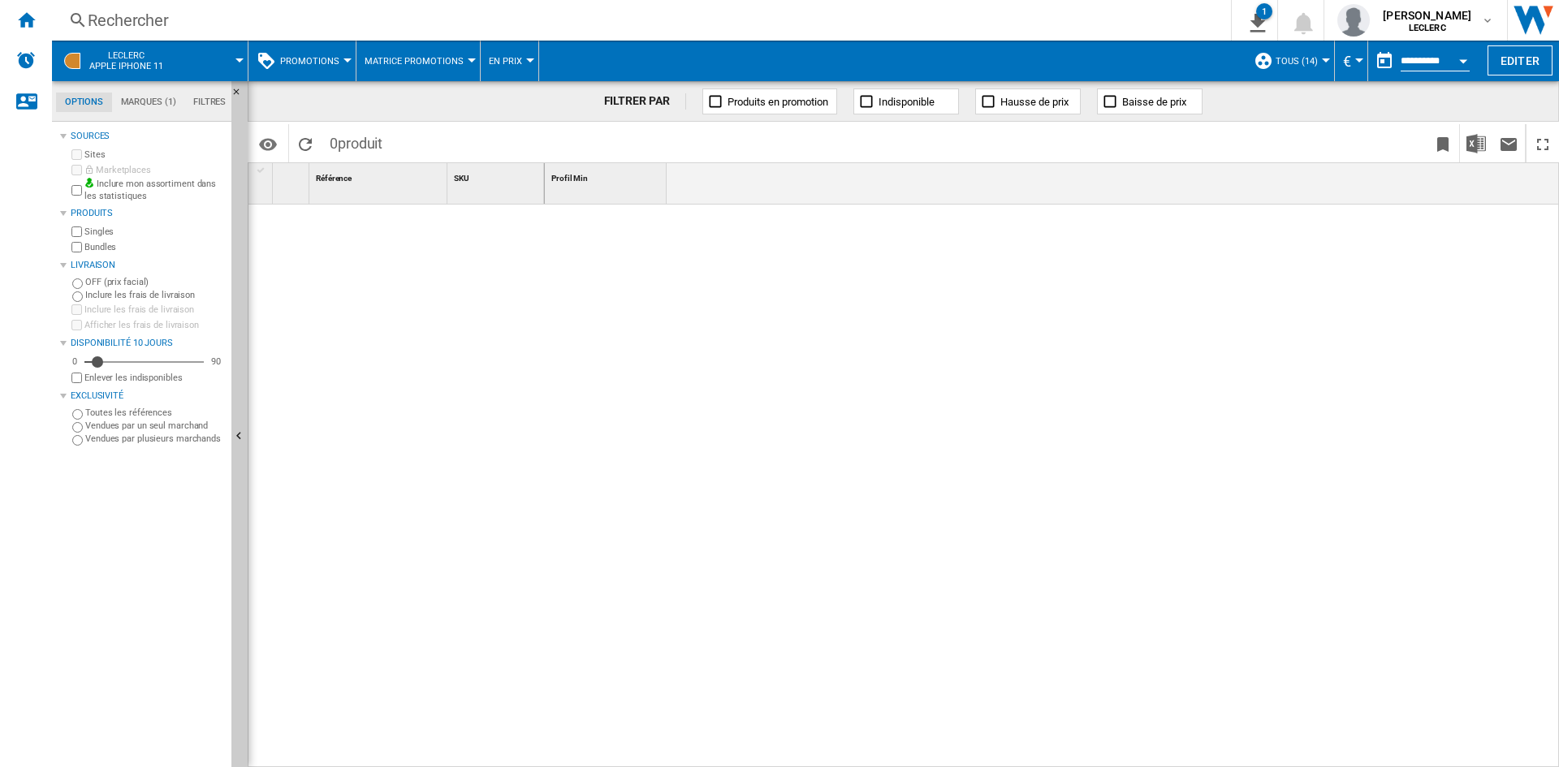
click at [235, 65] on span at bounding box center [213, 61] width 54 height 41
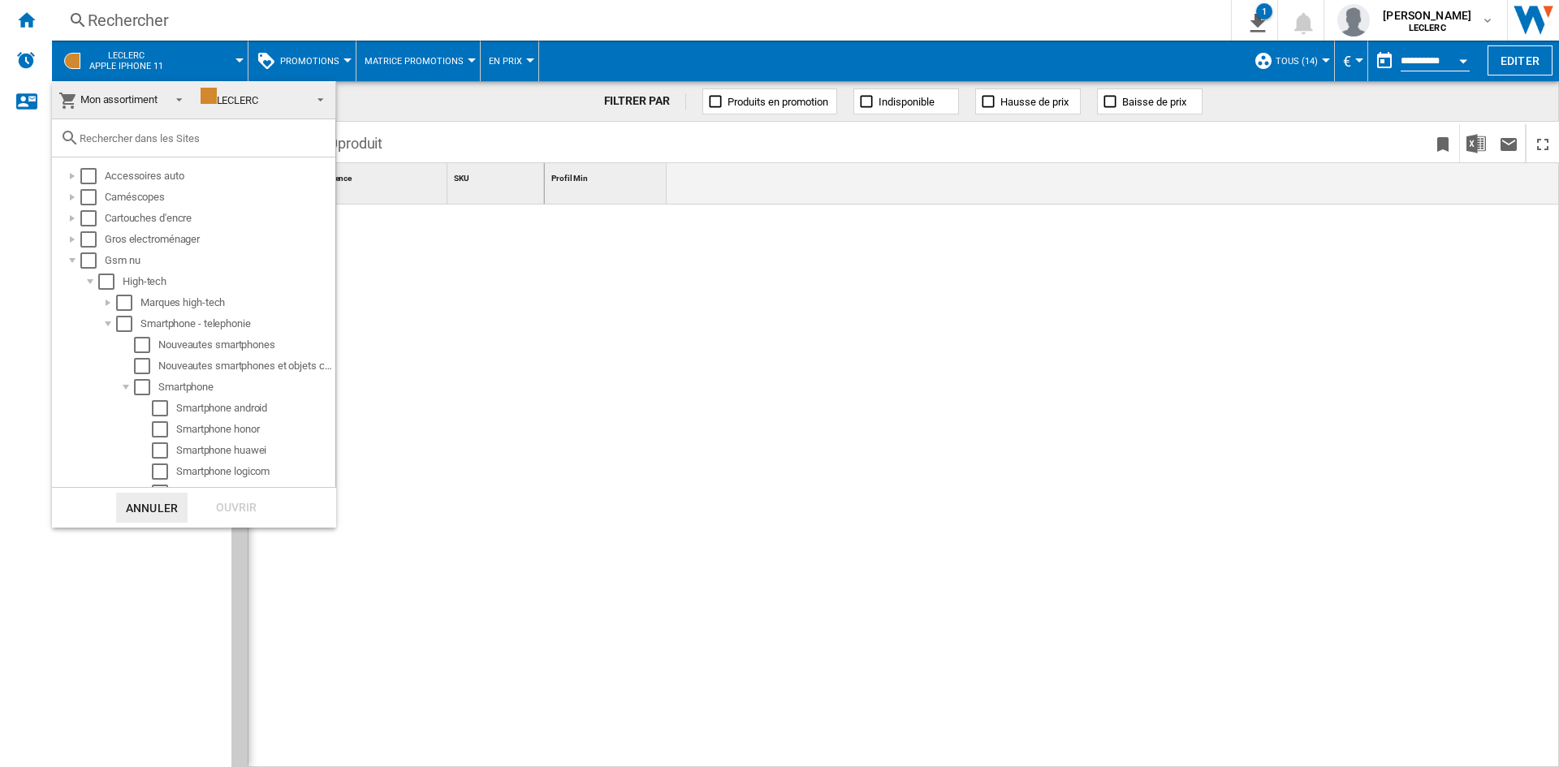
click at [165, 97] on span at bounding box center [174, 98] width 19 height 23
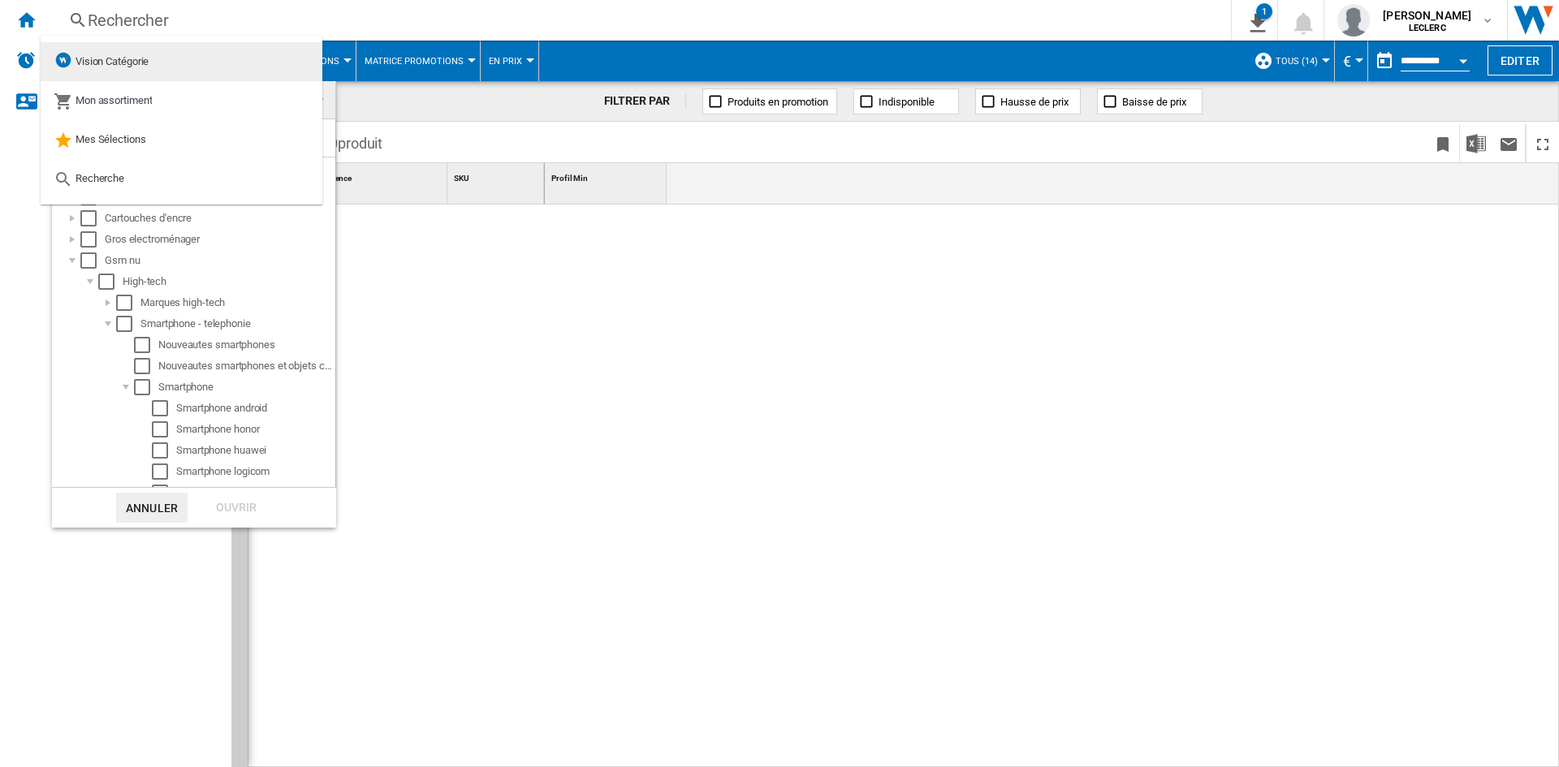
click at [140, 67] on span "Vision Catégorie" at bounding box center [112, 61] width 73 height 12
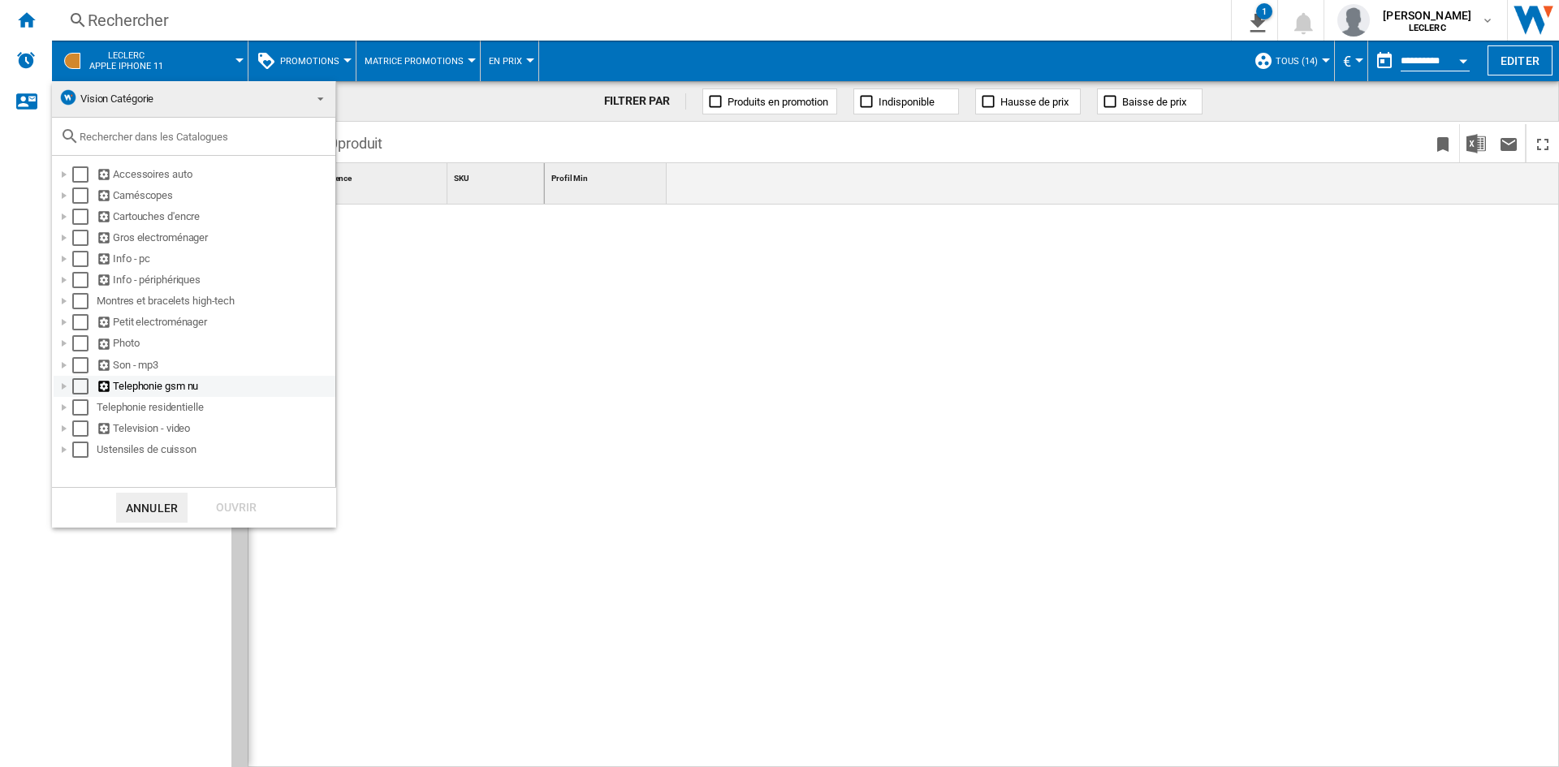
click at [78, 382] on div "Select" at bounding box center [80, 386] width 16 height 16
click at [222, 498] on div "Ouvrir" at bounding box center [236, 508] width 71 height 30
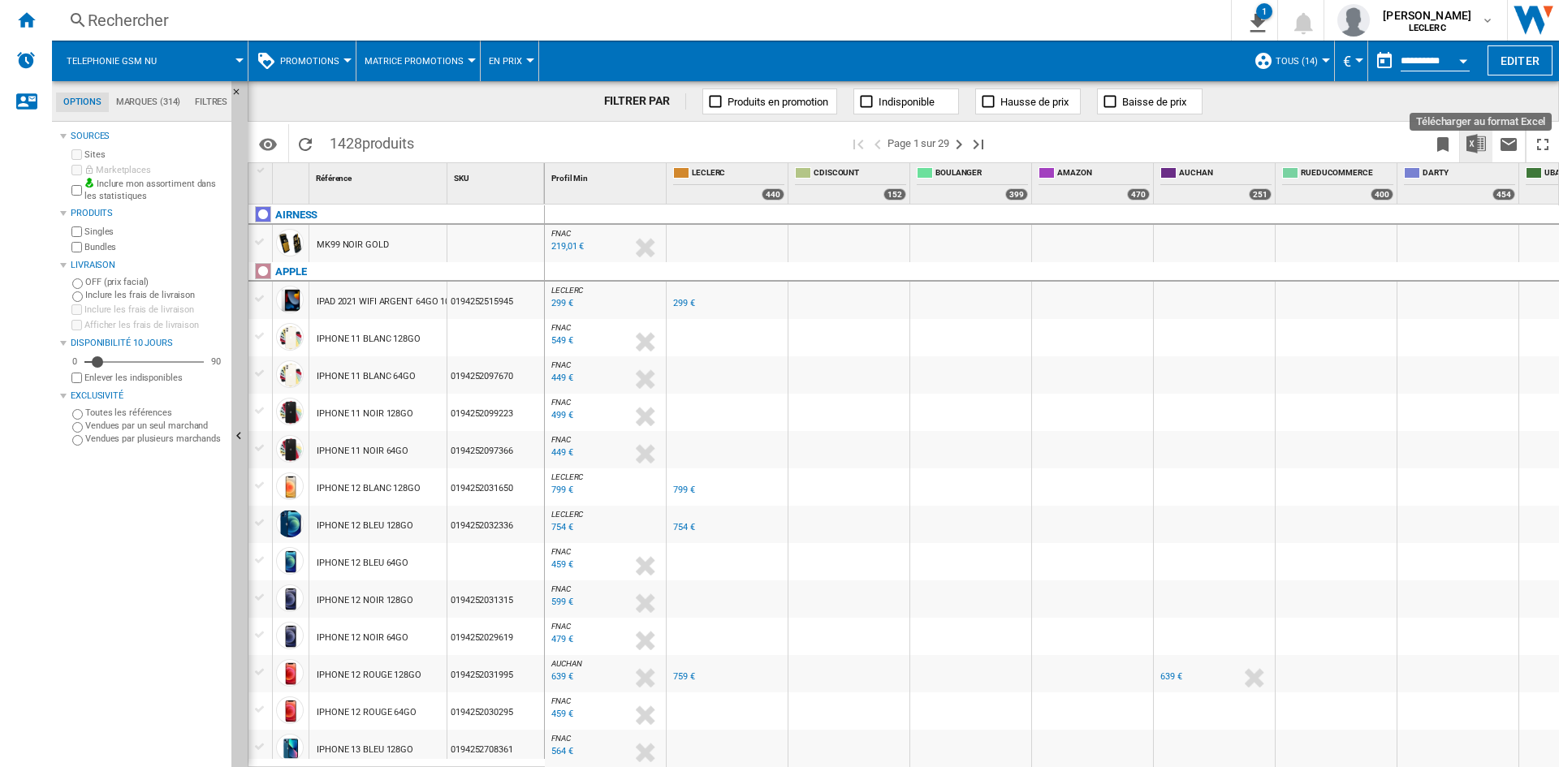
click at [1473, 145] on img "Télécharger au format Excel" at bounding box center [1475, 143] width 19 height 19
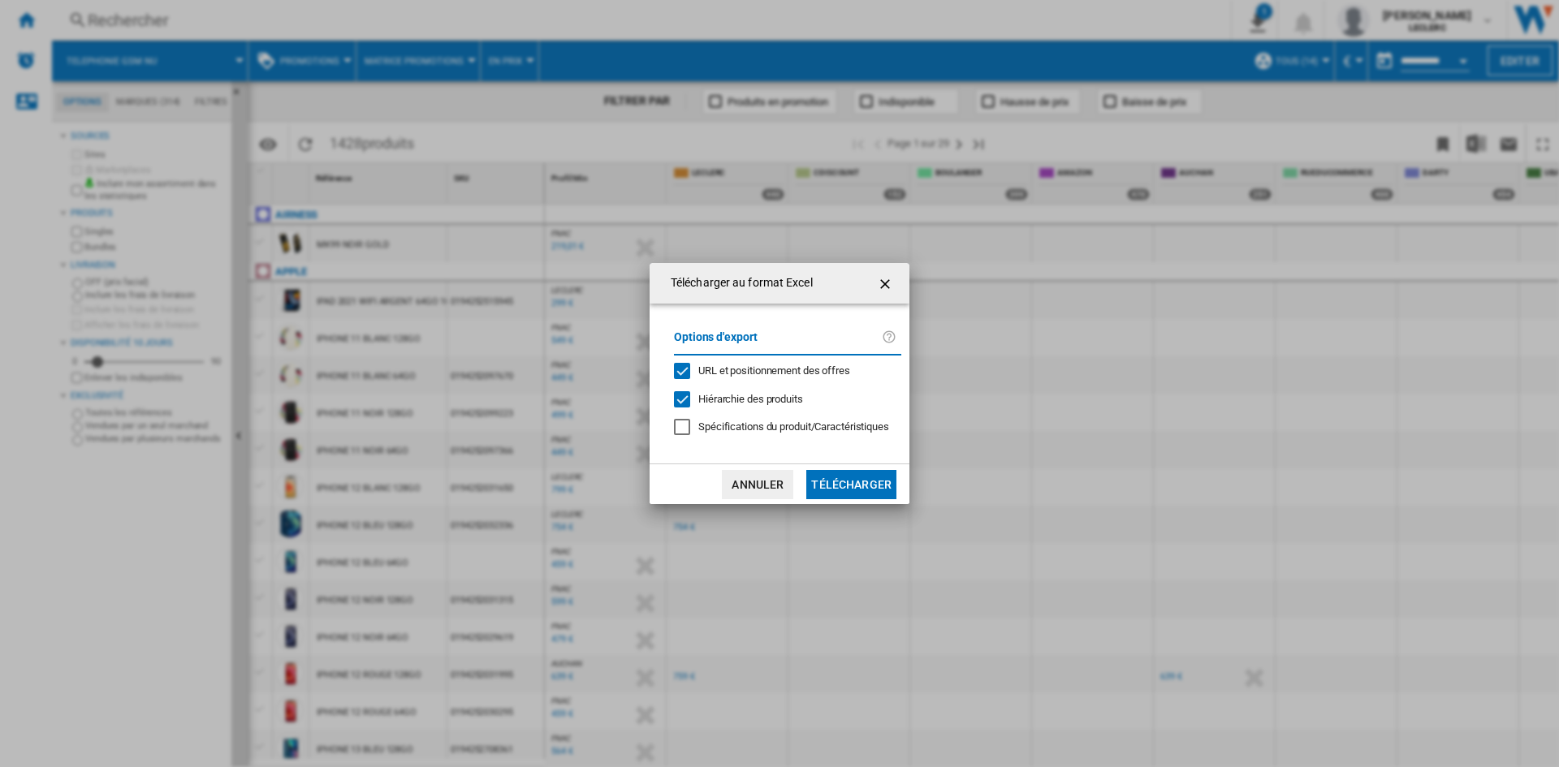
click at [851, 484] on button "Télécharger" at bounding box center [851, 484] width 90 height 29
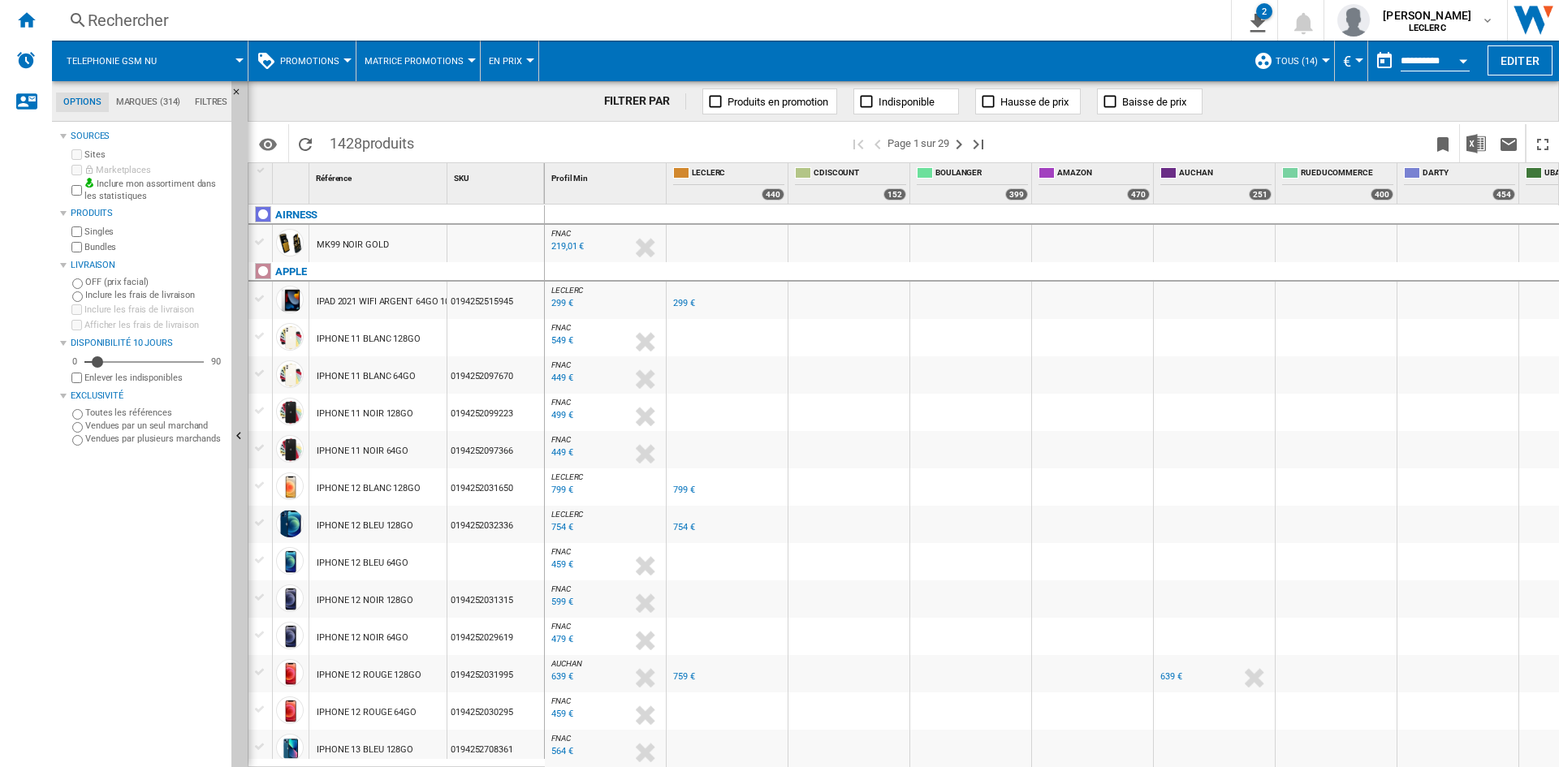
click at [339, 65] on button "Promotions" at bounding box center [313, 61] width 67 height 41
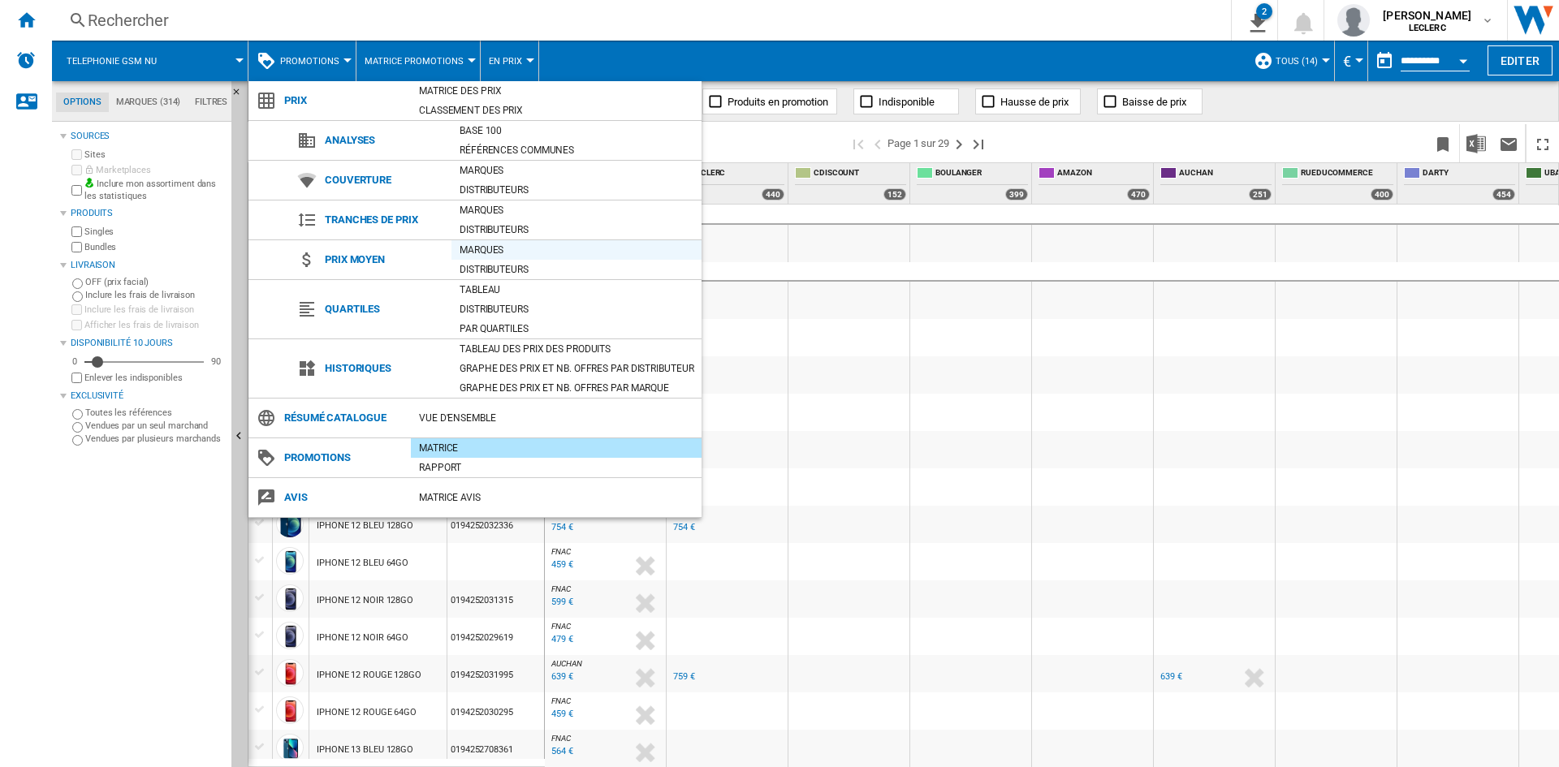
click at [477, 246] on div "Marques" at bounding box center [576, 250] width 250 height 16
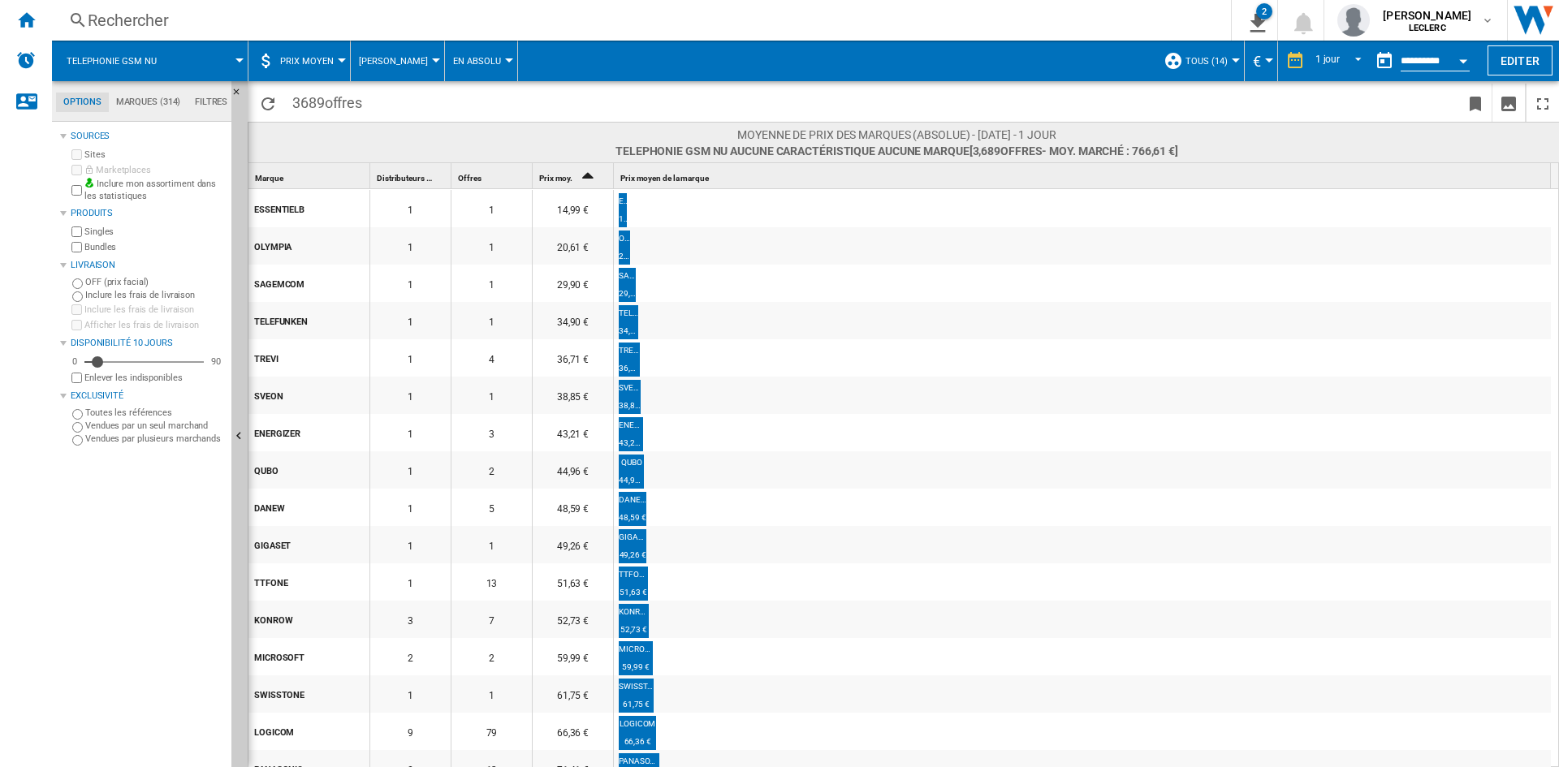
click at [230, 60] on span at bounding box center [209, 61] width 60 height 41
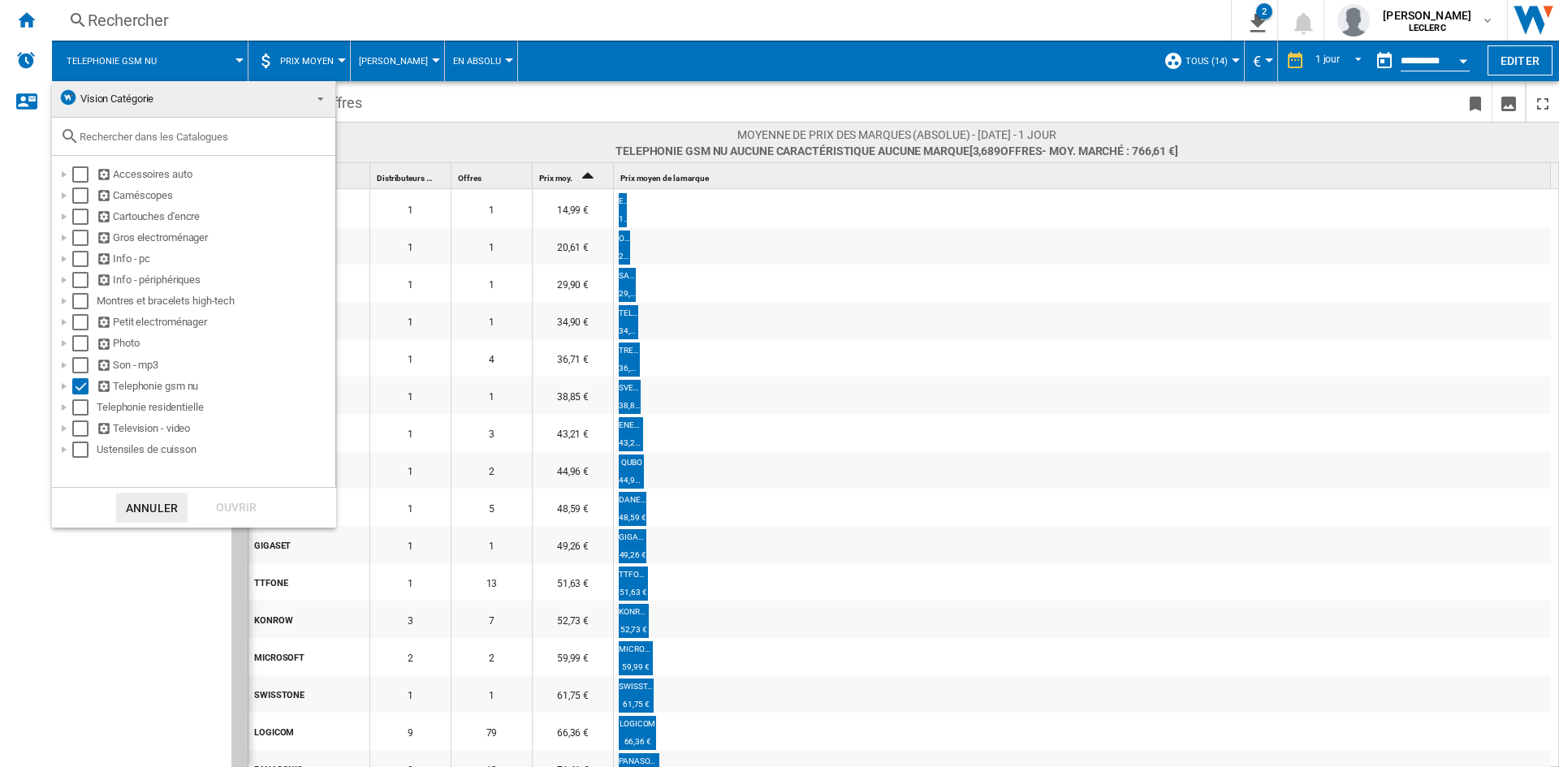
click at [19, 166] on md-backdrop at bounding box center [779, 383] width 1559 height 767
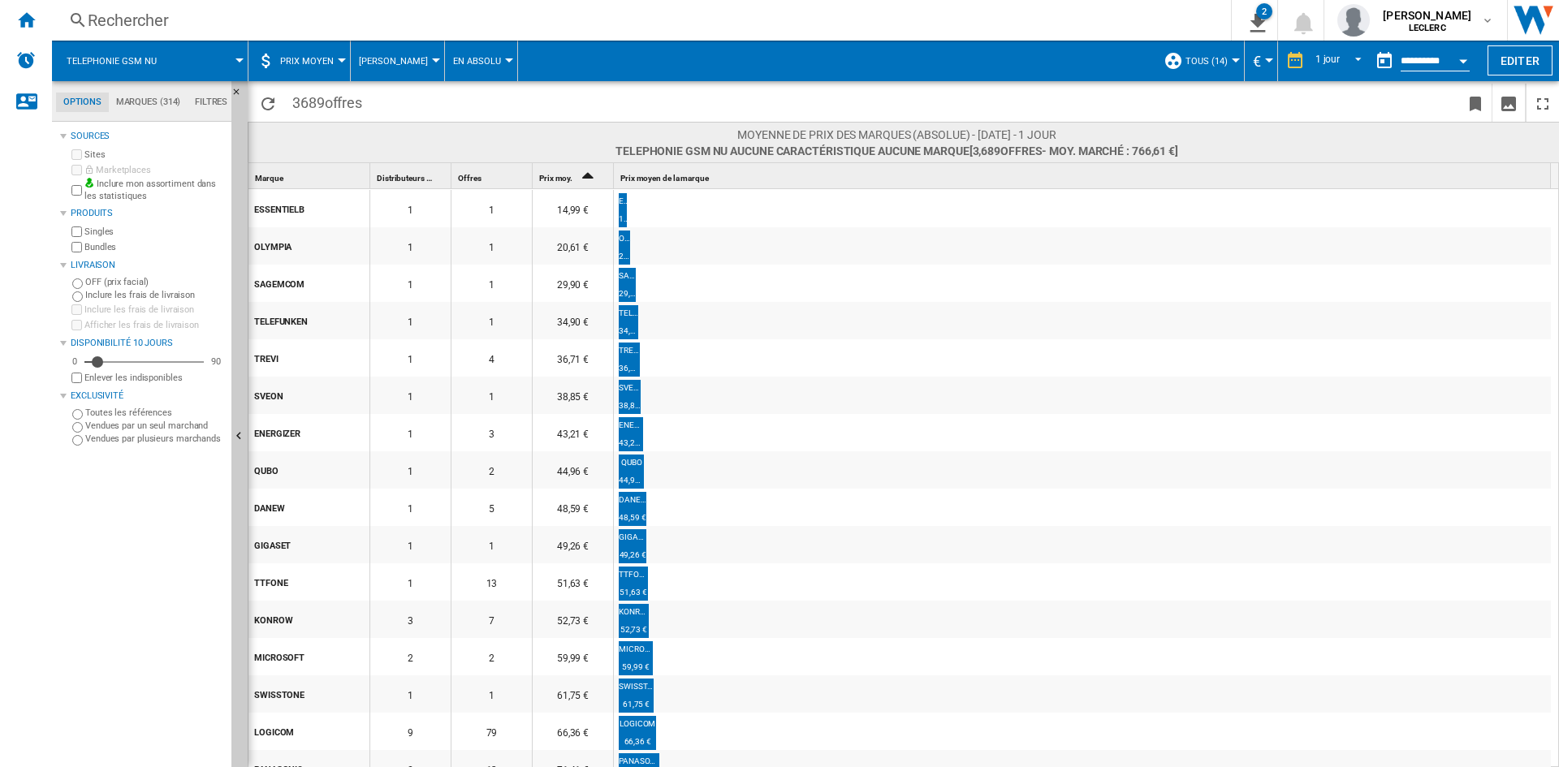
click at [405, 60] on span "[PERSON_NAME]" at bounding box center [393, 61] width 69 height 11
click at [403, 133] on span "Des Distributeurs" at bounding box center [410, 139] width 97 height 15
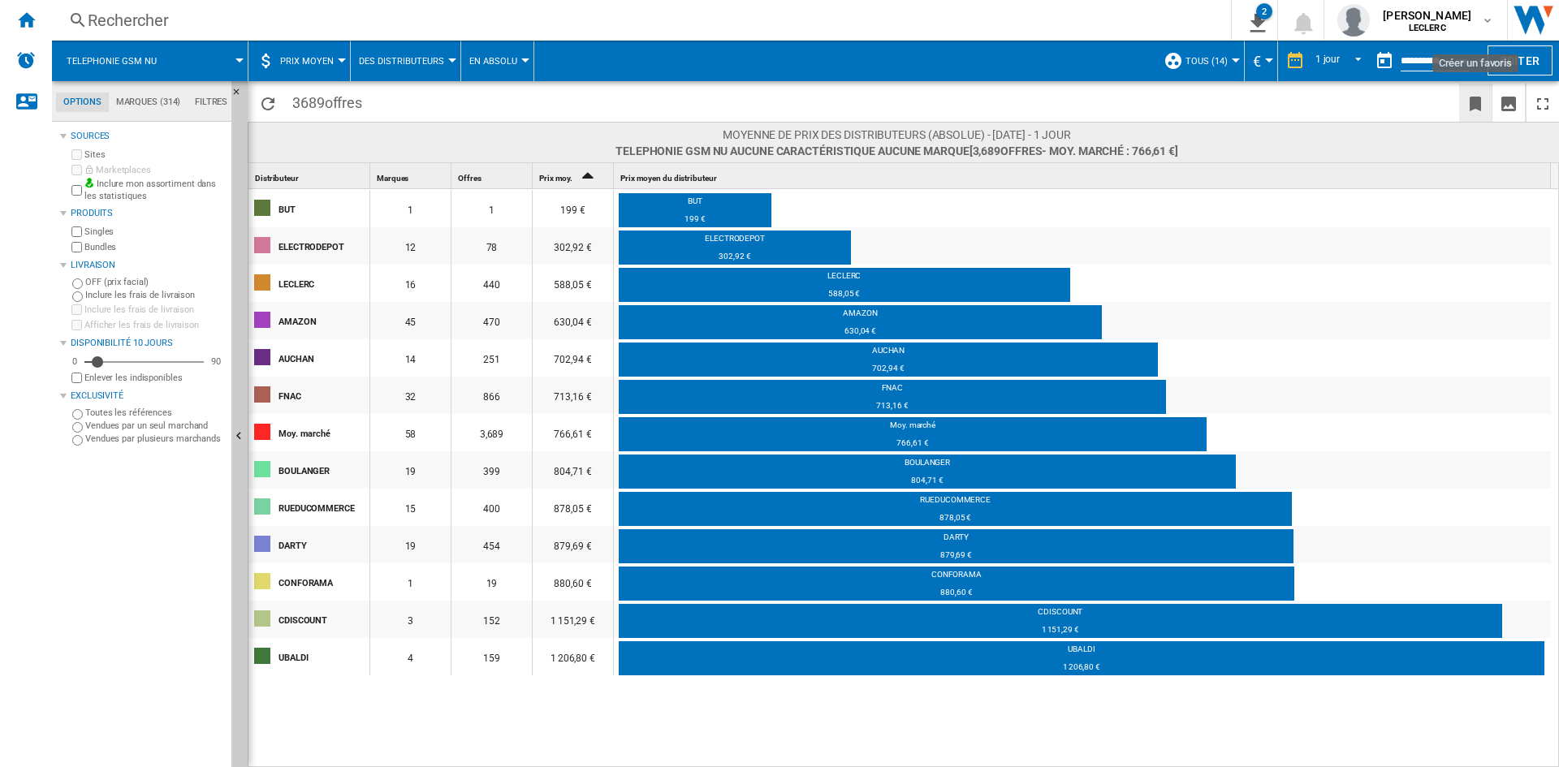
click at [1471, 101] on ng-md-icon "Créer un favoris" at bounding box center [1475, 103] width 19 height 19
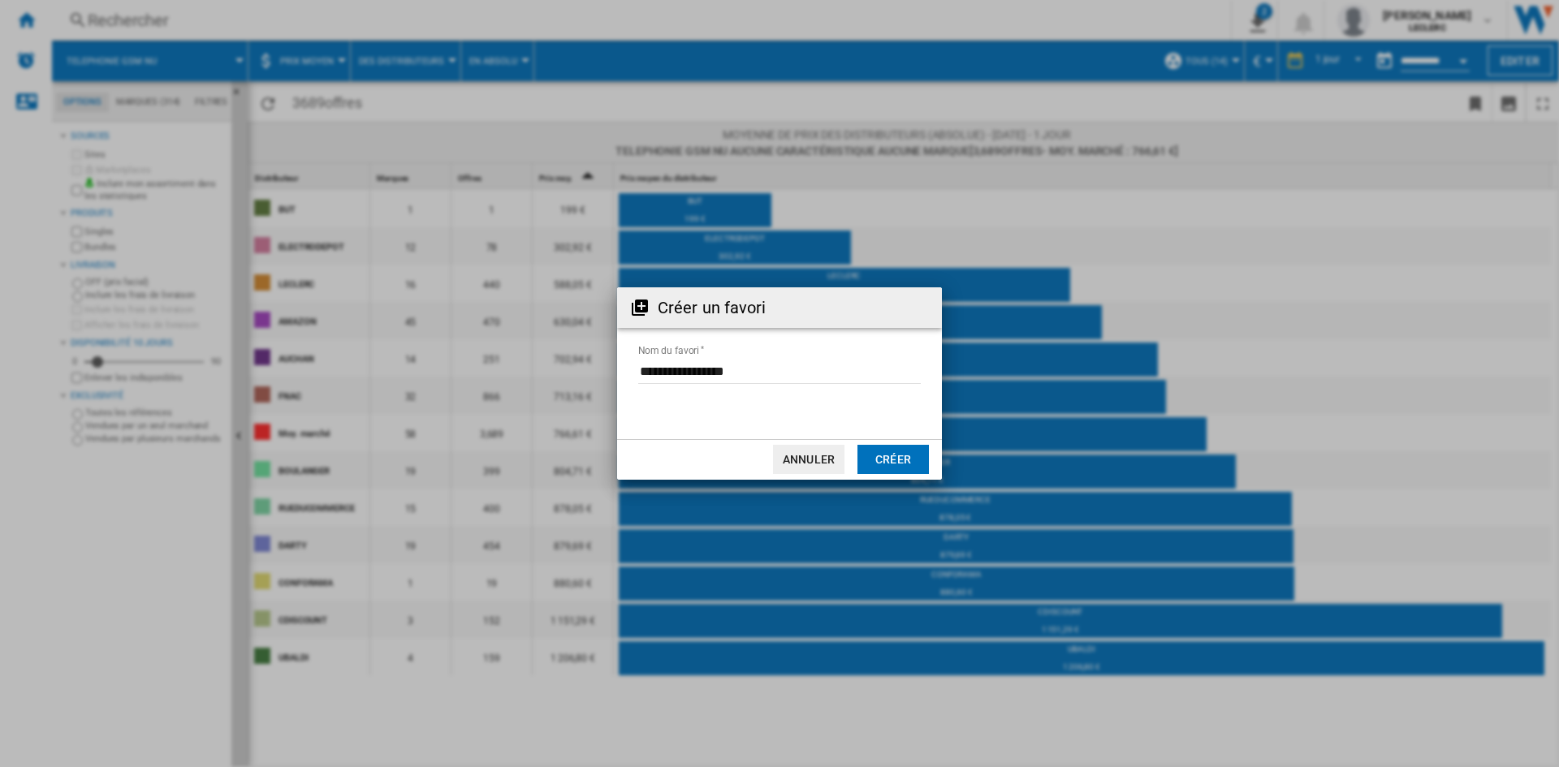
click at [753, 379] on input "Nom du favori" at bounding box center [779, 372] width 283 height 24
drag, startPoint x: 758, startPoint y: 372, endPoint x: 588, endPoint y: 378, distance: 170.6
click at [588, 378] on div "Créer un favori Nom du favori Annuler Créer" at bounding box center [779, 383] width 1559 height 767
type input "**********"
click at [895, 462] on button "Créer" at bounding box center [892, 459] width 71 height 29
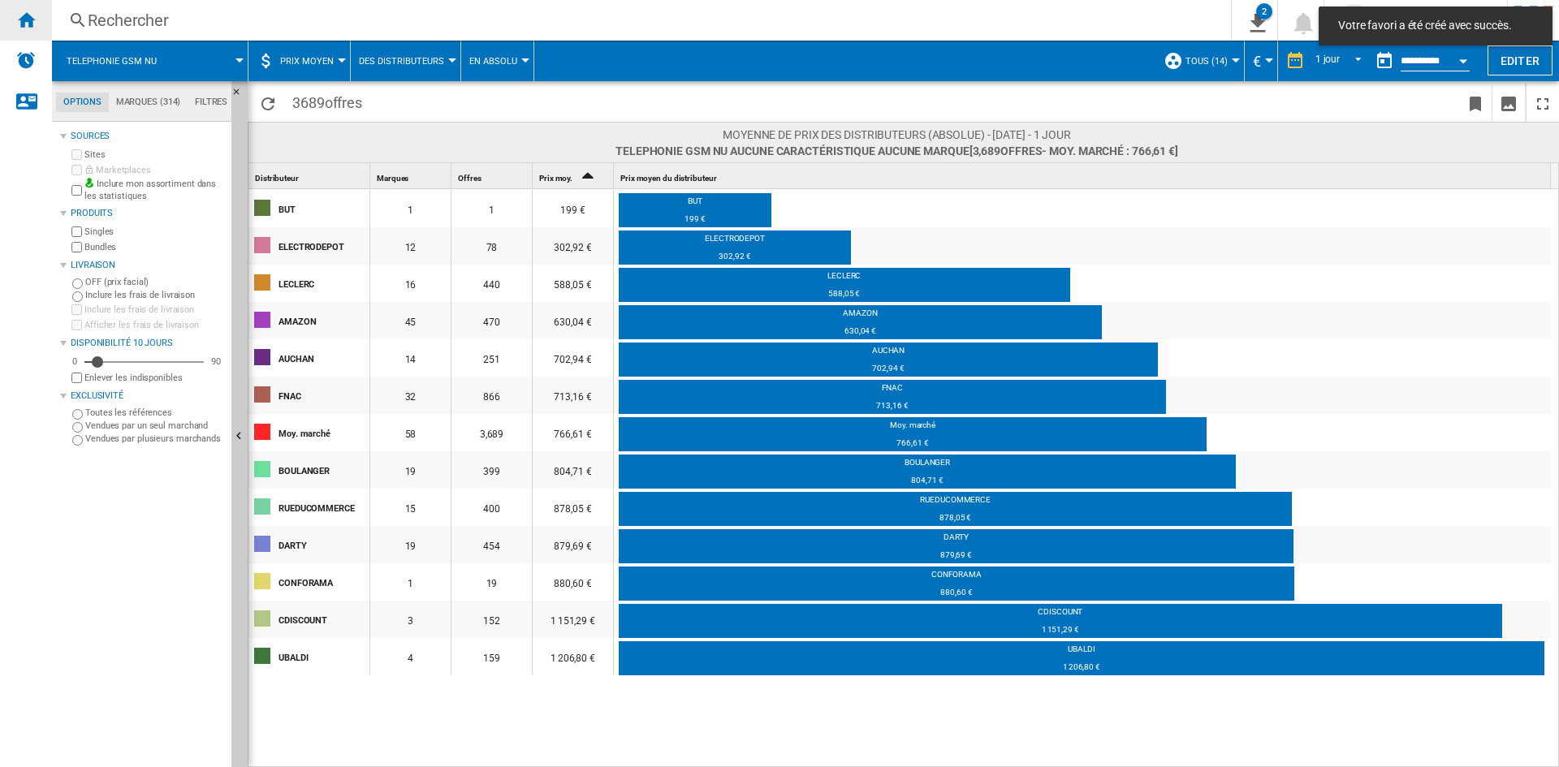
click at [28, 21] on ng-md-icon "Accueil" at bounding box center [25, 19] width 19 height 19
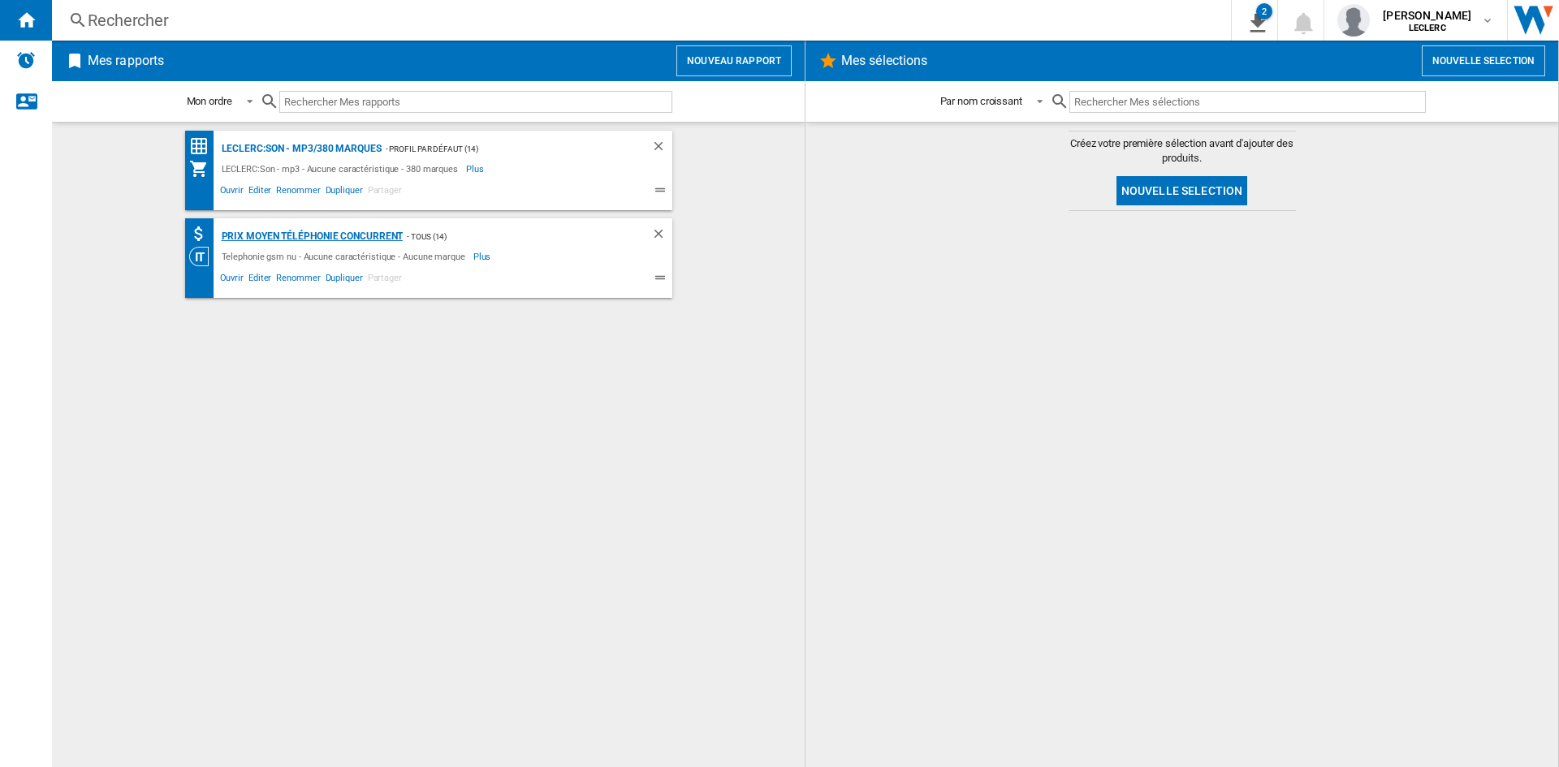
click at [344, 235] on div "Prix moyen Téléphonie concurrent" at bounding box center [311, 237] width 186 height 20
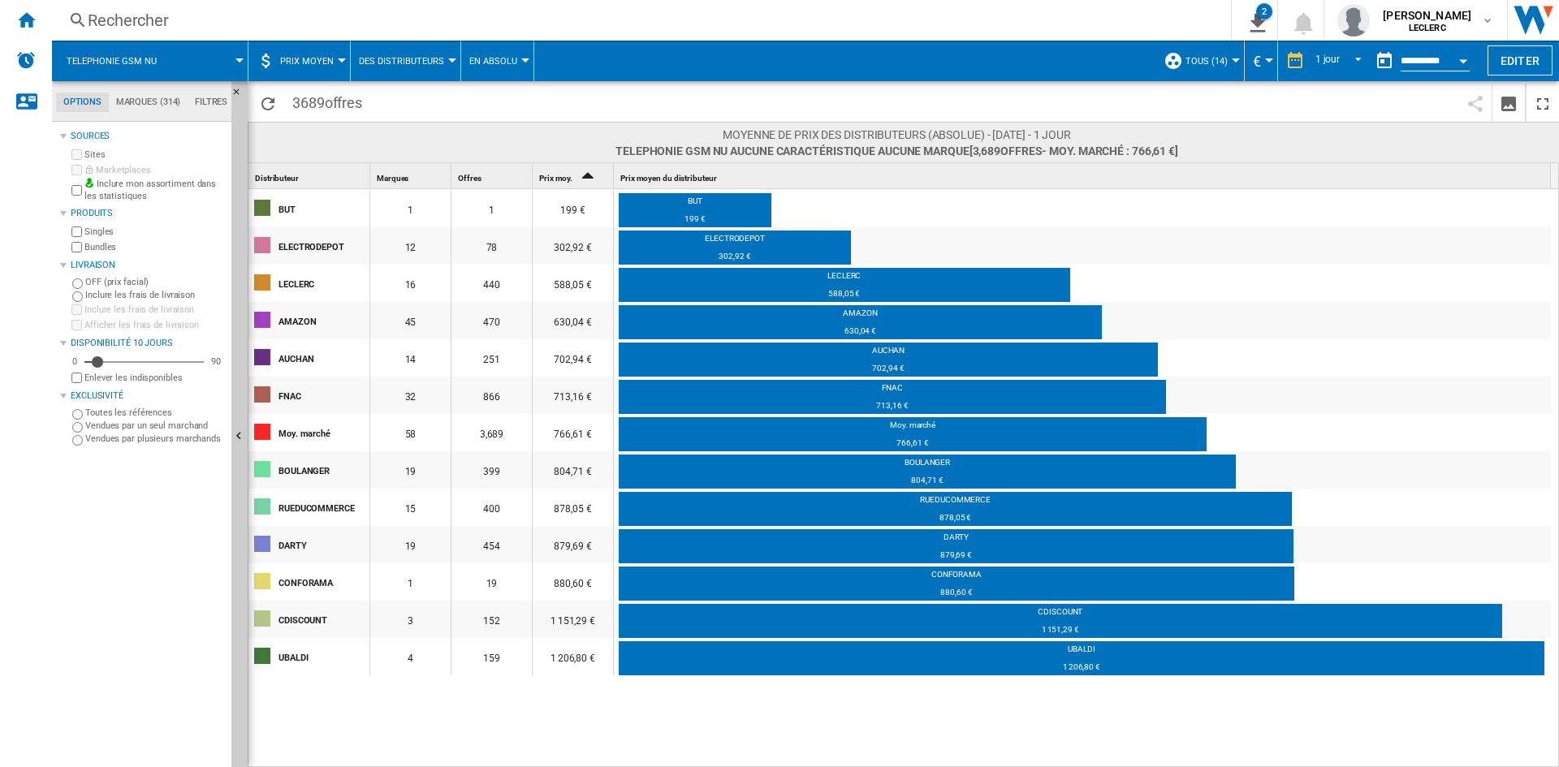
click at [325, 61] on span "Prix moyen" at bounding box center [307, 61] width 54 height 11
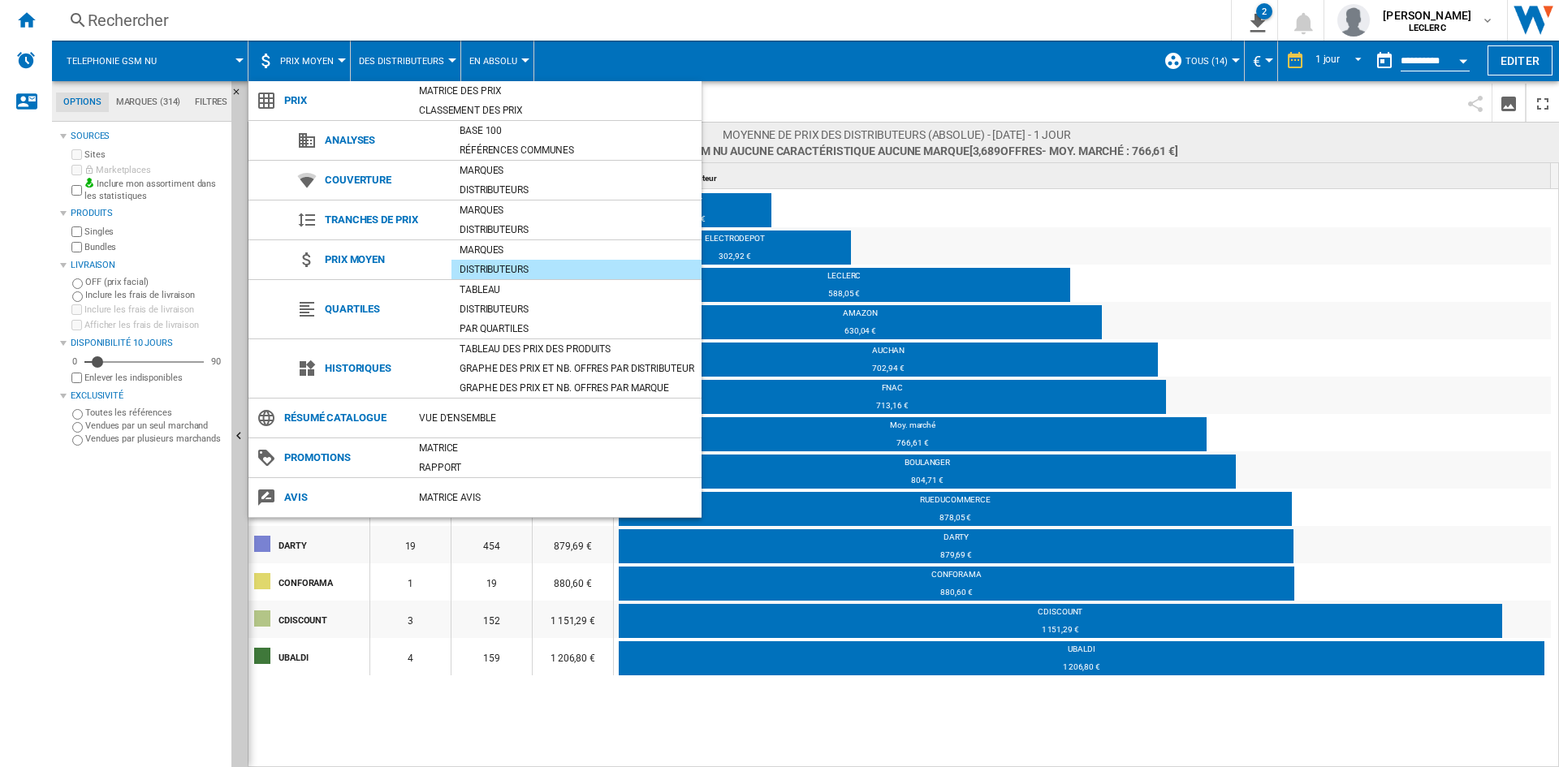
click at [601, 30] on md-backdrop at bounding box center [779, 383] width 1559 height 767
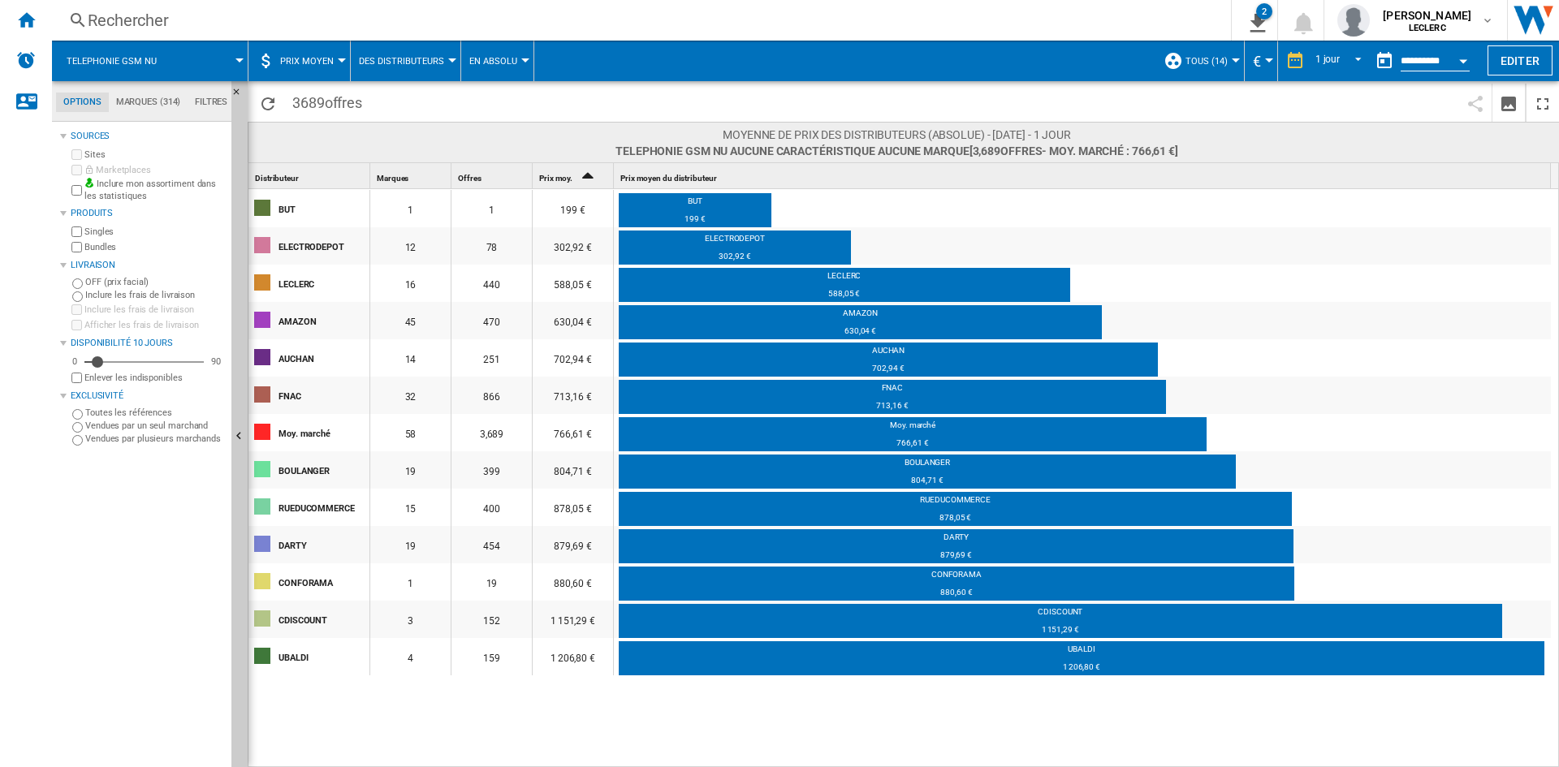
click at [338, 56] on button "Prix moyen" at bounding box center [311, 61] width 62 height 41
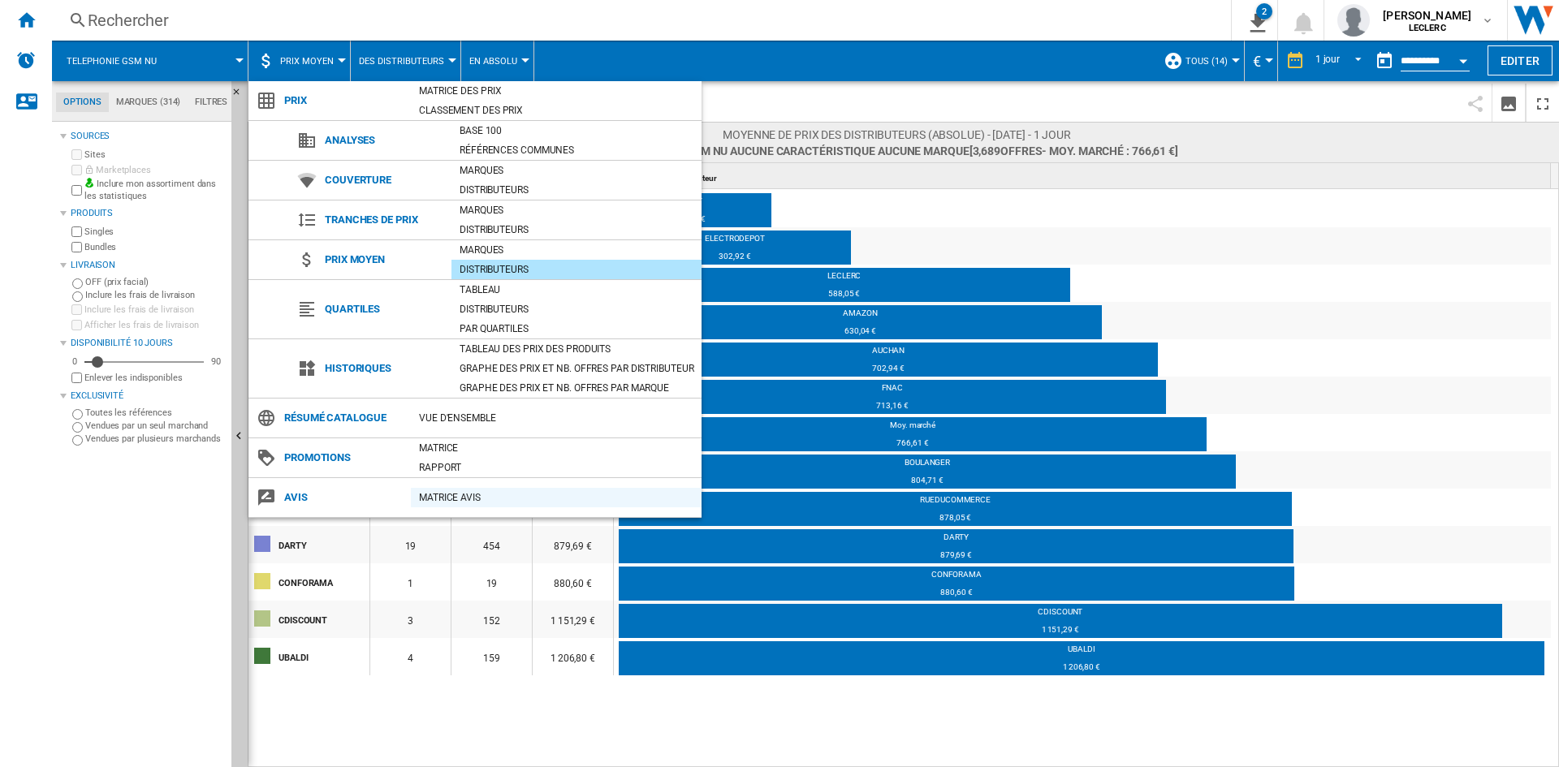
click at [460, 497] on div "Matrice AVIS" at bounding box center [556, 498] width 291 height 16
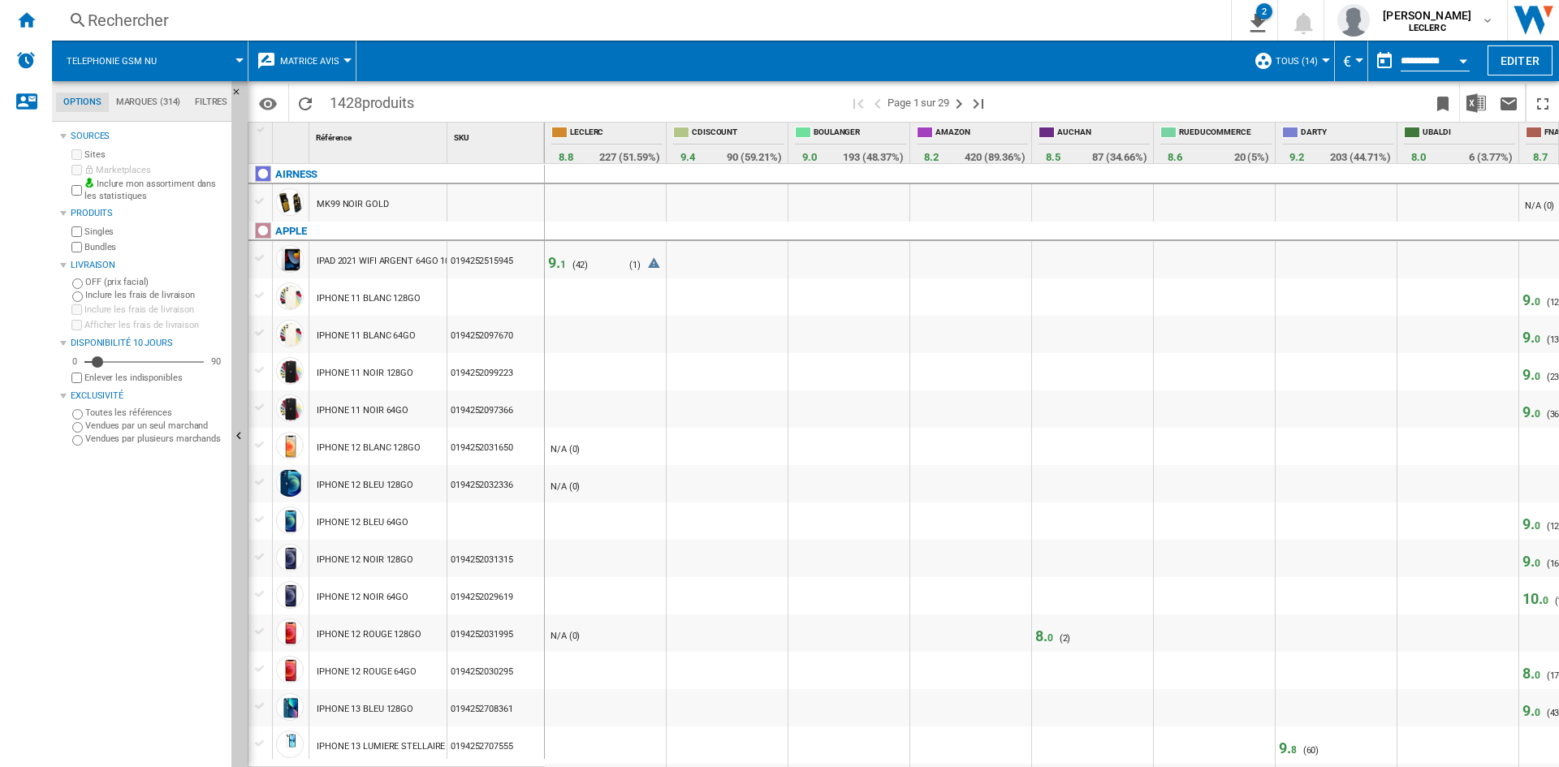
click at [1070, 637] on div at bounding box center [1110, 640] width 80 height 25
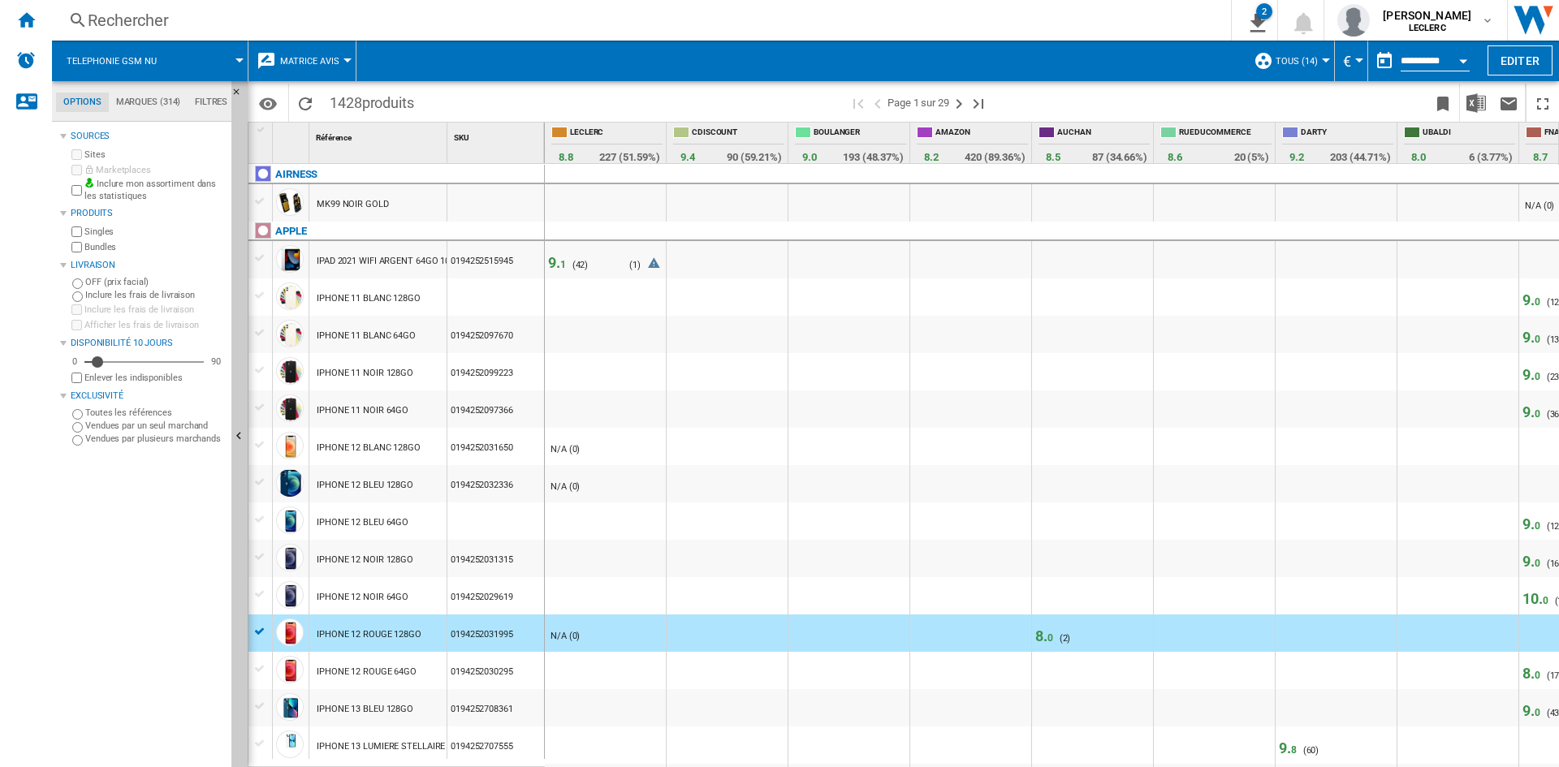
click at [1051, 637] on span "0" at bounding box center [1050, 638] width 6 height 11
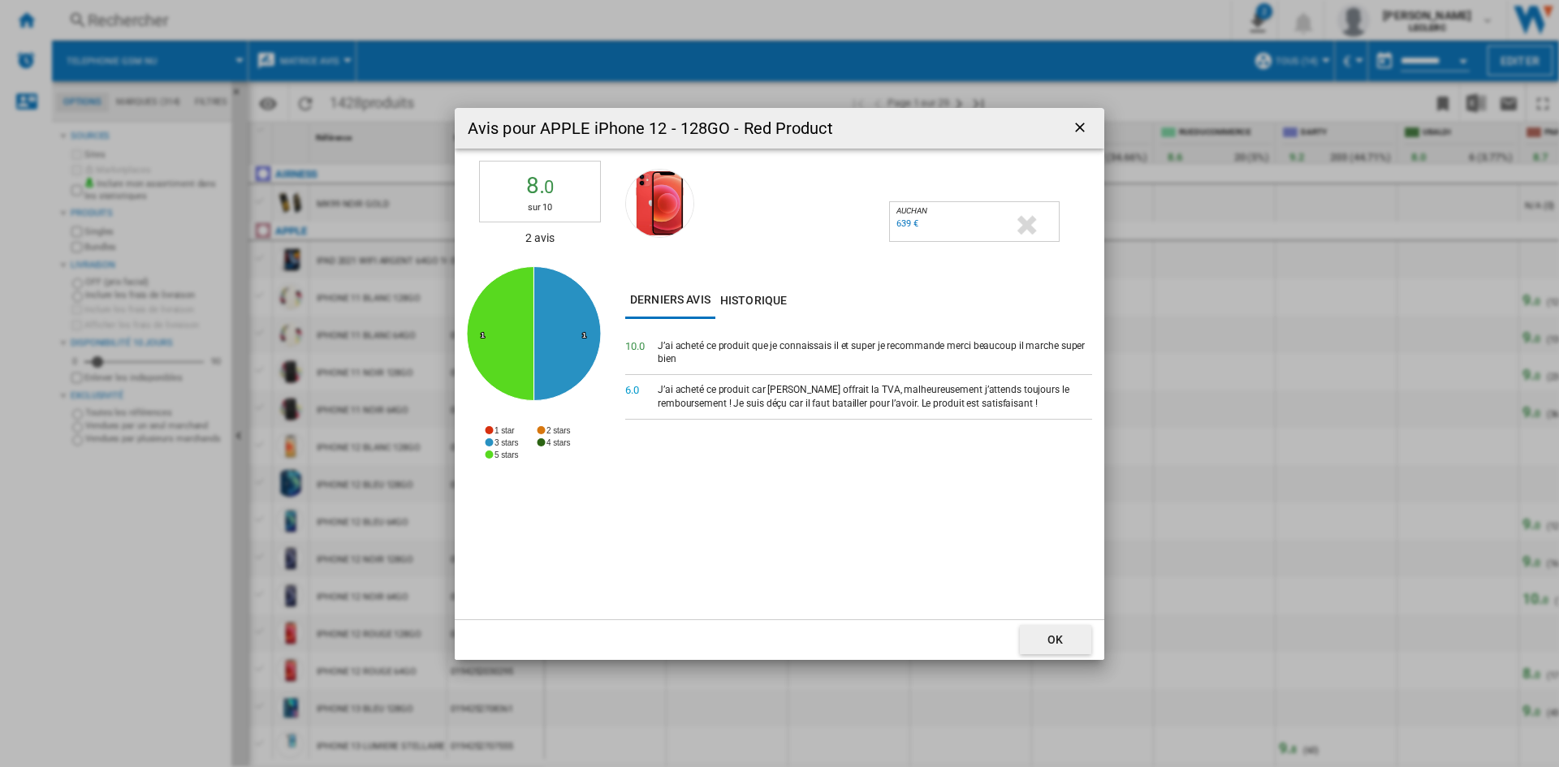
click at [1080, 122] on ng-md-icon "getI18NText('BUTTONS.CLOSE_DIALOG')" at bounding box center [1081, 128] width 19 height 19
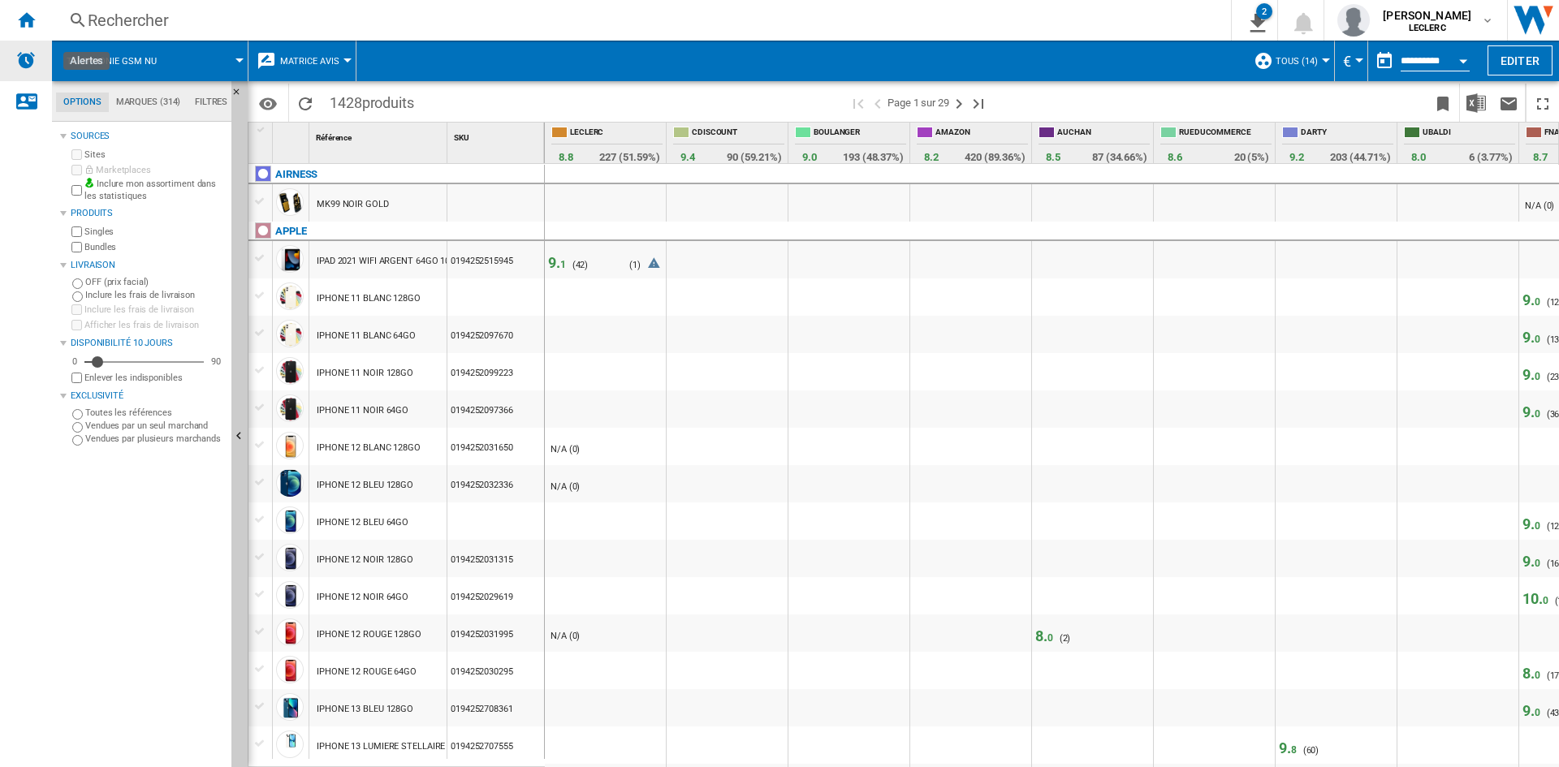
click at [24, 56] on img "Alertes" at bounding box center [25, 59] width 19 height 19
click at [30, 70] on div "Alertes" at bounding box center [26, 61] width 52 height 41
